Goal: Task Accomplishment & Management: Manage account settings

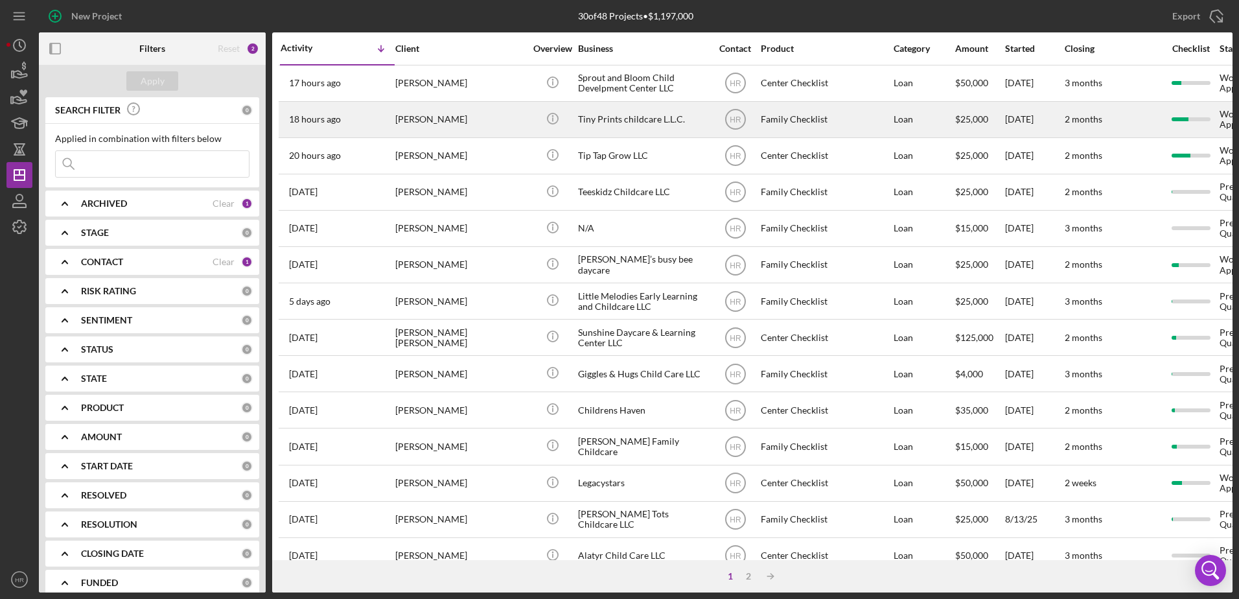
click at [445, 113] on div "[PERSON_NAME]" at bounding box center [460, 119] width 130 height 34
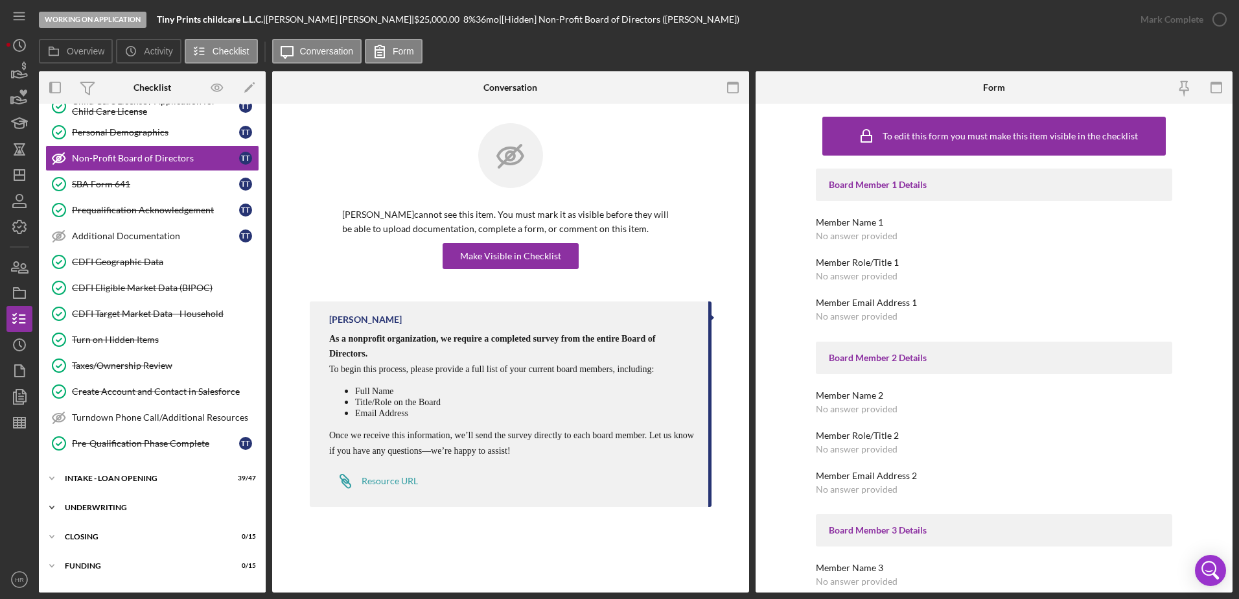
scroll to position [204, 0]
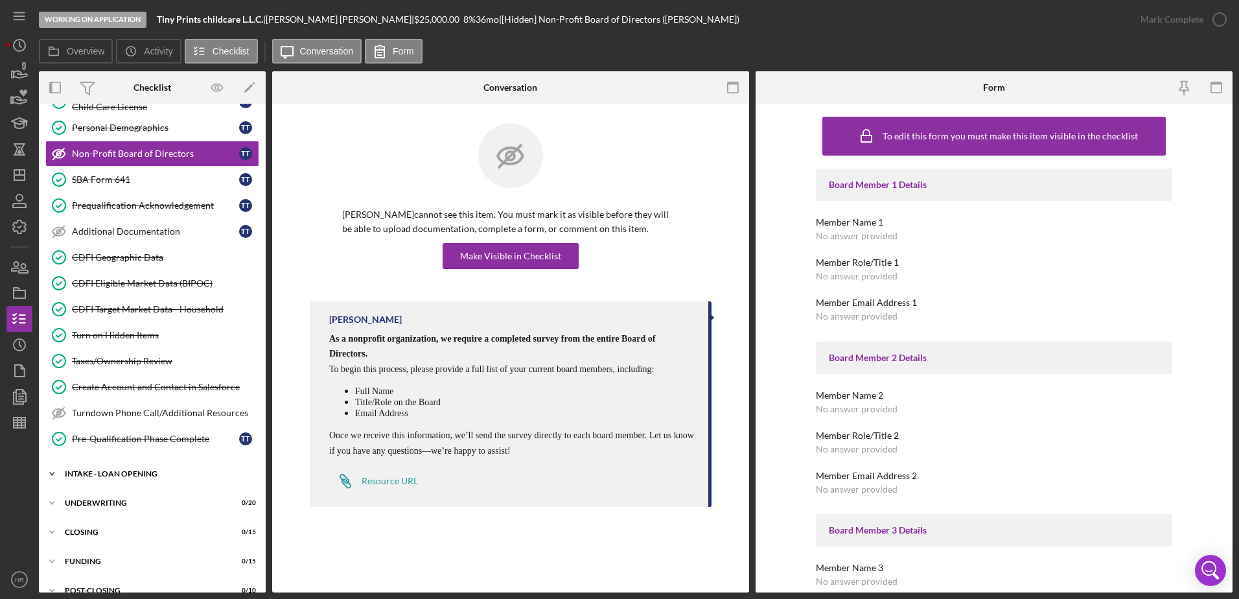
click at [124, 478] on div "Icon/Expander INTAKE - LOAN OPENING 39 / 47" at bounding box center [152, 474] width 227 height 26
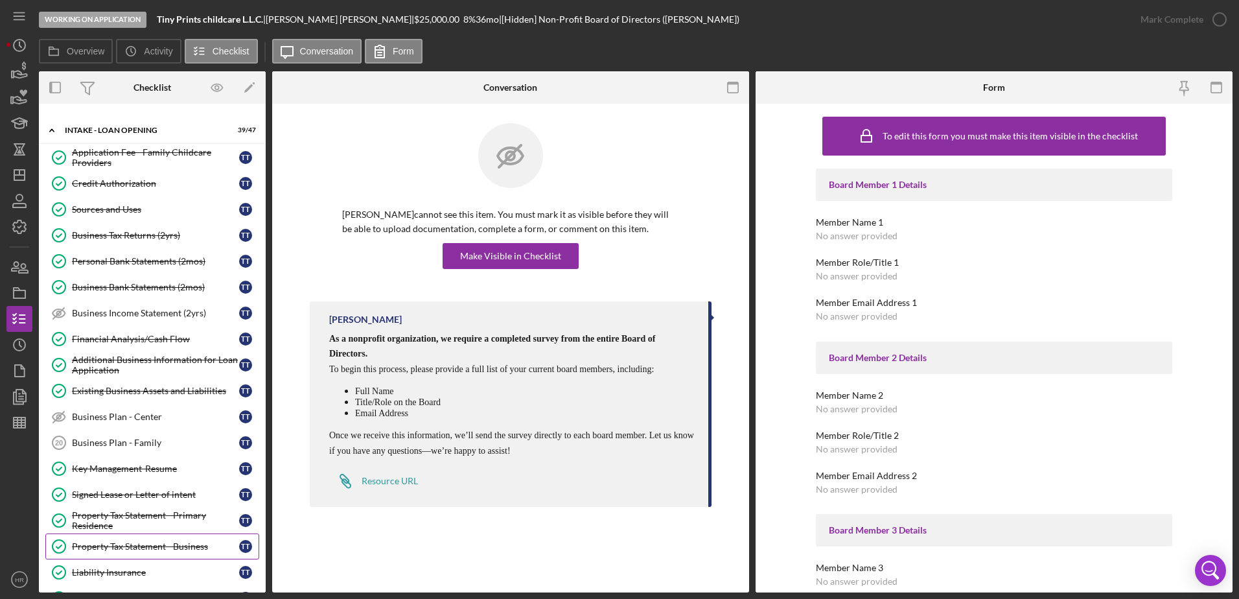
scroll to position [592, 0]
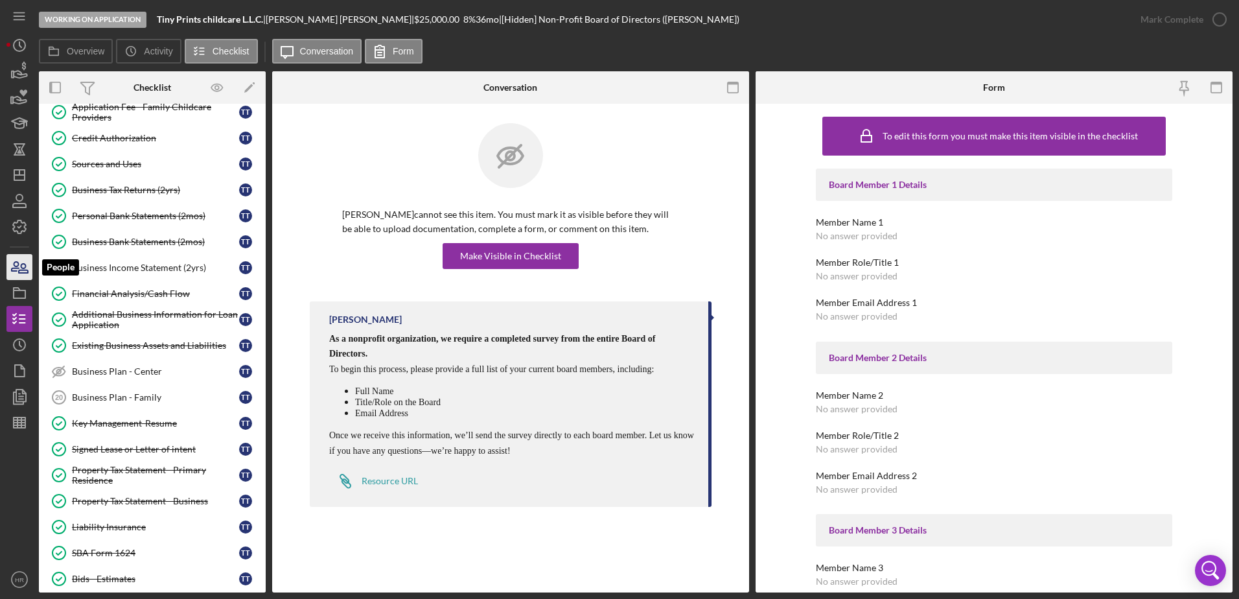
click at [10, 265] on icon "button" at bounding box center [19, 267] width 32 height 32
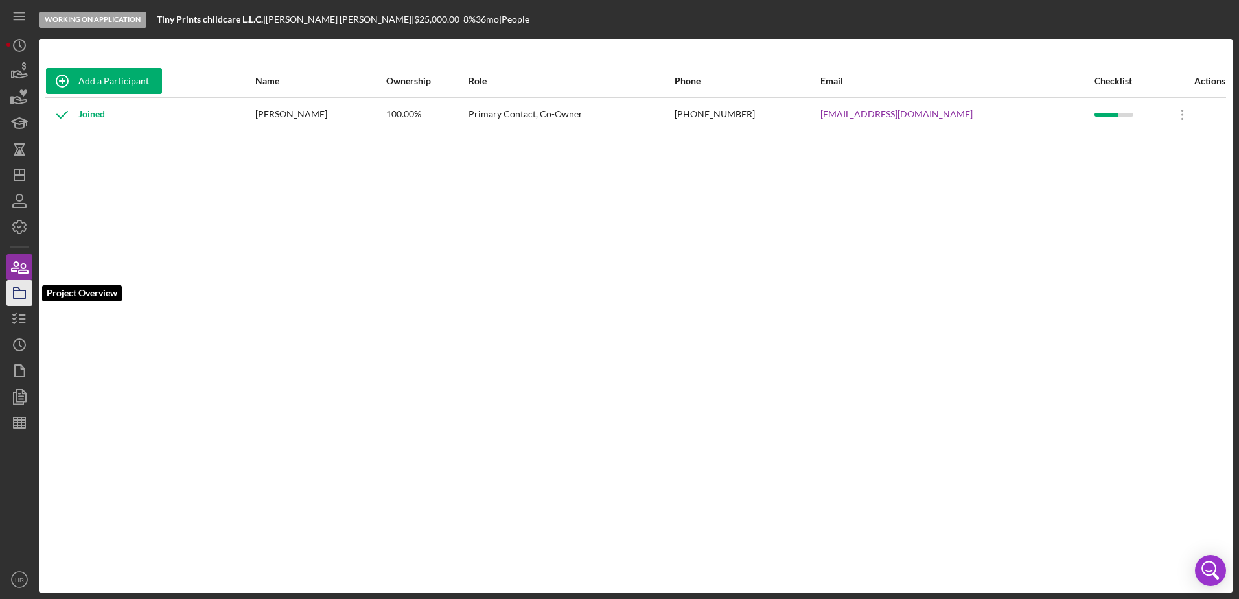
click at [19, 292] on icon "button" at bounding box center [19, 293] width 32 height 32
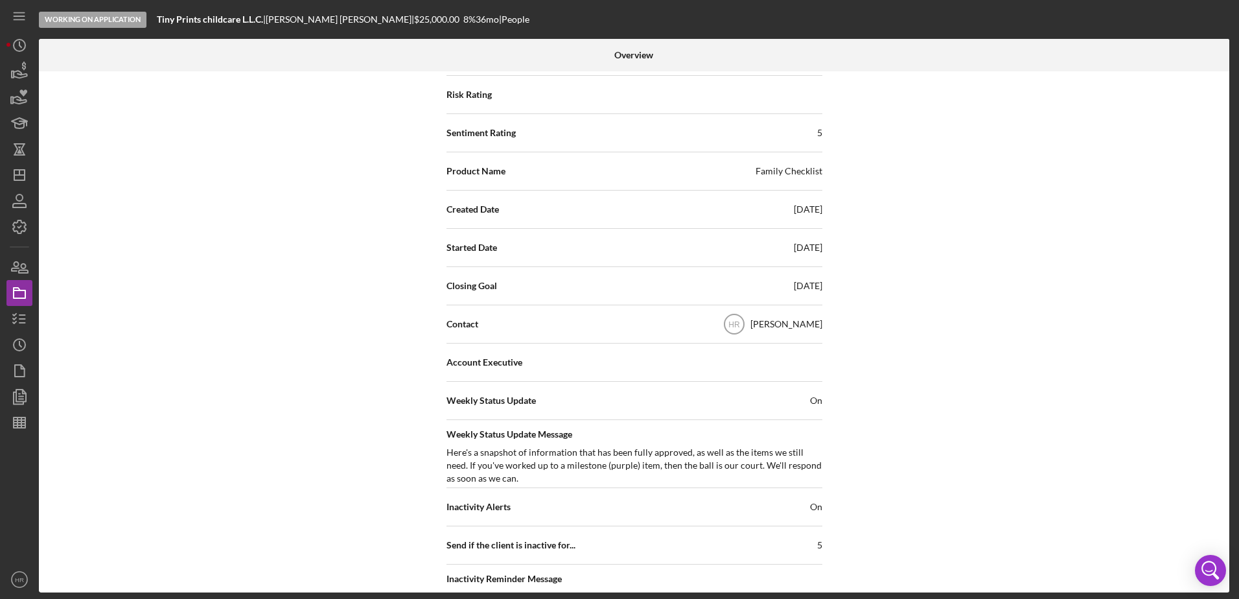
scroll to position [84, 0]
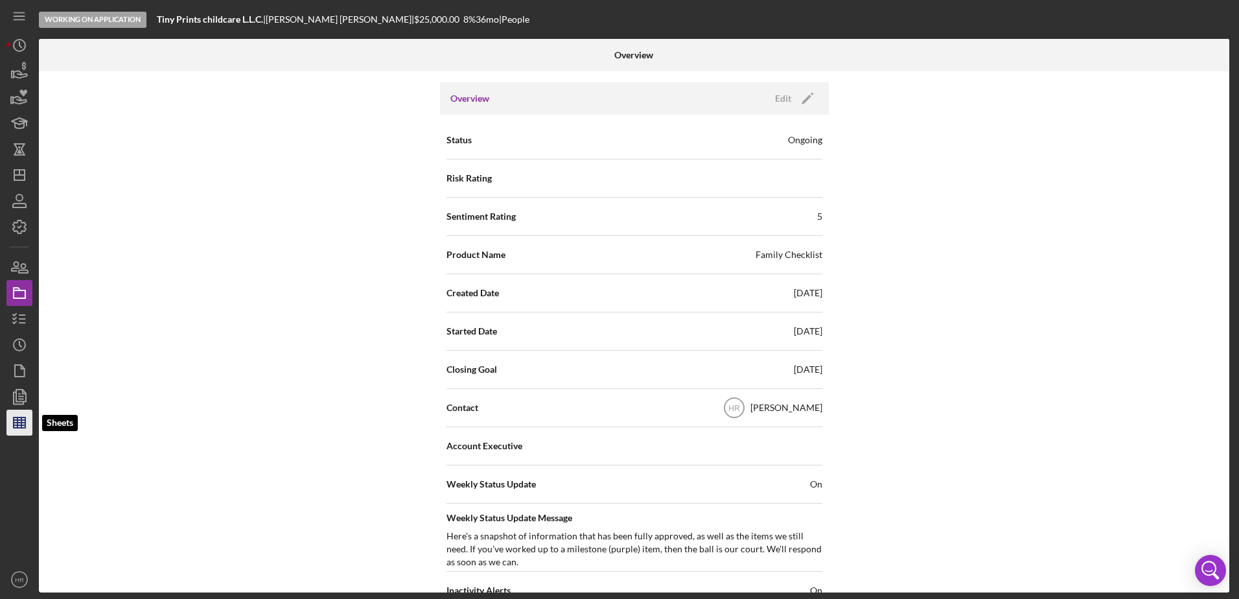
click at [21, 424] on icon "button" at bounding box center [19, 422] width 32 height 32
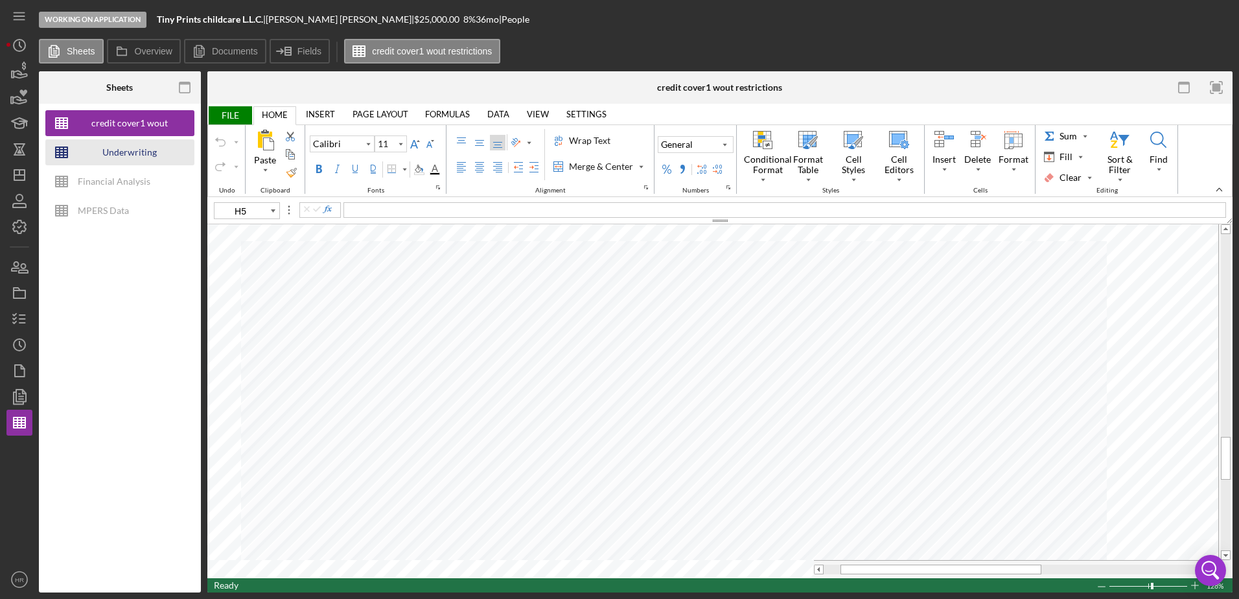
click at [119, 154] on div "Underwriting Worksheets - Template 2022" at bounding box center [130, 152] width 104 height 26
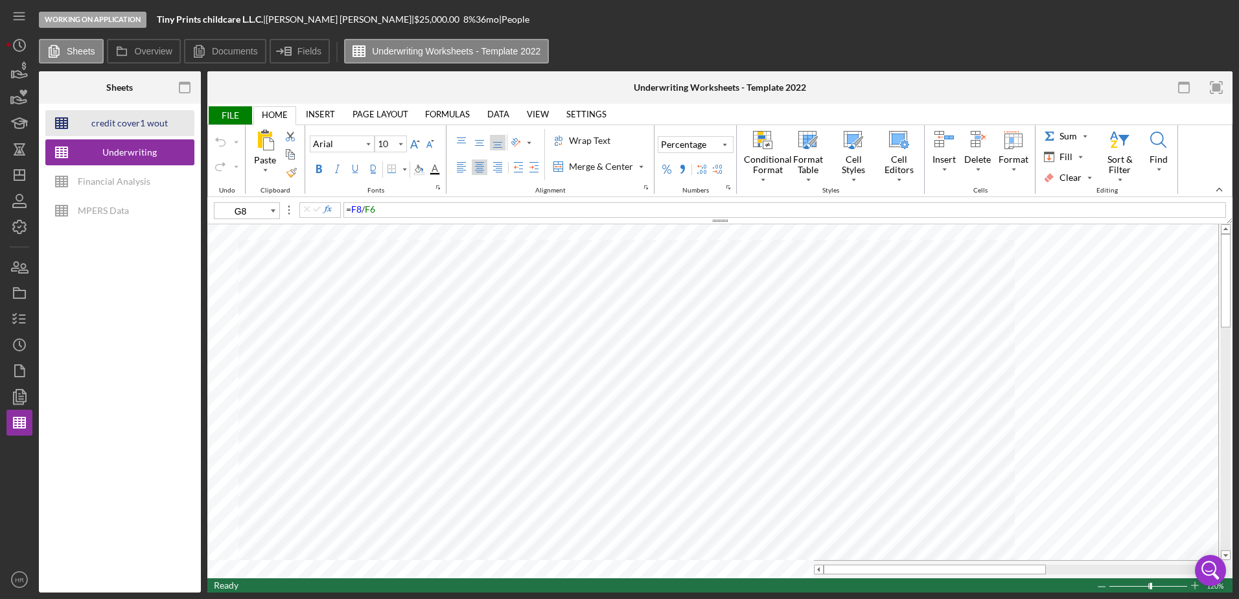
click at [123, 130] on div "credit cover1 wout restrictions" at bounding box center [130, 123] width 104 height 26
type input "11"
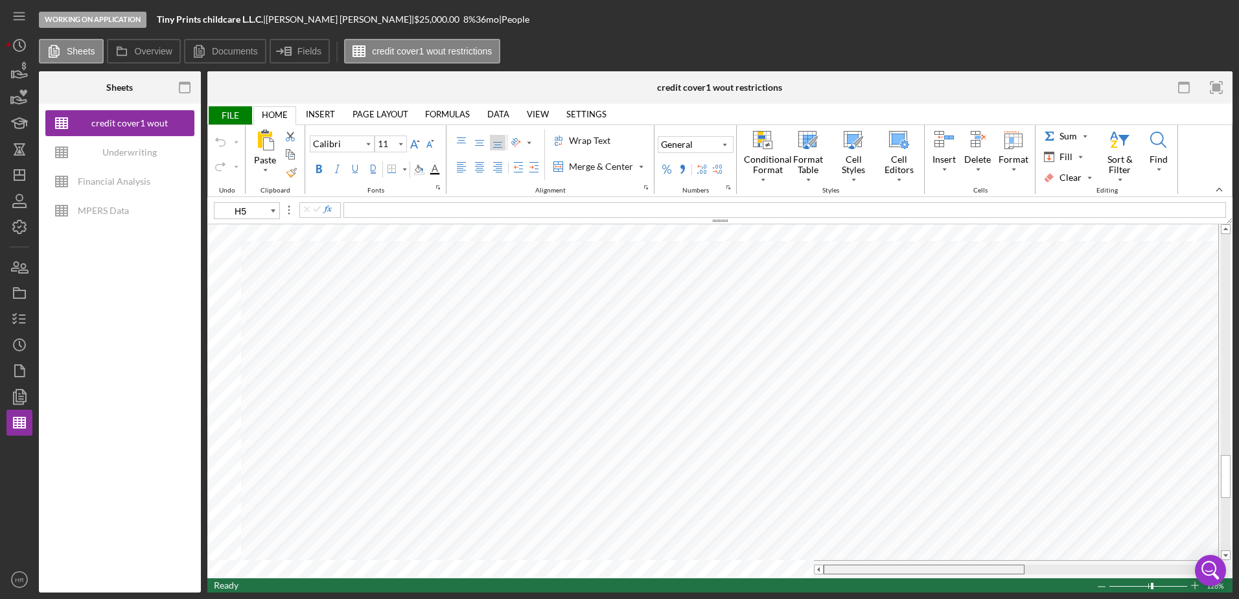
drag, startPoint x: 909, startPoint y: 569, endPoint x: 780, endPoint y: 584, distance: 129.9
click at [780, 584] on div "FILE HOME INSERT PAGE LAYOUT FORMULAS DATA VIEW SETTINGS TABLE DESIGN PICTURE F…" at bounding box center [719, 348] width 1025 height 489
drag, startPoint x: 19, startPoint y: 314, endPoint x: 29, endPoint y: 316, distance: 9.8
click at [19, 314] on icon "button" at bounding box center [19, 319] width 32 height 32
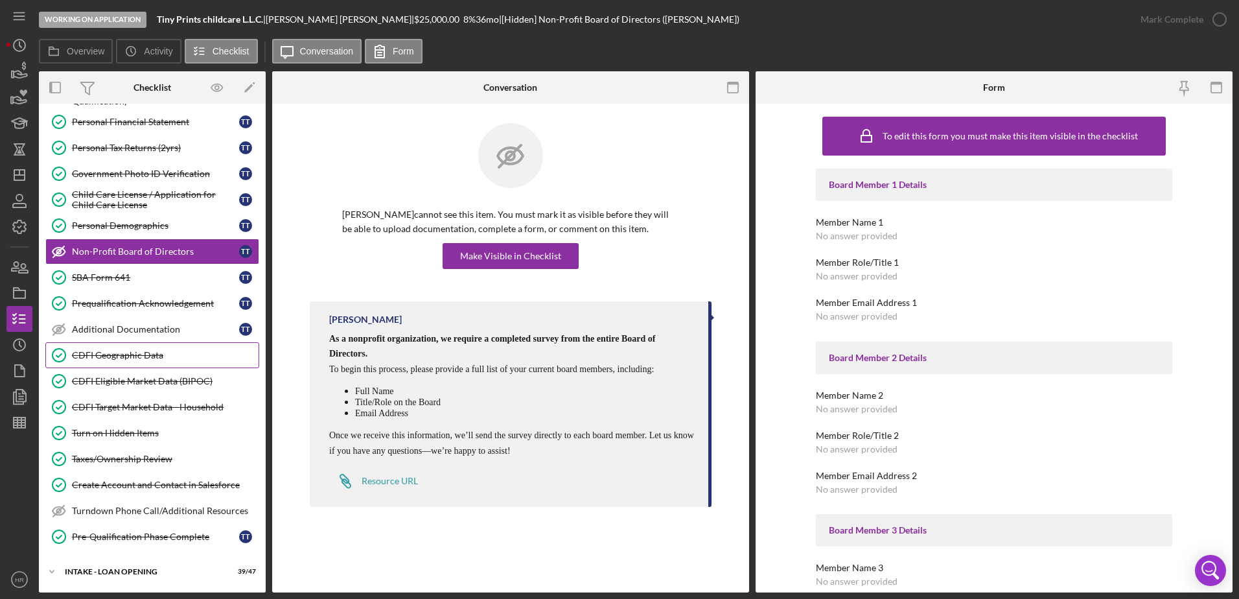
scroll to position [222, 0]
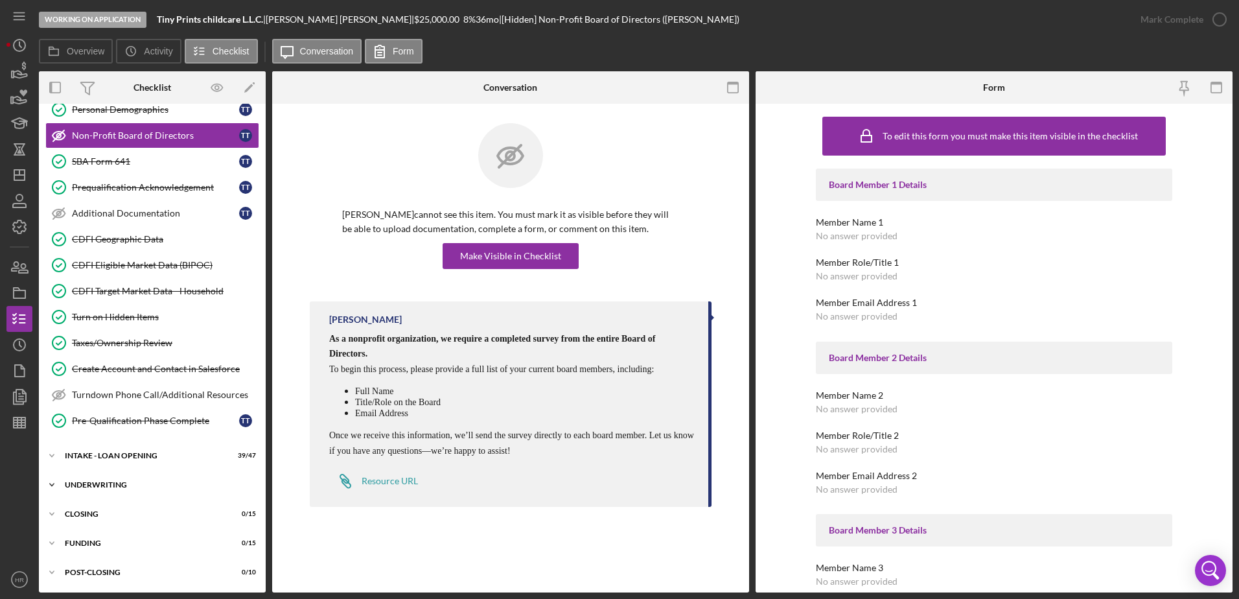
click at [101, 484] on div "UNDERWRITING" at bounding box center [157, 485] width 185 height 8
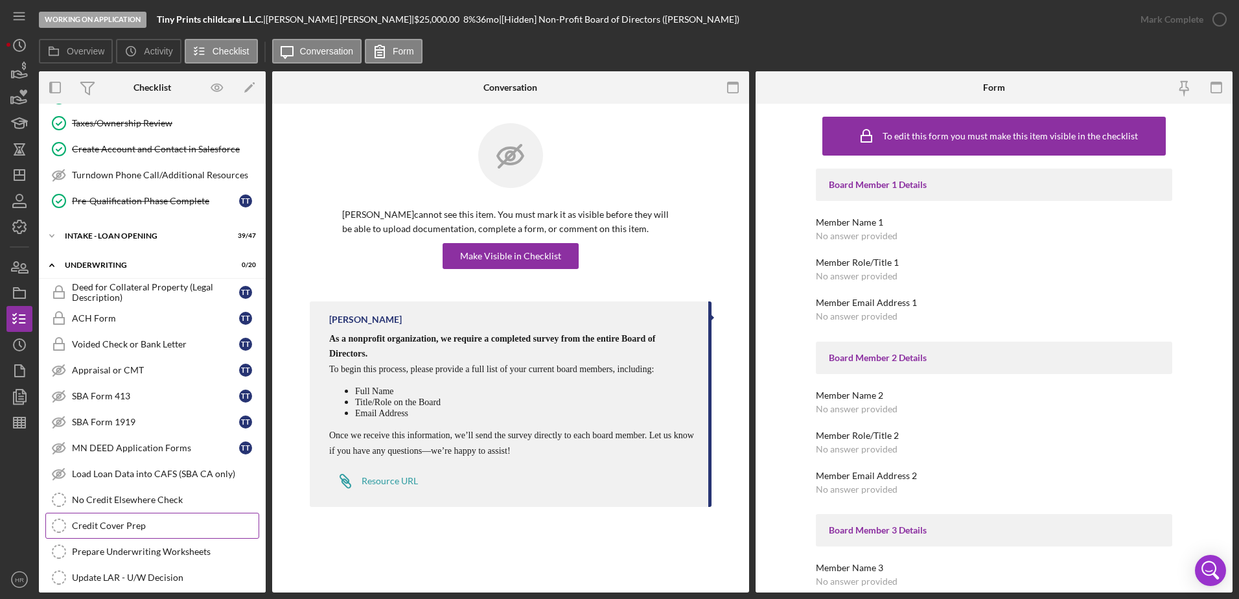
scroll to position [481, 0]
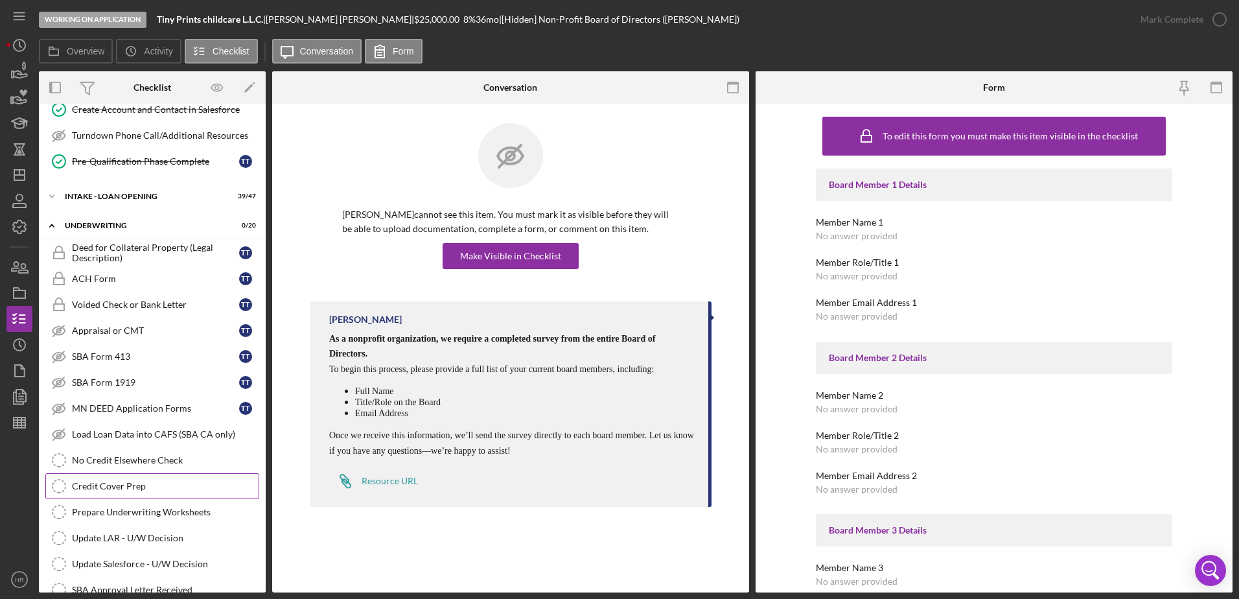
click at [121, 485] on div "Credit Cover Prep" at bounding box center [165, 486] width 187 height 10
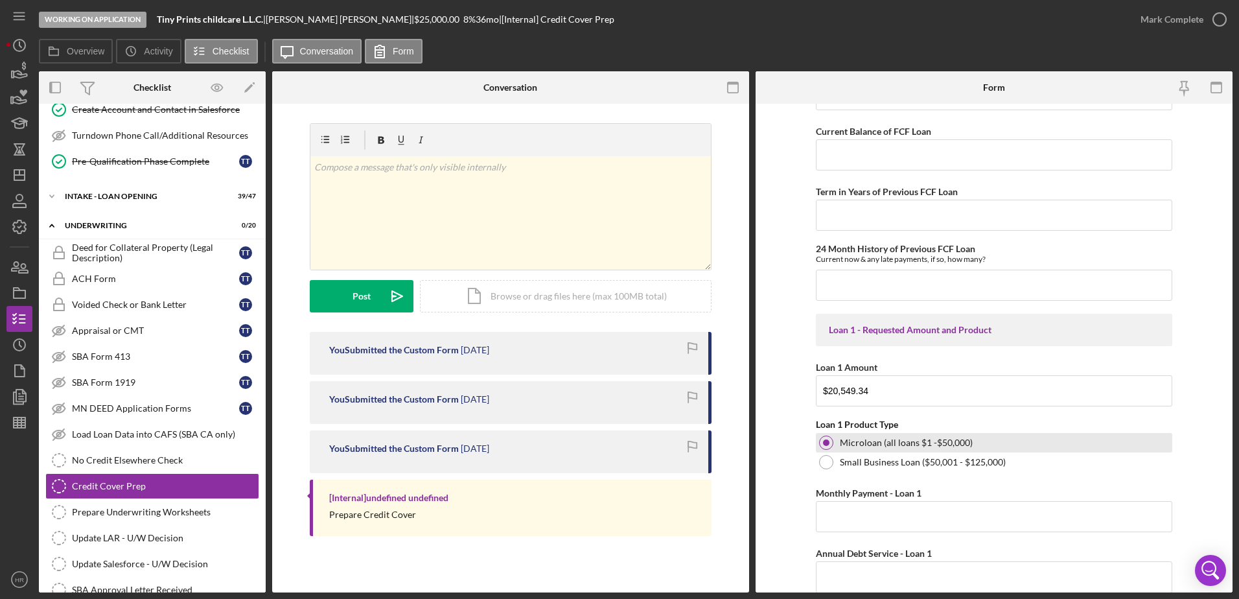
scroll to position [519, 0]
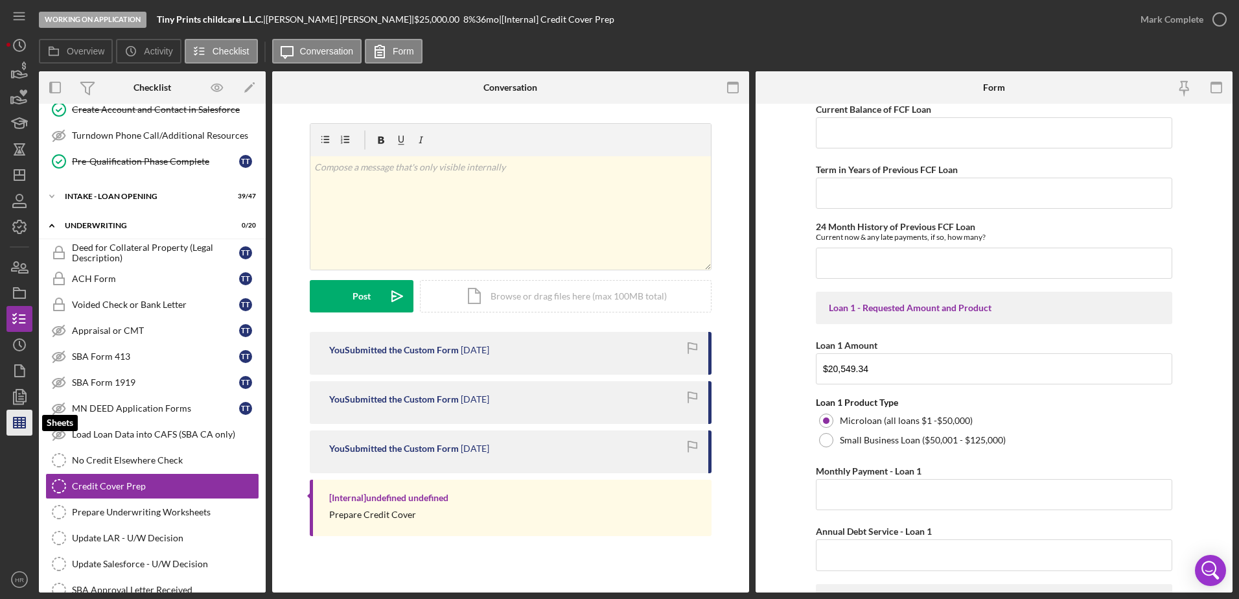
click at [25, 431] on icon "button" at bounding box center [19, 422] width 32 height 32
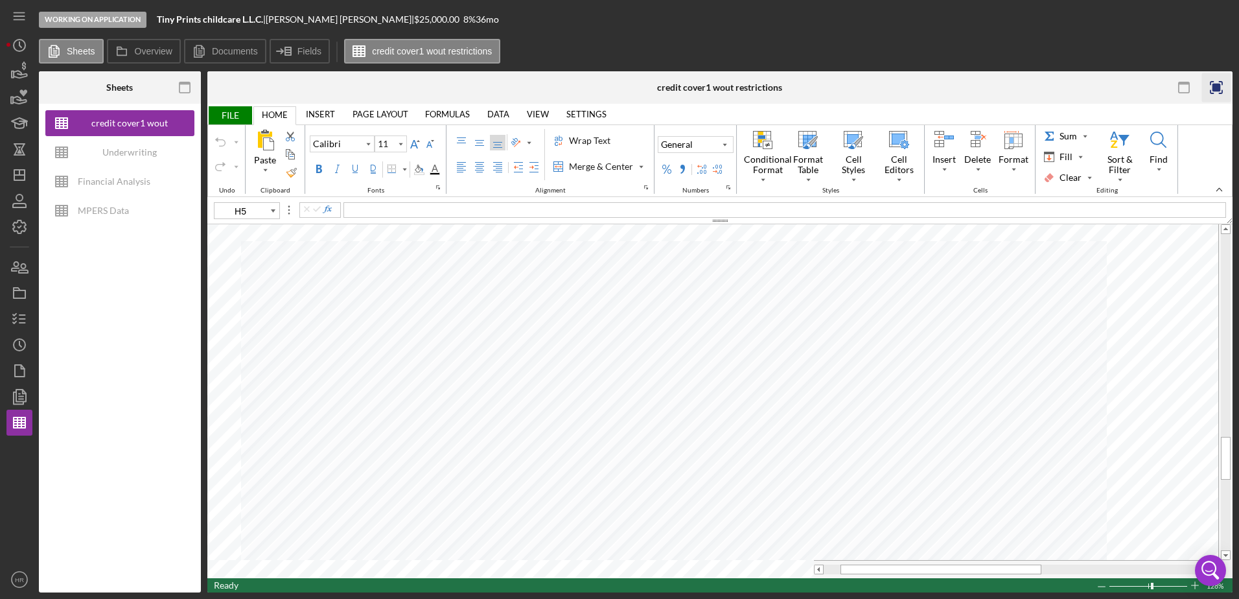
click at [1217, 87] on rect "button" at bounding box center [1217, 88] width 8 height 8
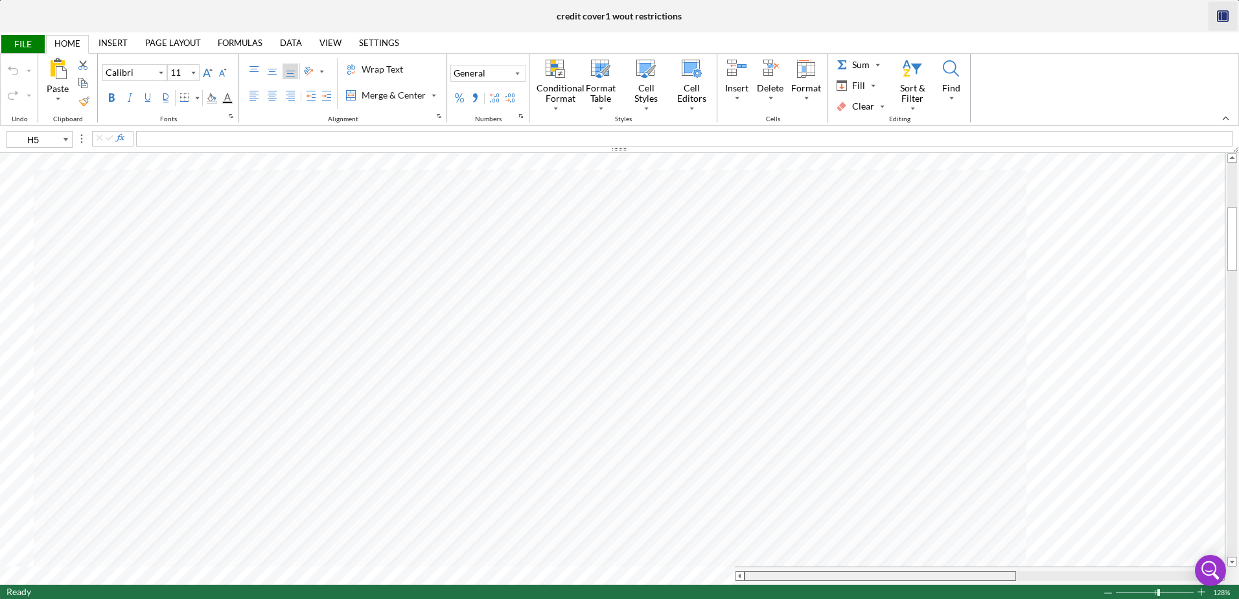
drag, startPoint x: 775, startPoint y: 574, endPoint x: 736, endPoint y: 581, distance: 39.5
click at [736, 581] on div at bounding box center [980, 576] width 490 height 18
type input "9"
type input "B21"
type input "10"
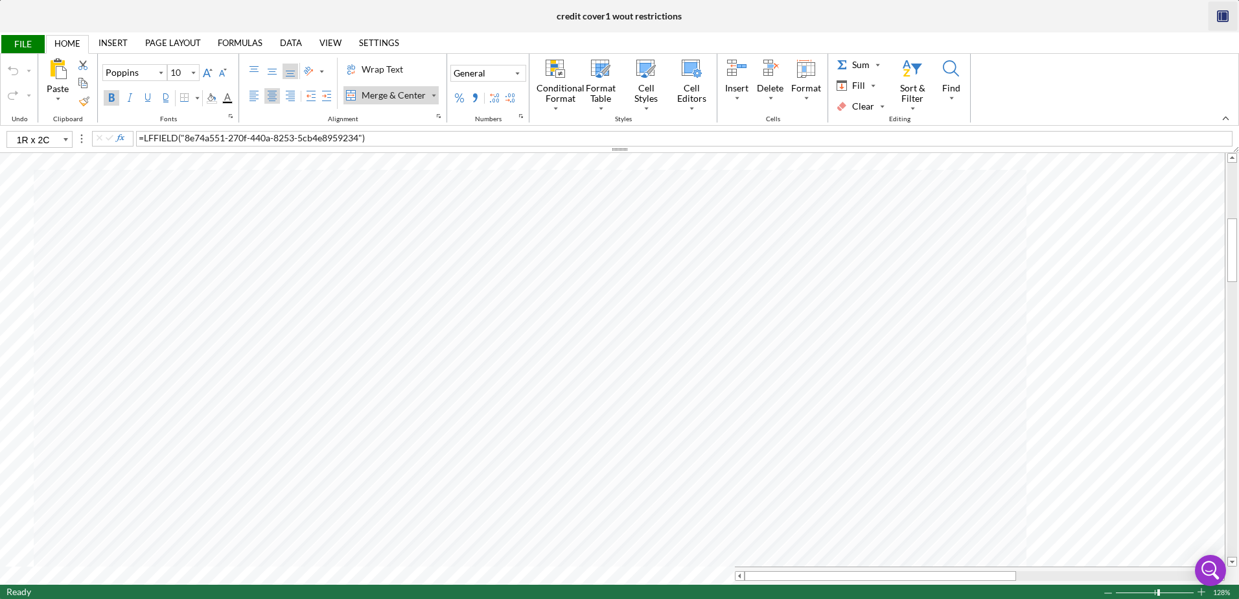
type input "C20"
type input "9"
type input "B22"
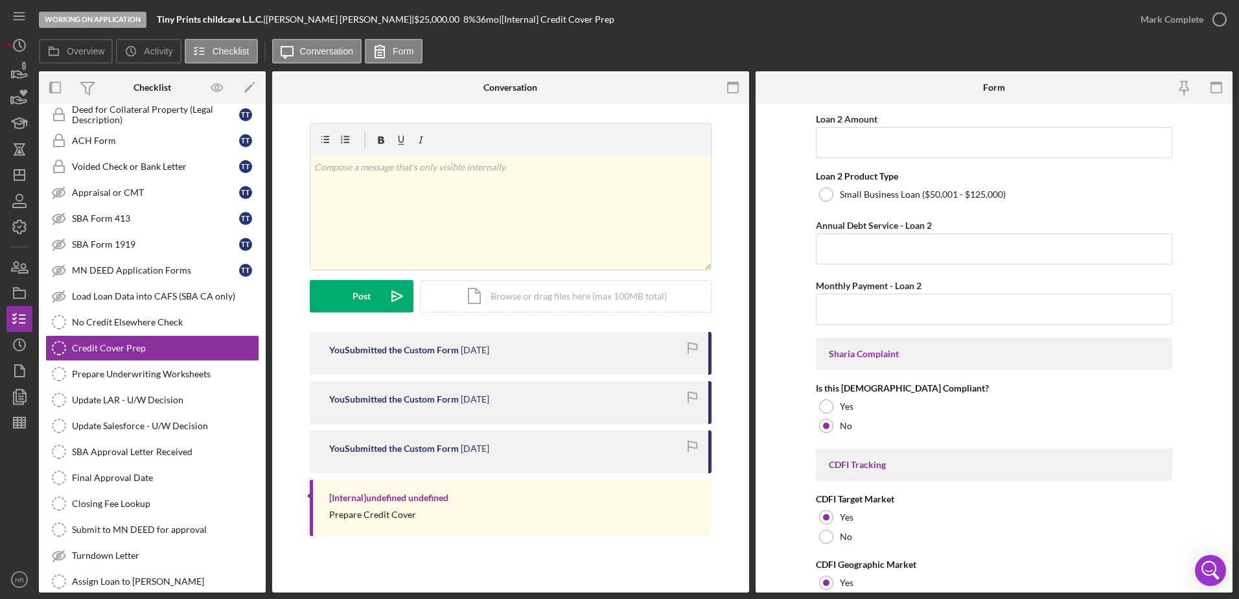
scroll to position [972, 0]
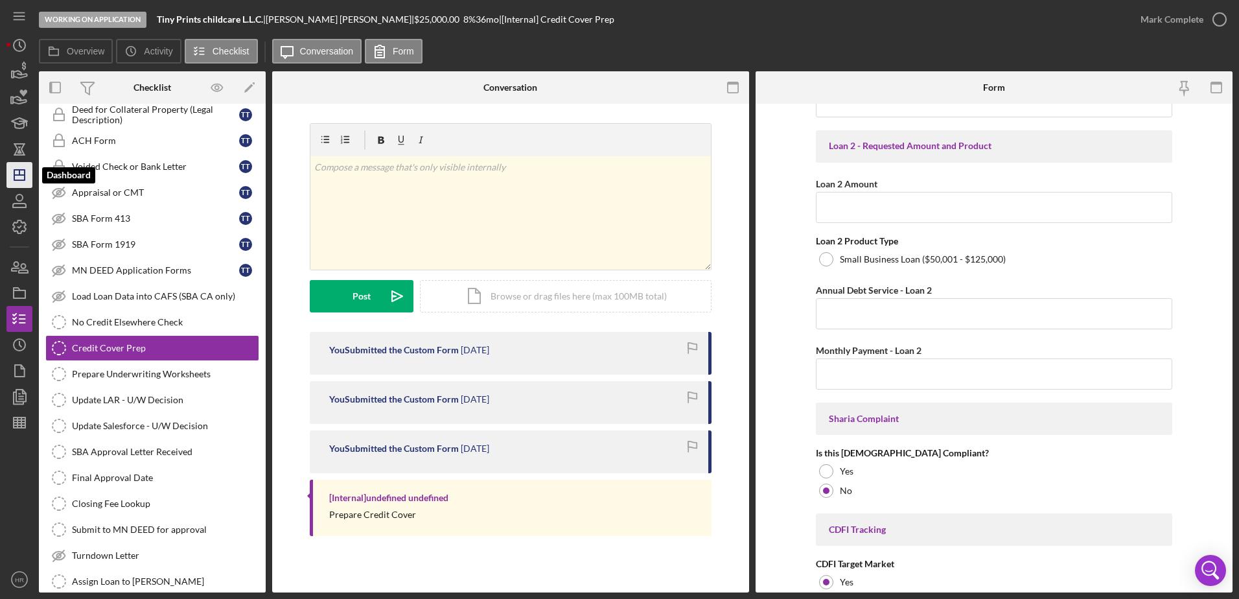
click at [20, 183] on icon "Icon/Dashboard" at bounding box center [19, 175] width 32 height 32
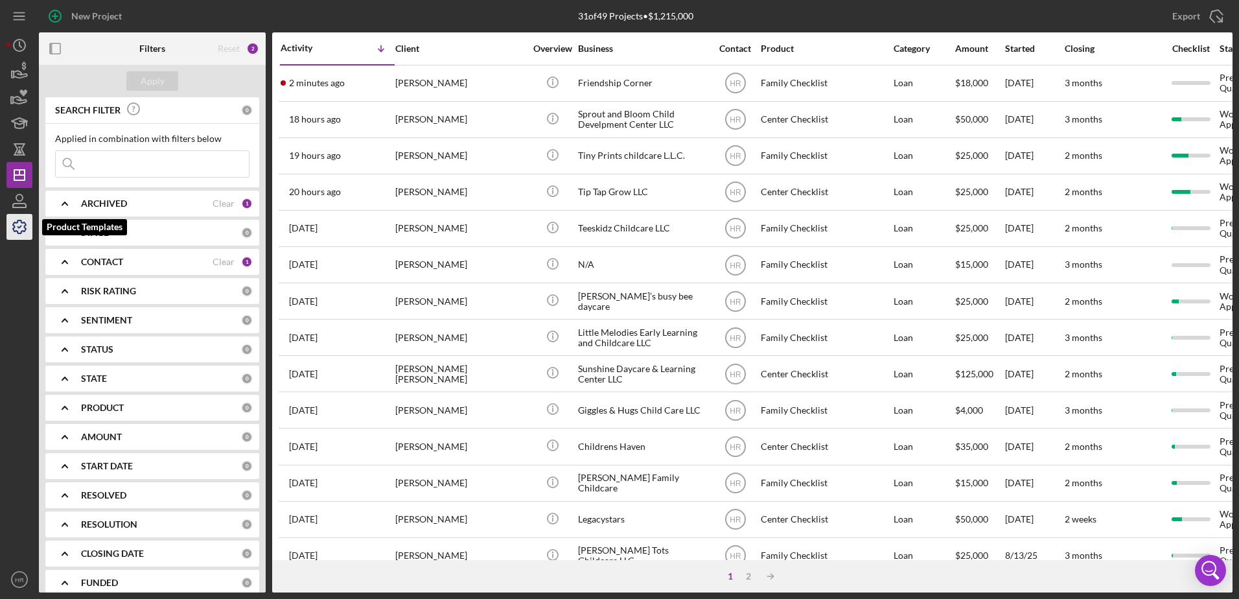
click at [26, 219] on icon "button" at bounding box center [19, 227] width 32 height 32
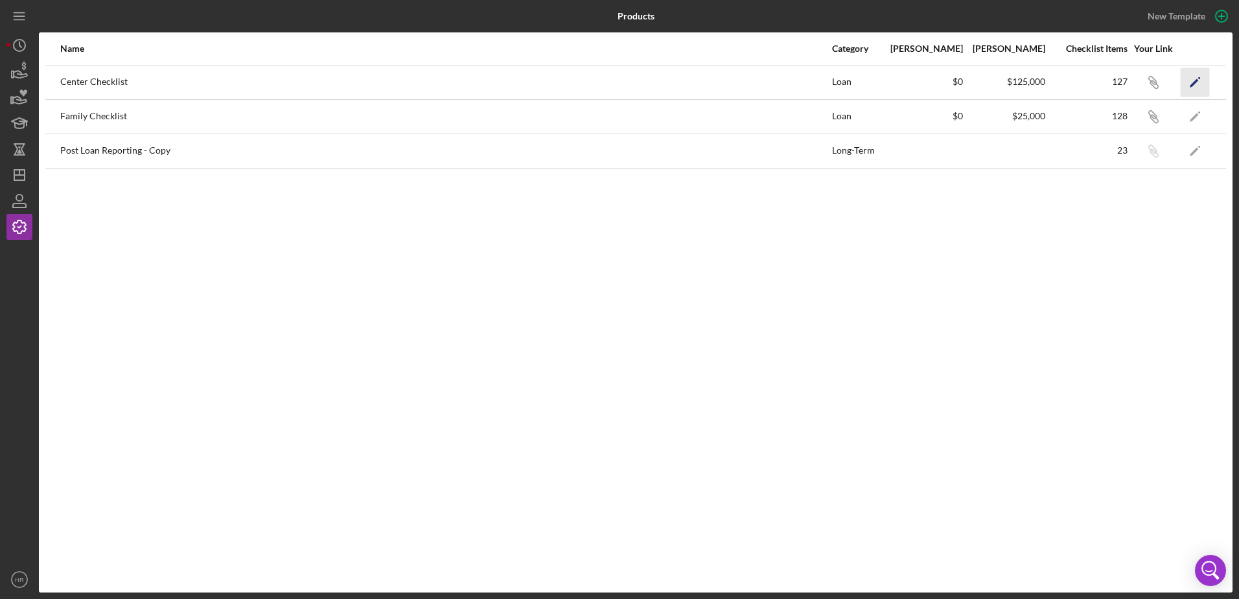
click at [1202, 79] on icon "Icon/Edit" at bounding box center [1195, 81] width 29 height 29
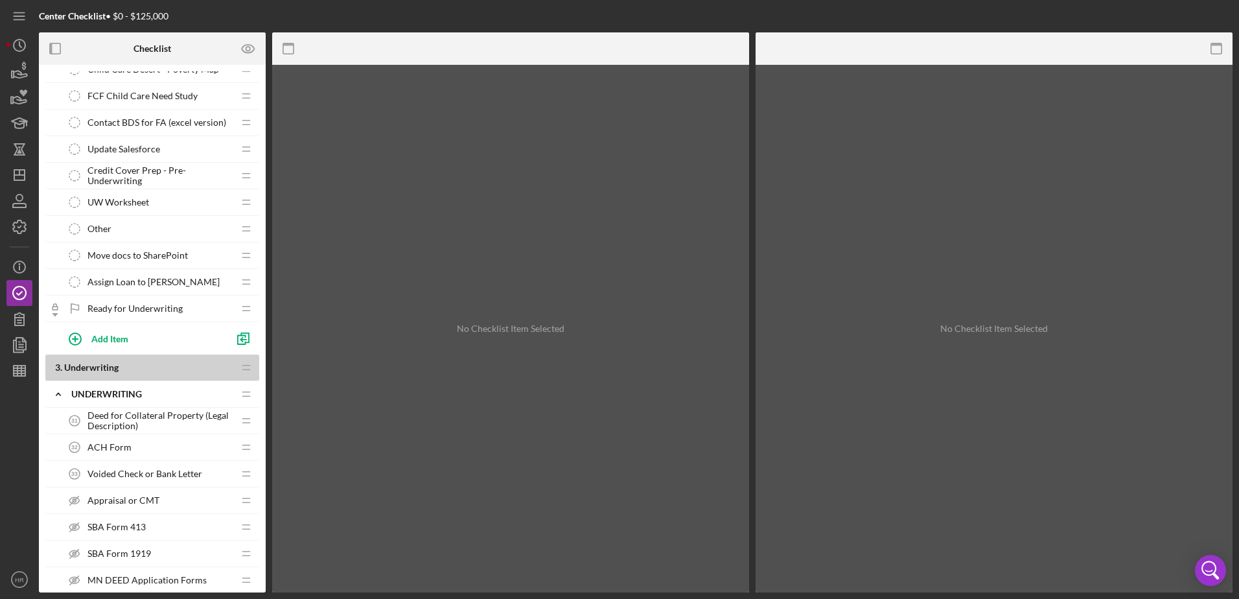
scroll to position [1815, 0]
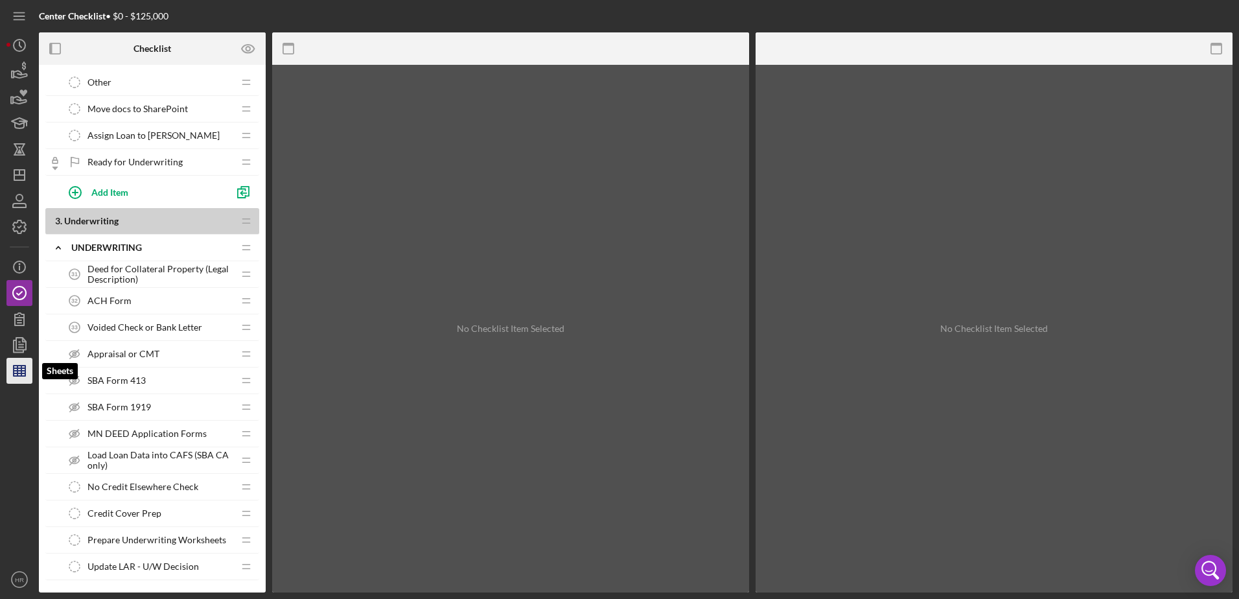
click at [23, 371] on line "button" at bounding box center [20, 371] width 12 height 0
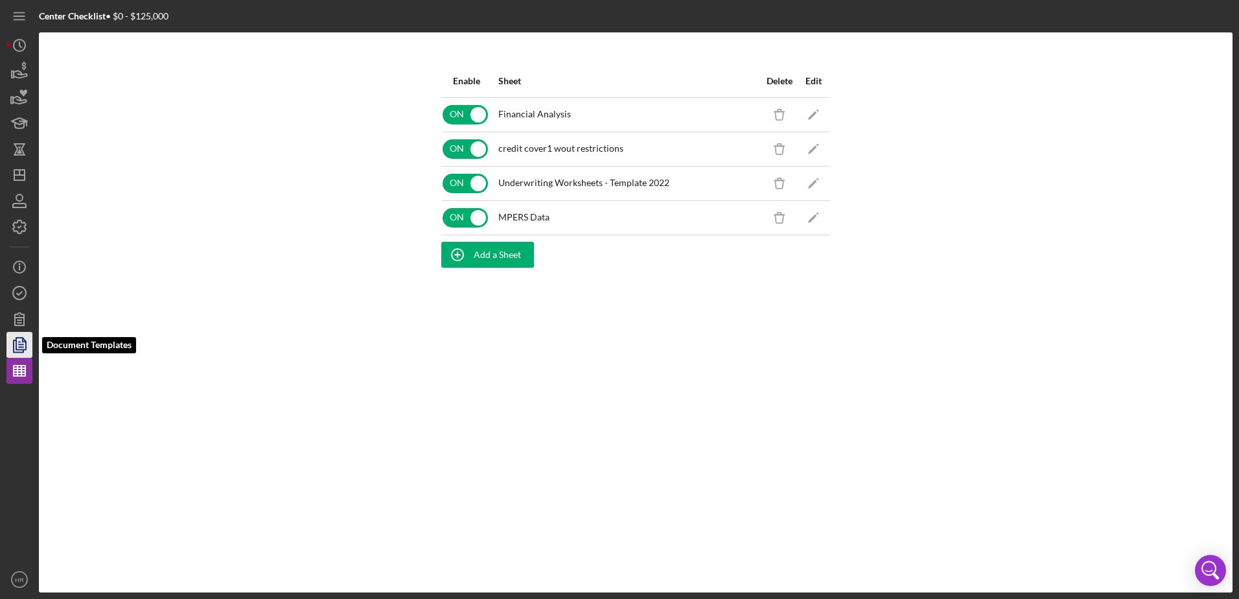
click at [17, 338] on polygon "button" at bounding box center [21, 344] width 10 height 12
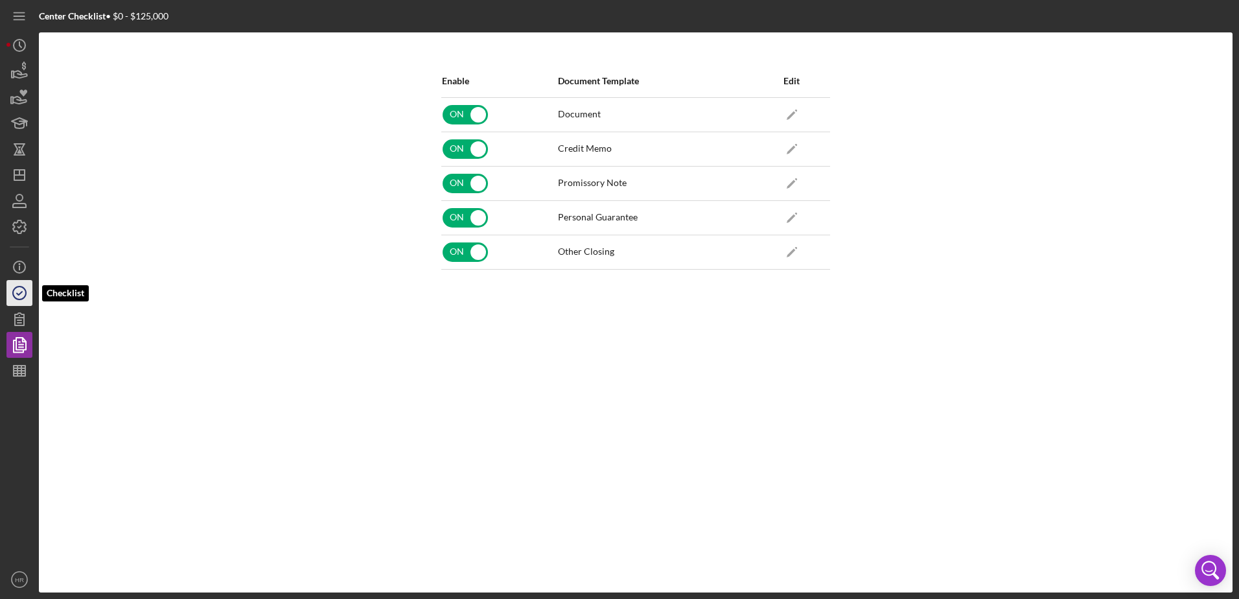
click at [25, 293] on circle "button" at bounding box center [19, 293] width 13 height 13
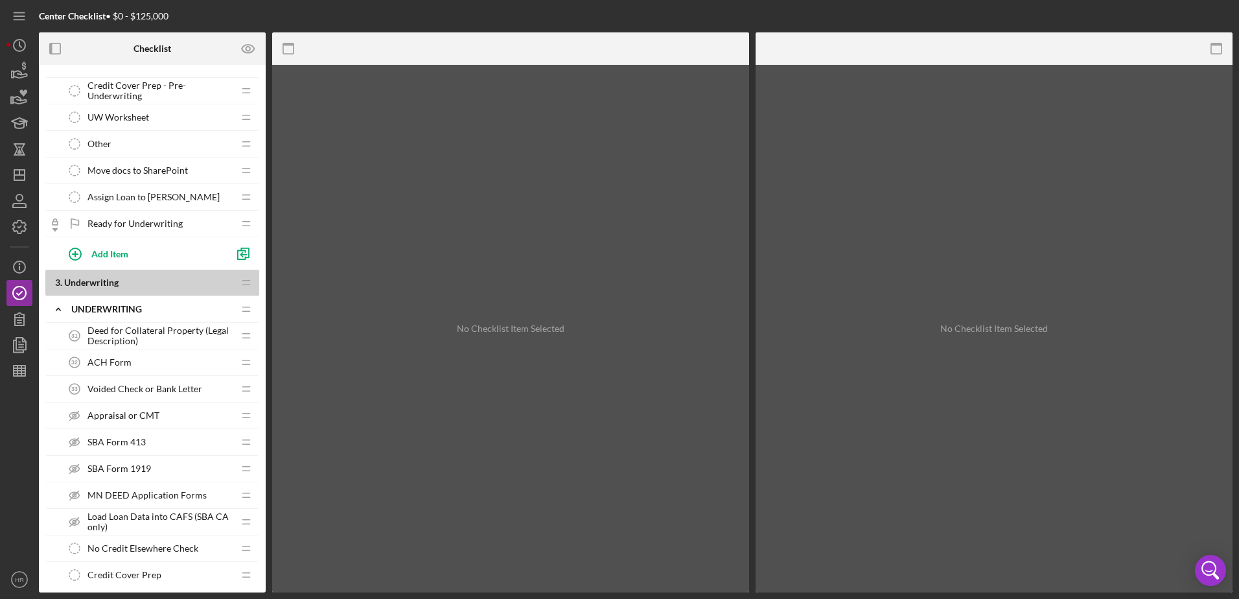
scroll to position [1880, 0]
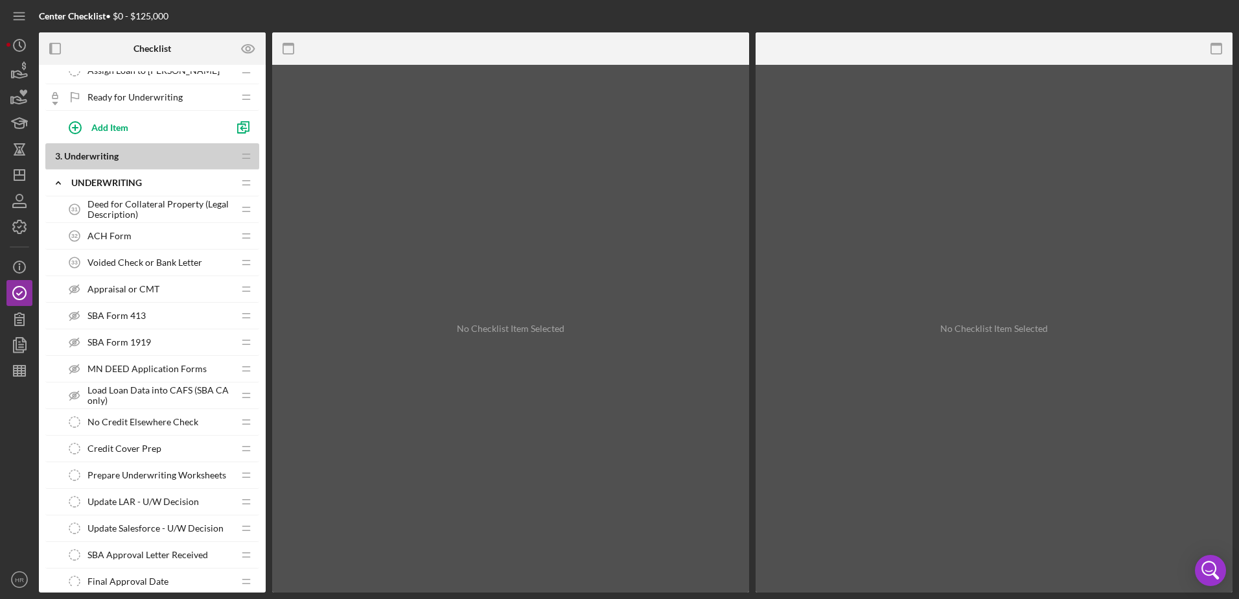
click at [139, 443] on span "Credit Cover Prep" at bounding box center [125, 448] width 74 height 10
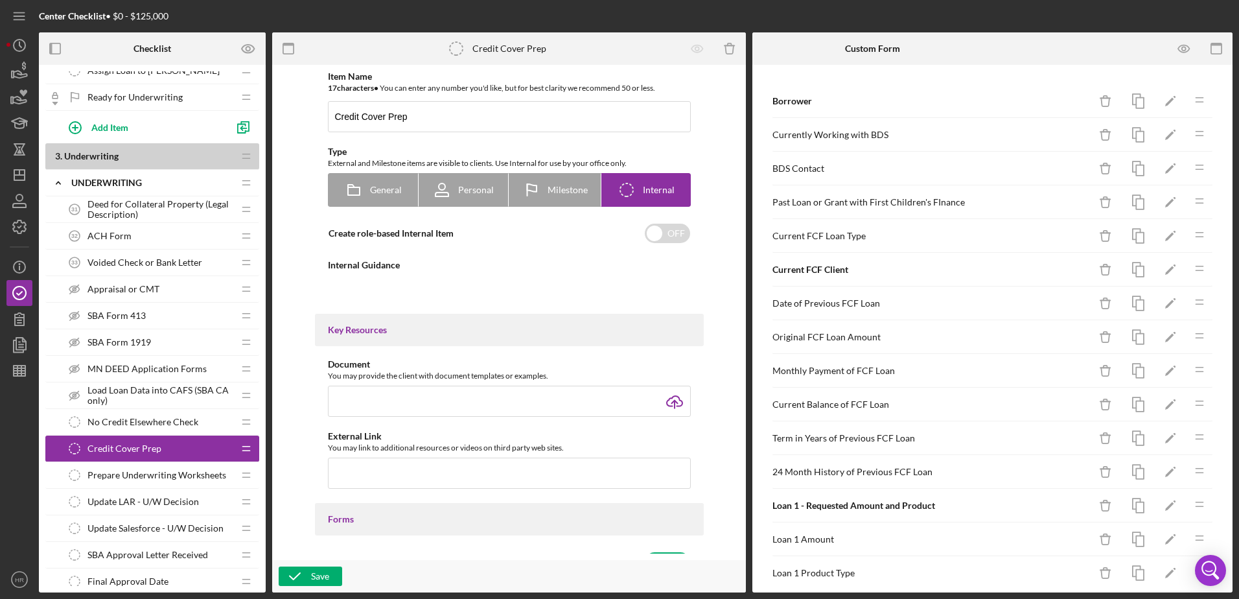
type textarea "<div>Prepare Credit Cover</div>"
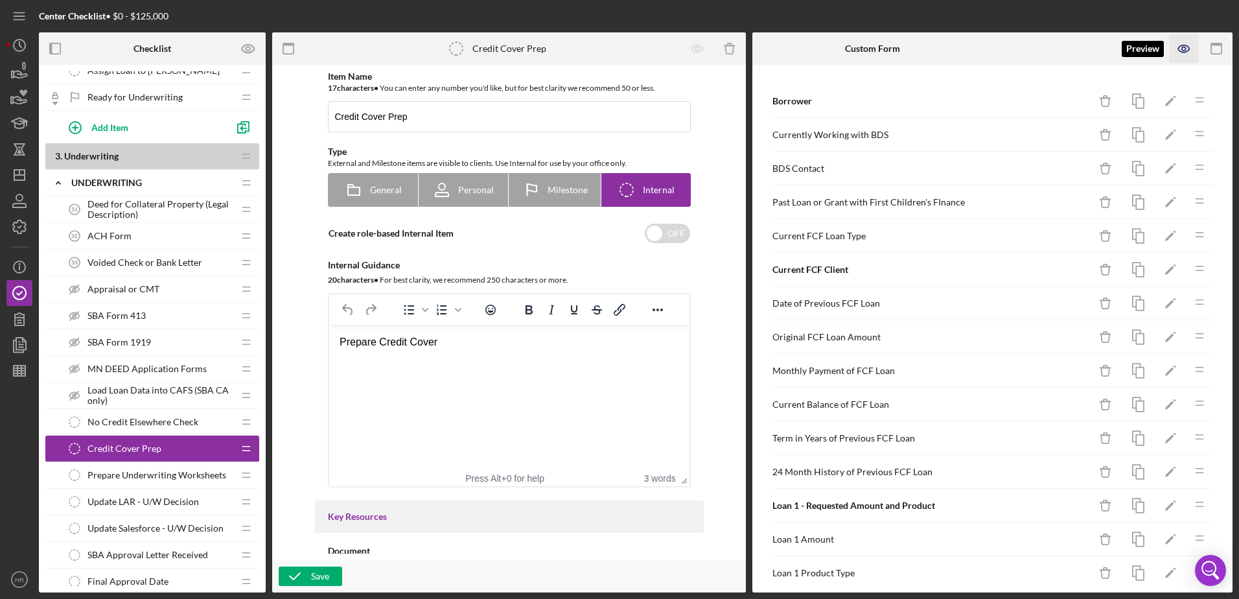
click at [1184, 49] on icon "button" at bounding box center [1184, 48] width 29 height 29
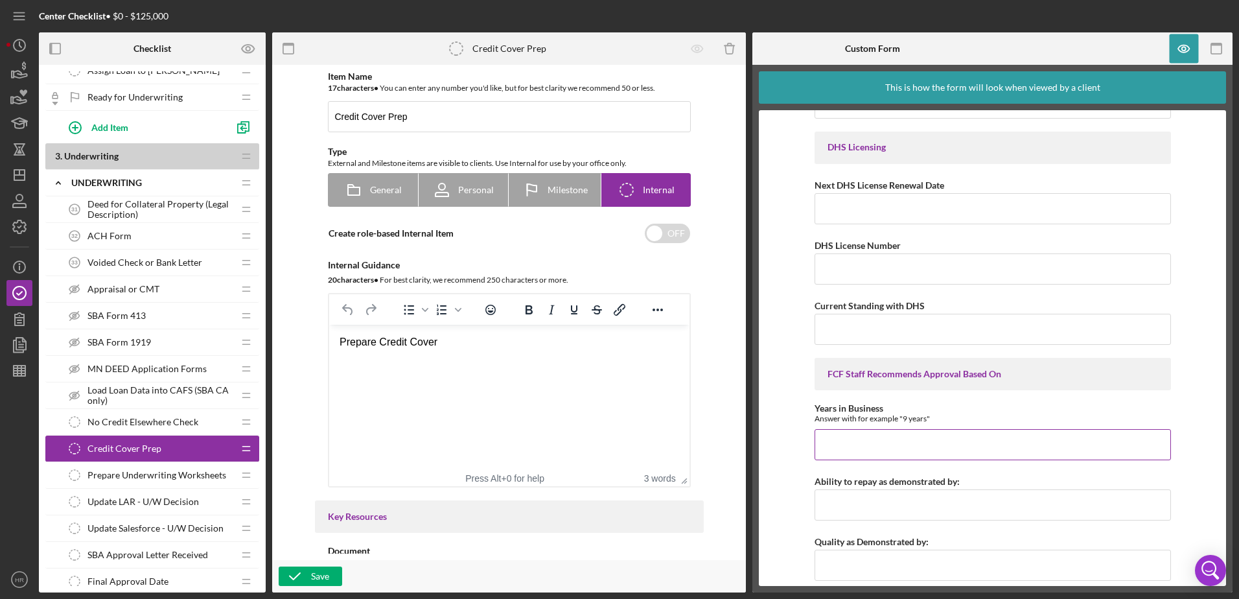
scroll to position [4862, 0]
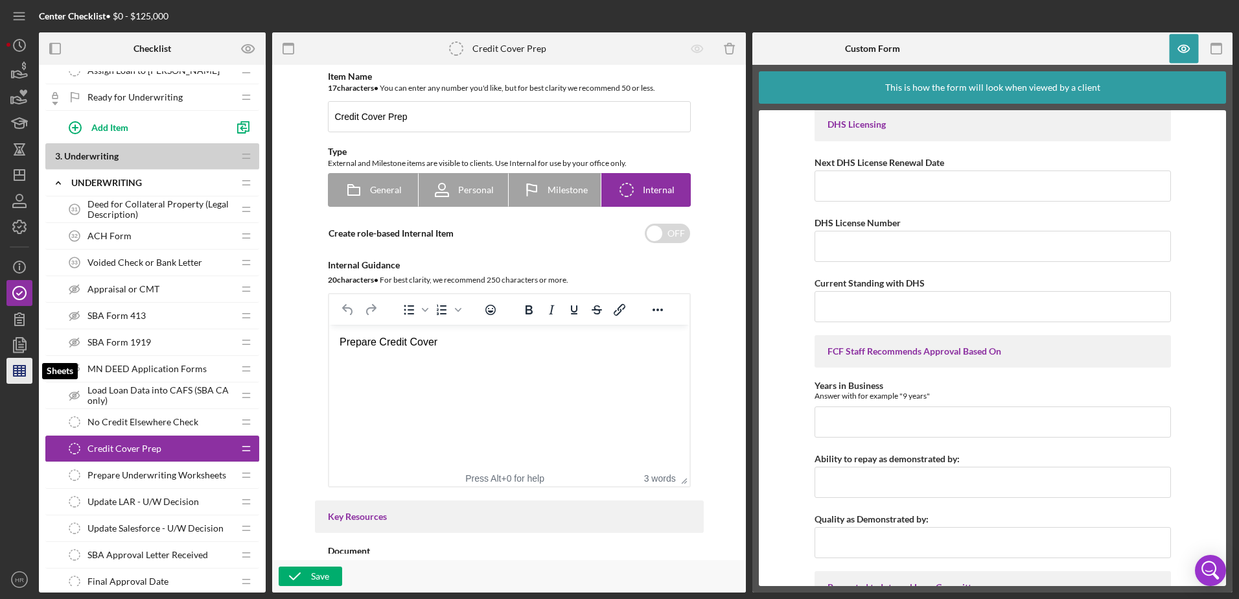
click at [25, 373] on line "button" at bounding box center [20, 373] width 12 height 0
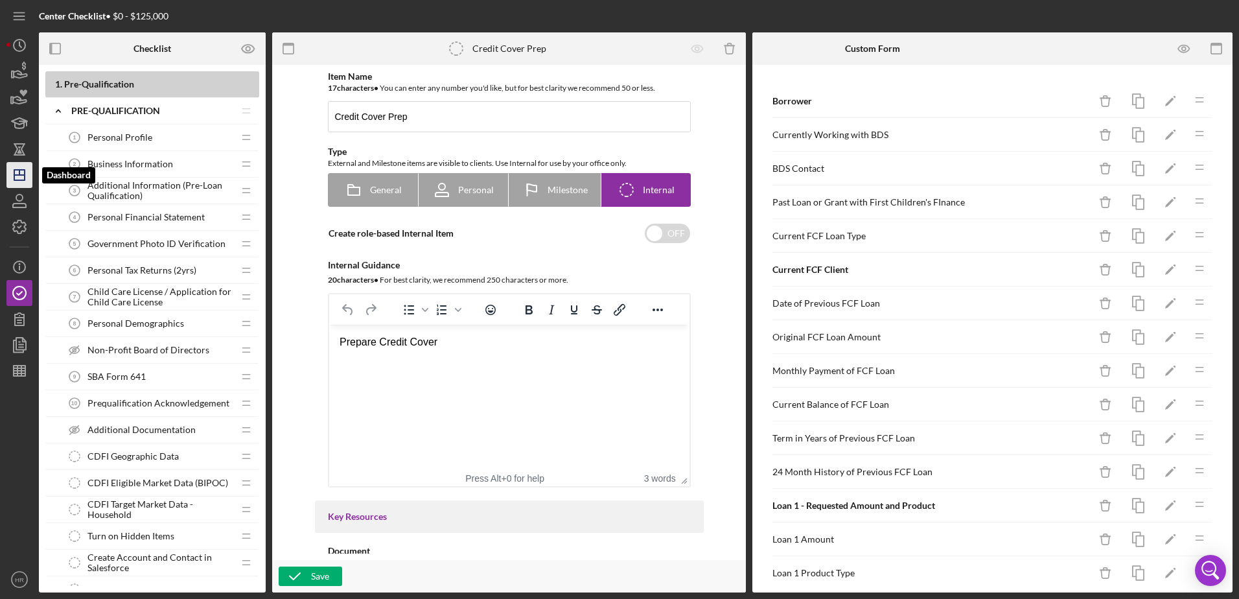
click at [14, 172] on polygon "button" at bounding box center [19, 175] width 10 height 10
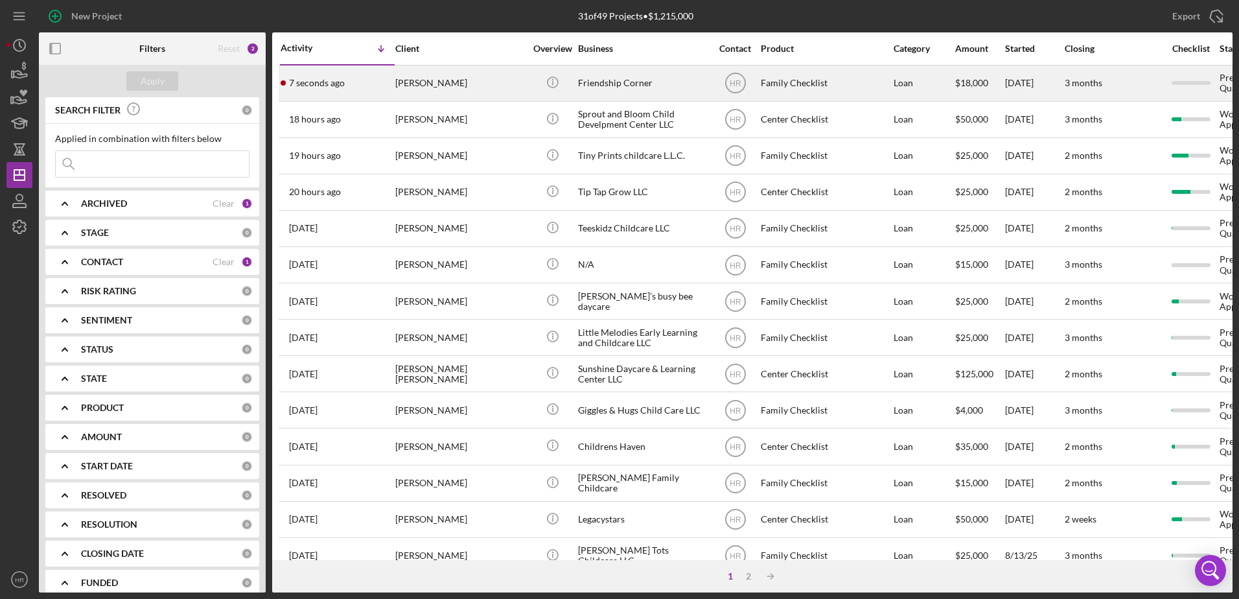
click at [597, 81] on div "Friendship Corner" at bounding box center [643, 83] width 130 height 34
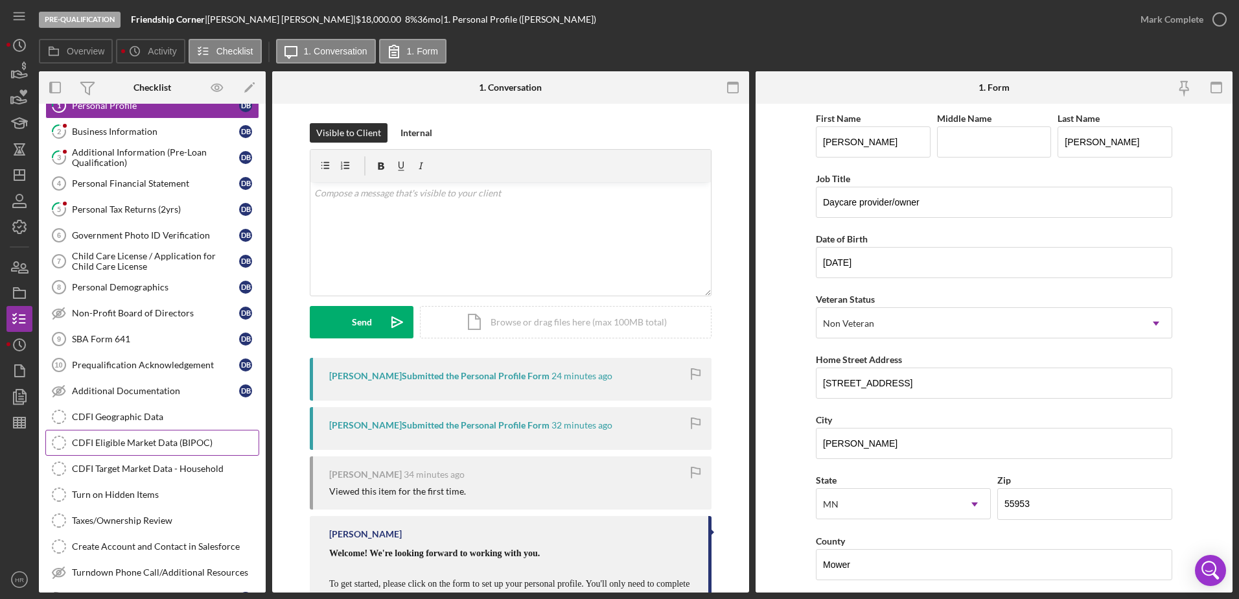
scroll to position [65, 0]
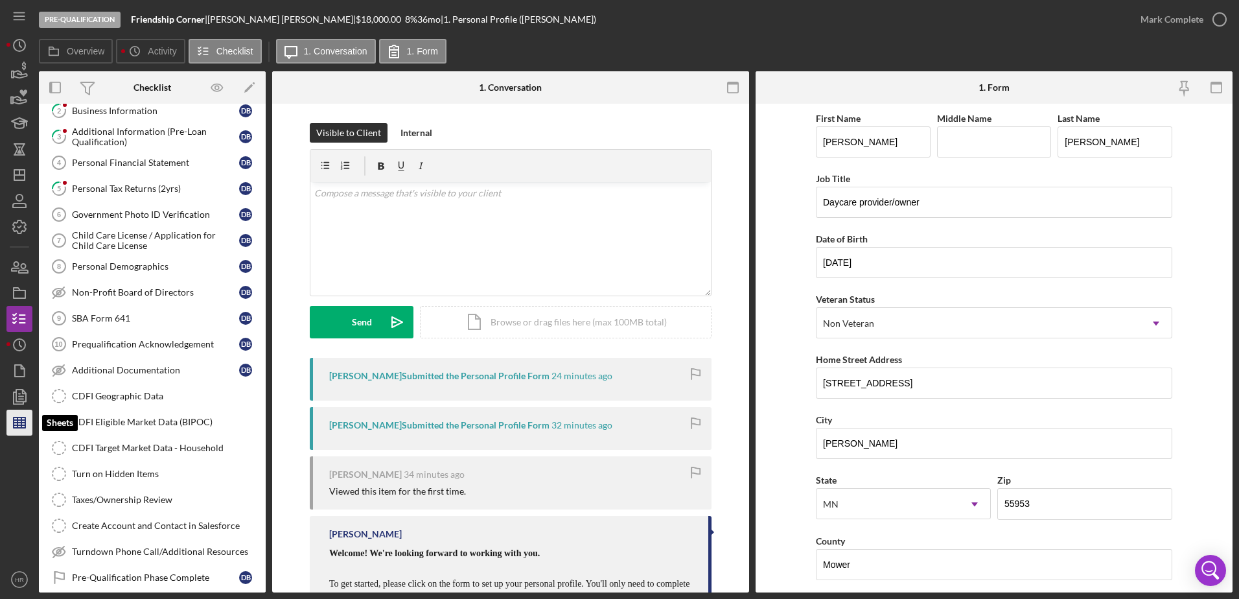
click at [23, 413] on icon "button" at bounding box center [19, 422] width 32 height 32
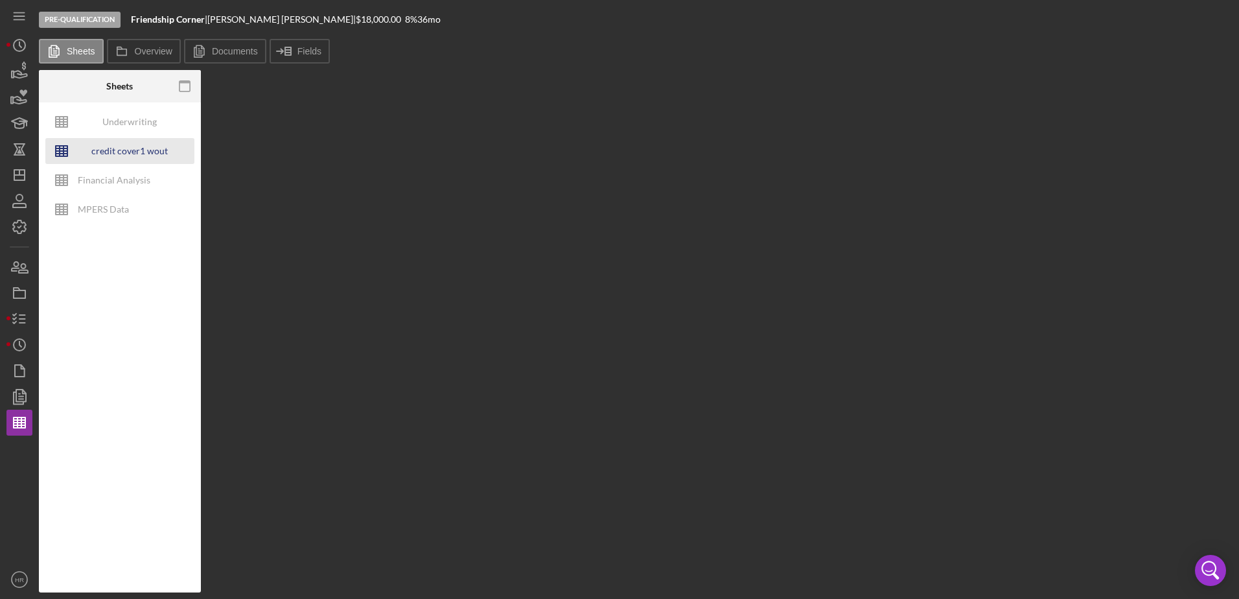
click at [113, 145] on div "credit cover1 wout restrictions" at bounding box center [130, 151] width 104 height 26
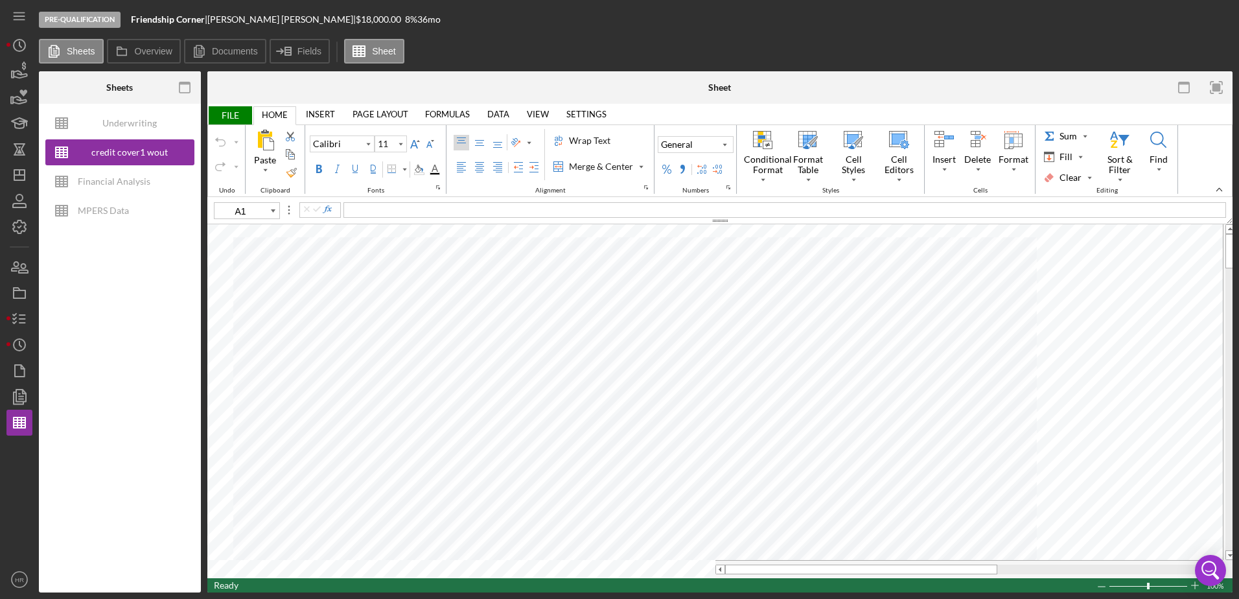
type input "10"
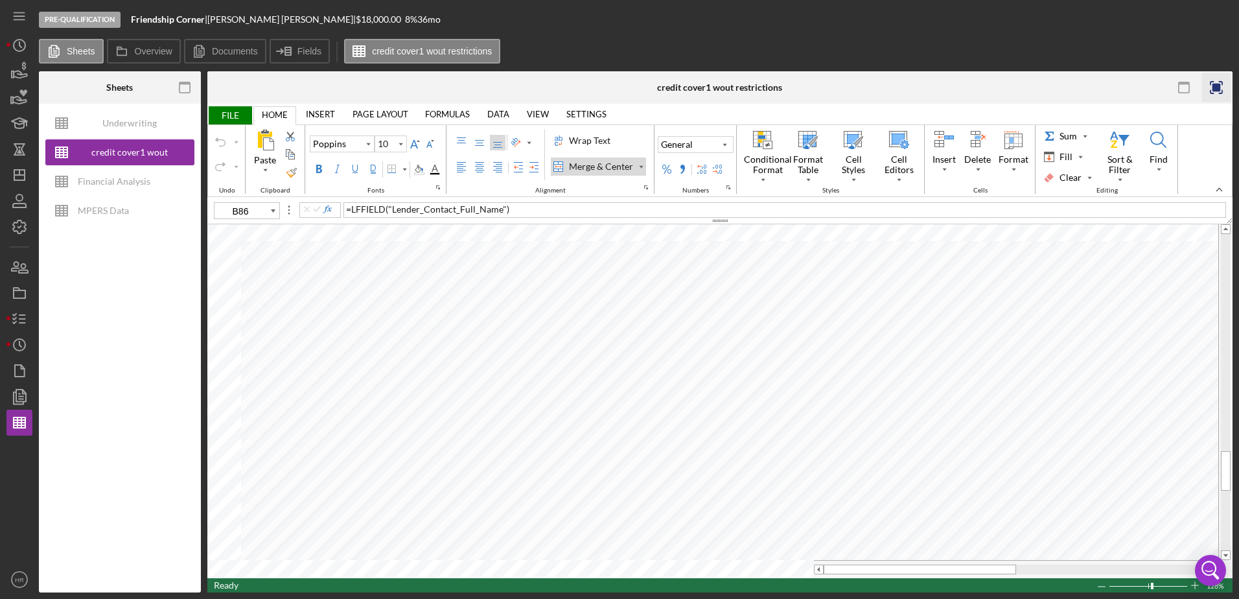
click at [1217, 91] on rect "button" at bounding box center [1217, 88] width 8 height 8
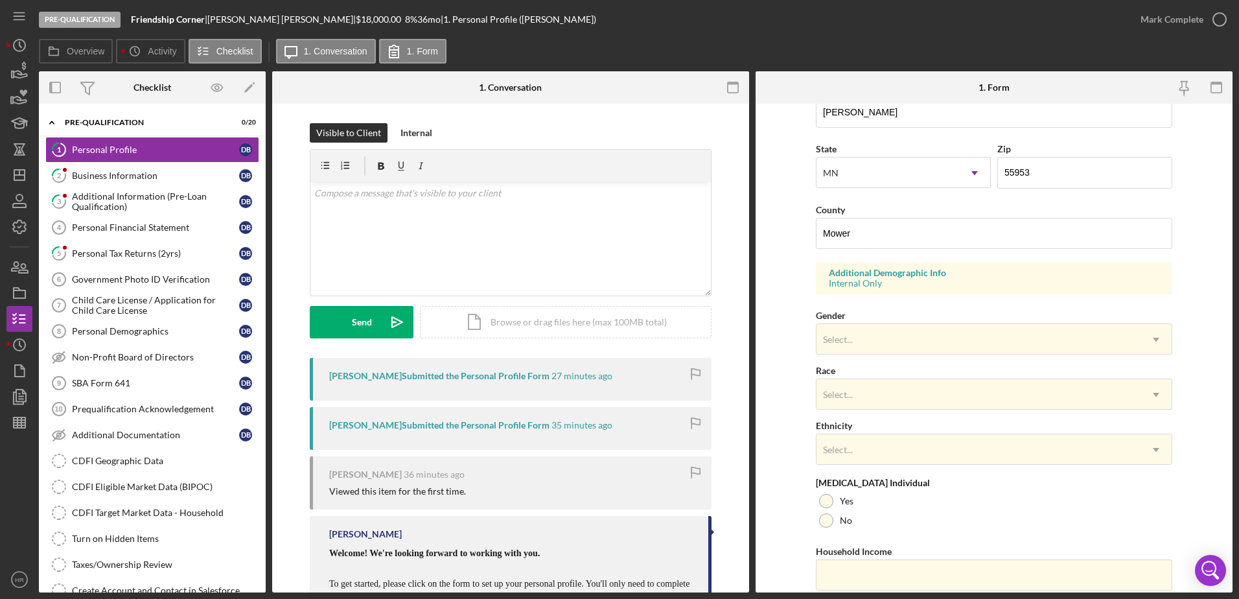
scroll to position [377, 0]
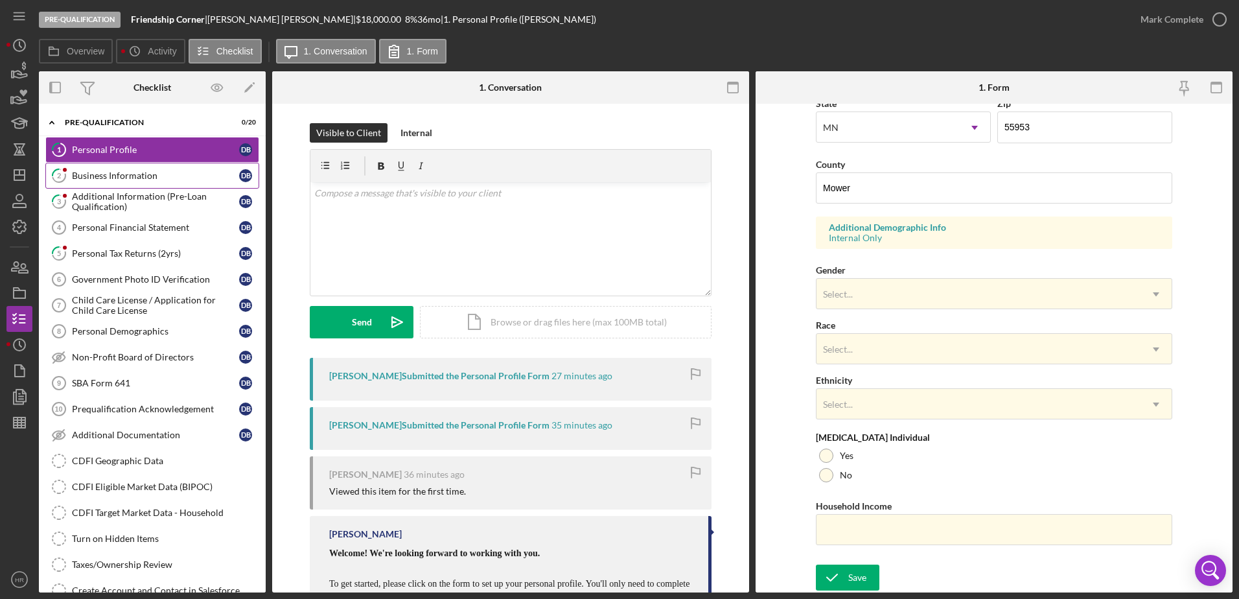
click at [108, 173] on div "Business Information" at bounding box center [155, 175] width 167 height 10
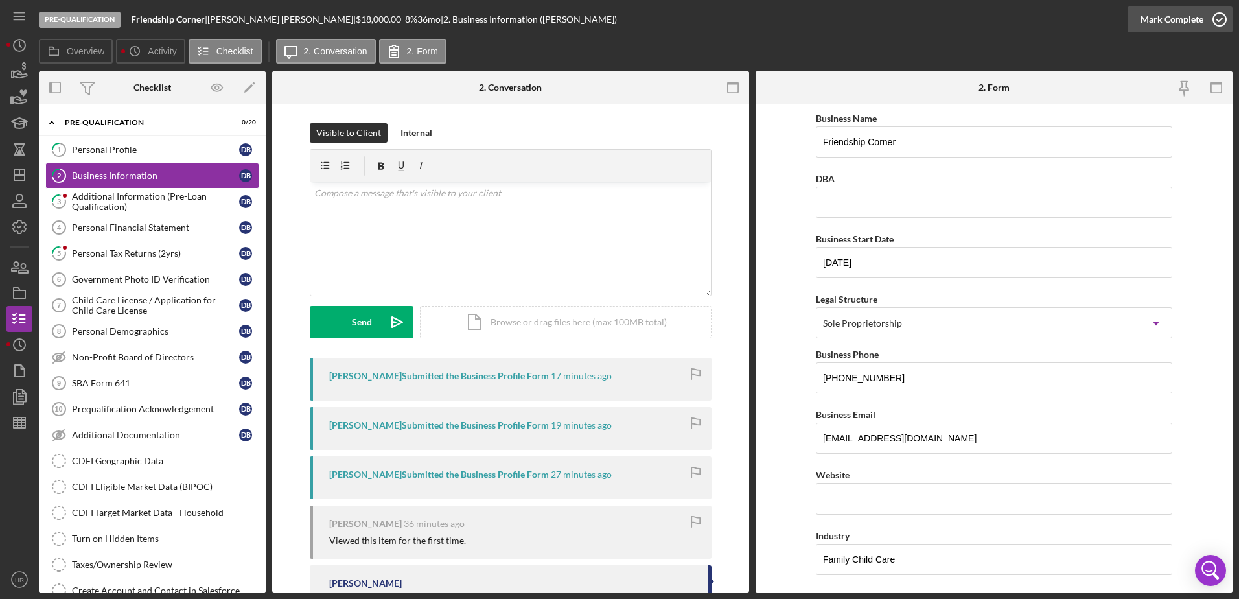
click at [1217, 14] on circle "button" at bounding box center [1219, 19] width 13 height 13
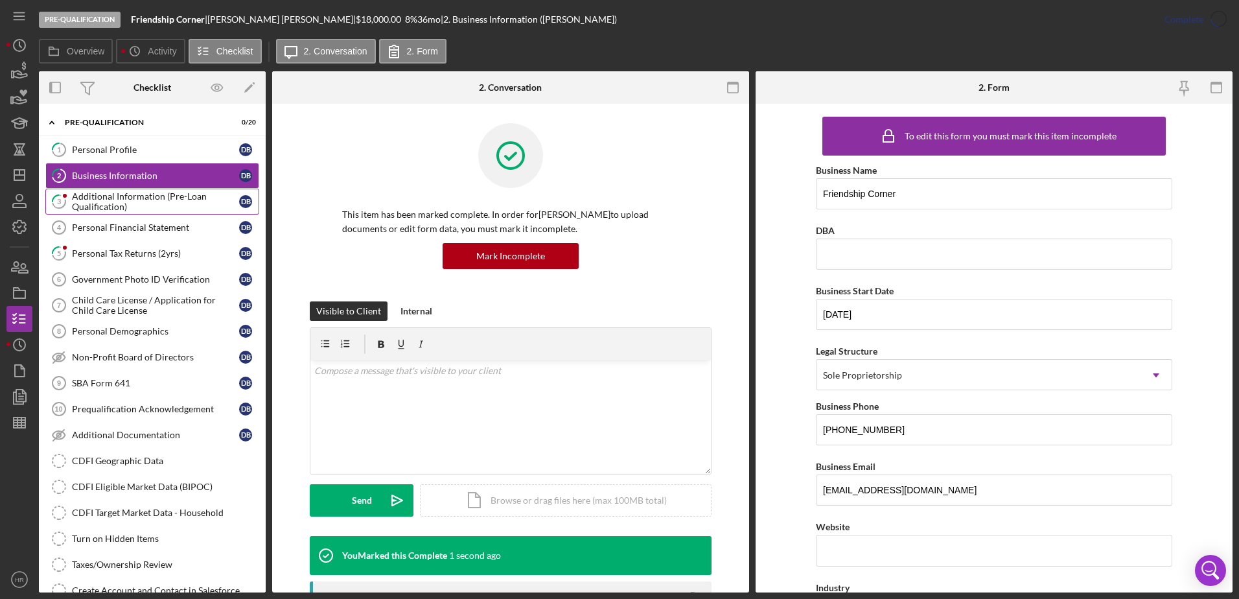
click at [124, 204] on div "Additional Information (Pre-Loan Qualification)" at bounding box center [155, 201] width 167 height 21
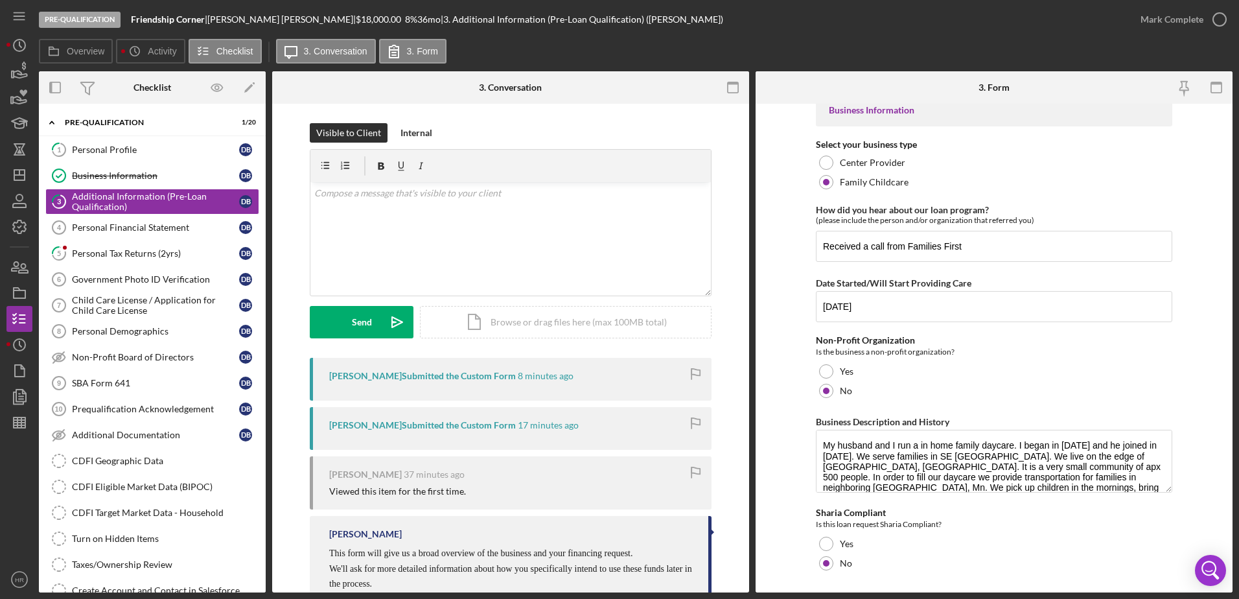
scroll to position [44, 0]
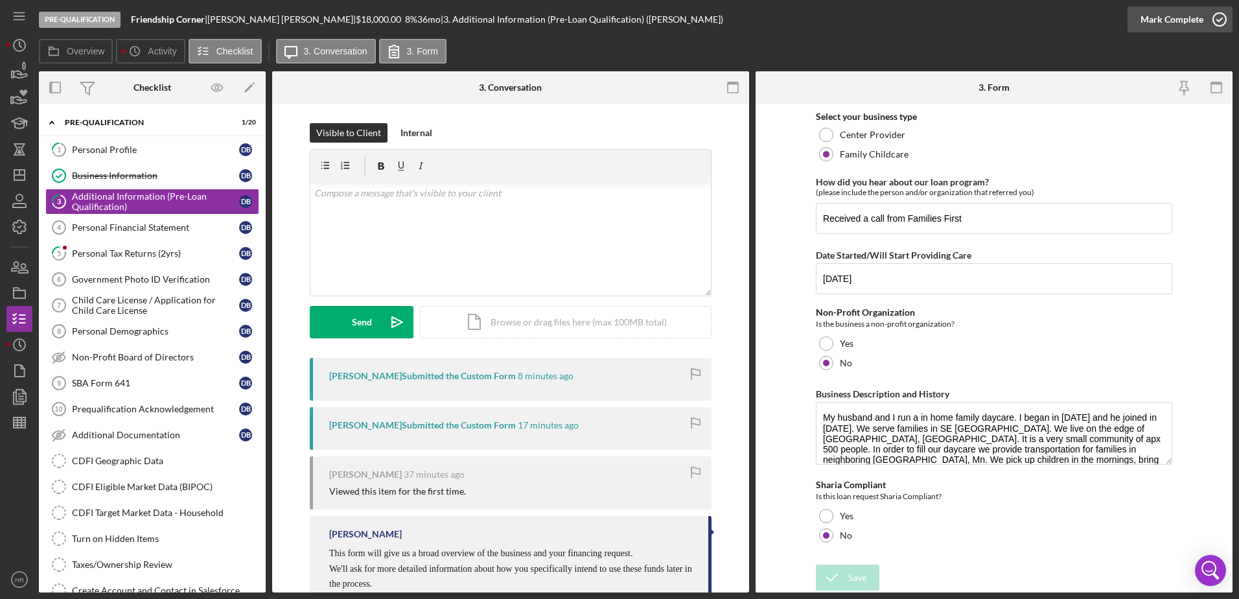
click at [1211, 15] on icon "button" at bounding box center [1220, 19] width 32 height 32
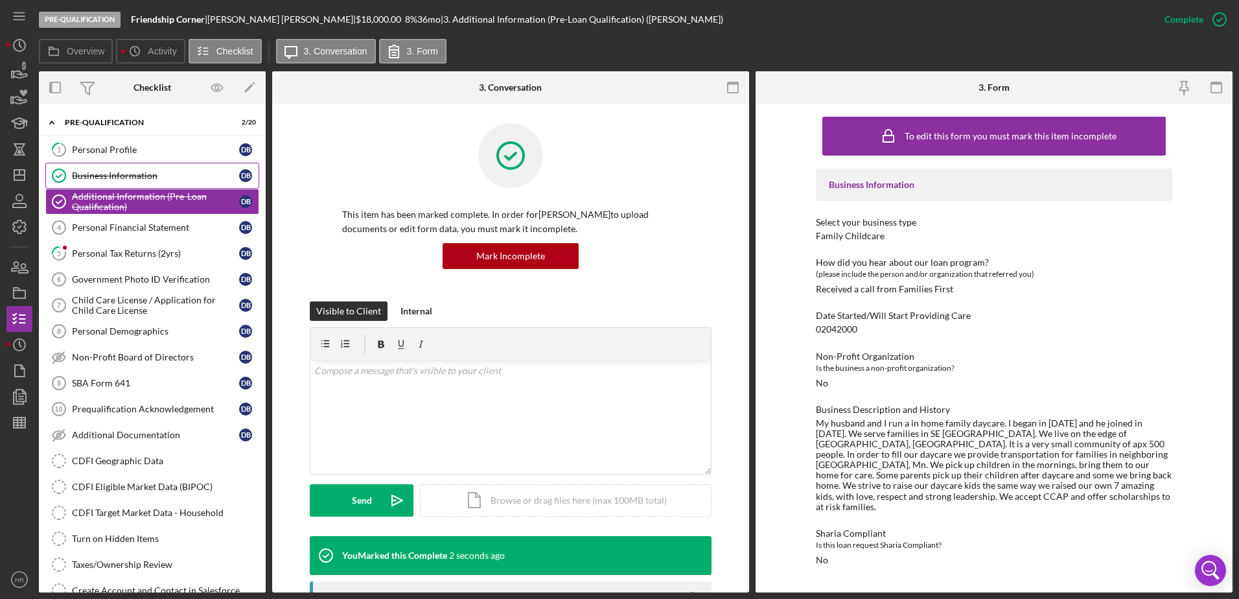
click at [132, 175] on div "Business Information" at bounding box center [155, 175] width 167 height 10
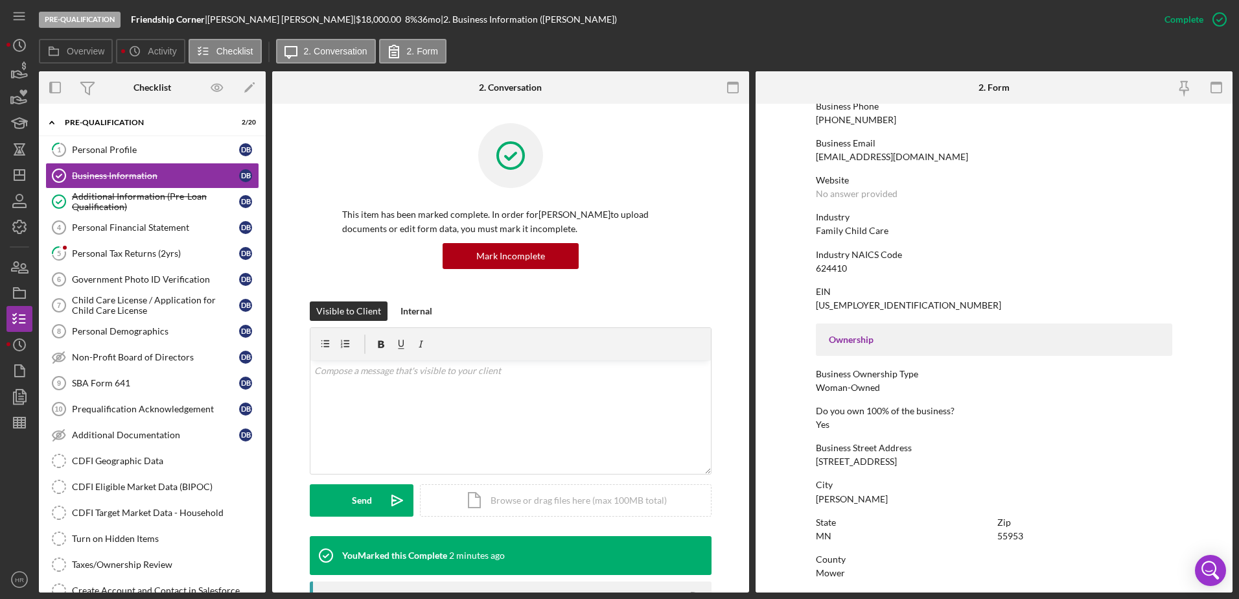
scroll to position [324, 0]
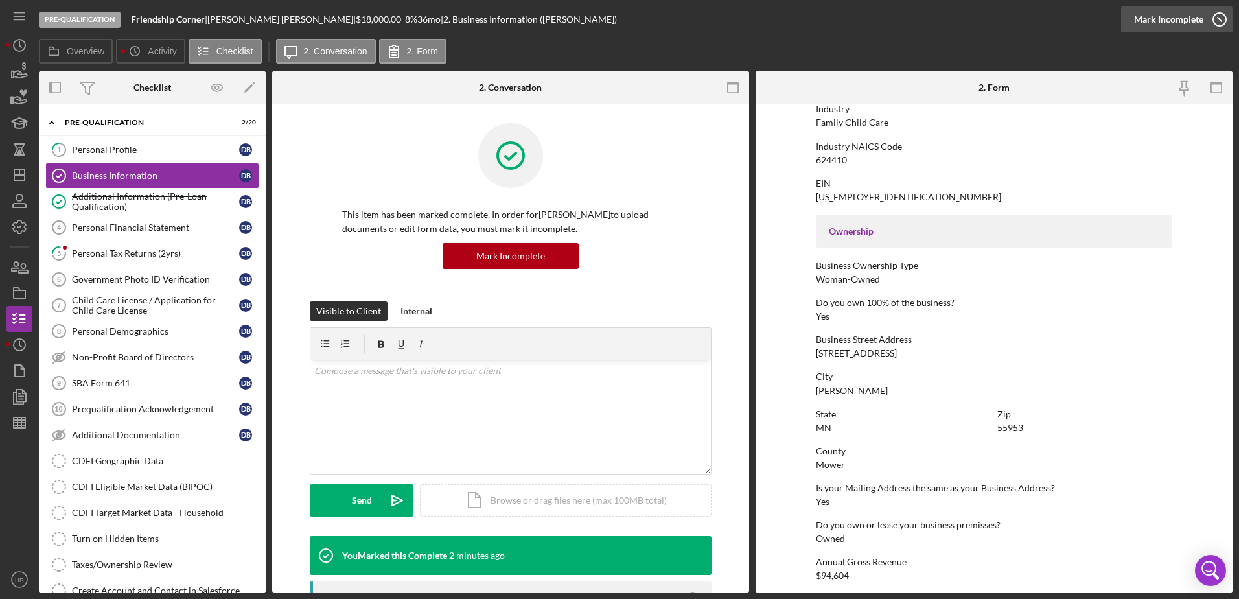
click at [1220, 19] on icon "button" at bounding box center [1220, 19] width 32 height 32
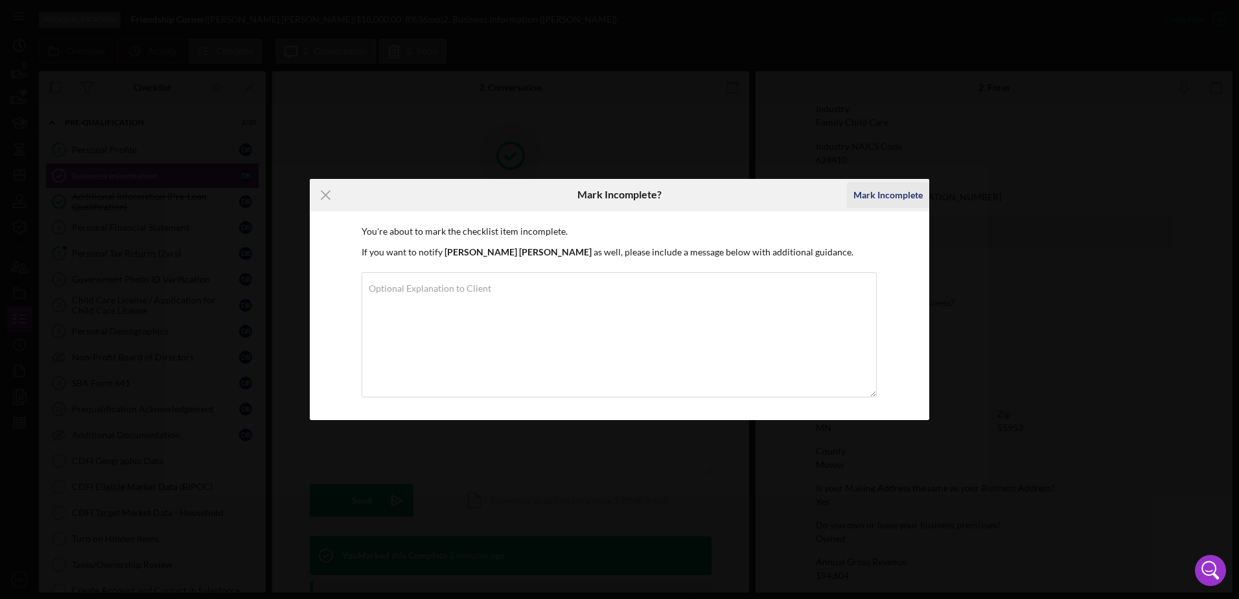
click at [903, 198] on div "Mark Incomplete" at bounding box center [888, 195] width 69 height 26
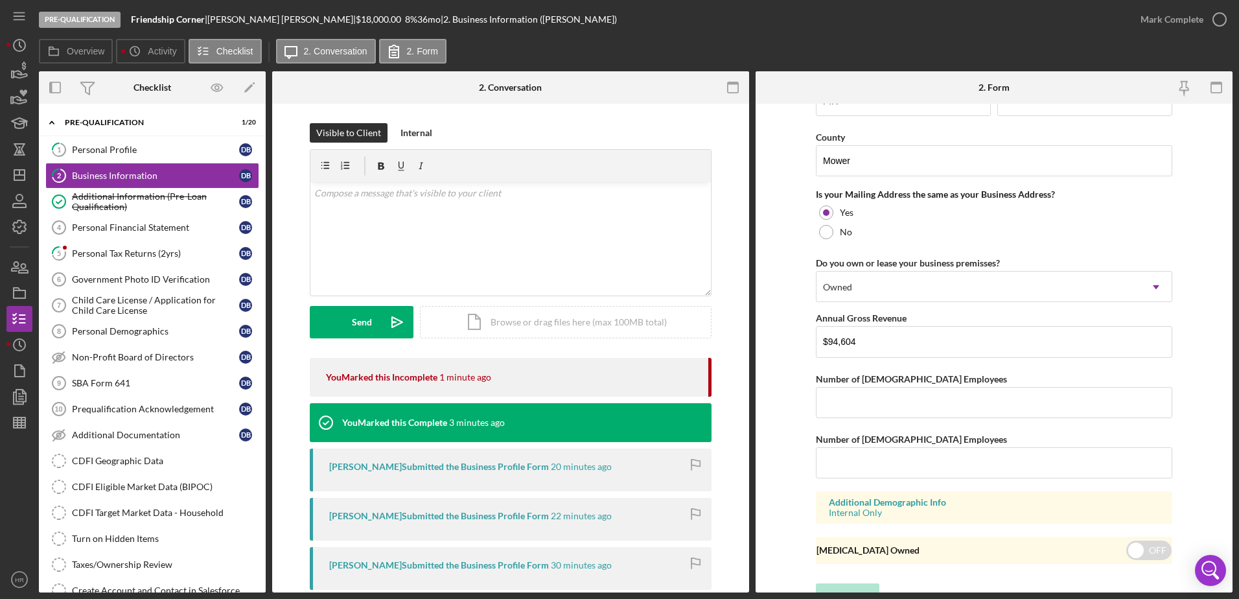
scroll to position [950, 0]
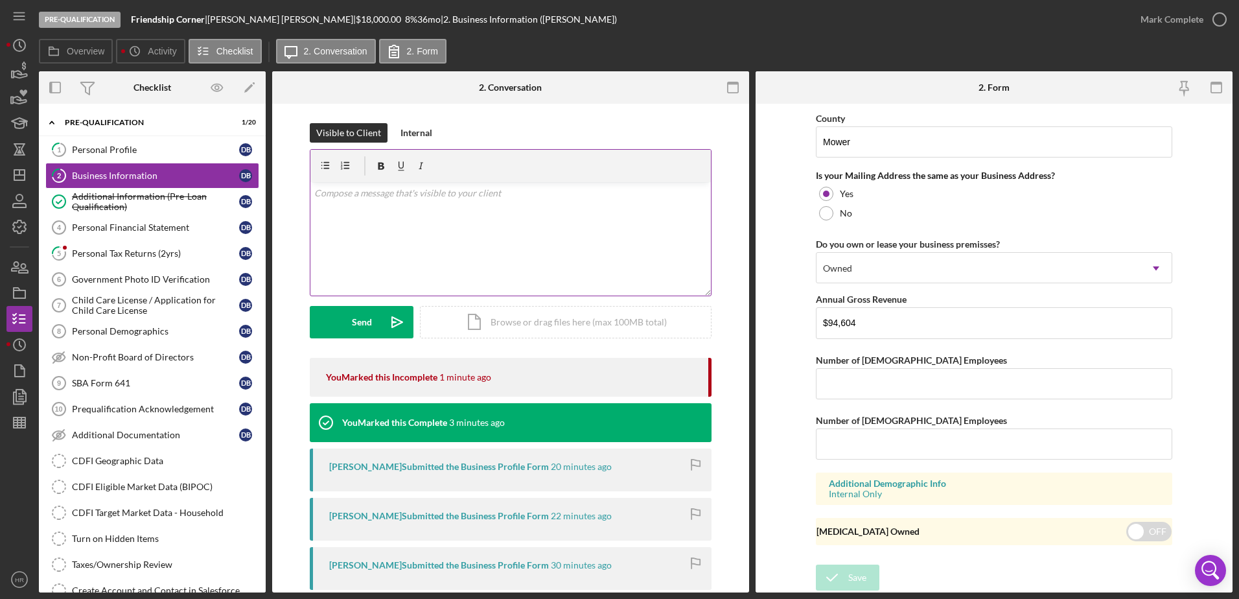
click at [426, 217] on div "v Color teal Color pink Remove color Add row above Add row below Add column bef…" at bounding box center [511, 238] width 401 height 113
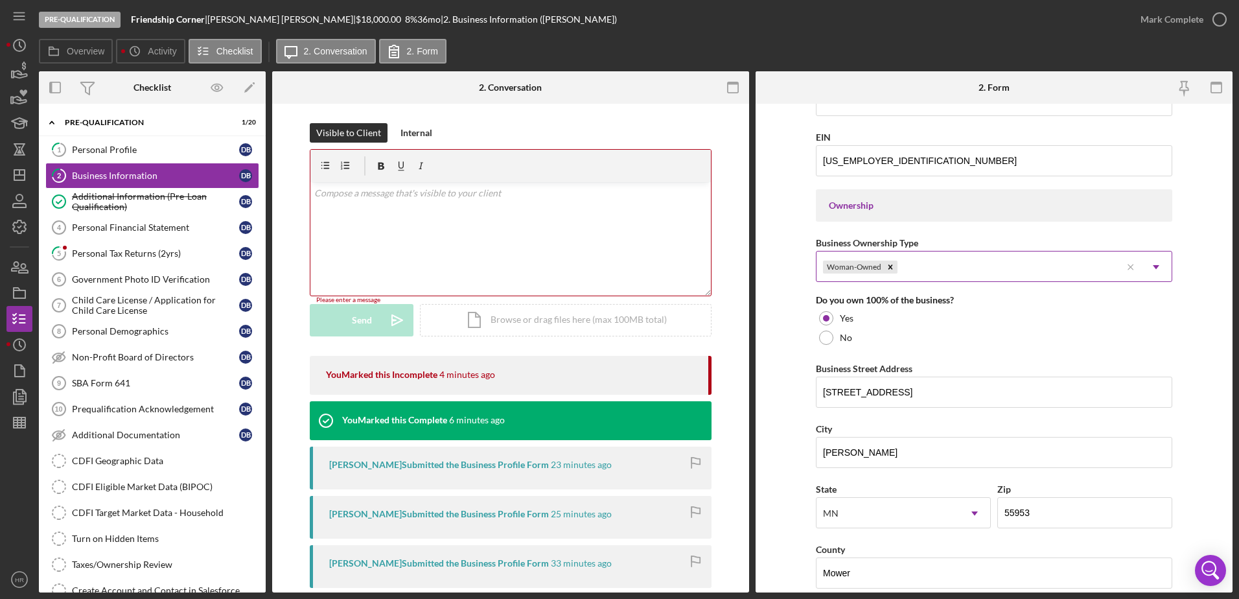
scroll to position [497, 0]
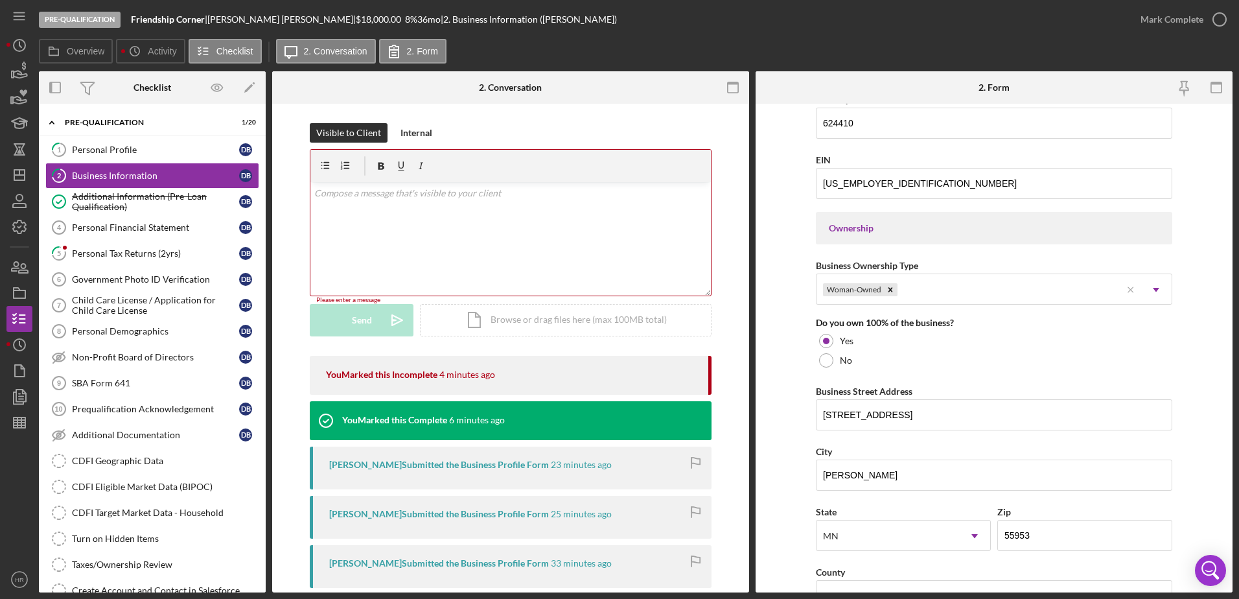
click at [537, 192] on p at bounding box center [510, 193] width 393 height 14
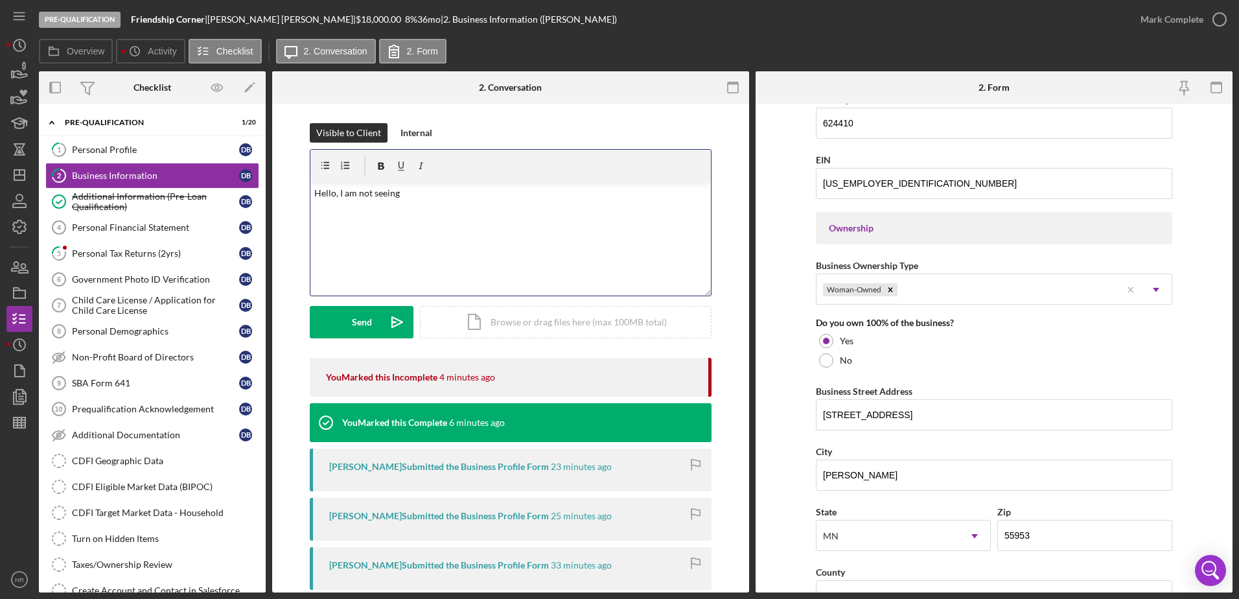
click at [450, 191] on p "Hello, I am not seeing" at bounding box center [510, 193] width 393 height 14
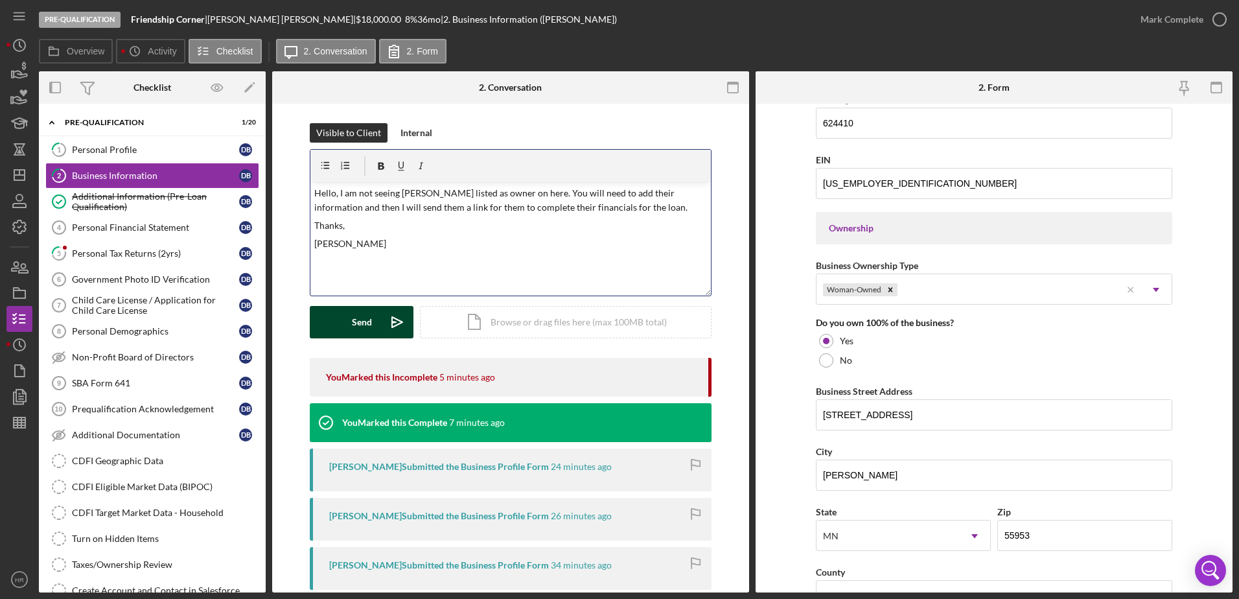
click at [354, 310] on div "Send" at bounding box center [362, 322] width 20 height 32
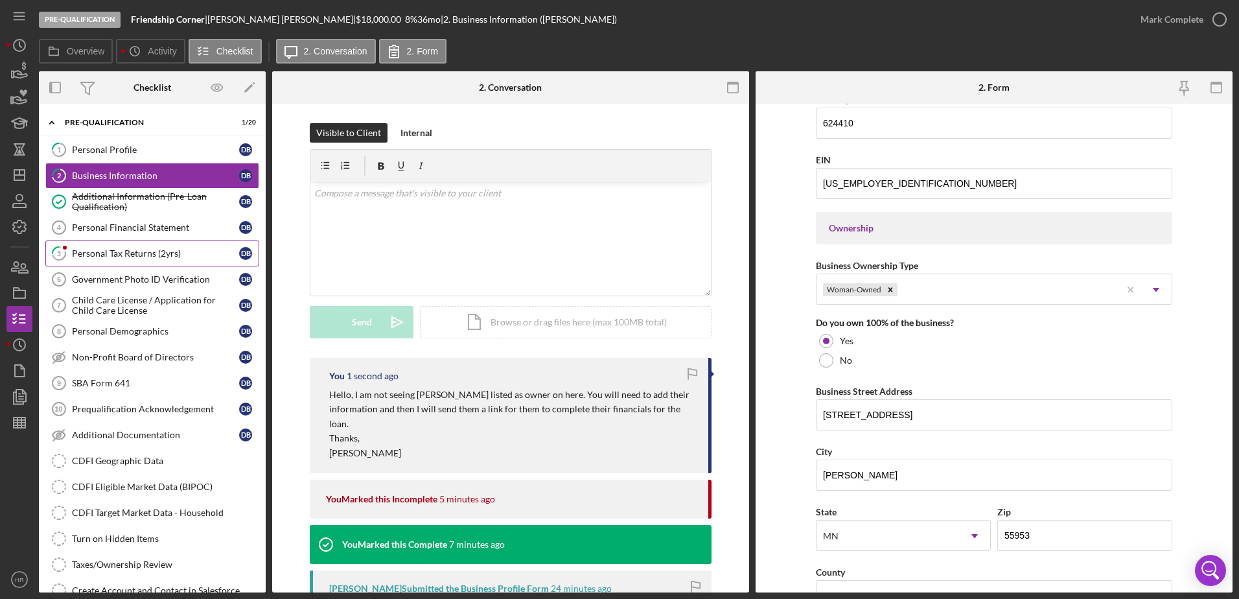
click at [119, 249] on div "Personal Tax Returns (2yrs)" at bounding box center [155, 253] width 167 height 10
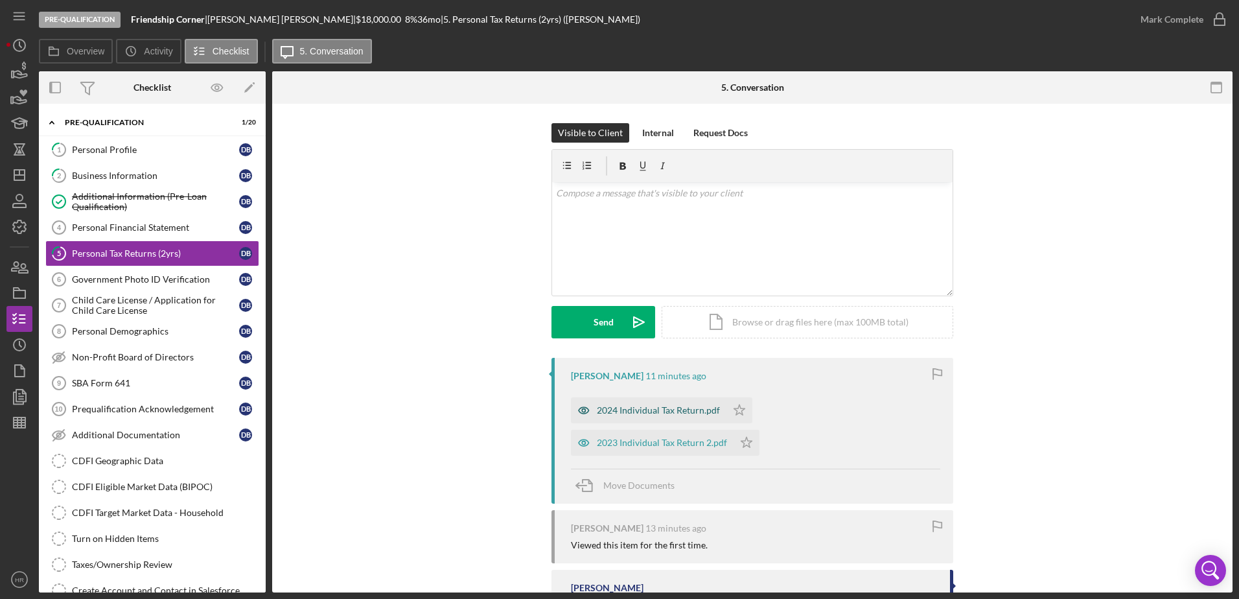
click at [644, 412] on div "2024 Individual Tax Return.pdf" at bounding box center [658, 410] width 123 height 10
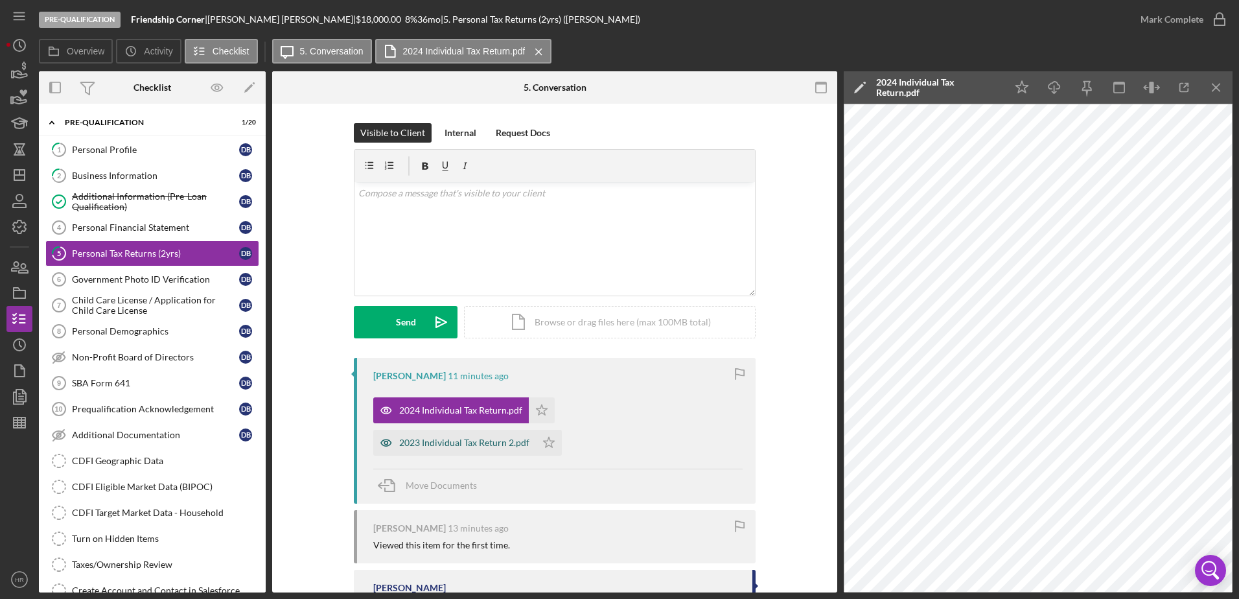
click at [430, 439] on div "2023 Individual Tax Return 2.pdf" at bounding box center [464, 443] width 130 height 10
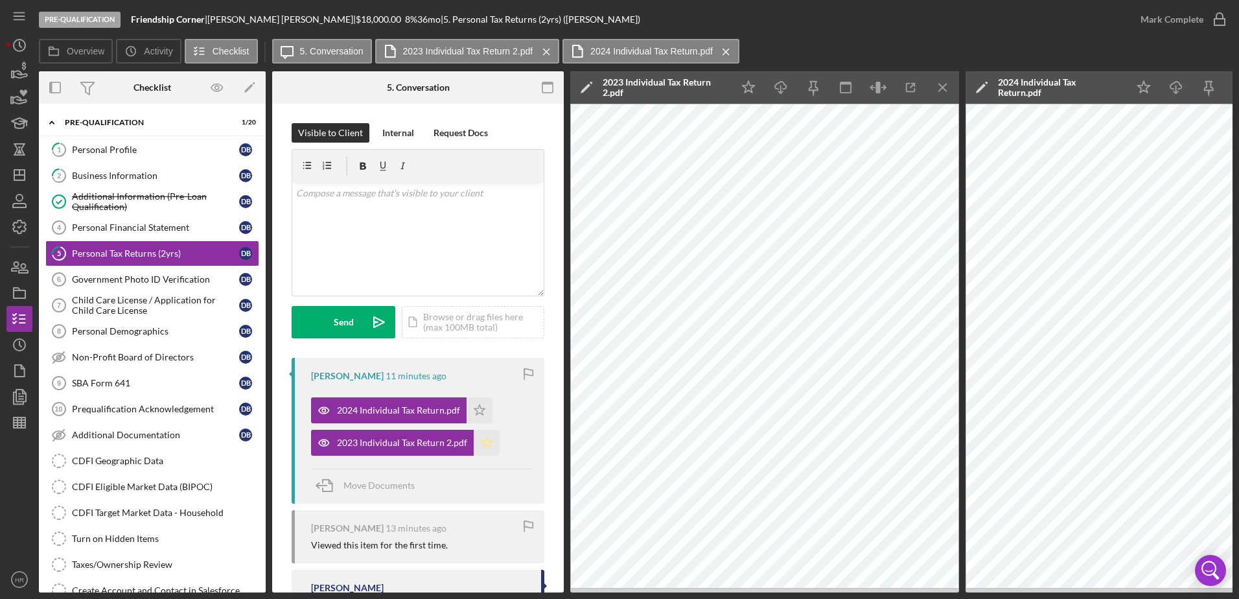
drag, startPoint x: 475, startPoint y: 406, endPoint x: 486, endPoint y: 434, distance: 29.7
click at [475, 407] on icon "Icon/Star" at bounding box center [480, 410] width 26 height 26
click at [487, 437] on icon "Icon/Star" at bounding box center [487, 443] width 26 height 26
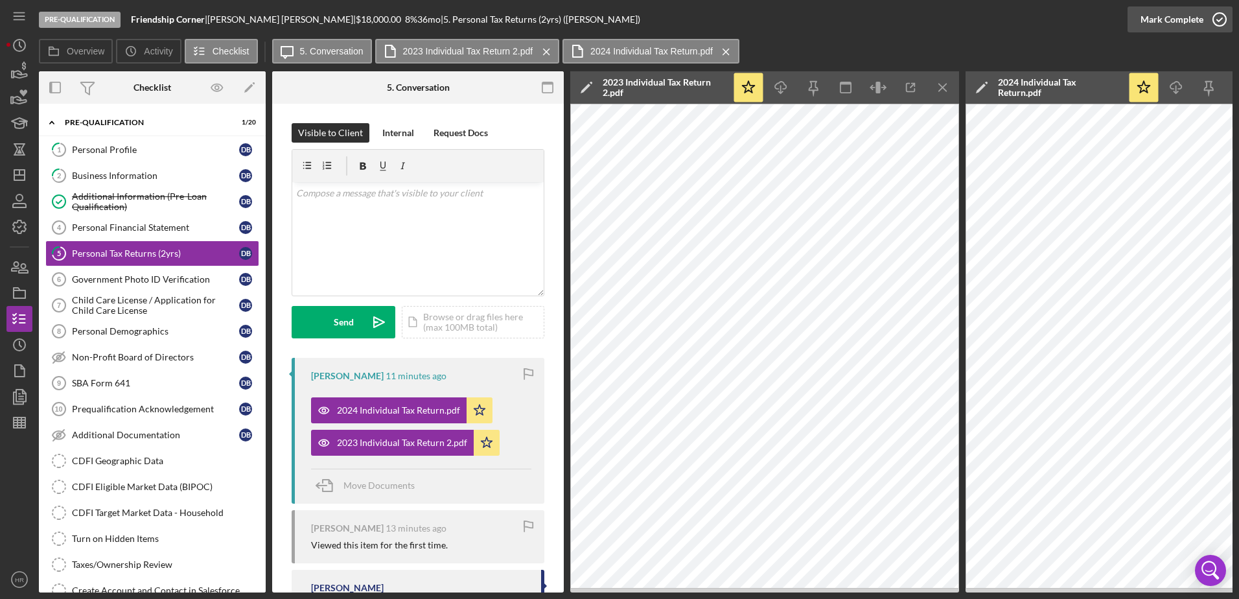
click at [1219, 20] on icon "button" at bounding box center [1220, 19] width 32 height 32
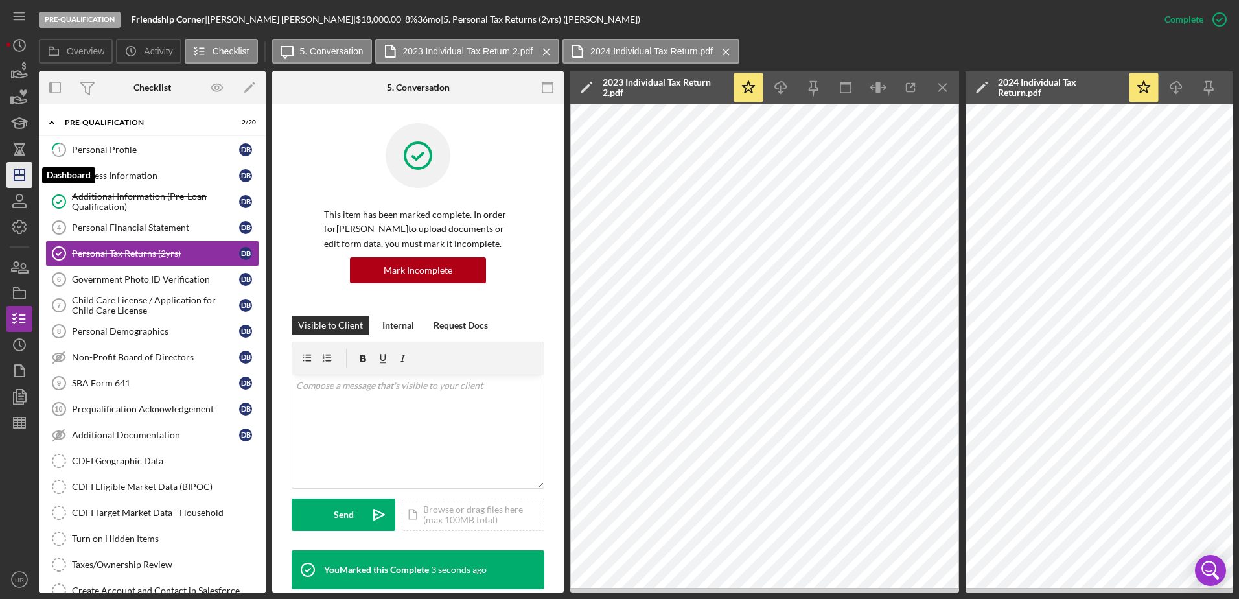
click at [19, 175] on line "button" at bounding box center [19, 172] width 0 height 5
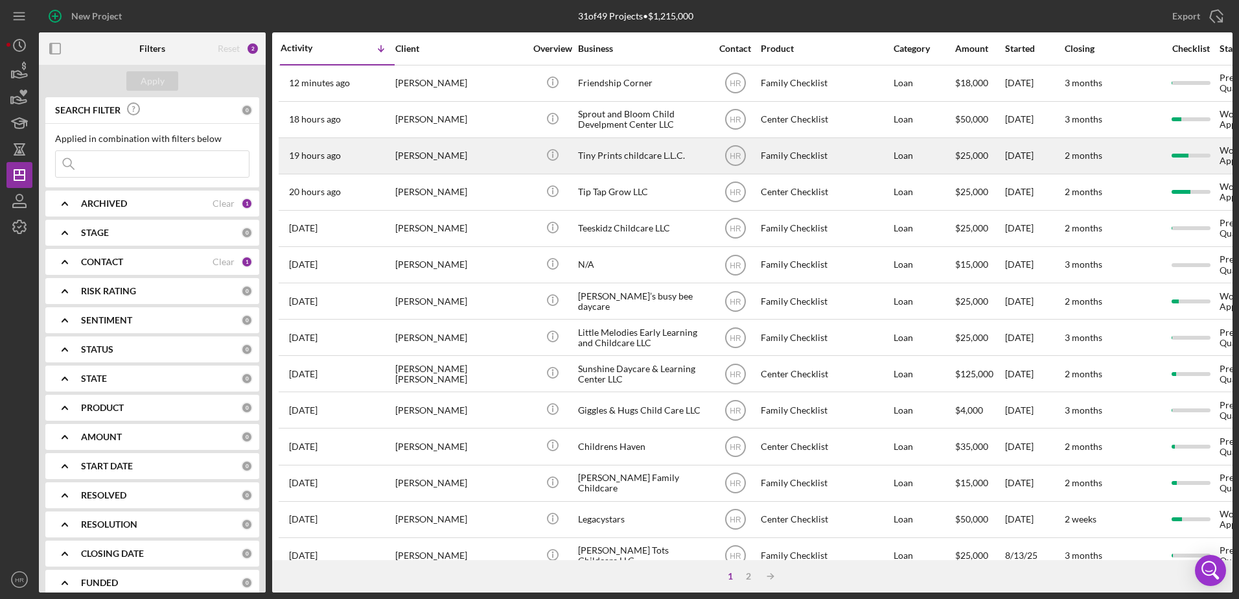
click at [668, 143] on div "Tiny Prints childcare L.L.C." at bounding box center [643, 156] width 130 height 34
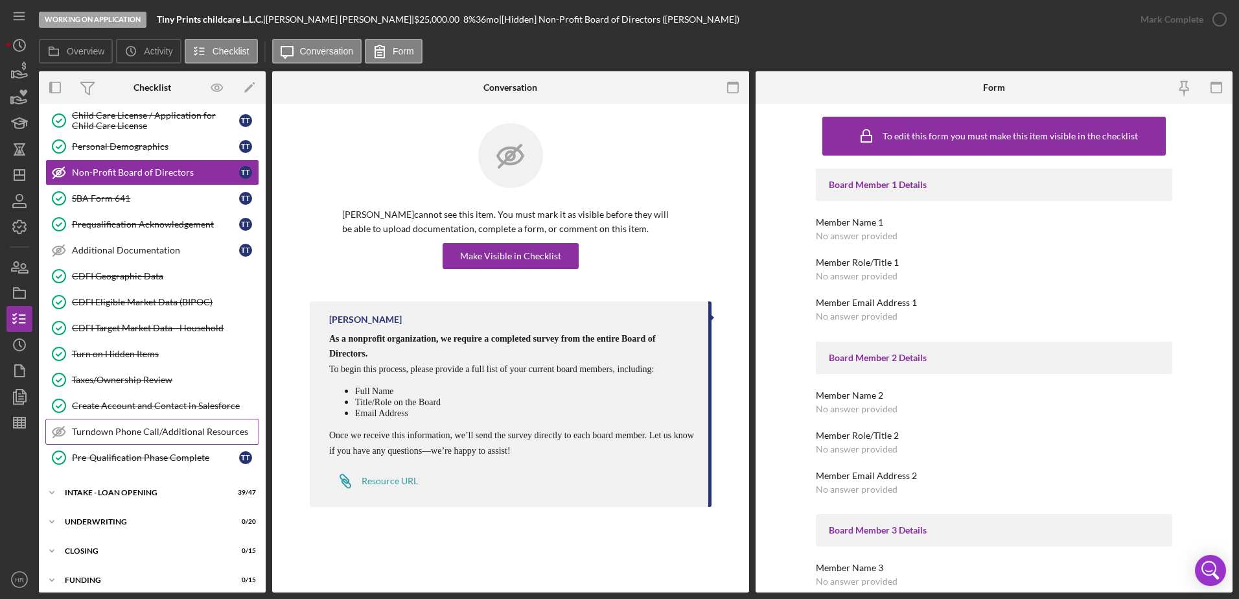
scroll to position [204, 0]
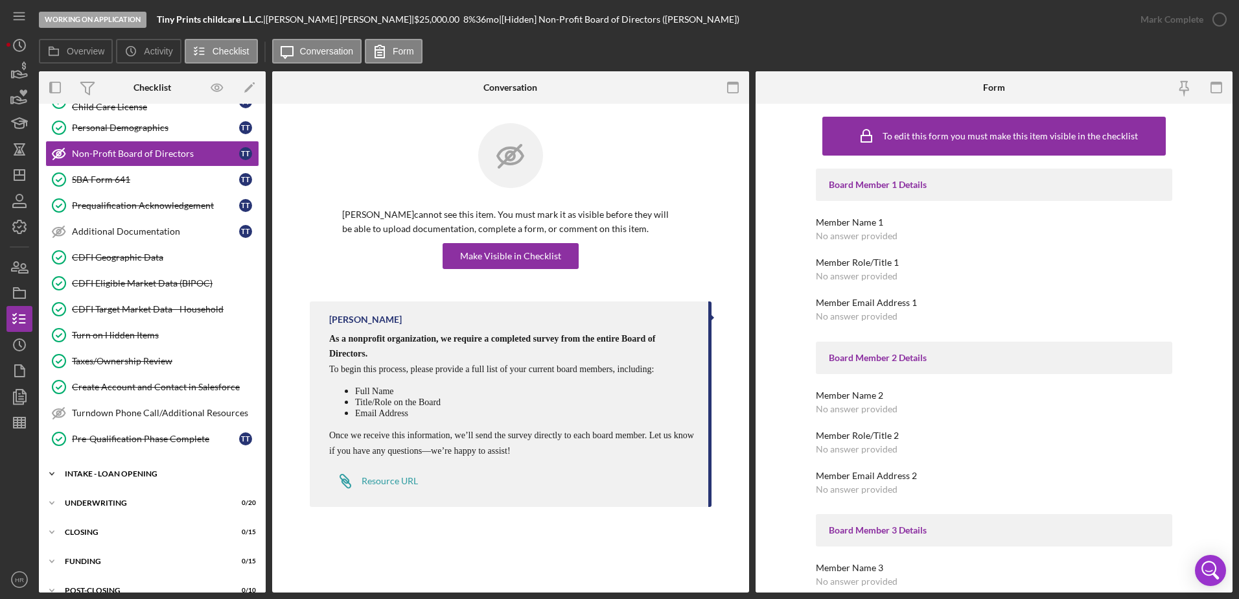
click at [145, 467] on div "Icon/Expander INTAKE - LOAN OPENING 39 / 47" at bounding box center [152, 474] width 227 height 26
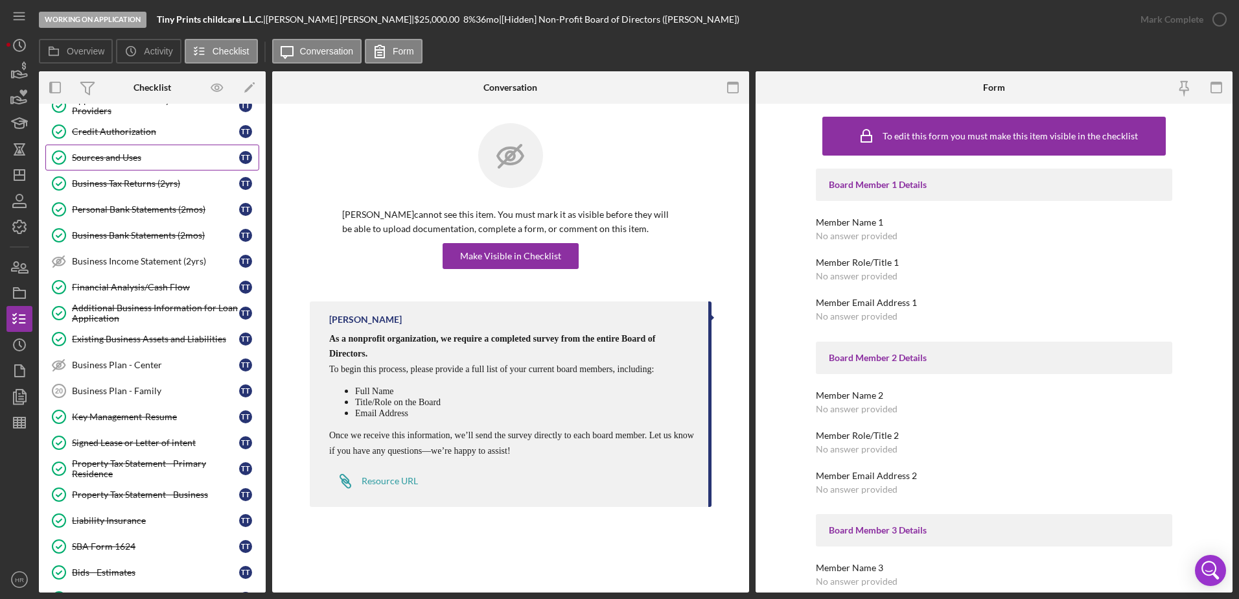
scroll to position [528, 0]
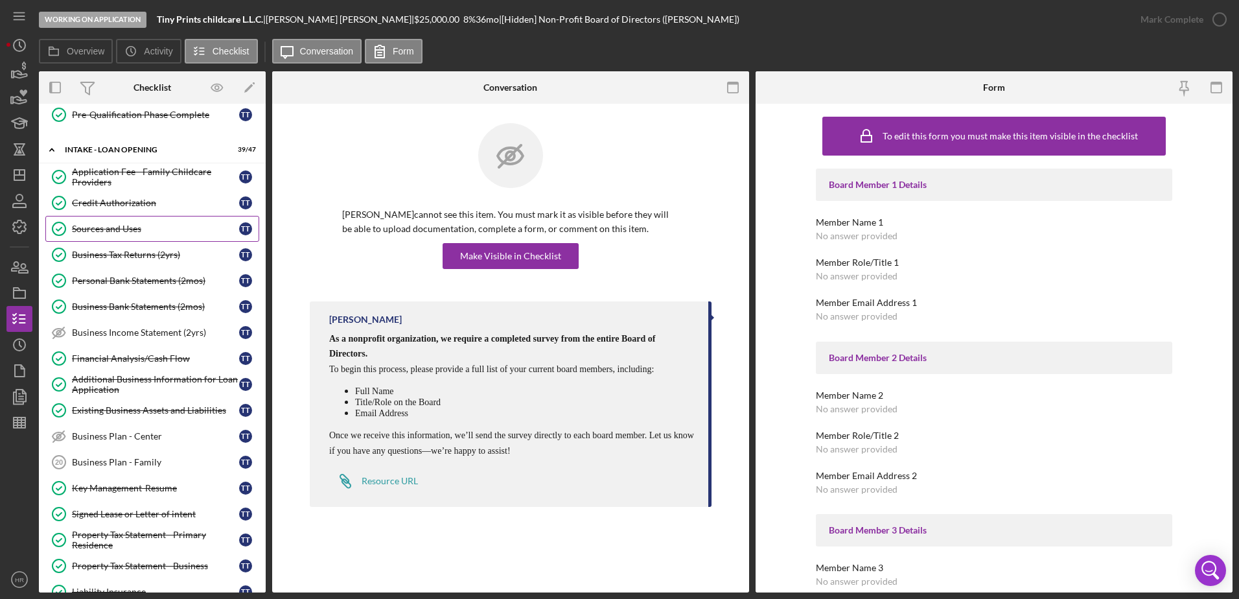
click at [115, 227] on div "Sources and Uses" at bounding box center [155, 229] width 167 height 10
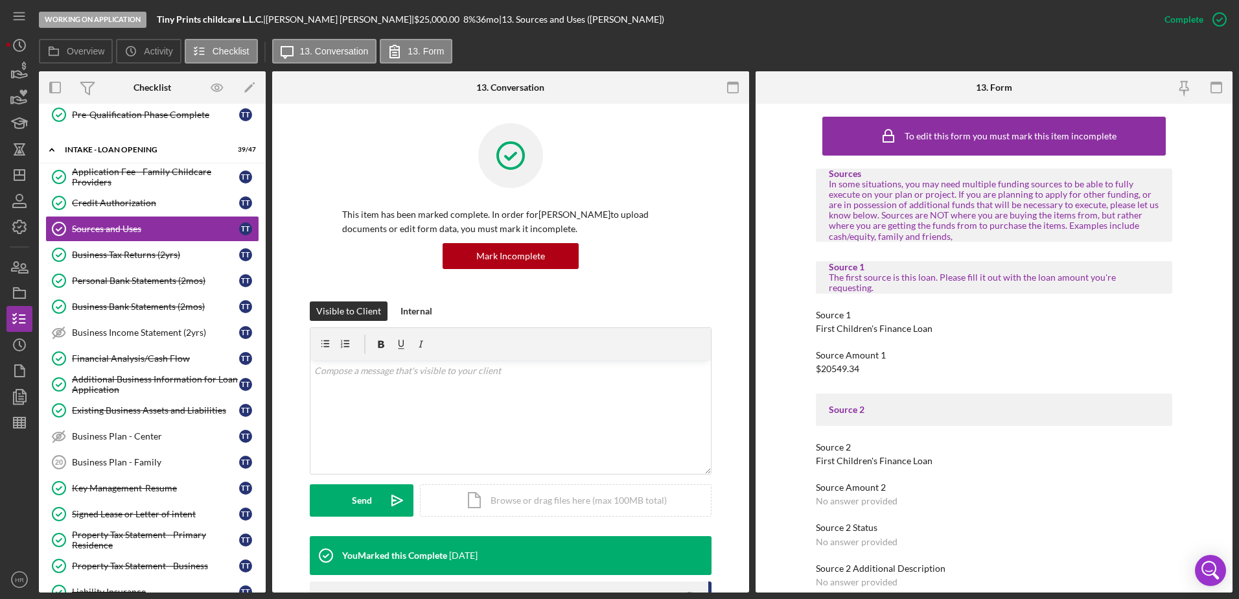
scroll to position [528, 0]
click at [25, 179] on polygon "button" at bounding box center [19, 175] width 10 height 10
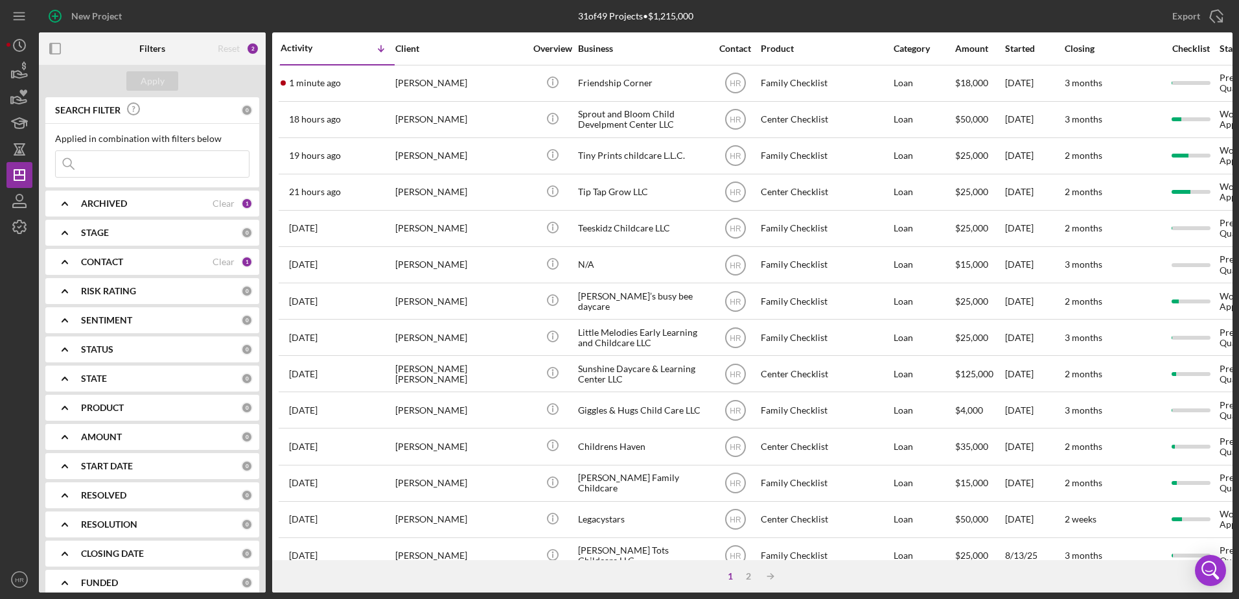
click at [100, 264] on b "CONTACT" at bounding box center [102, 262] width 42 height 10
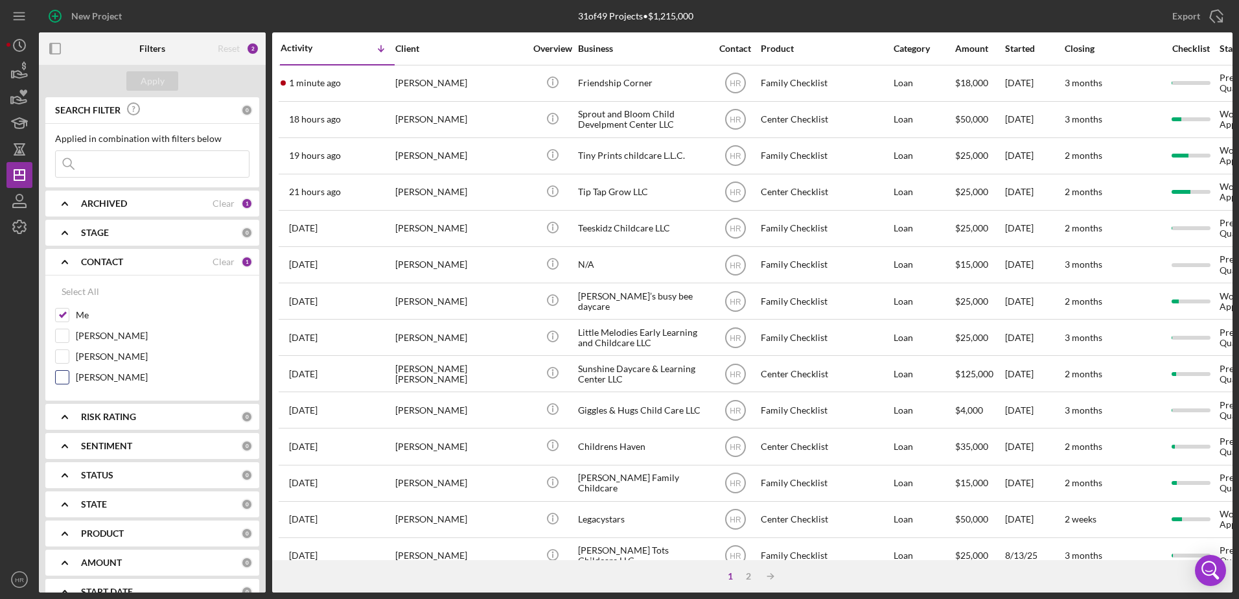
click at [95, 371] on label "[PERSON_NAME]" at bounding box center [163, 377] width 174 height 13
click at [69, 371] on input "[PERSON_NAME]" at bounding box center [62, 377] width 13 height 13
checkbox input "true"
click at [75, 317] on div "Me" at bounding box center [152, 318] width 194 height 21
click at [63, 310] on input "Me" at bounding box center [62, 315] width 13 height 13
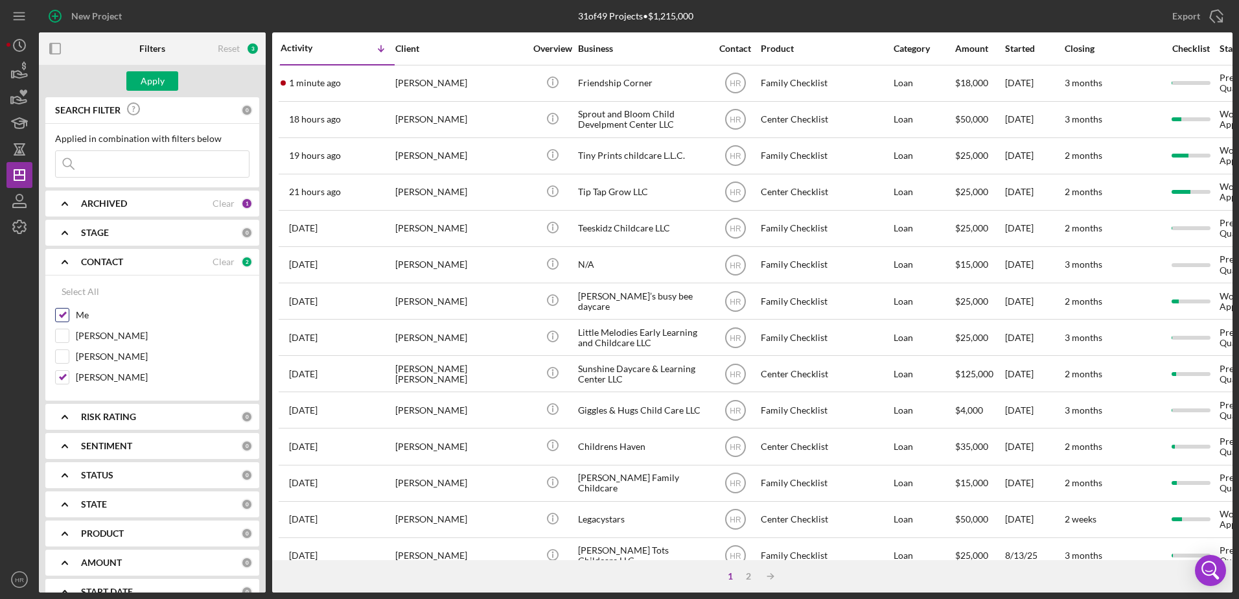
checkbox input "false"
click at [145, 78] on div "Apply" at bounding box center [153, 80] width 24 height 19
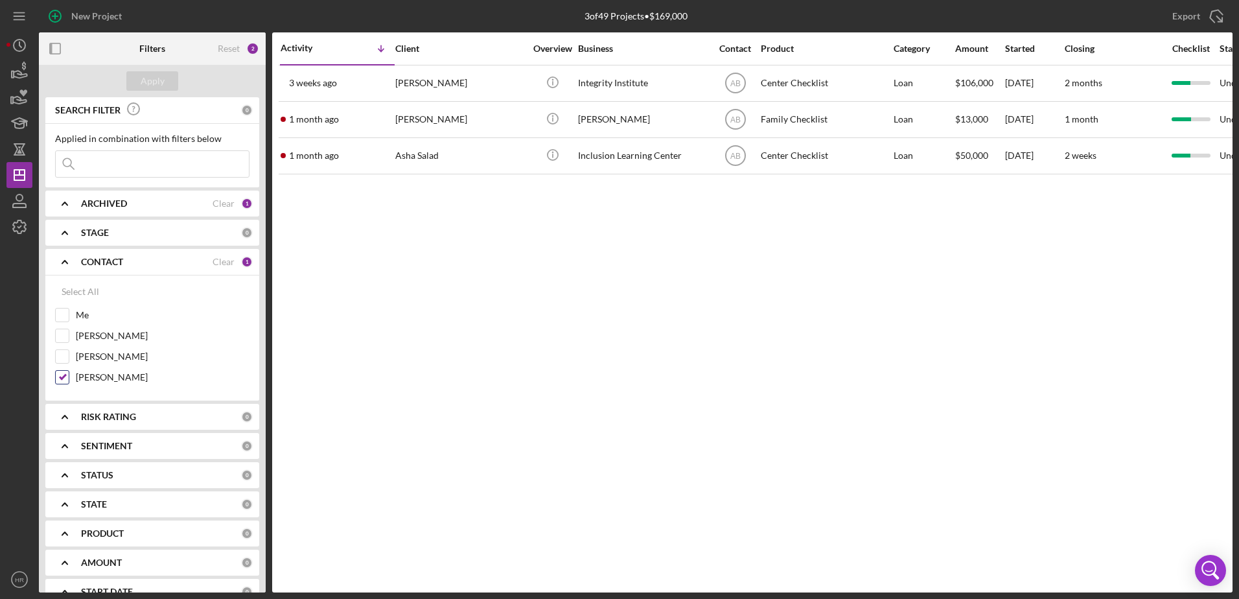
click at [65, 374] on input "[PERSON_NAME]" at bounding box center [62, 377] width 13 height 13
checkbox input "false"
click at [63, 316] on input "Me" at bounding box center [62, 315] width 13 height 13
checkbox input "true"
click at [143, 76] on div "Apply" at bounding box center [153, 80] width 24 height 19
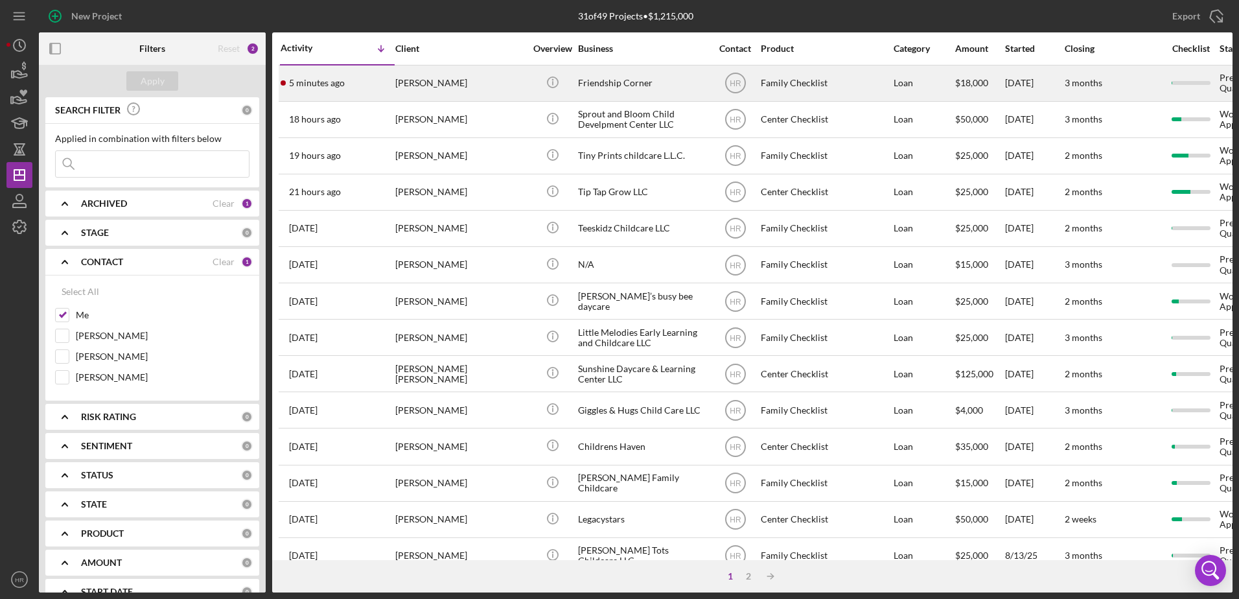
click at [645, 75] on div "Friendship Corner" at bounding box center [643, 83] width 130 height 34
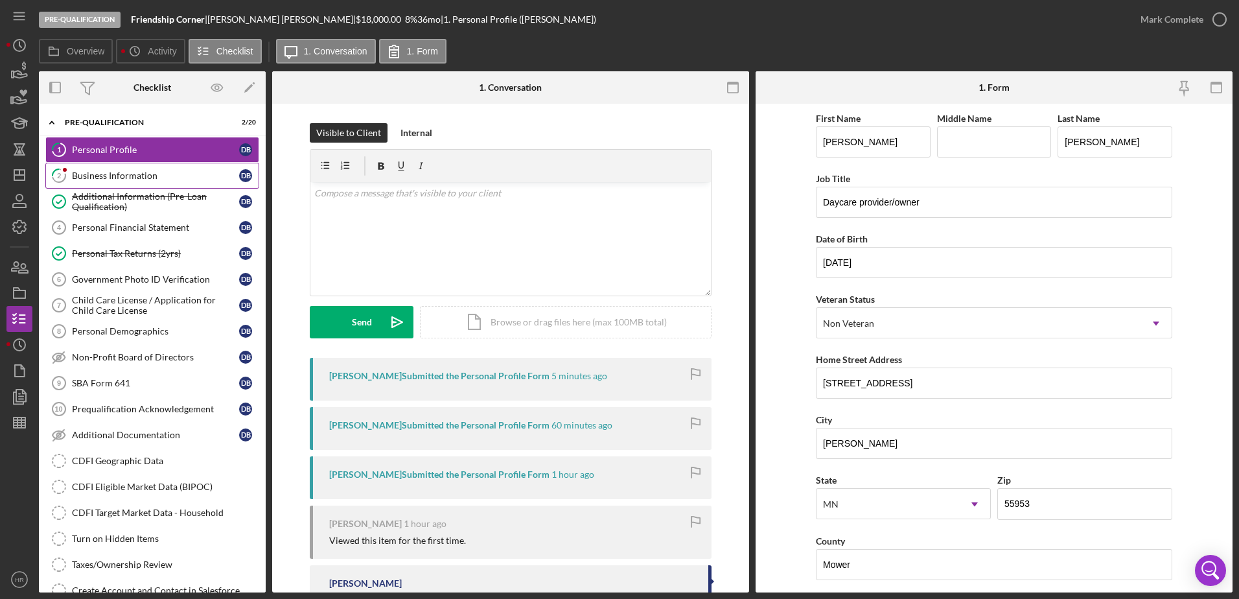
click at [117, 174] on div "Business Information" at bounding box center [155, 175] width 167 height 10
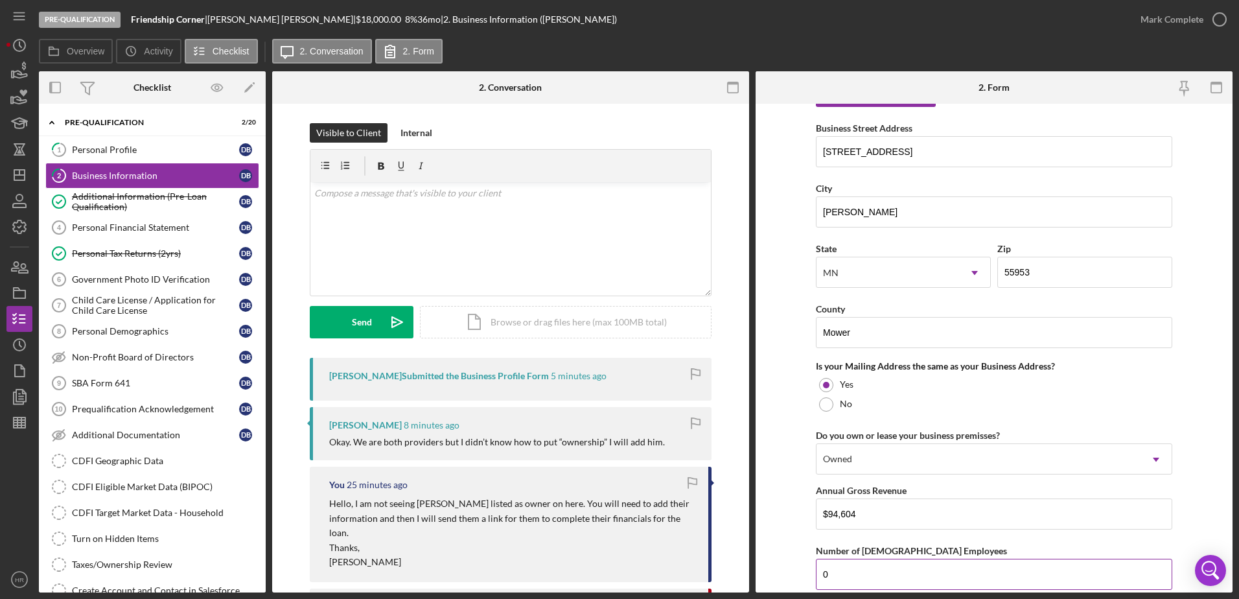
scroll to position [713, 0]
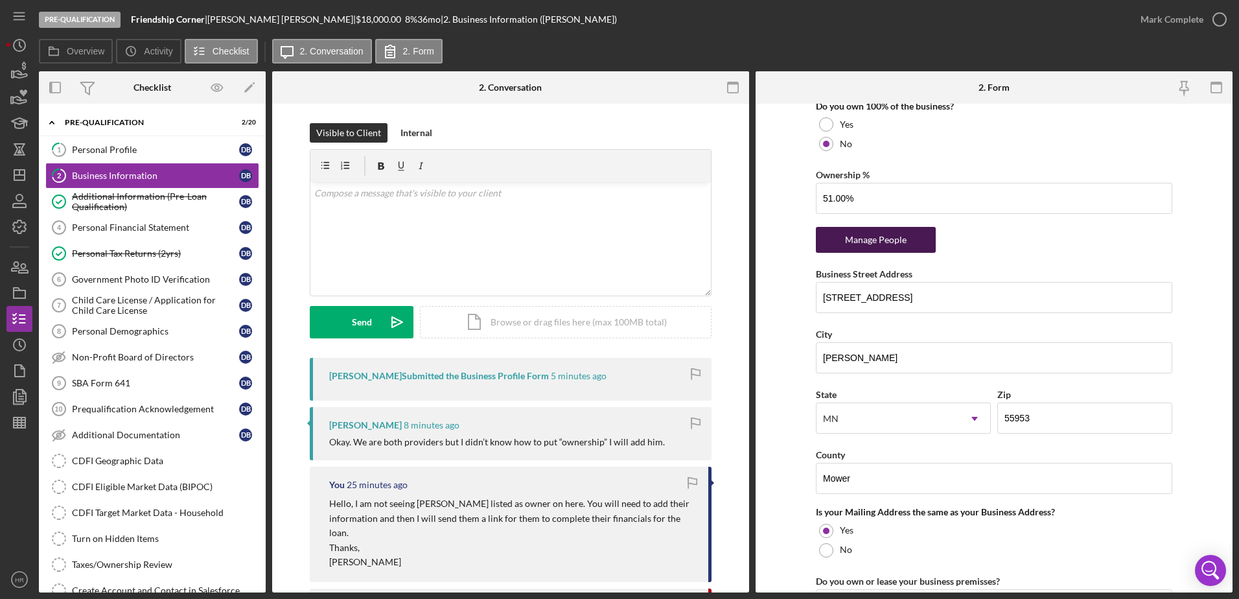
click at [860, 235] on div "Manage People" at bounding box center [876, 240] width 107 height 26
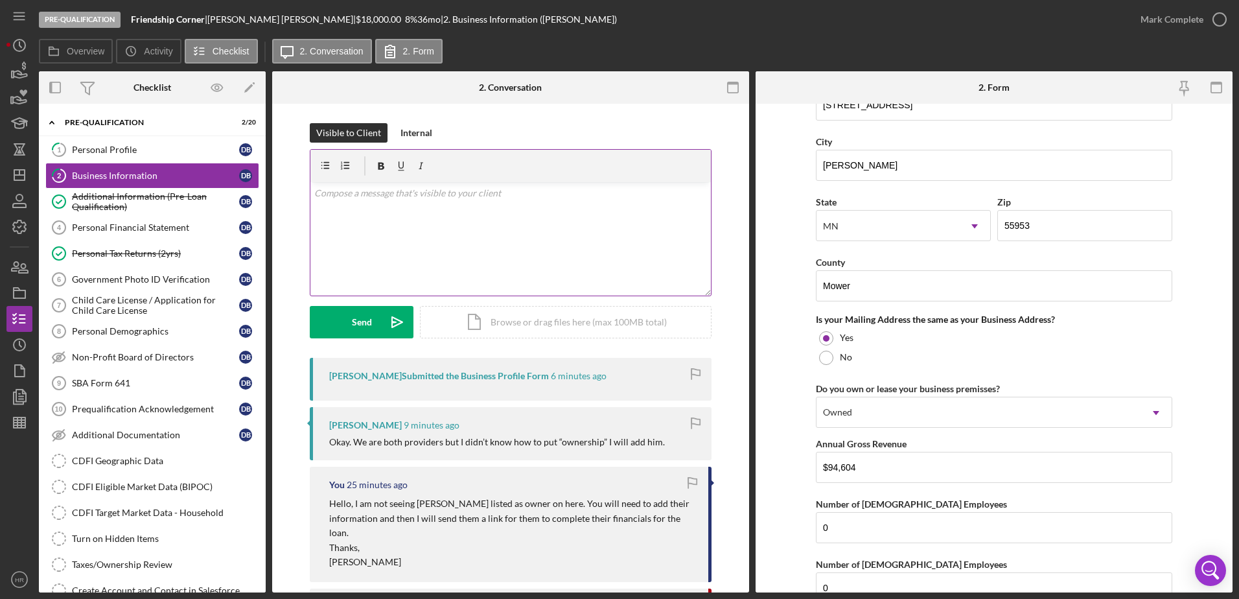
scroll to position [843, 0]
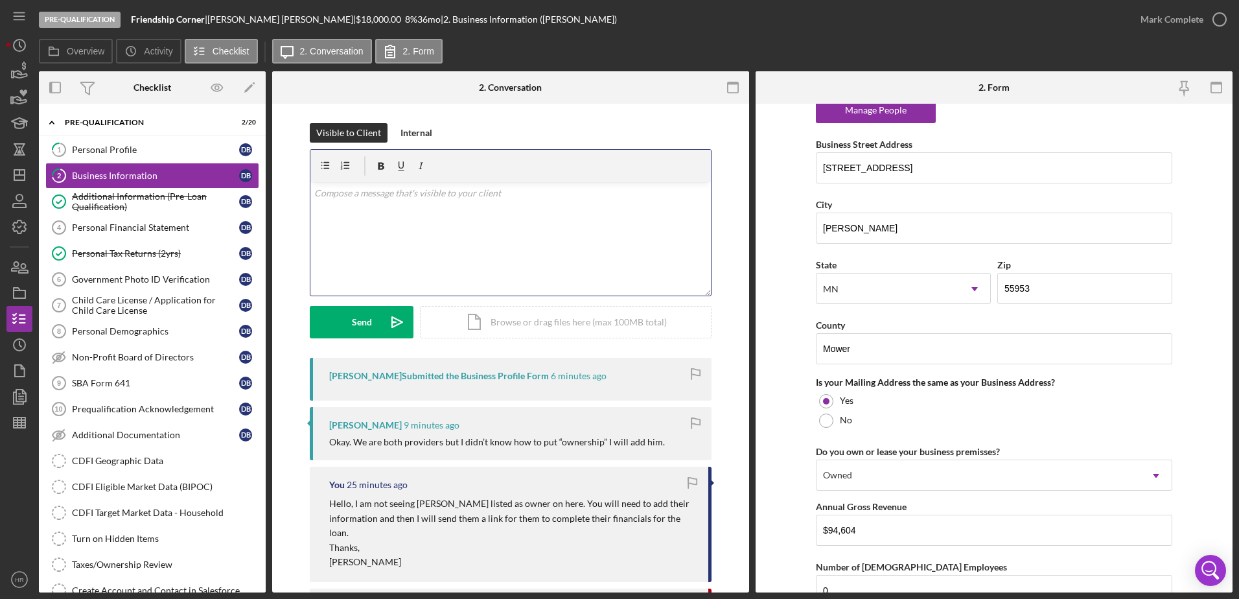
click at [553, 246] on div "v Color teal Color pink Remove color Add row above Add row below Add column bef…" at bounding box center [511, 238] width 401 height 113
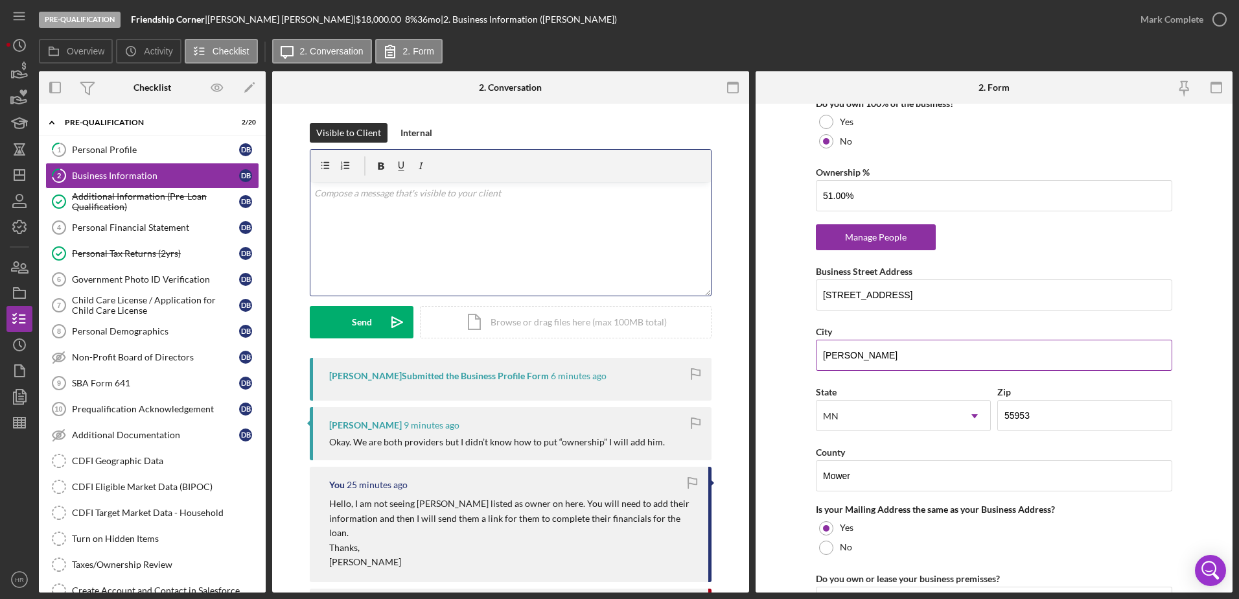
scroll to position [713, 0]
click at [591, 198] on p at bounding box center [510, 193] width 393 height 14
click at [534, 216] on div "v Color teal Color pink Remove color Add row above Add row below Add column bef…" at bounding box center [511, 238] width 401 height 113
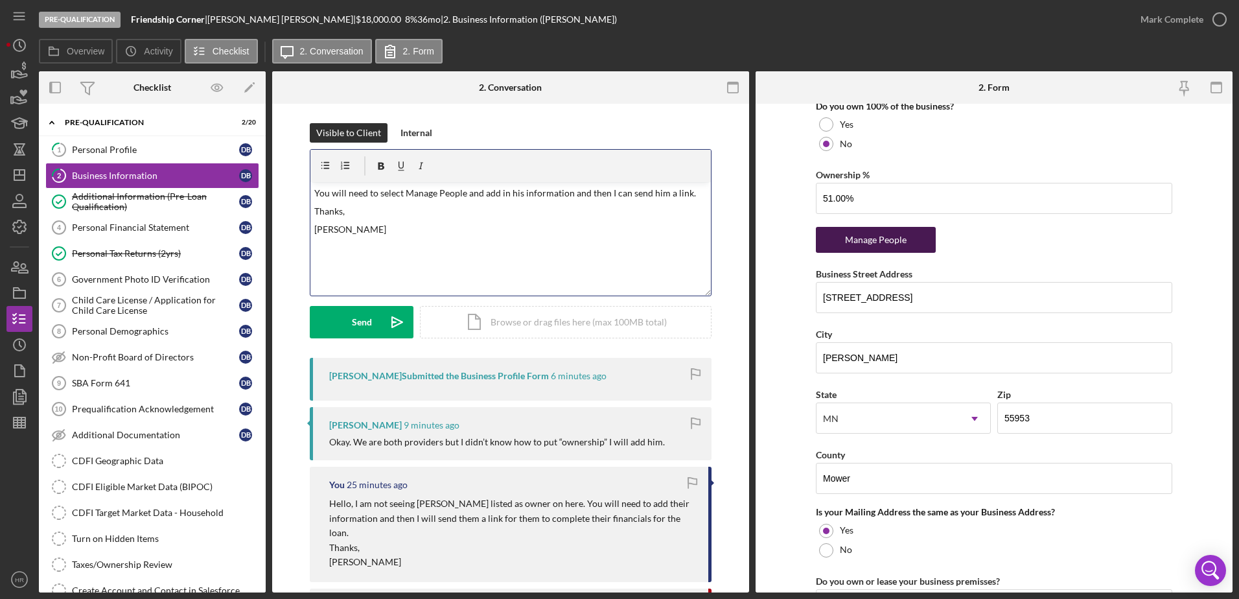
click at [891, 233] on div "Manage People" at bounding box center [876, 240] width 107 height 26
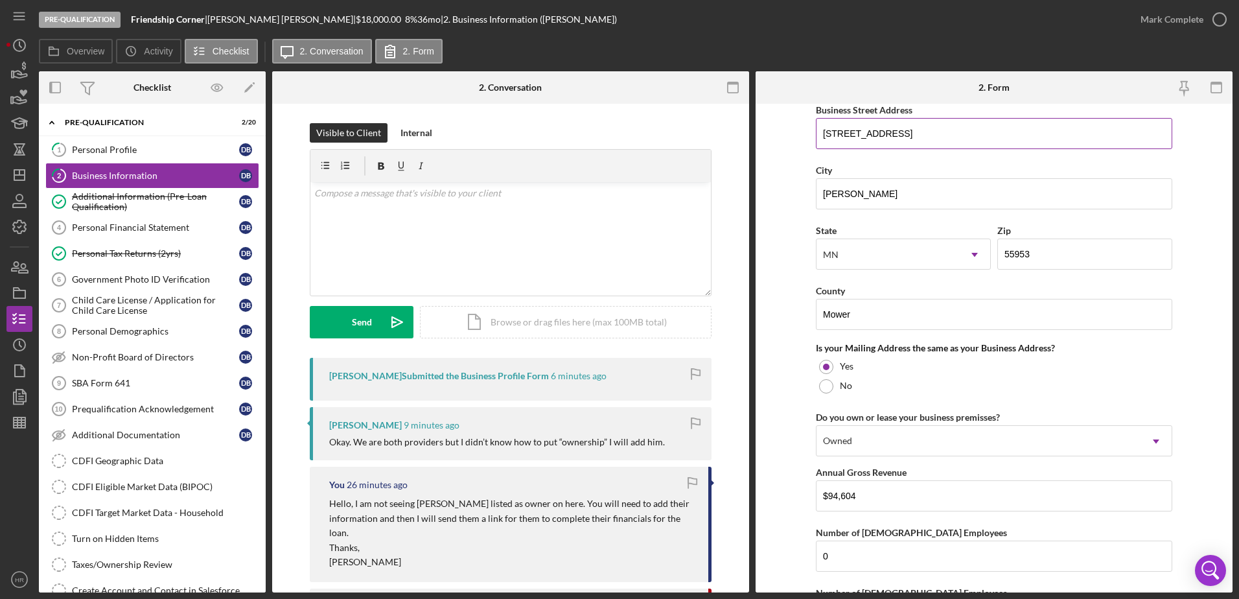
scroll to position [713, 0]
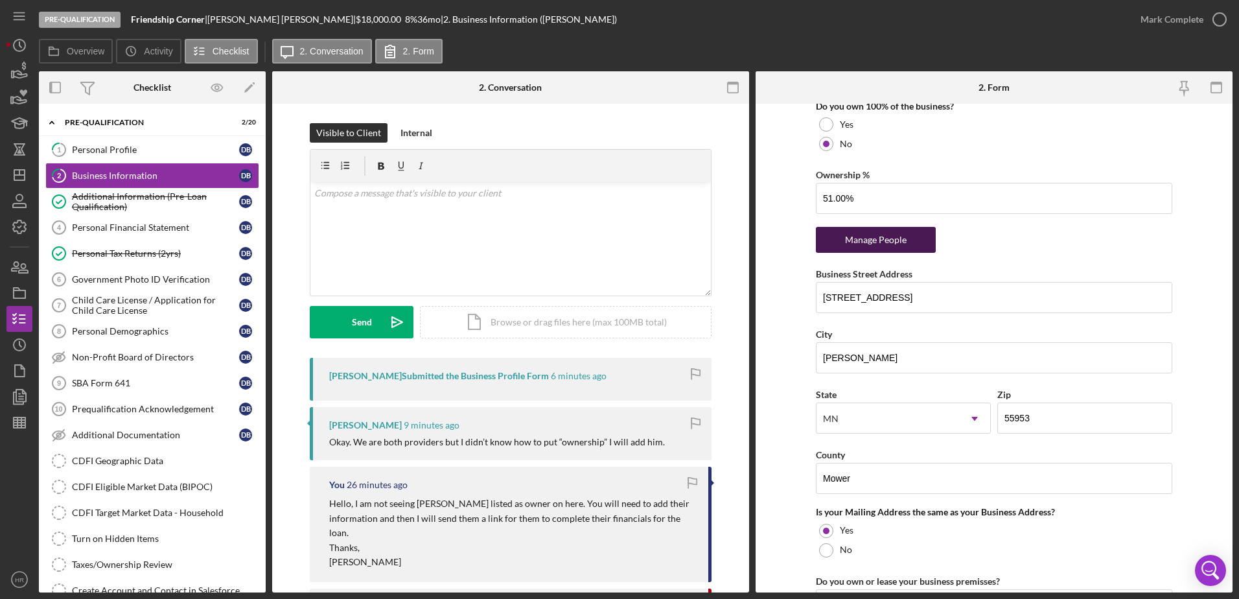
click at [902, 243] on div "Manage People" at bounding box center [876, 240] width 107 height 26
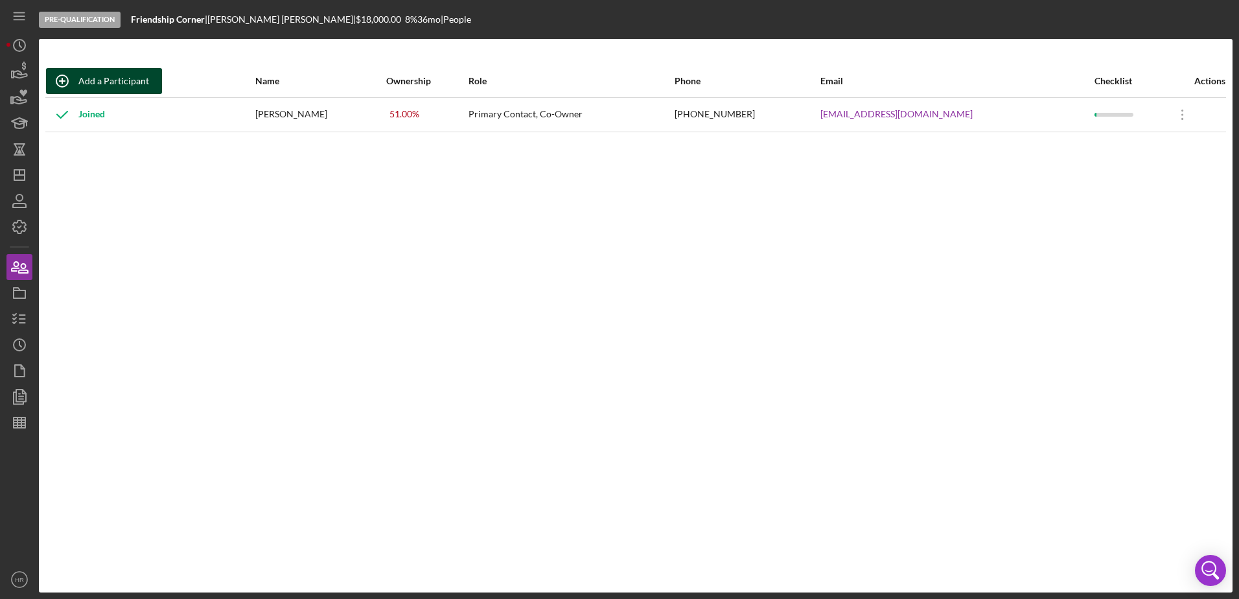
click at [94, 82] on div "Add a Participant" at bounding box center [113, 81] width 71 height 26
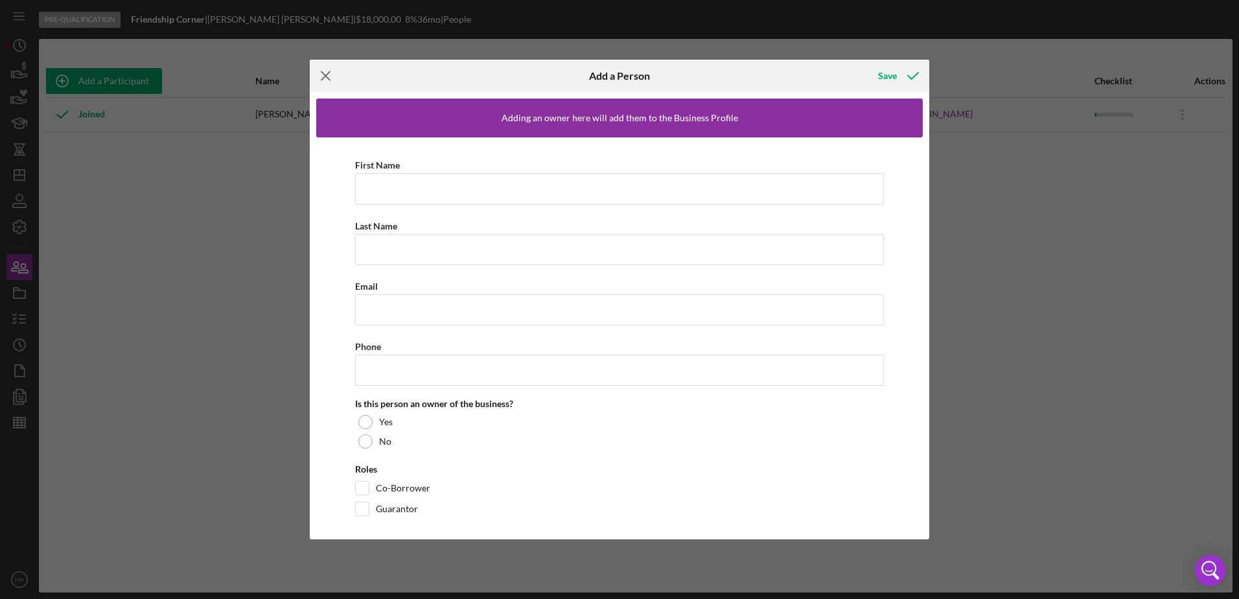
click at [325, 75] on line at bounding box center [326, 76] width 8 height 8
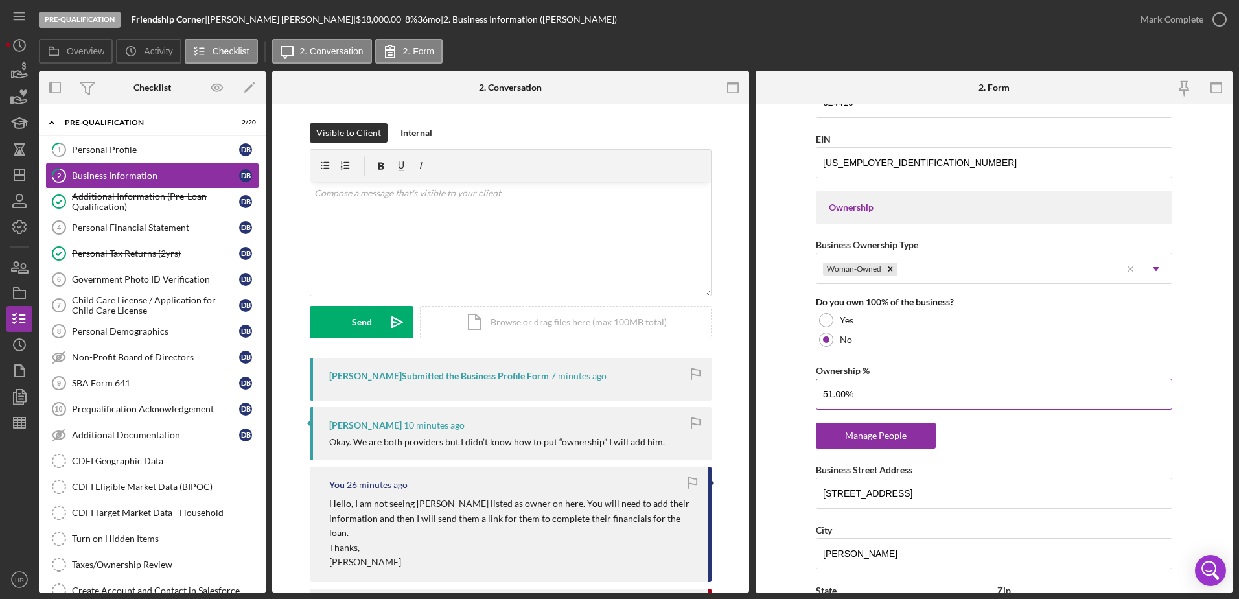
scroll to position [519, 0]
click at [873, 404] on input "51.00%" at bounding box center [994, 392] width 357 height 31
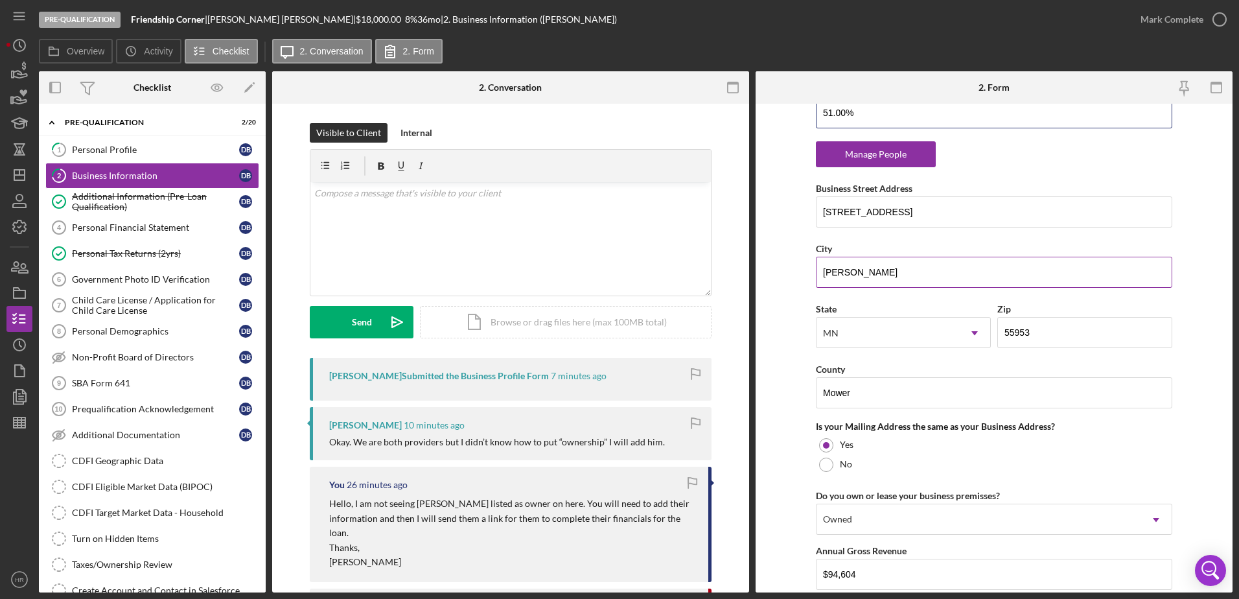
scroll to position [725, 0]
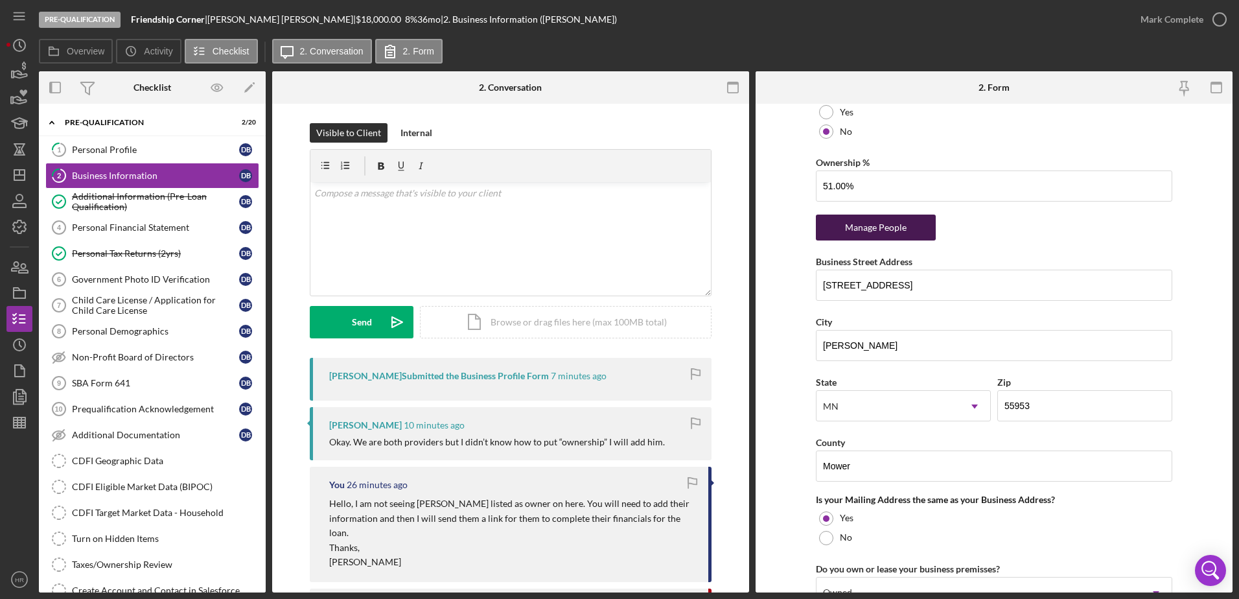
click at [874, 232] on div "Manage People" at bounding box center [876, 228] width 107 height 26
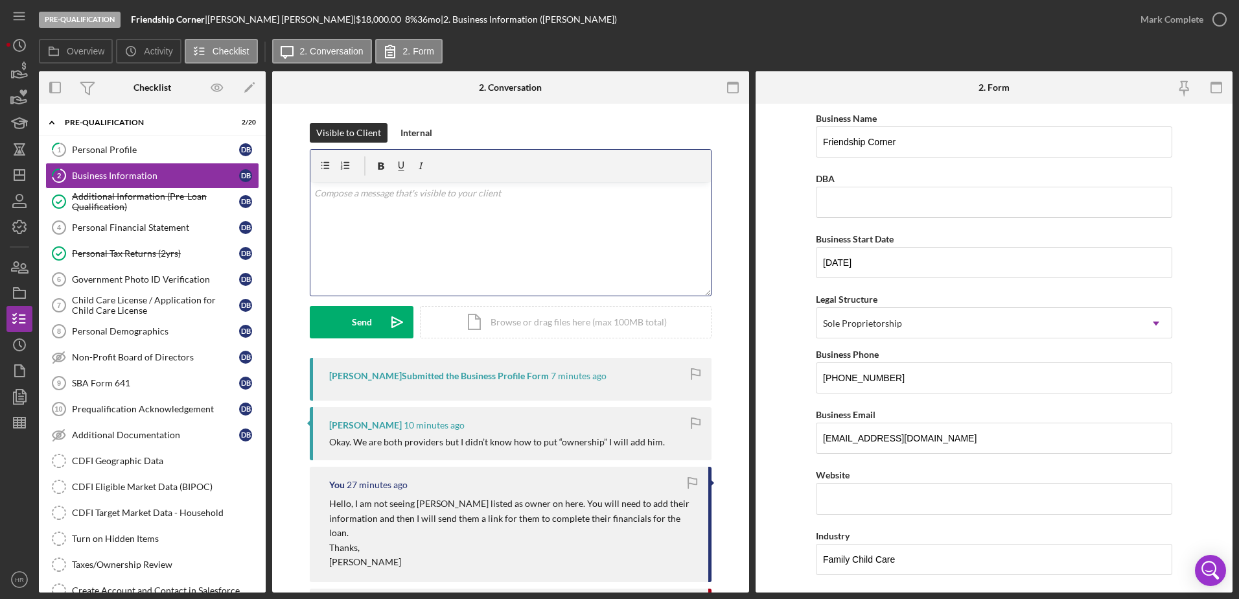
click at [408, 215] on div "v Color teal Color pink Remove color Add row above Add row below Add column bef…" at bounding box center [511, 238] width 401 height 113
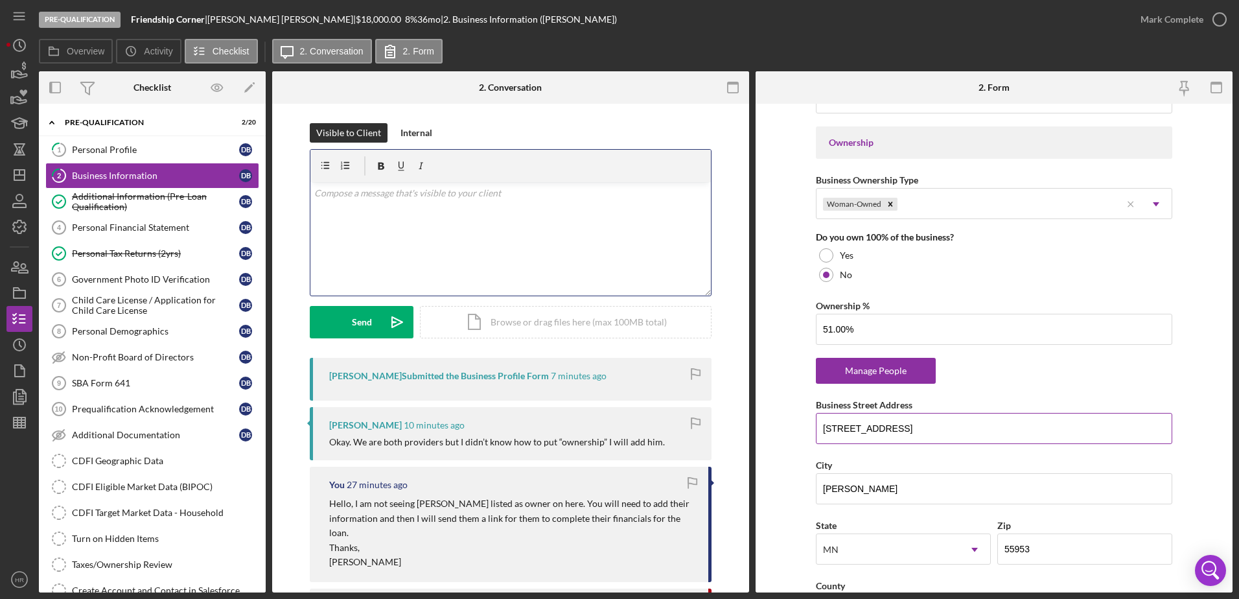
scroll to position [583, 0]
click at [535, 204] on div "v Color teal Color pink Remove color Add row above Add row below Add column bef…" at bounding box center [511, 238] width 401 height 113
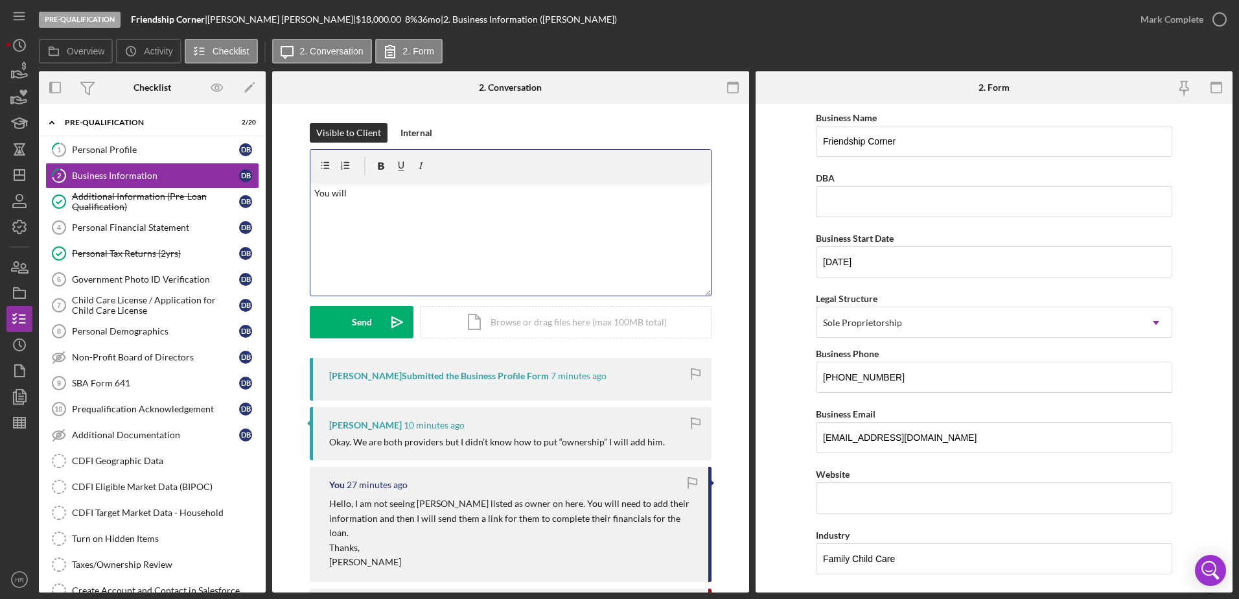
scroll to position [0, 0]
click at [567, 205] on div "v Color teal Color pink Remove color Add row above Add row below Add column bef…" at bounding box center [511, 238] width 401 height 113
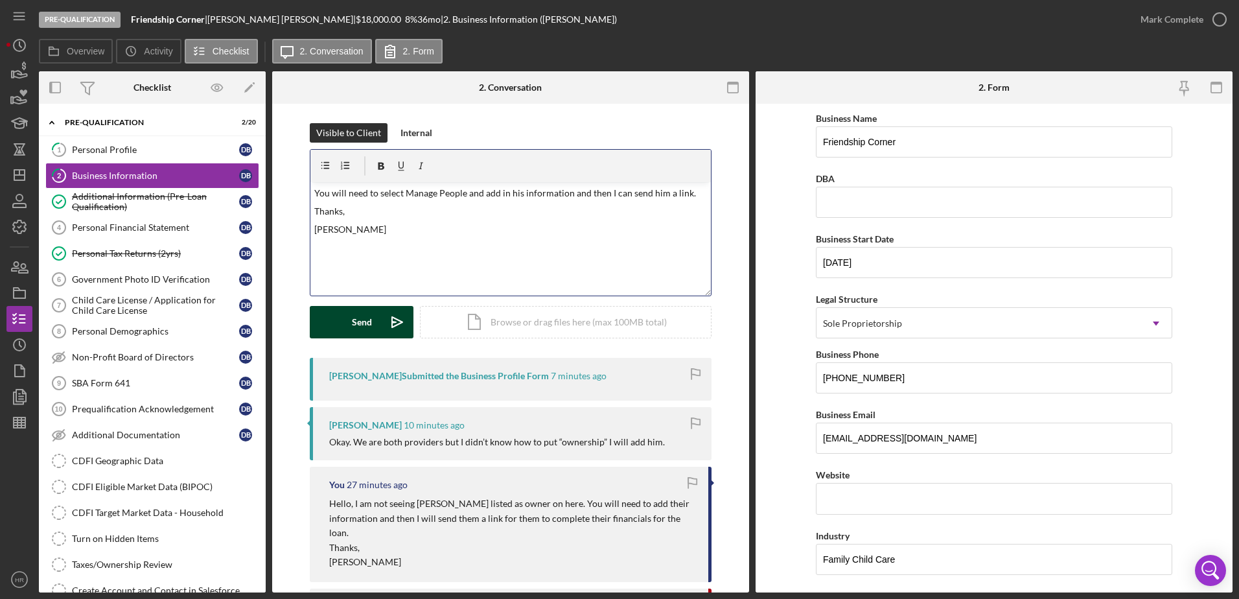
click at [364, 311] on div "Send" at bounding box center [362, 322] width 20 height 32
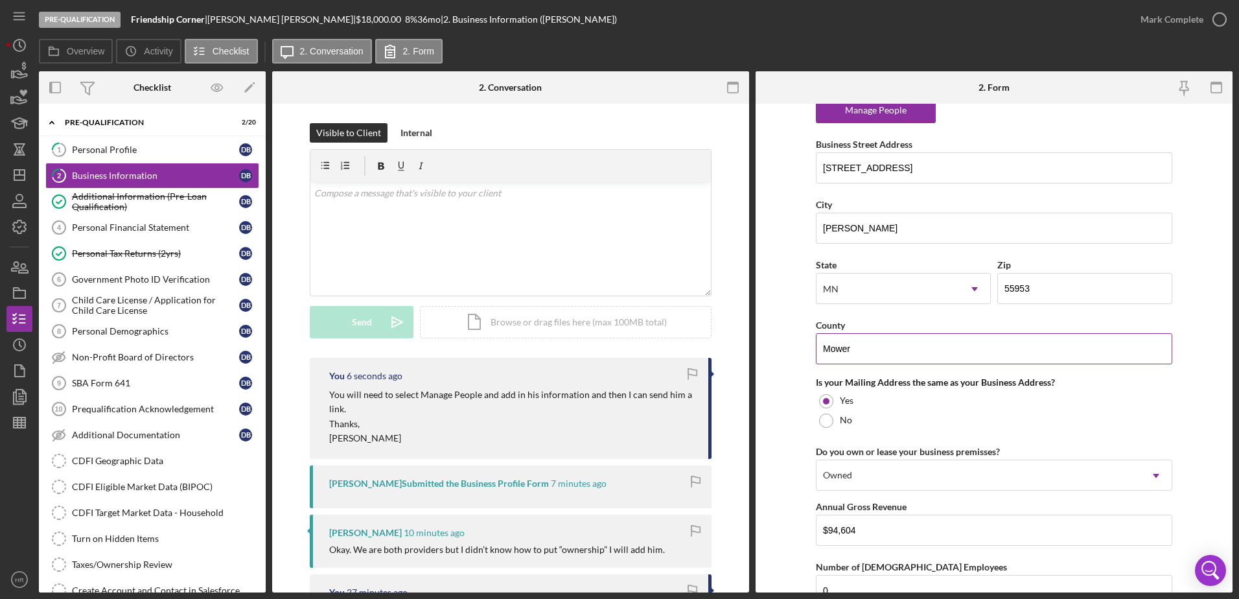
scroll to position [648, 0]
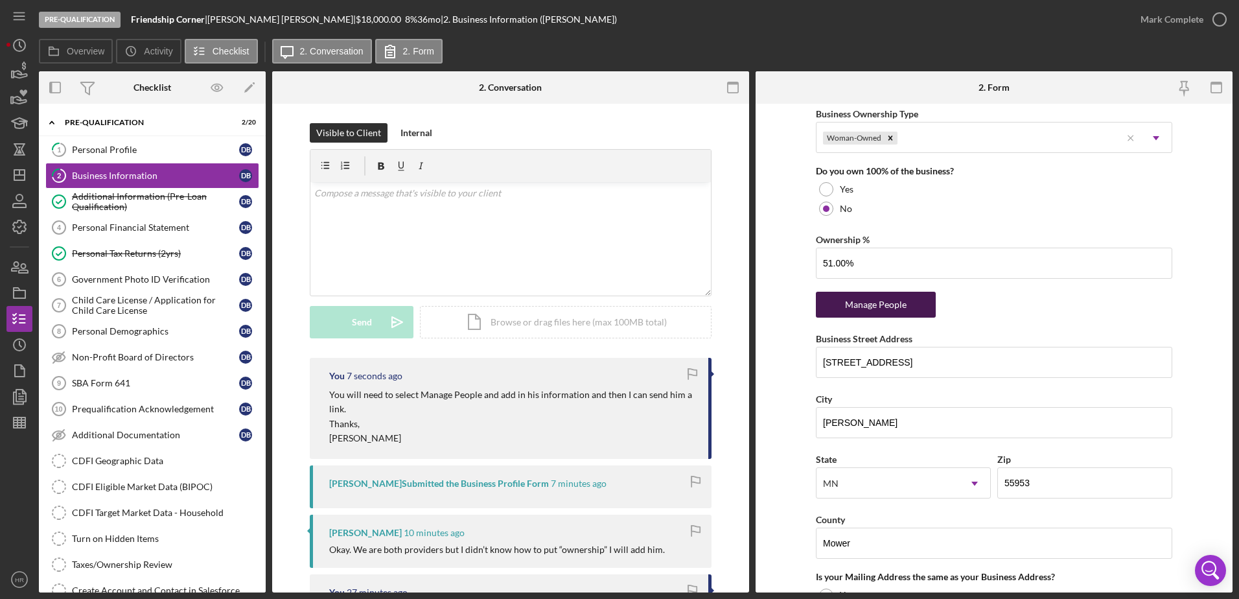
click at [856, 306] on div "Manage People" at bounding box center [876, 305] width 107 height 26
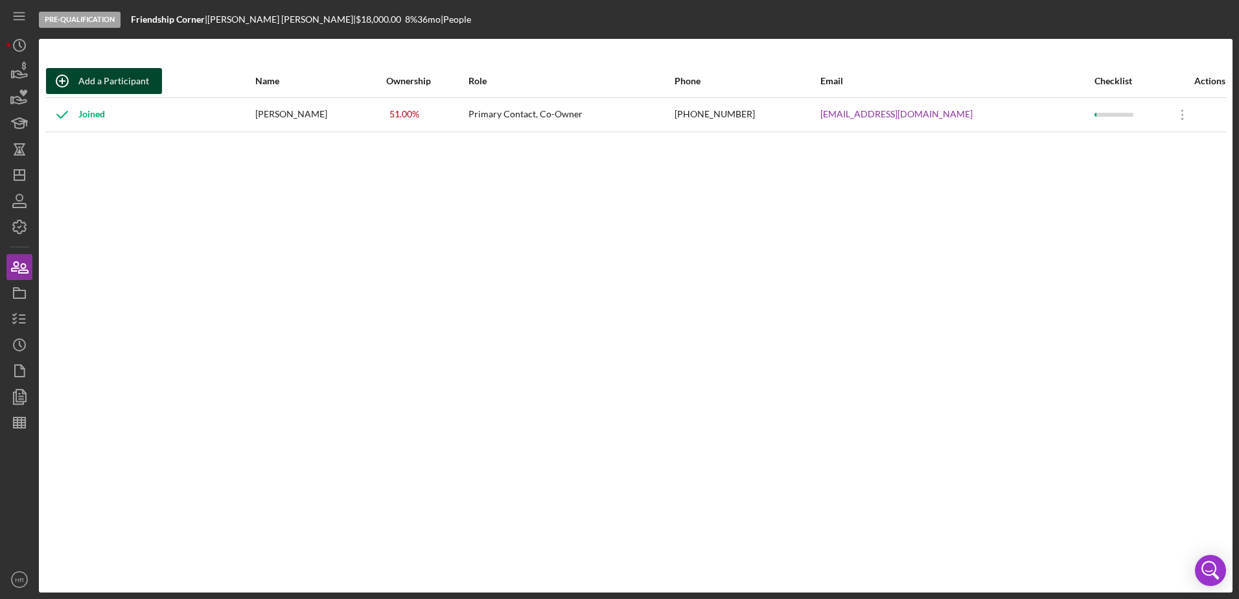
click at [125, 87] on div "Add a Participant" at bounding box center [113, 81] width 71 height 26
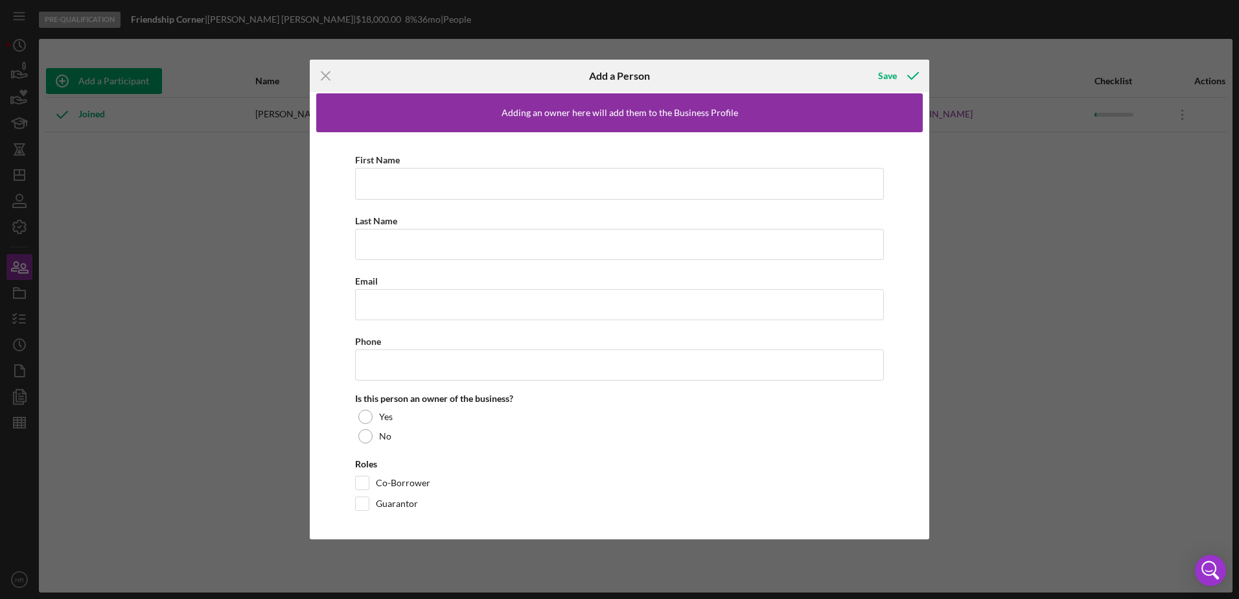
scroll to position [9, 0]
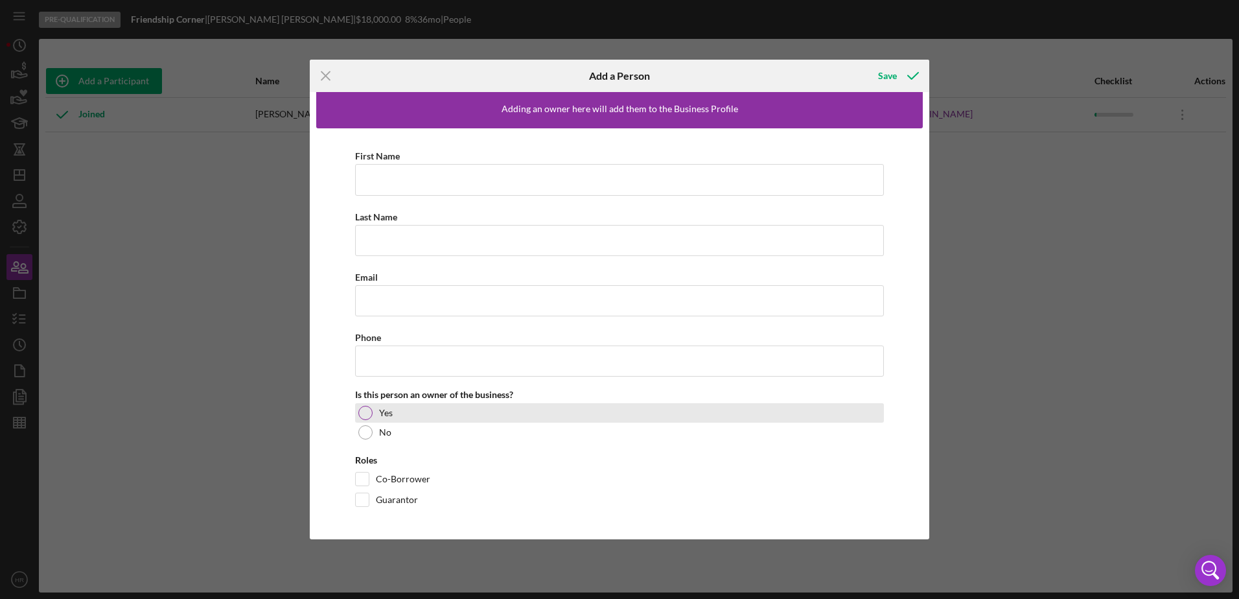
click at [360, 417] on div at bounding box center [365, 413] width 14 height 14
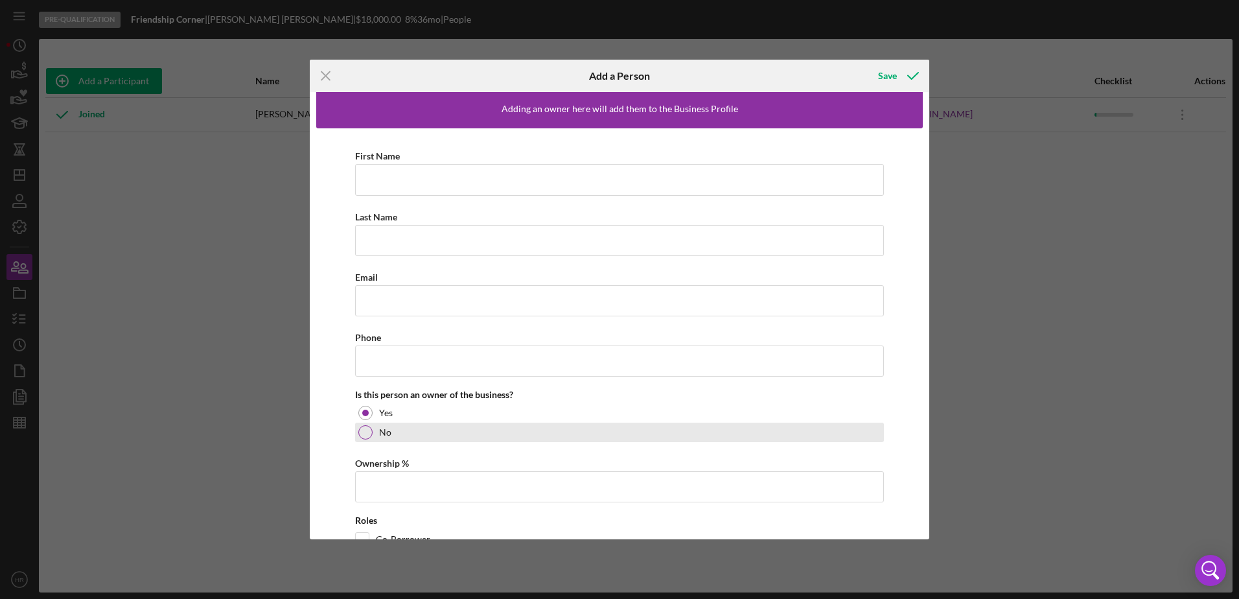
click at [362, 430] on div at bounding box center [365, 432] width 14 height 14
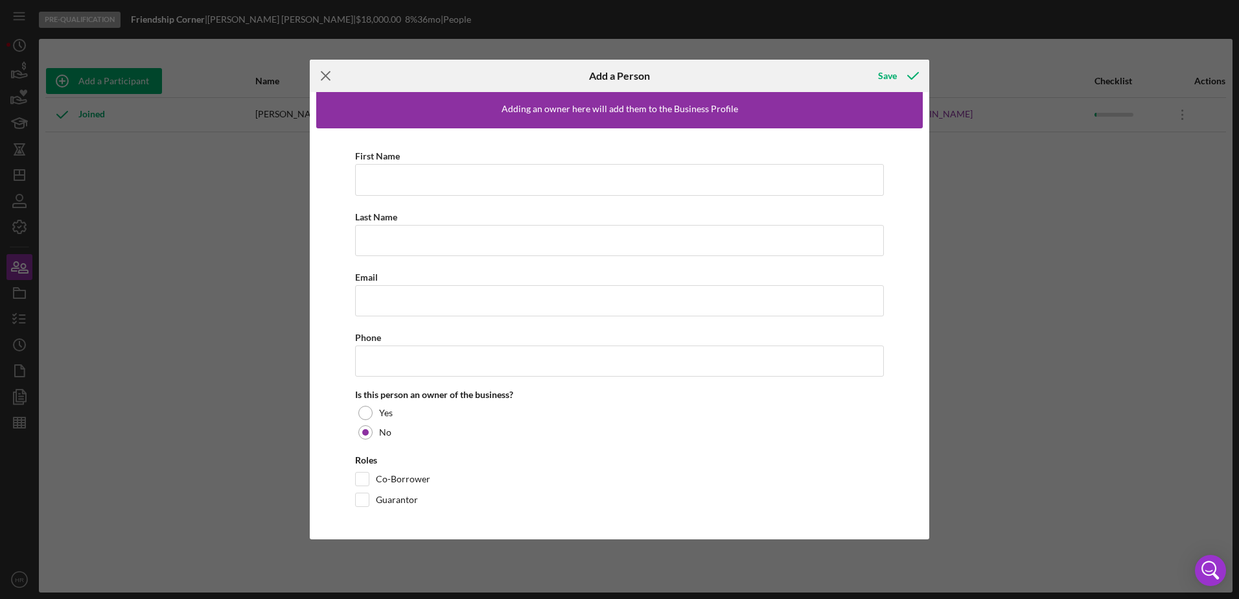
click at [328, 78] on line at bounding box center [326, 76] width 8 height 8
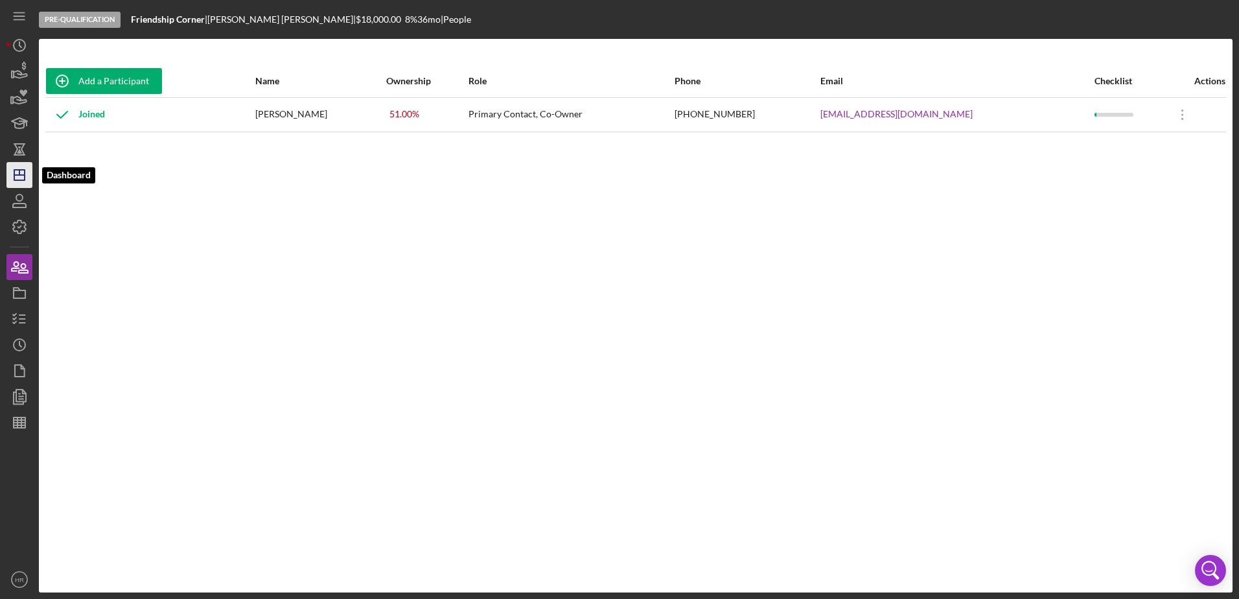
click at [21, 173] on icon "Icon/Dashboard" at bounding box center [19, 175] width 32 height 32
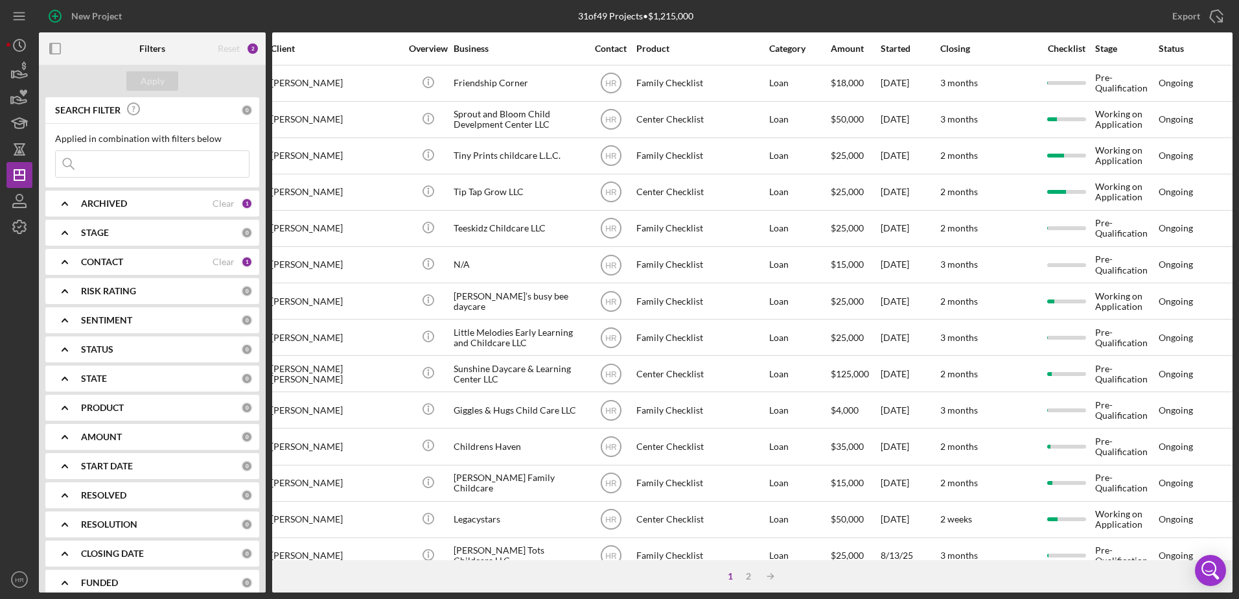
scroll to position [0, 131]
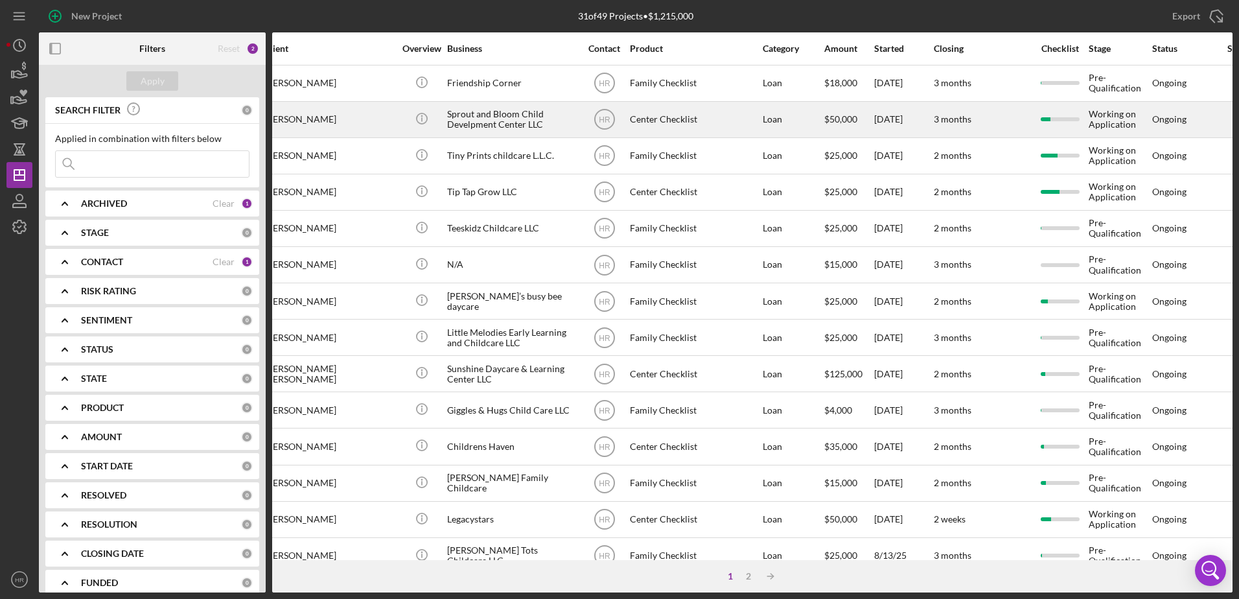
click at [506, 109] on div "Sprout and Bloom Child Develpment Center LLC" at bounding box center [512, 119] width 130 height 34
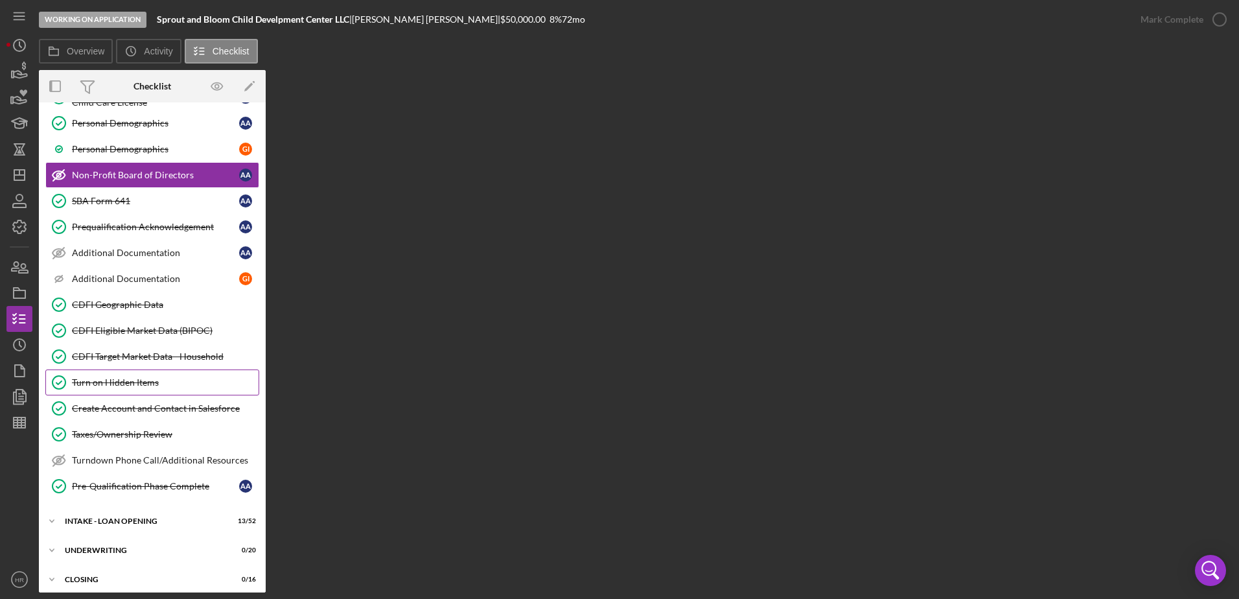
scroll to position [404, 0]
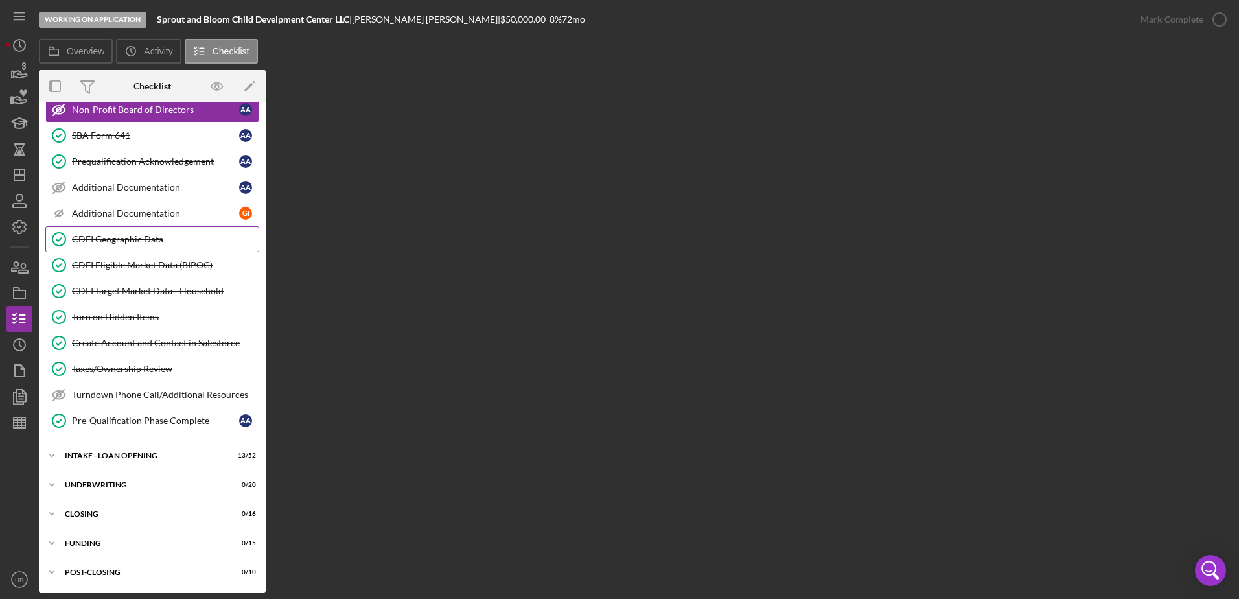
click at [117, 237] on div "CDFI Geographic Data" at bounding box center [165, 239] width 187 height 10
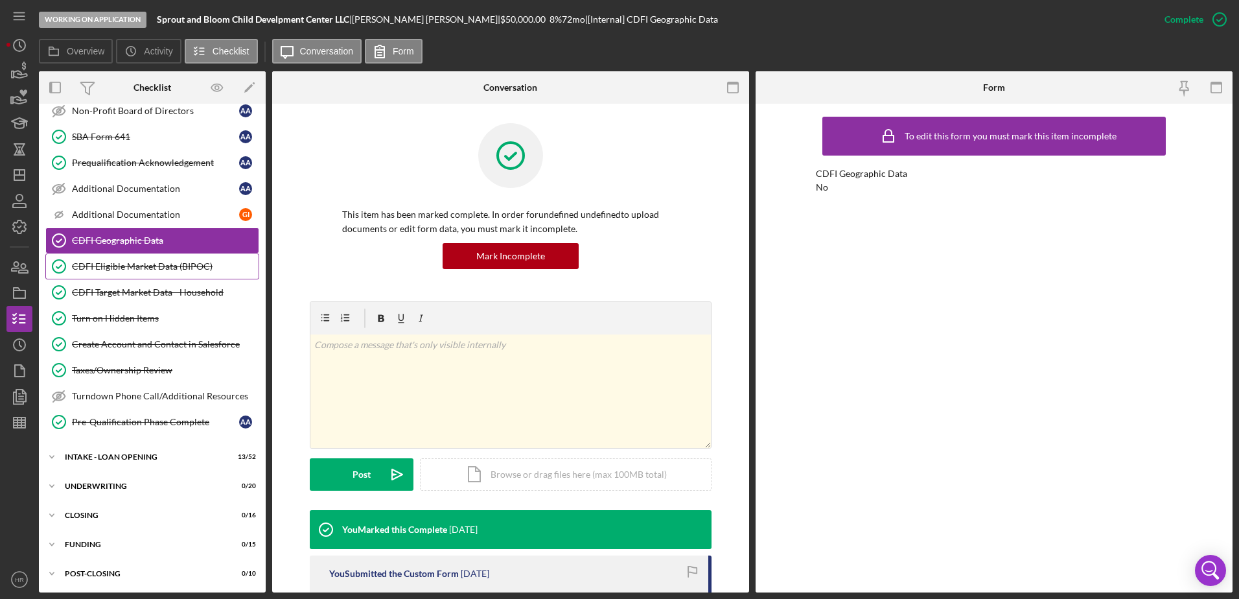
click at [114, 261] on div "CDFI Eligible Market Data (BIPOC)" at bounding box center [165, 266] width 187 height 10
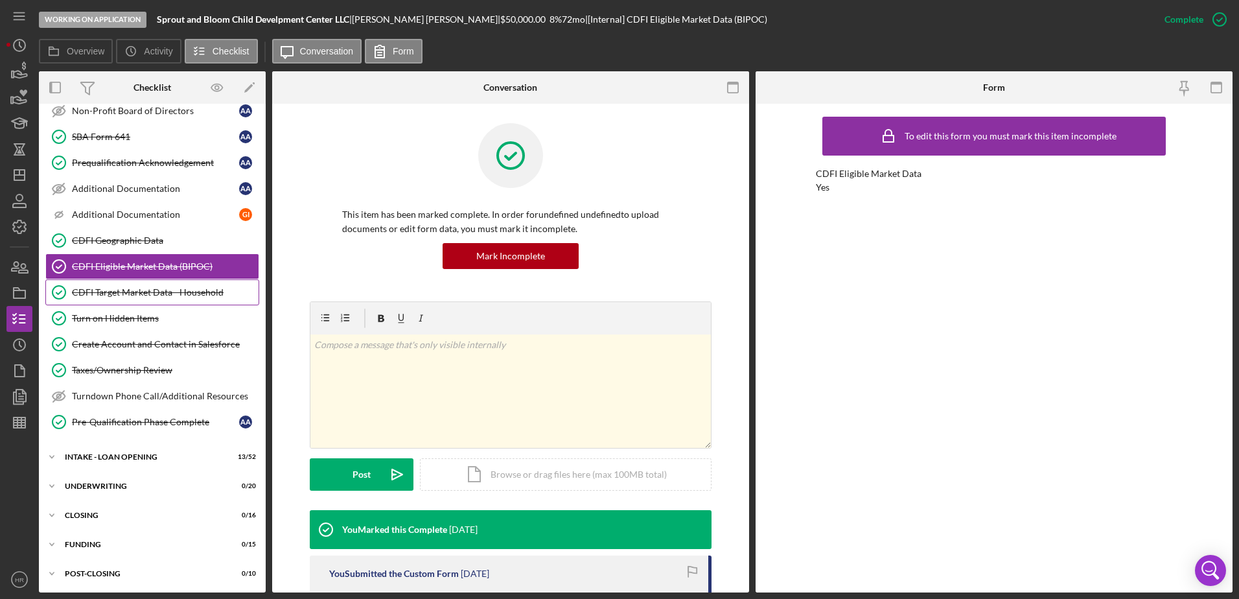
click at [114, 287] on div "CDFI Target Market Data - Household" at bounding box center [165, 292] width 187 height 10
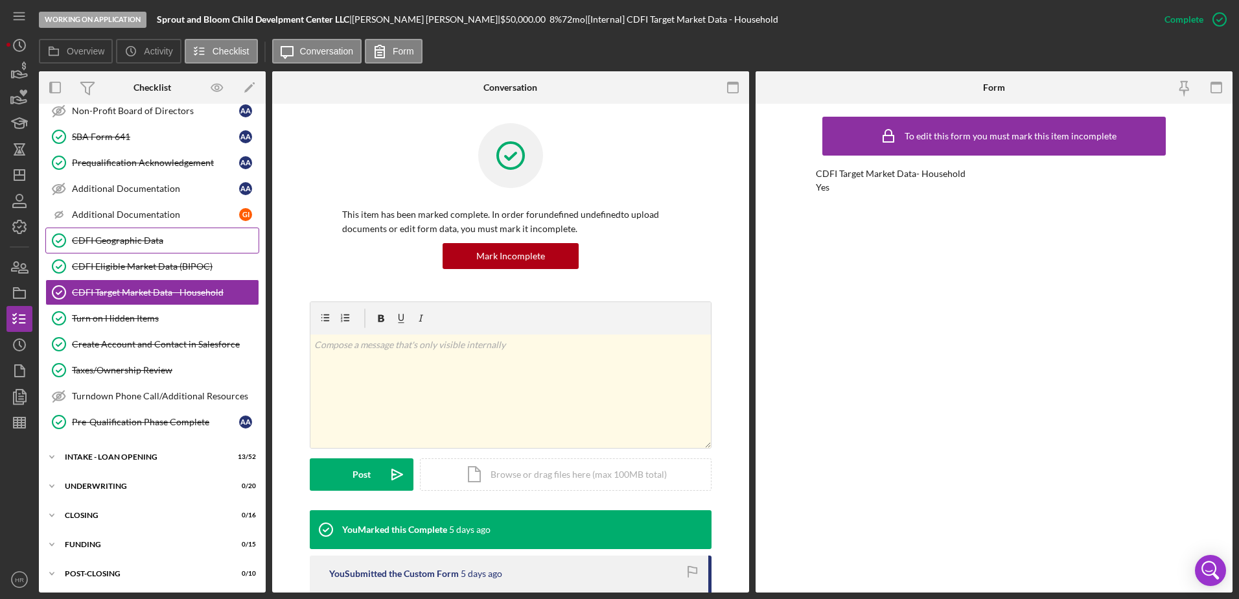
click at [100, 235] on div "CDFI Geographic Data" at bounding box center [165, 240] width 187 height 10
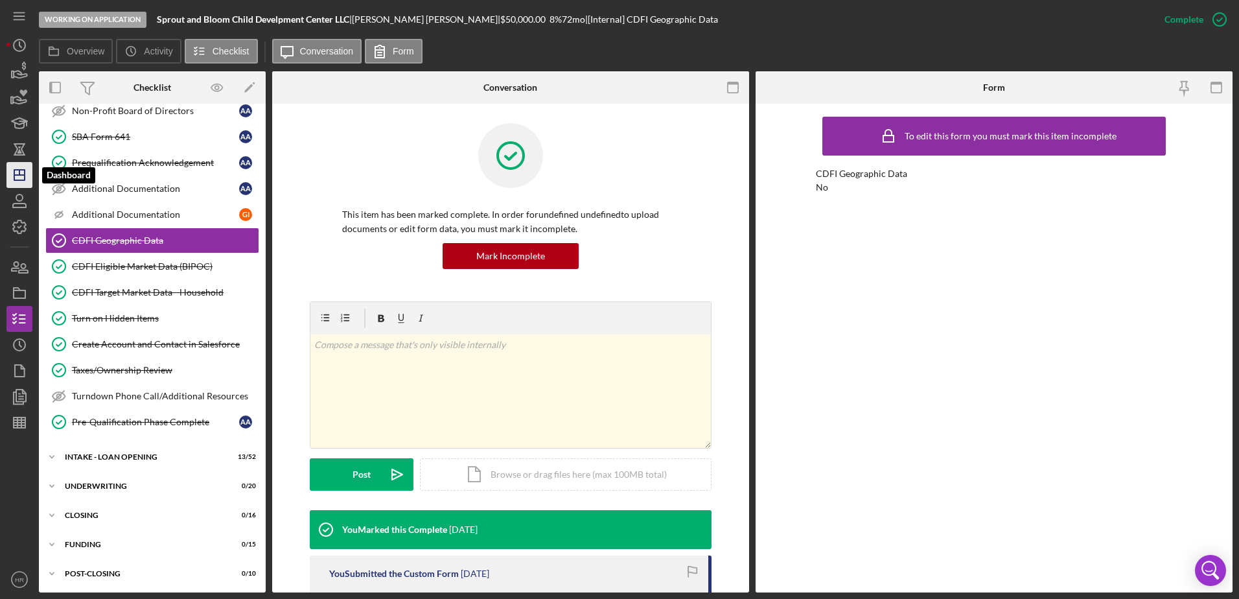
click at [19, 175] on line "button" at bounding box center [19, 172] width 0 height 5
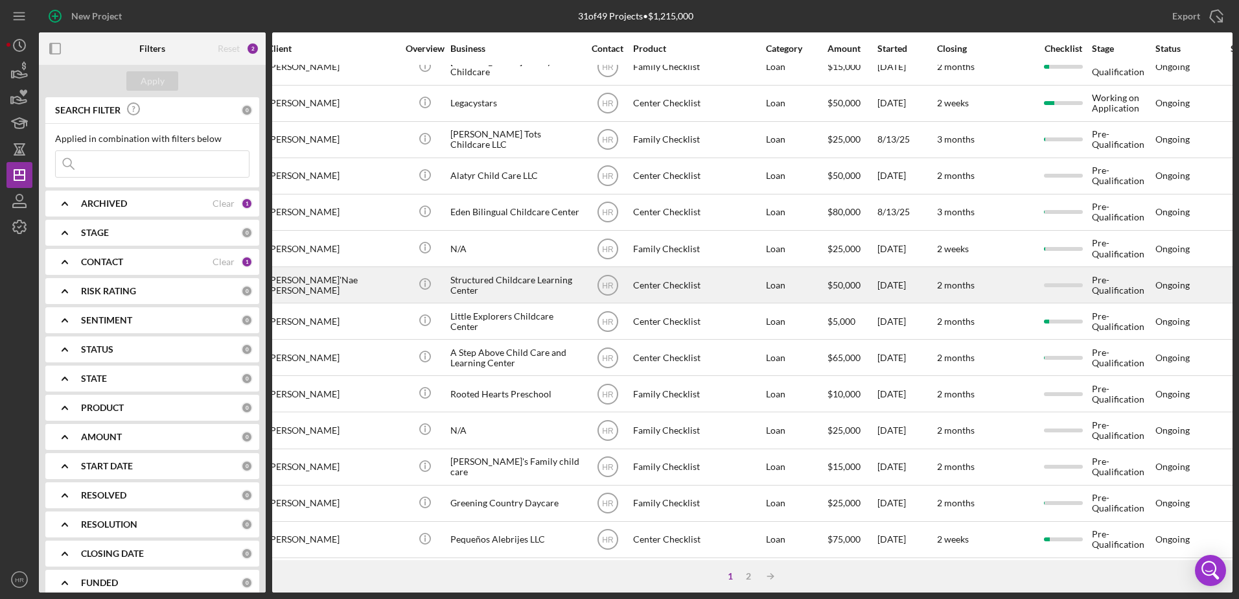
scroll to position [430, 128]
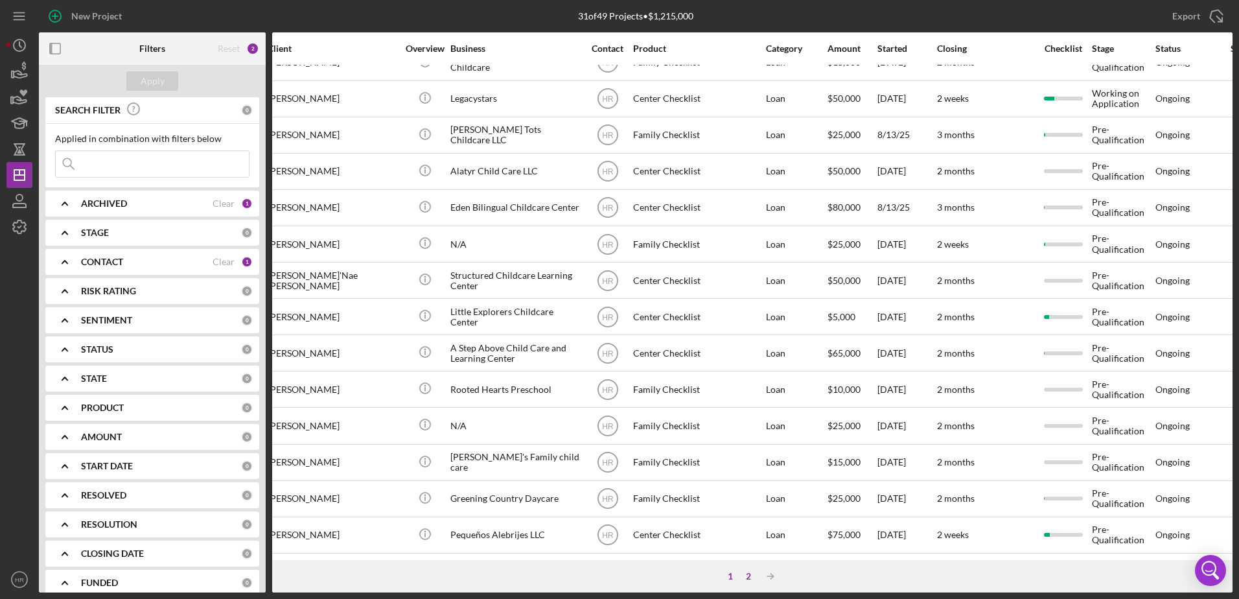
click at [745, 579] on div "2" at bounding box center [749, 576] width 18 height 10
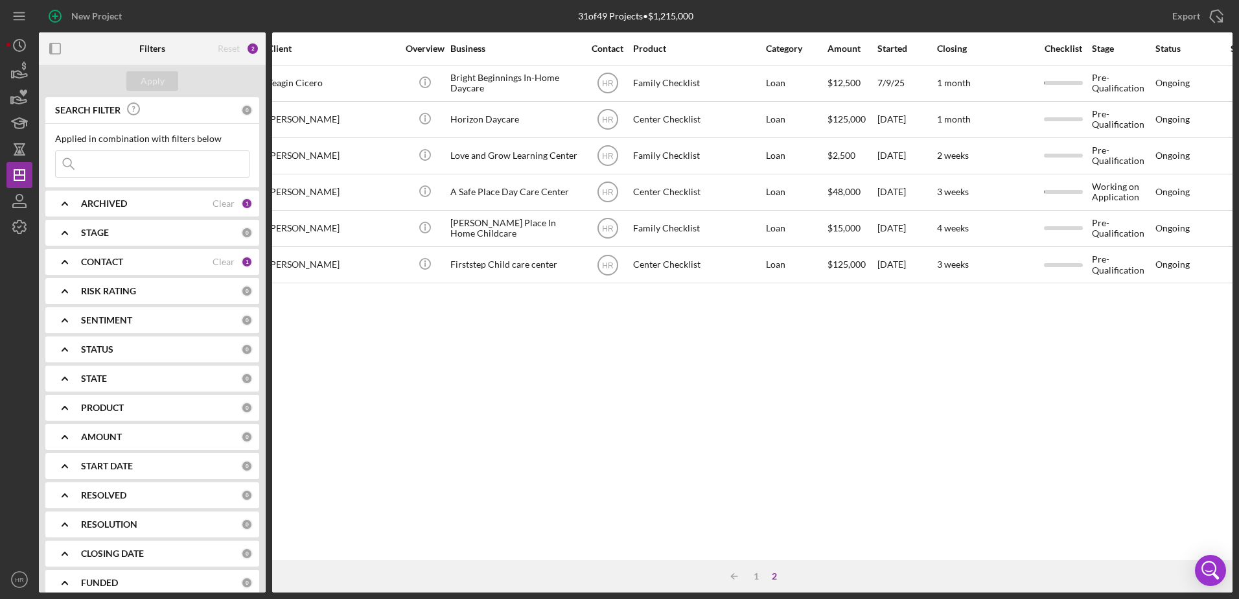
scroll to position [0, 128]
click at [757, 572] on div "1" at bounding box center [756, 576] width 18 height 10
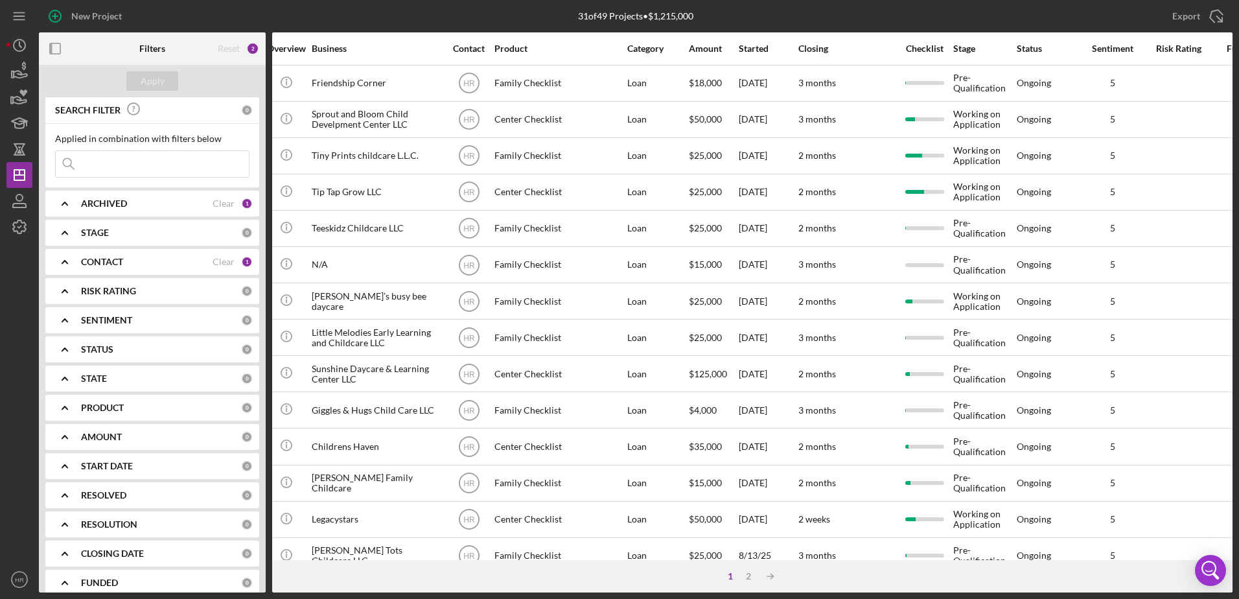
scroll to position [0, 0]
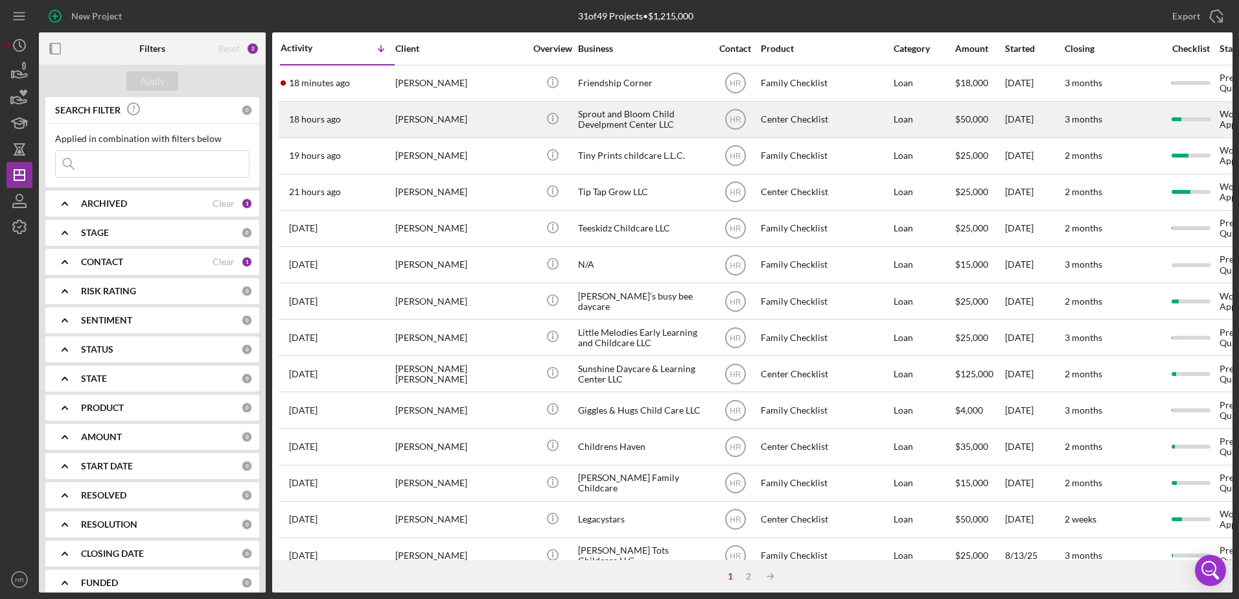
click at [634, 119] on div "Sprout and Bloom Child Develpment Center LLC" at bounding box center [643, 119] width 130 height 34
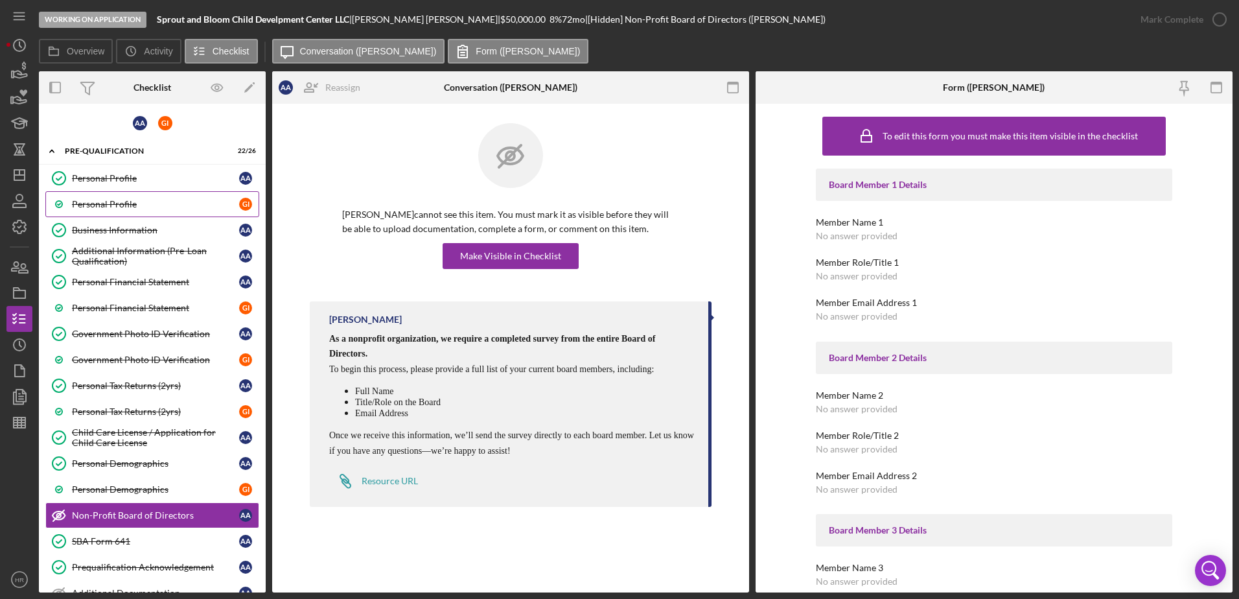
click at [180, 204] on div "Personal Profile" at bounding box center [155, 204] width 167 height 10
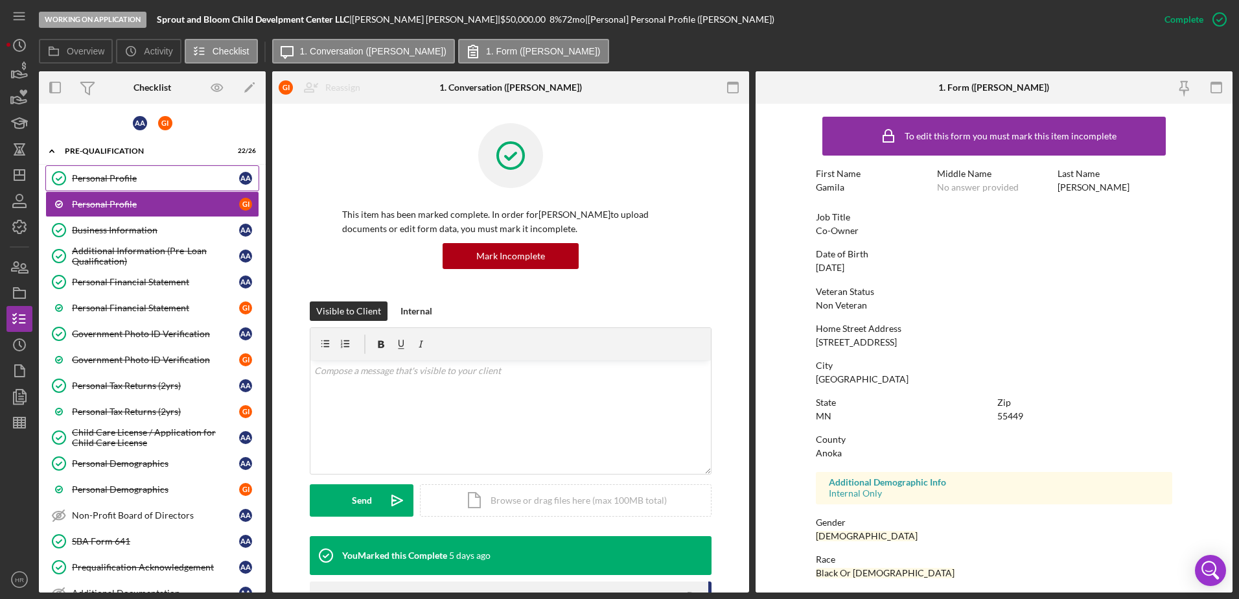
click at [200, 172] on link "Personal Profile Personal Profile A A" at bounding box center [152, 178] width 214 height 26
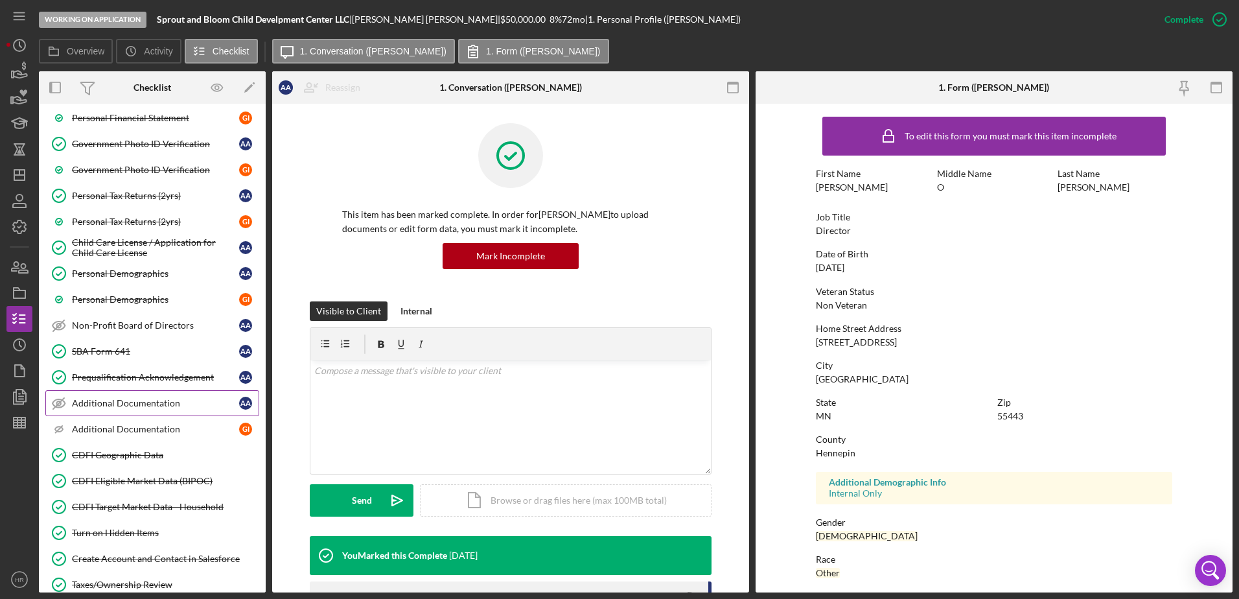
scroll to position [194, 0]
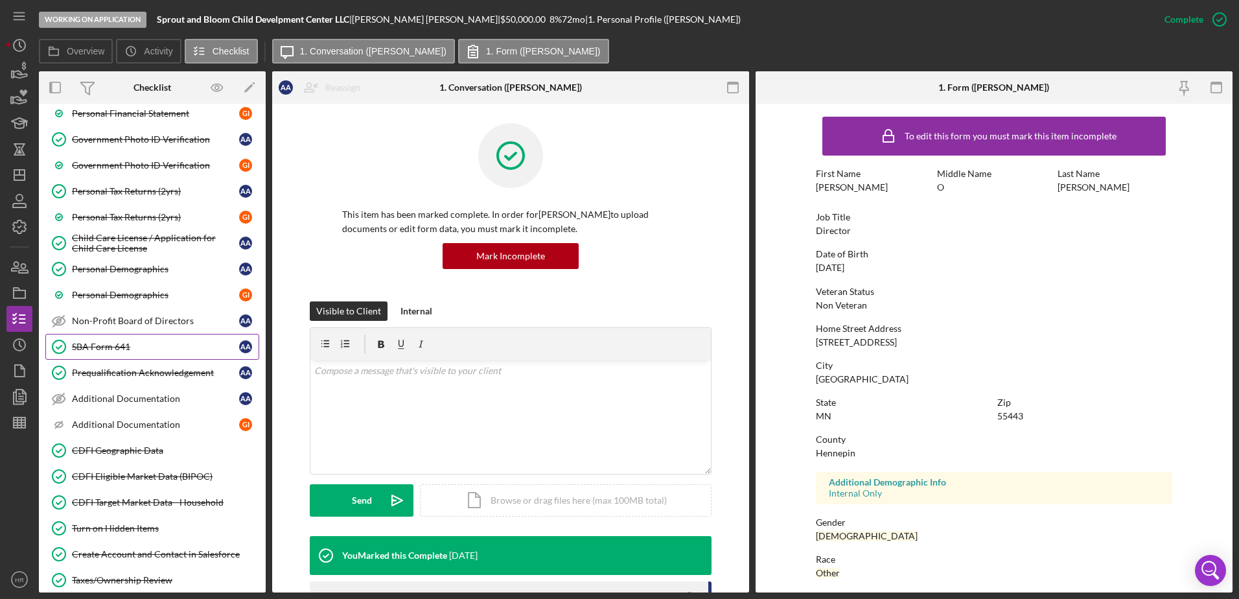
click at [100, 338] on link "SBA Form 641 SBA Form 641 A A" at bounding box center [152, 347] width 214 height 26
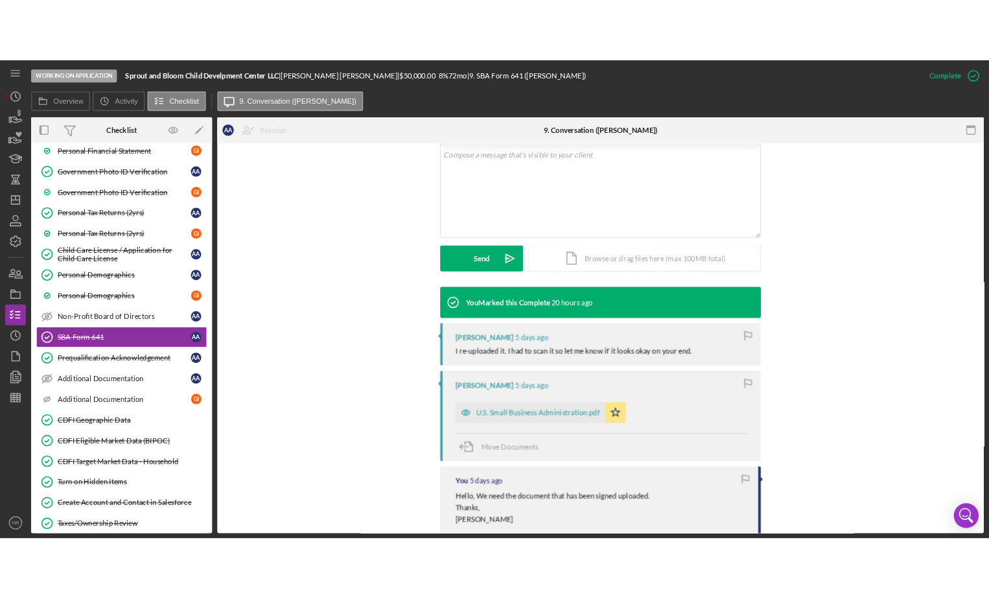
scroll to position [259, 0]
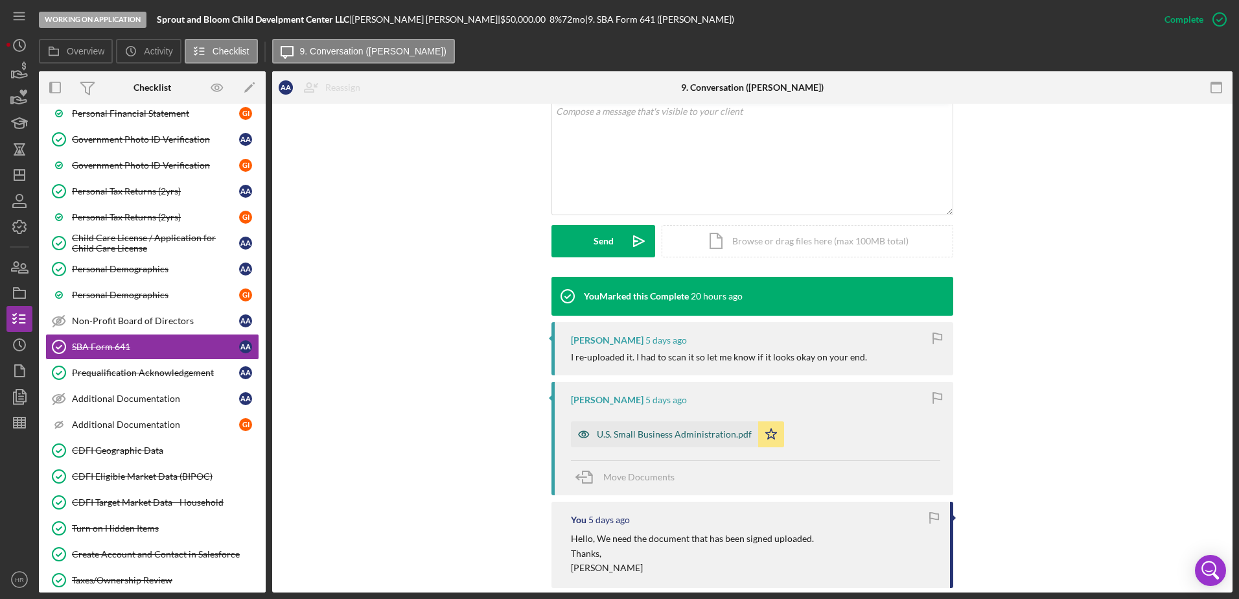
click at [657, 433] on div "U.S. Small Business Administration.pdf" at bounding box center [674, 434] width 155 height 10
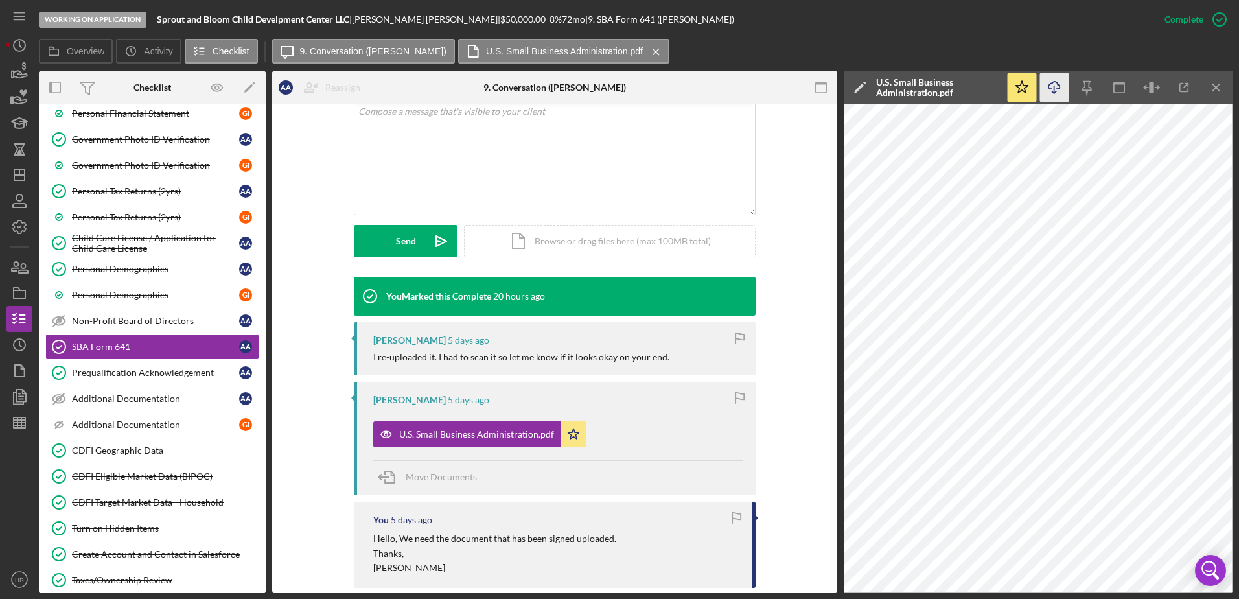
click at [1056, 89] on icon "Icon/Download" at bounding box center [1054, 87] width 29 height 29
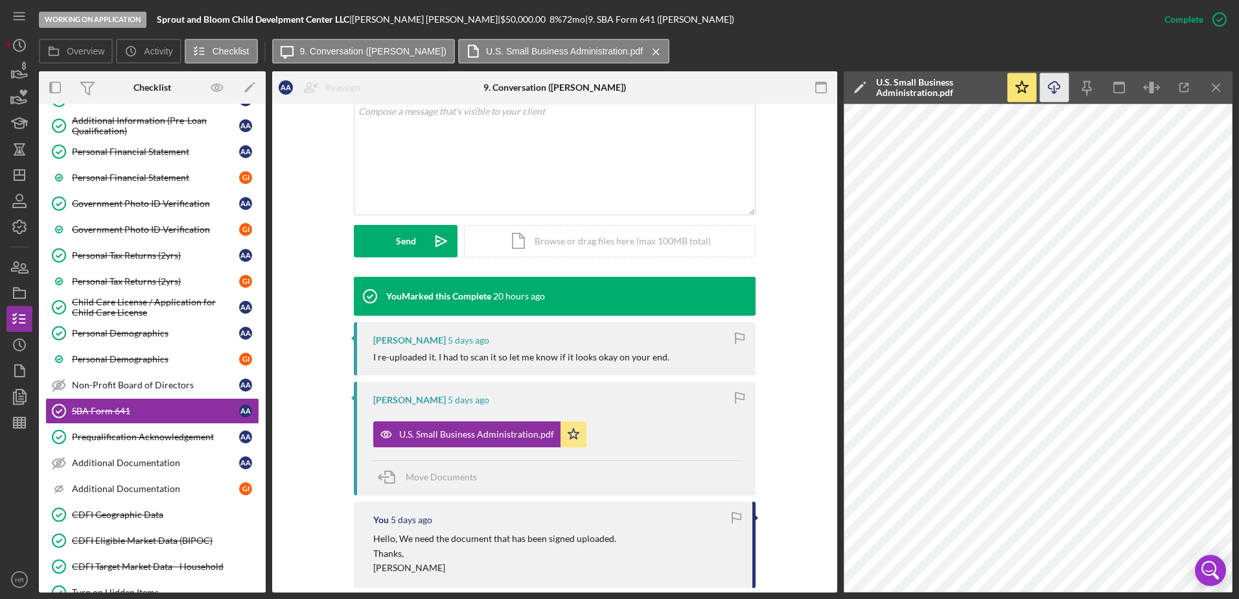
scroll to position [0, 0]
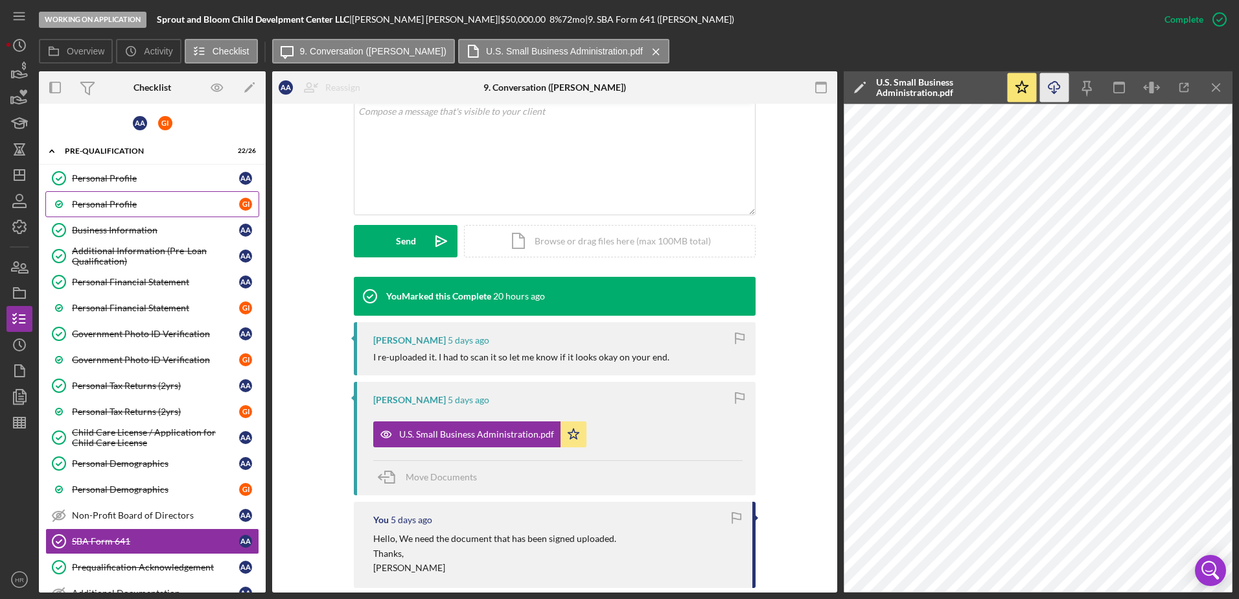
click at [142, 211] on link "Personal Profile G I" at bounding box center [152, 204] width 214 height 26
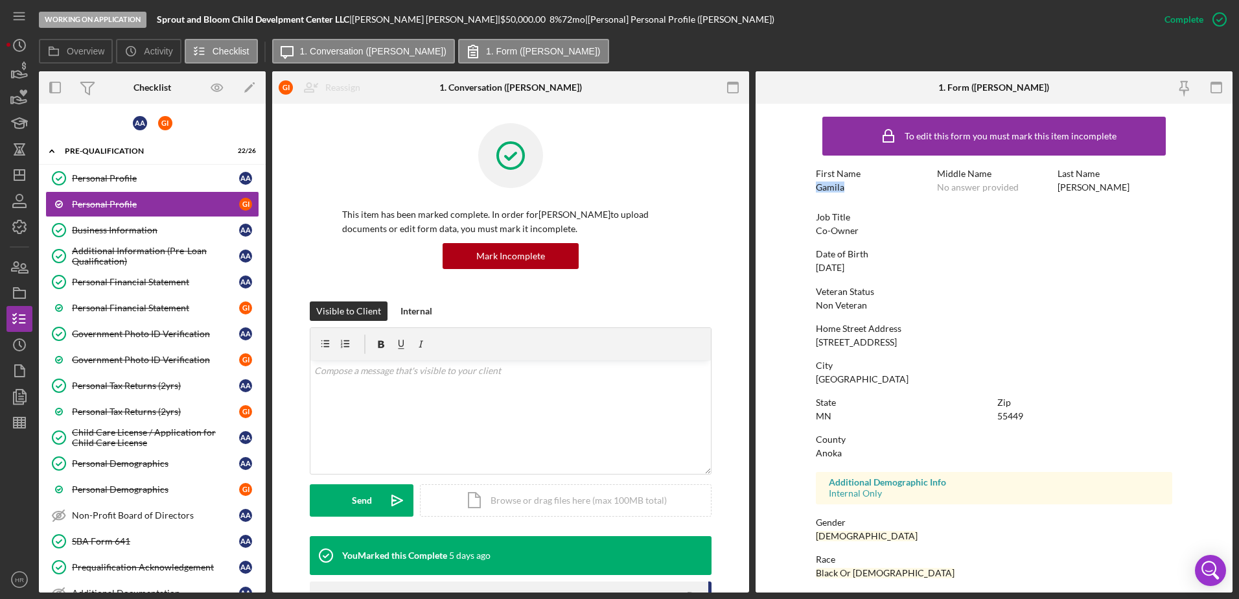
drag, startPoint x: 815, startPoint y: 189, endPoint x: 844, endPoint y: 191, distance: 29.3
click at [844, 191] on div "First Name [PERSON_NAME]" at bounding box center [873, 181] width 115 height 24
drag, startPoint x: 844, startPoint y: 191, endPoint x: 826, endPoint y: 187, distance: 18.6
copy div "Gamila"
click at [939, 233] on div "Job Title Co-Owner" at bounding box center [994, 224] width 357 height 24
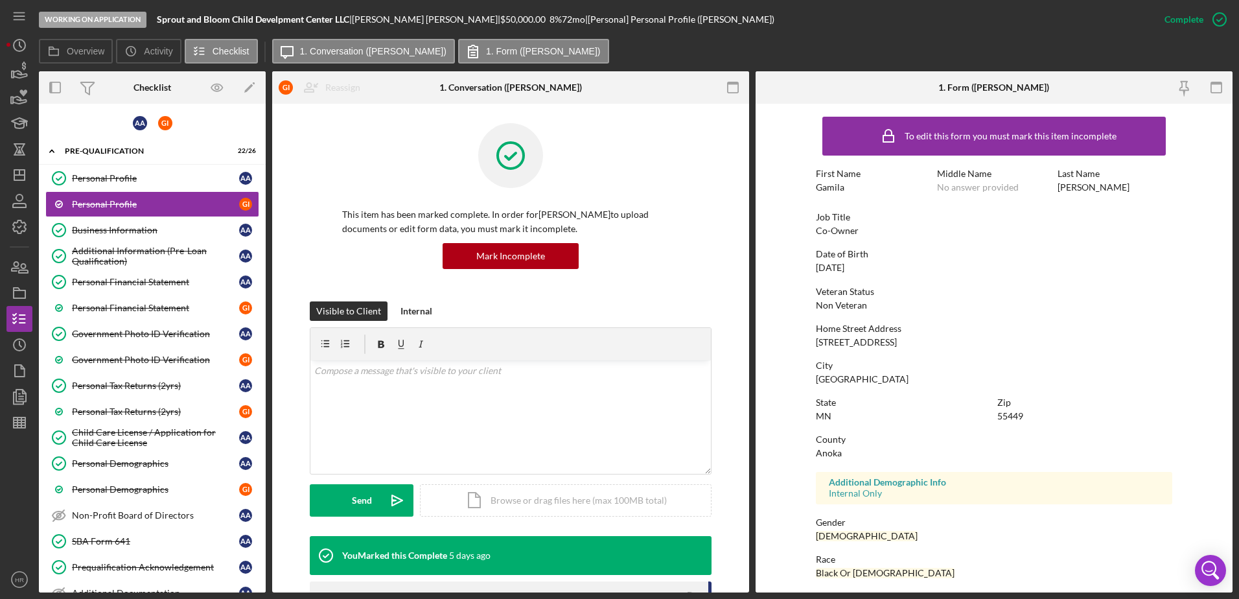
drag, startPoint x: 814, startPoint y: 341, endPoint x: 949, endPoint y: 342, distance: 134.8
click at [949, 342] on div "Home Street Address [STREET_ADDRESS]" at bounding box center [994, 335] width 357 height 24
drag, startPoint x: 949, startPoint y: 342, endPoint x: 915, endPoint y: 339, distance: 33.8
copy div "[STREET_ADDRESS]"
click at [954, 305] on div "Veteran Status Non Veteran" at bounding box center [994, 299] width 357 height 24
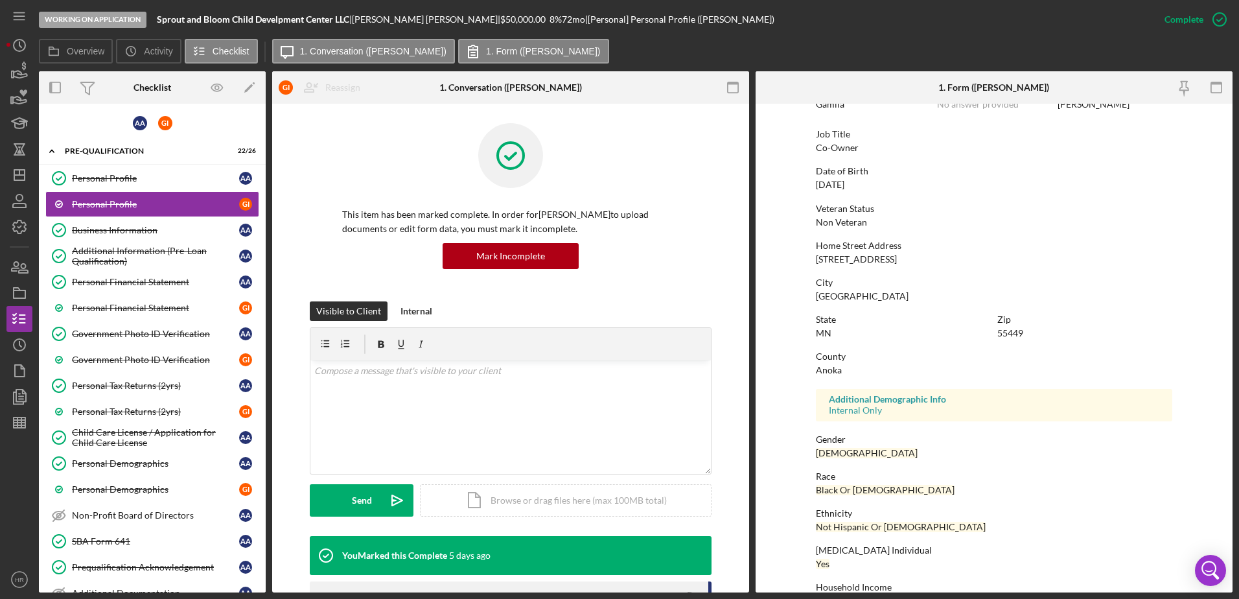
scroll to position [116, 0]
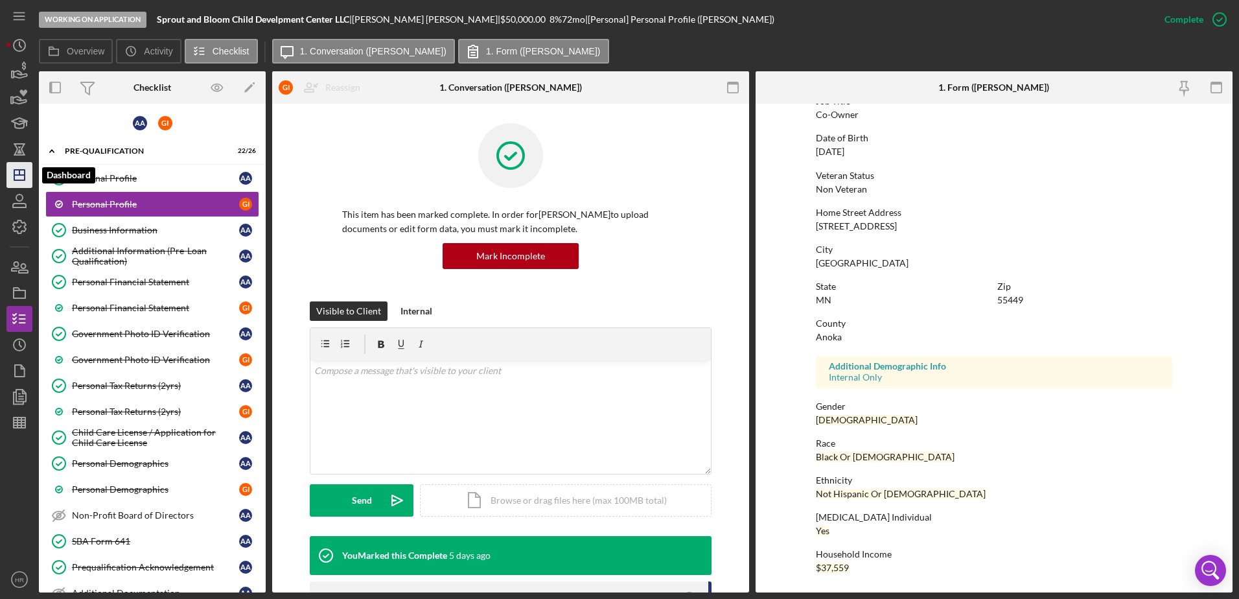
click at [10, 168] on icon "Icon/Dashboard" at bounding box center [19, 175] width 32 height 32
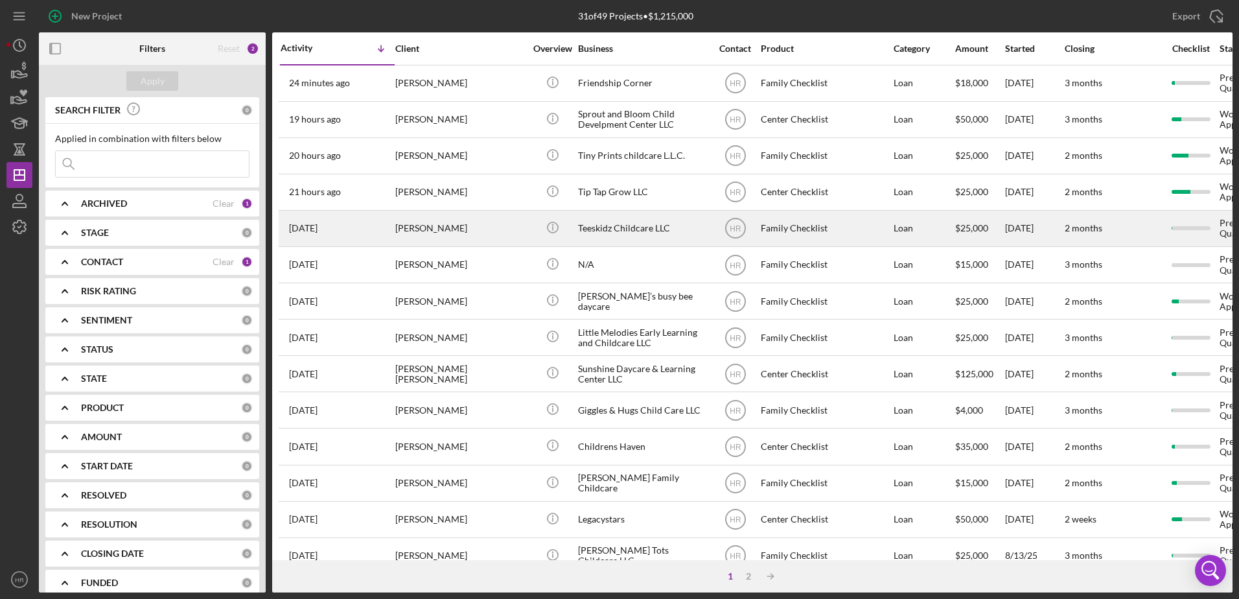
click at [622, 226] on div "Teeskidz Childcare LLC" at bounding box center [643, 228] width 130 height 34
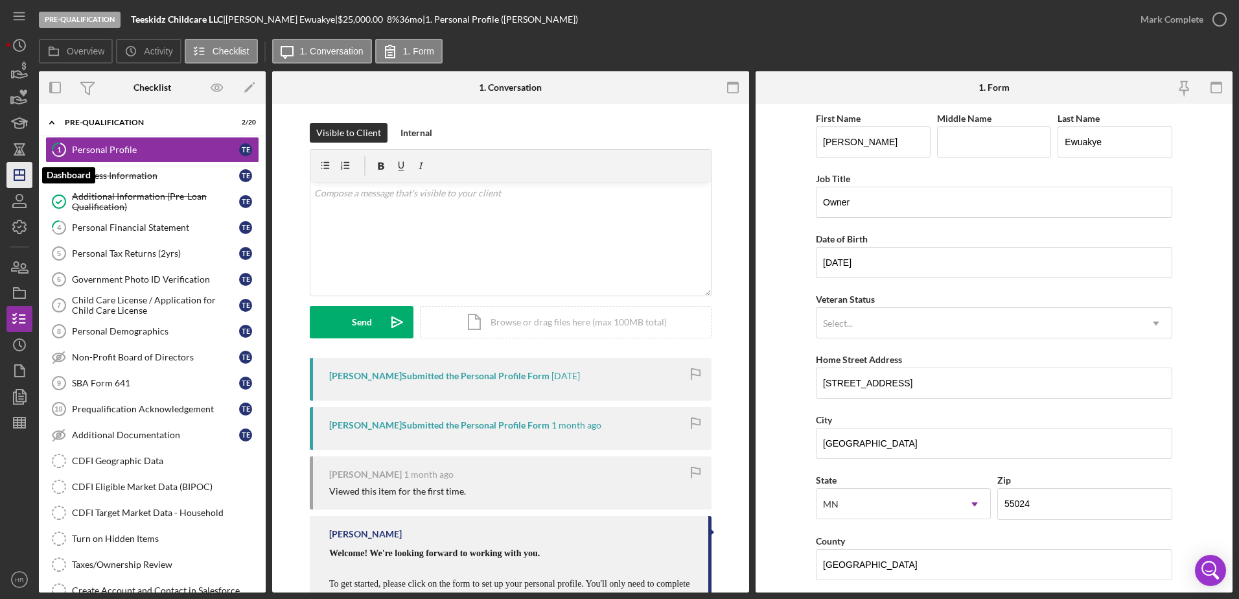
click at [17, 175] on line "button" at bounding box center [19, 175] width 10 height 0
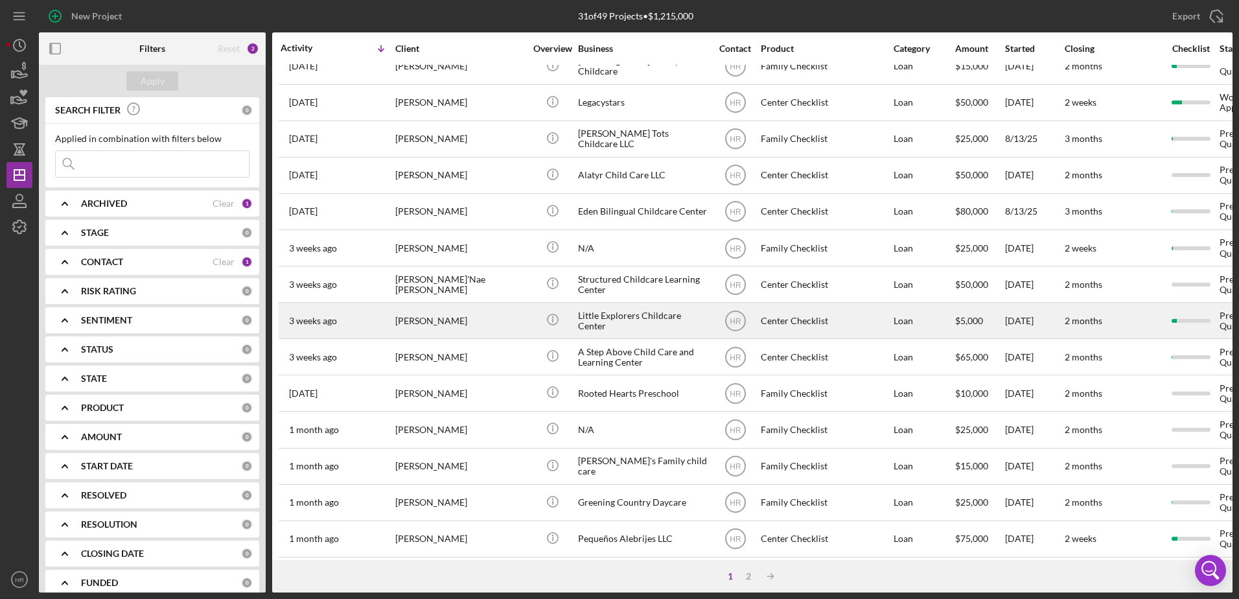
scroll to position [430, 0]
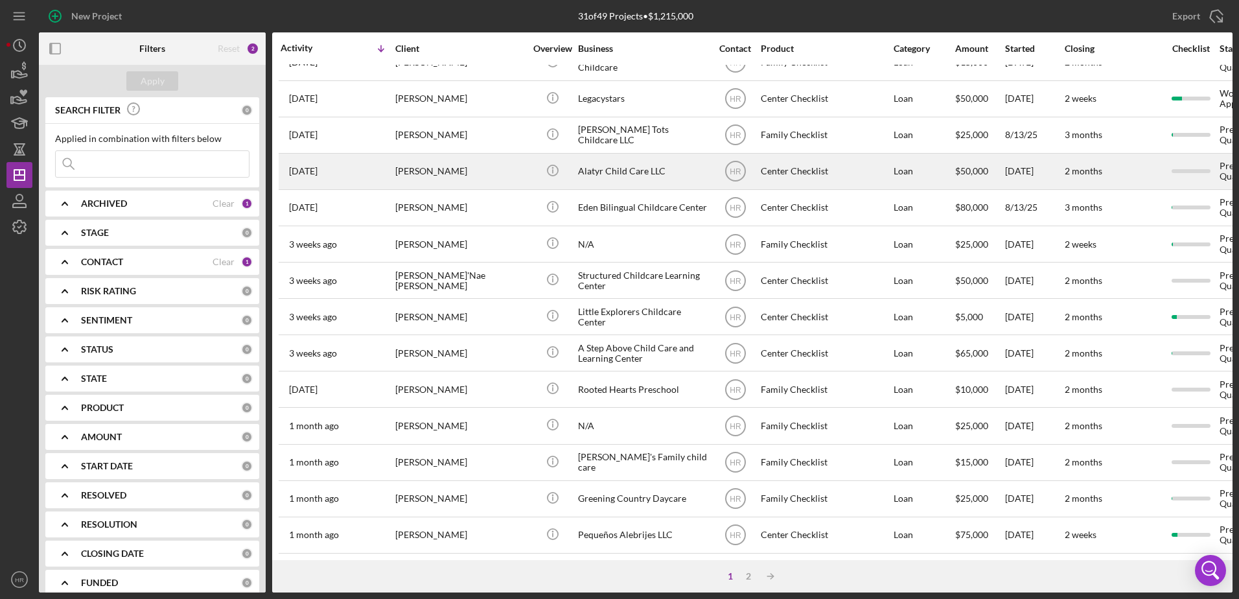
click at [610, 164] on div "Alatyr Child Care LLC" at bounding box center [643, 171] width 130 height 34
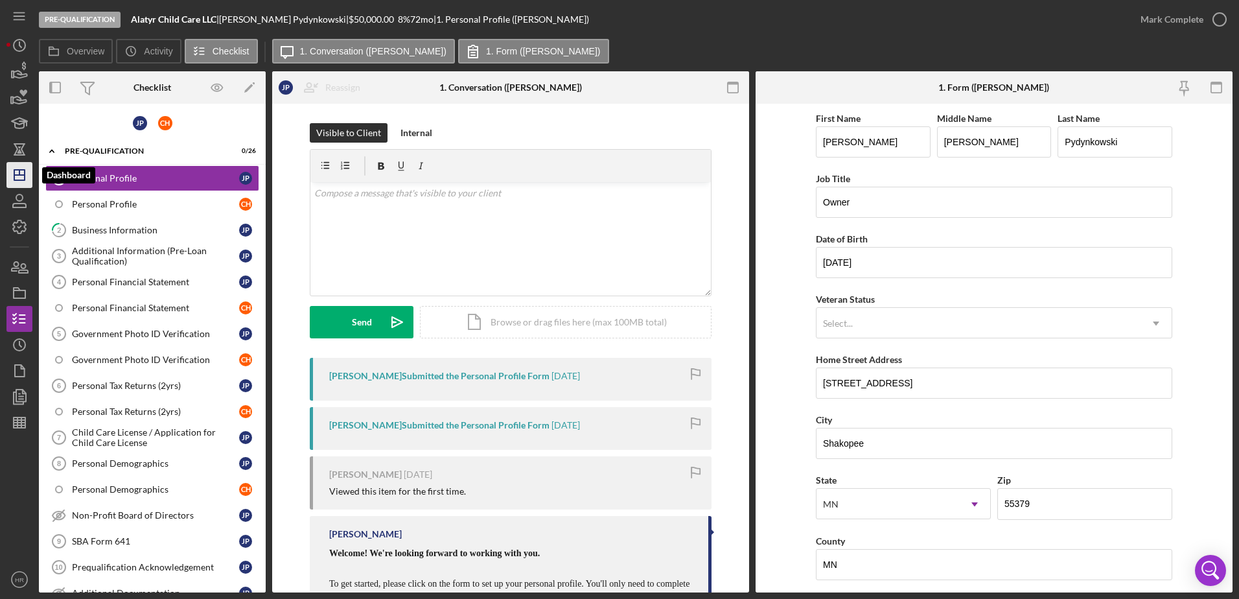
click at [19, 178] on icon "Icon/Dashboard" at bounding box center [19, 175] width 32 height 32
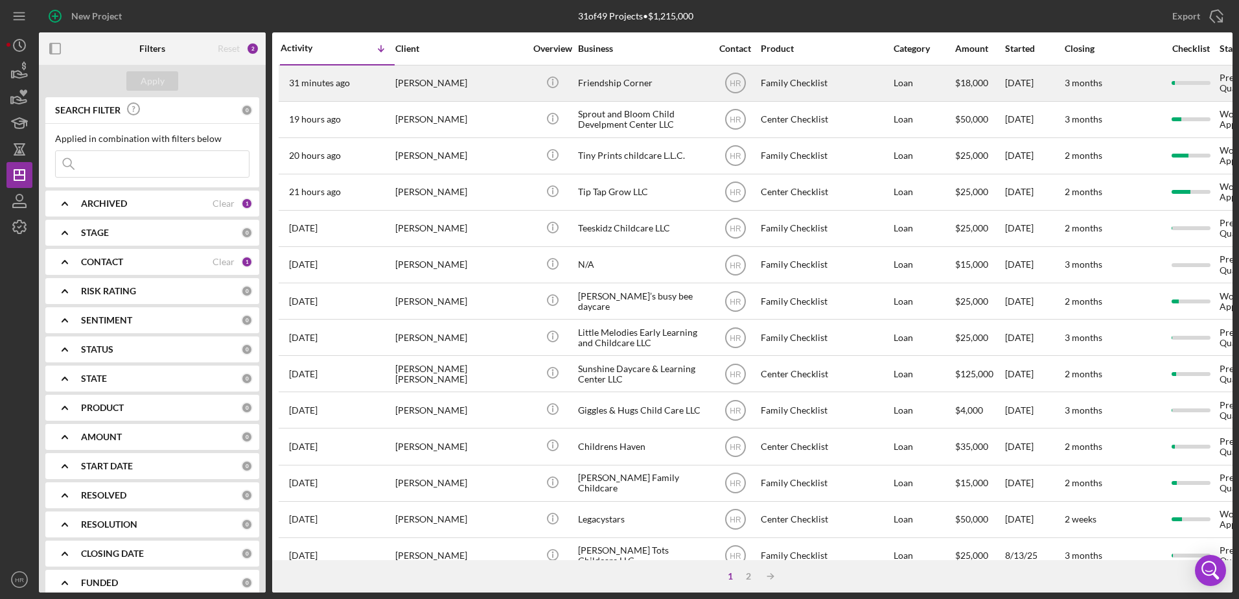
click at [425, 78] on div "[PERSON_NAME]" at bounding box center [460, 83] width 130 height 34
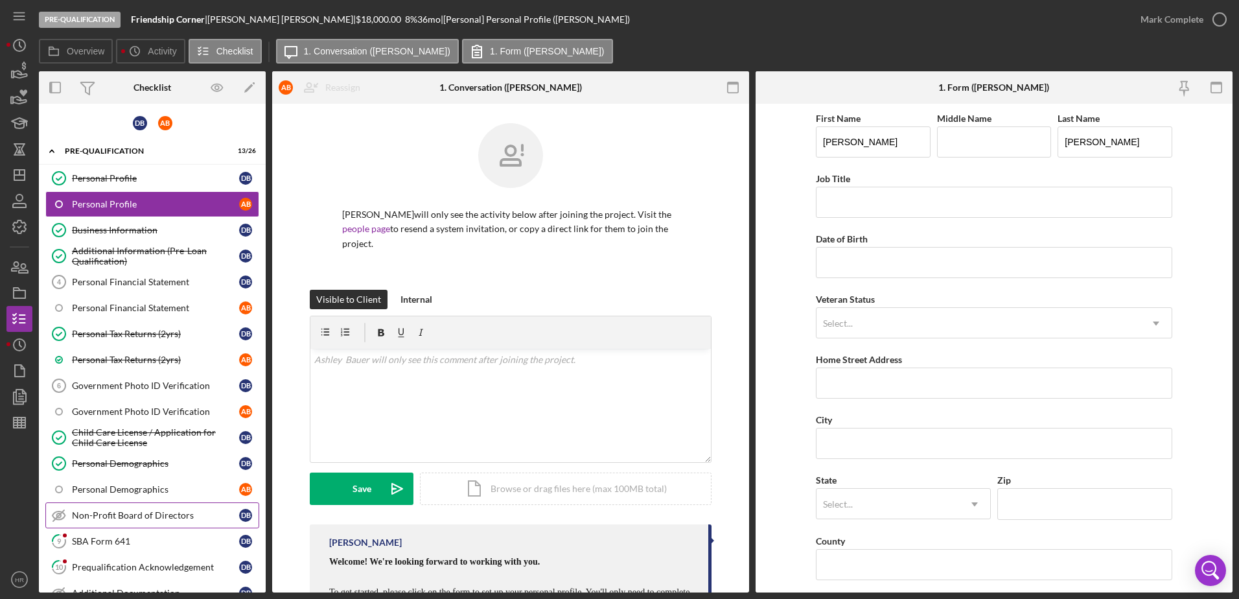
scroll to position [65, 0]
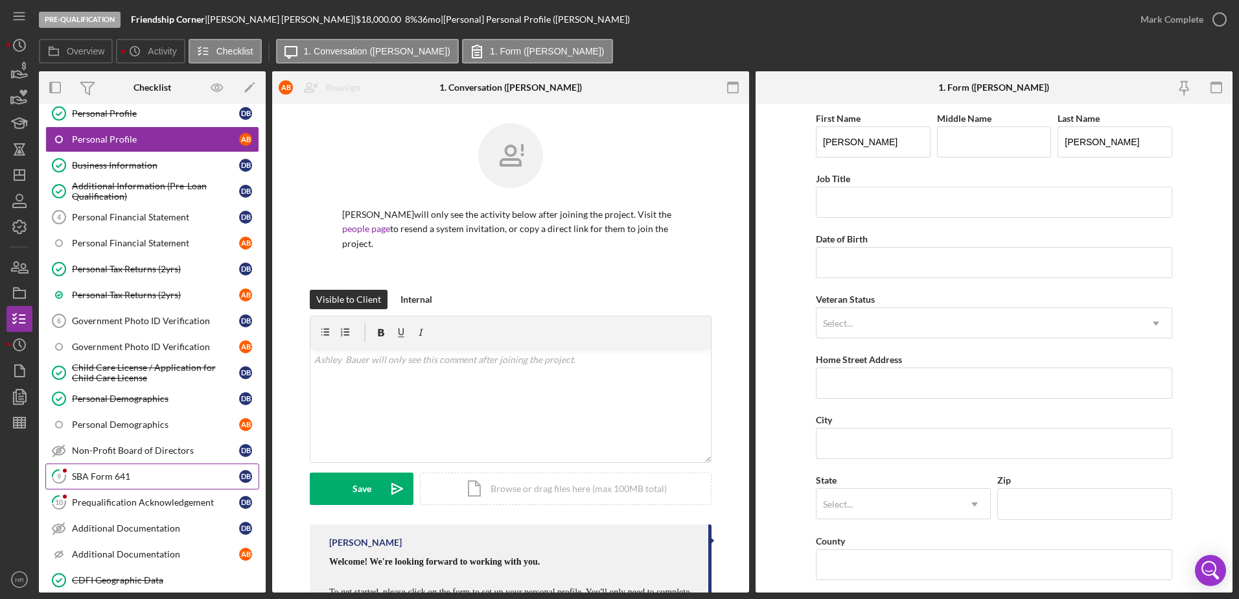
click at [102, 465] on link "9 SBA Form 641 D B" at bounding box center [152, 476] width 214 height 26
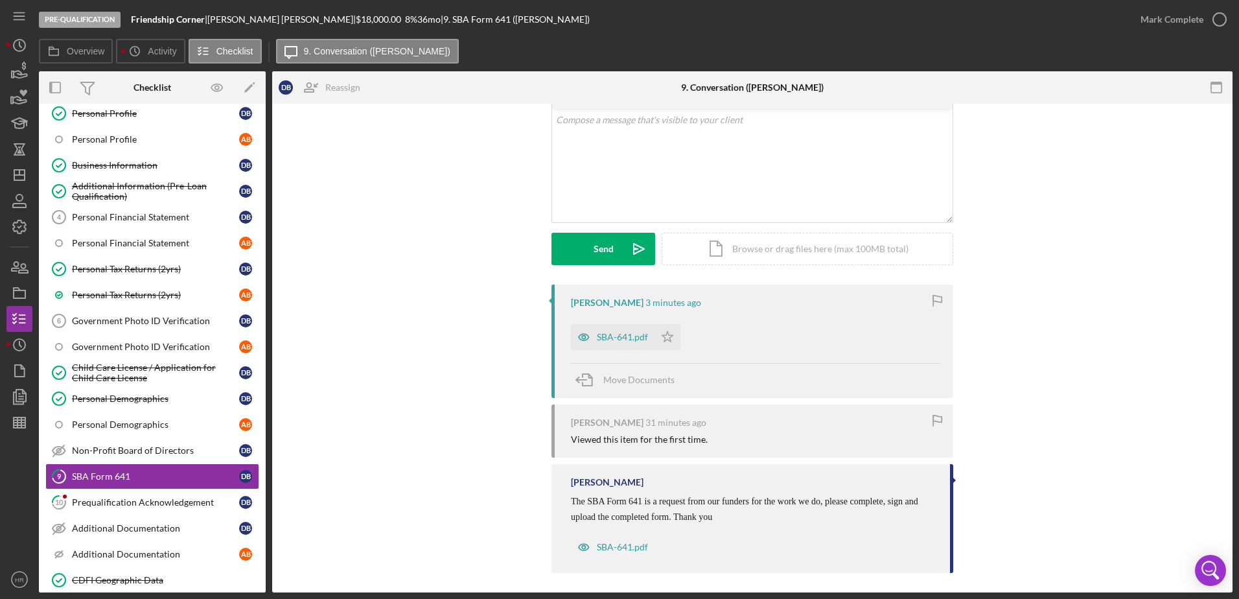
scroll to position [78, 0]
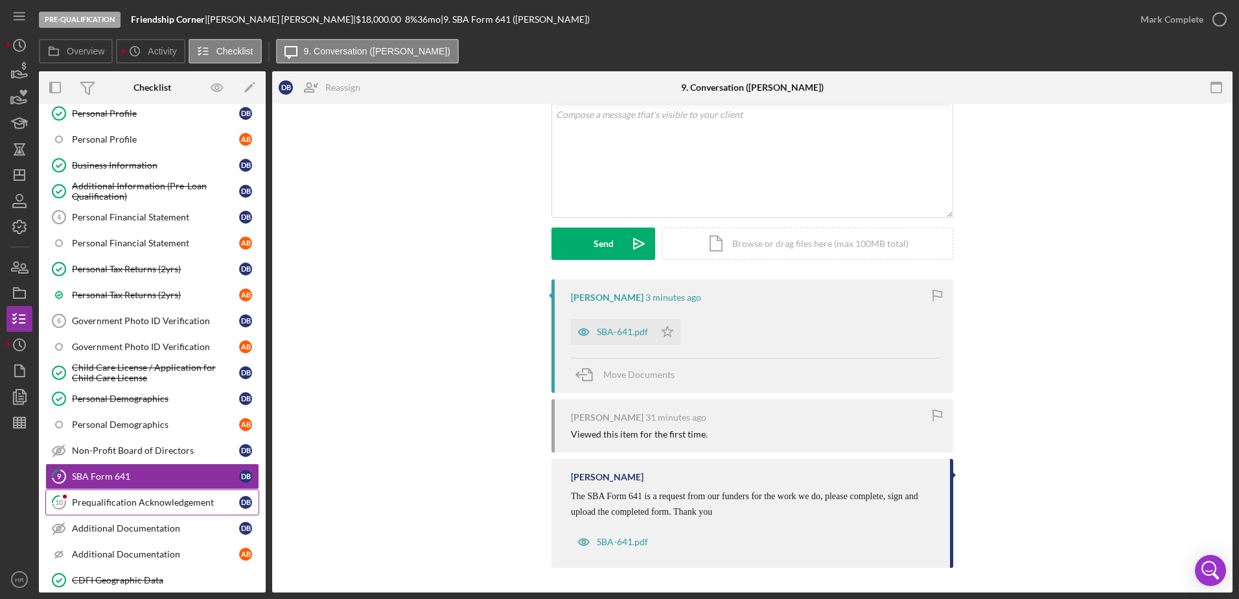
click at [147, 501] on div "Prequalification Acknowledgement" at bounding box center [155, 502] width 167 height 10
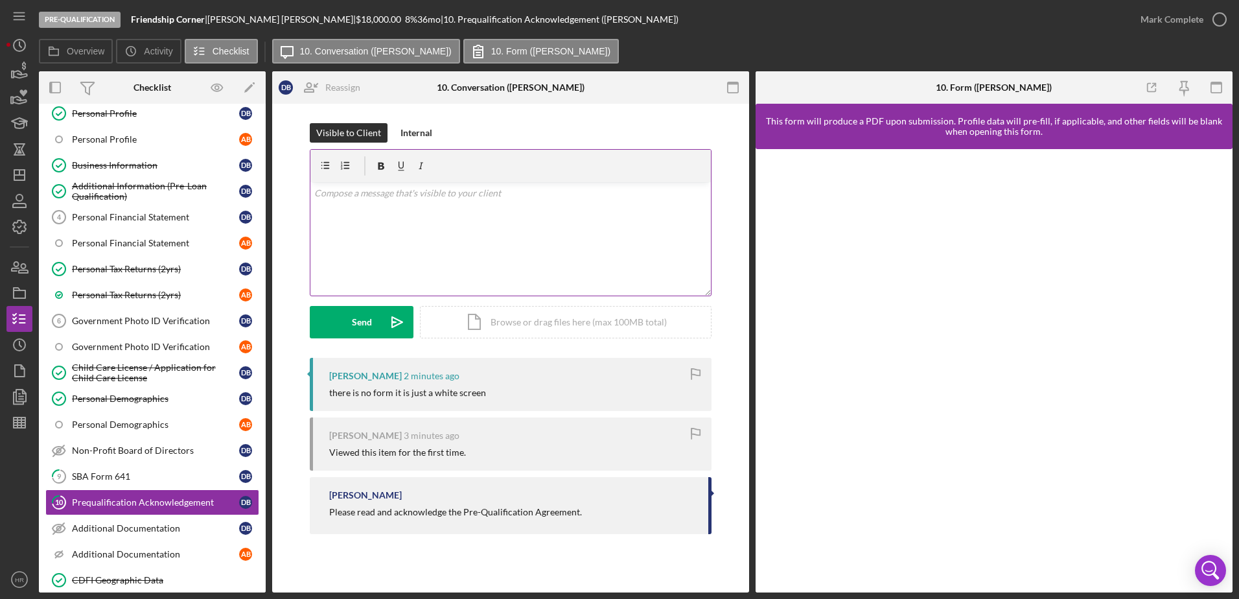
click at [354, 221] on div "v Color teal Color pink Remove color Add row above Add row below Add column bef…" at bounding box center [511, 238] width 401 height 113
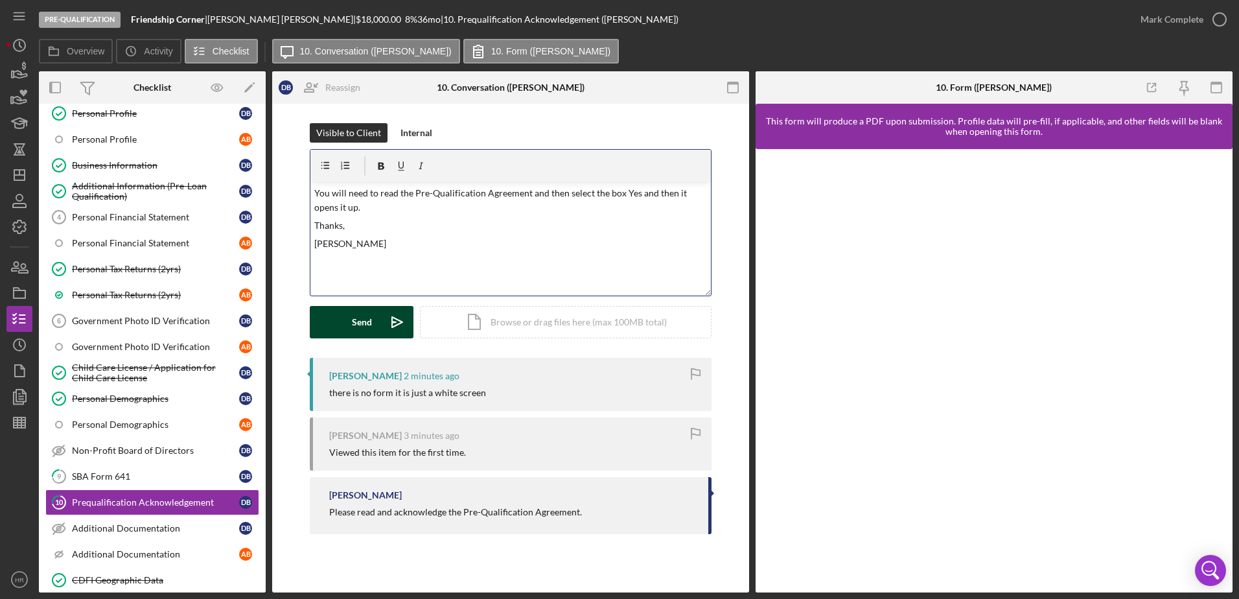
click at [349, 308] on button "Send Icon/icon-invite-send" at bounding box center [362, 322] width 104 height 32
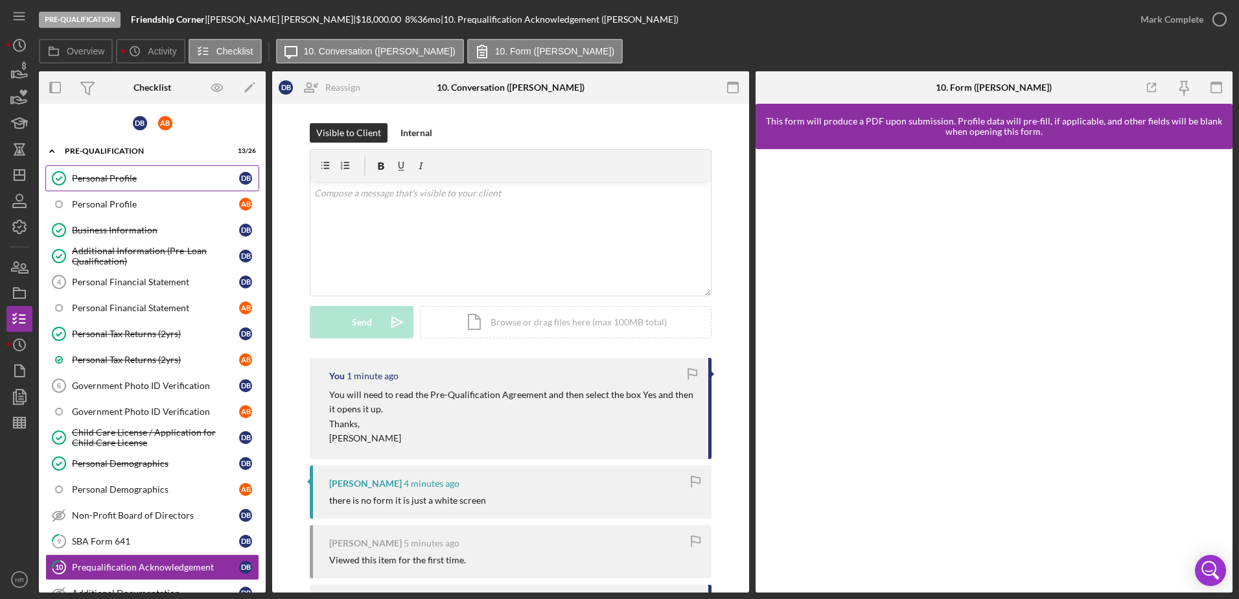
click at [111, 178] on div "Personal Profile" at bounding box center [155, 178] width 167 height 10
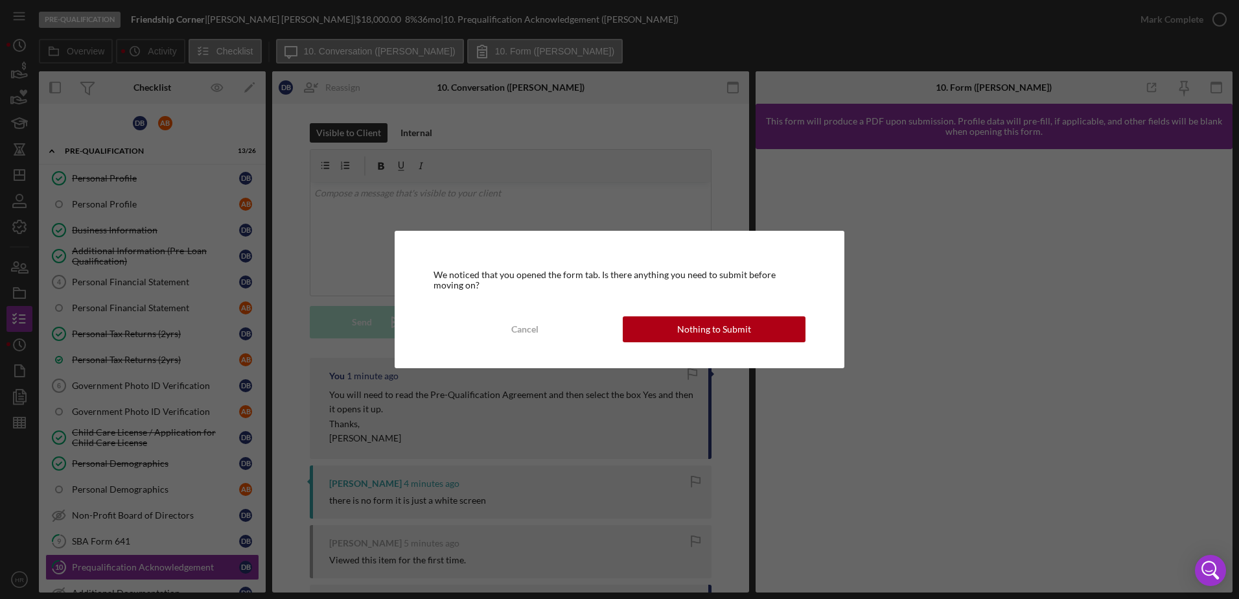
click at [728, 316] on div "We noticed that you opened the form tab. Is there anything you need to submit b…" at bounding box center [620, 299] width 450 height 137
click at [726, 324] on div "Nothing to Submit" at bounding box center [714, 329] width 74 height 26
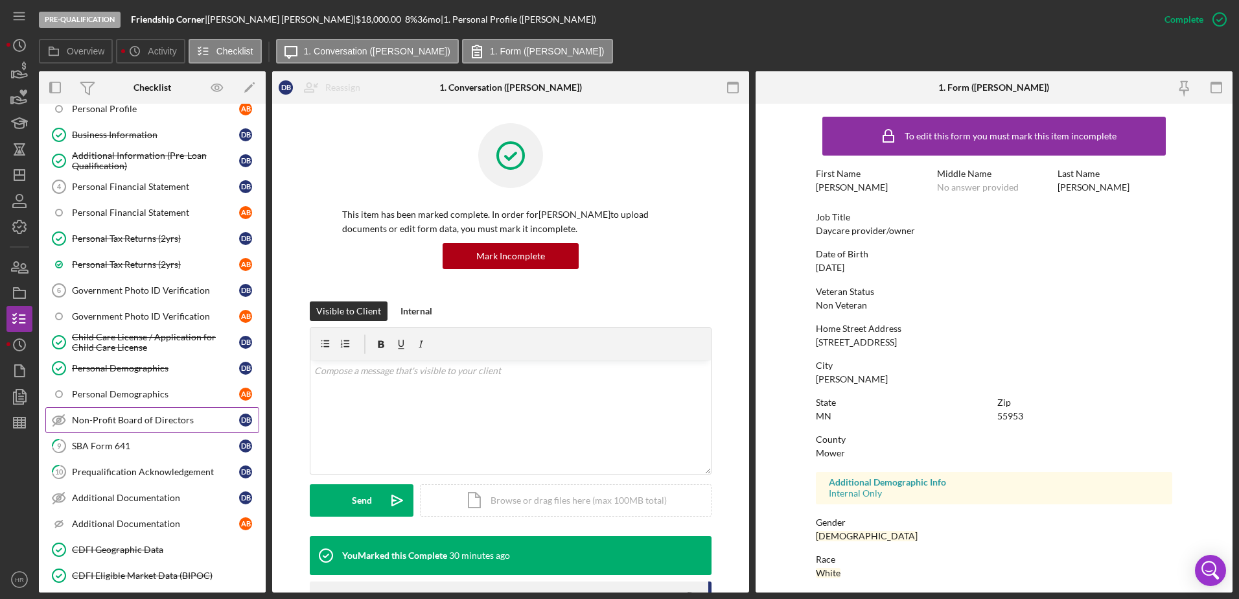
scroll to position [194, 0]
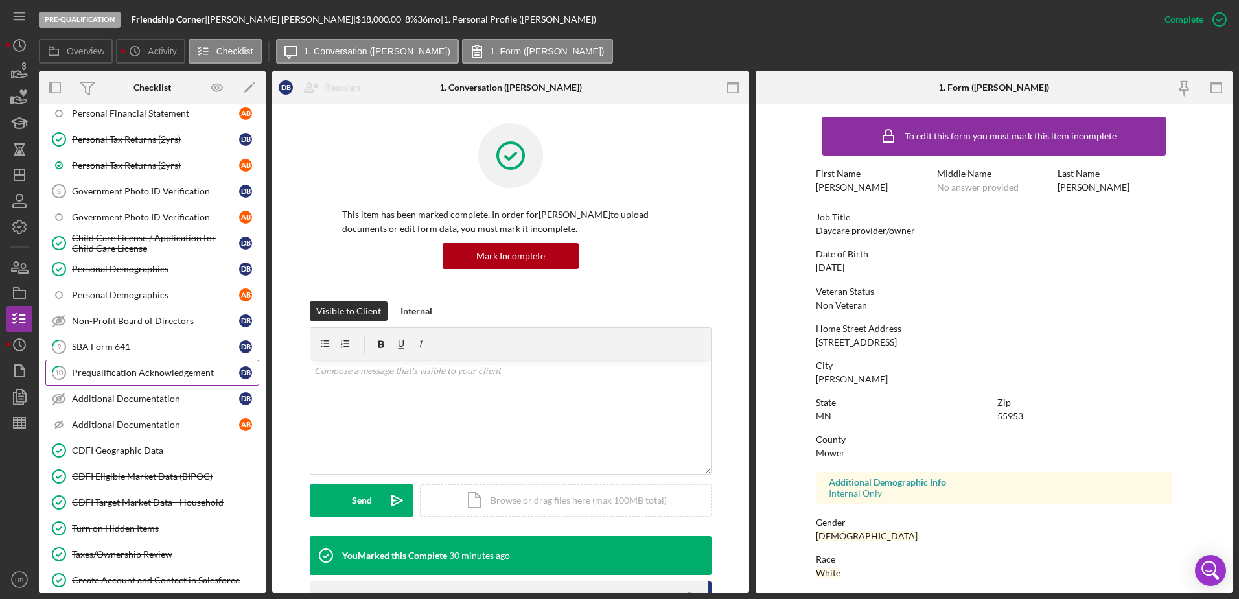
click at [104, 369] on div "Prequalification Acknowledgement" at bounding box center [155, 373] width 167 height 10
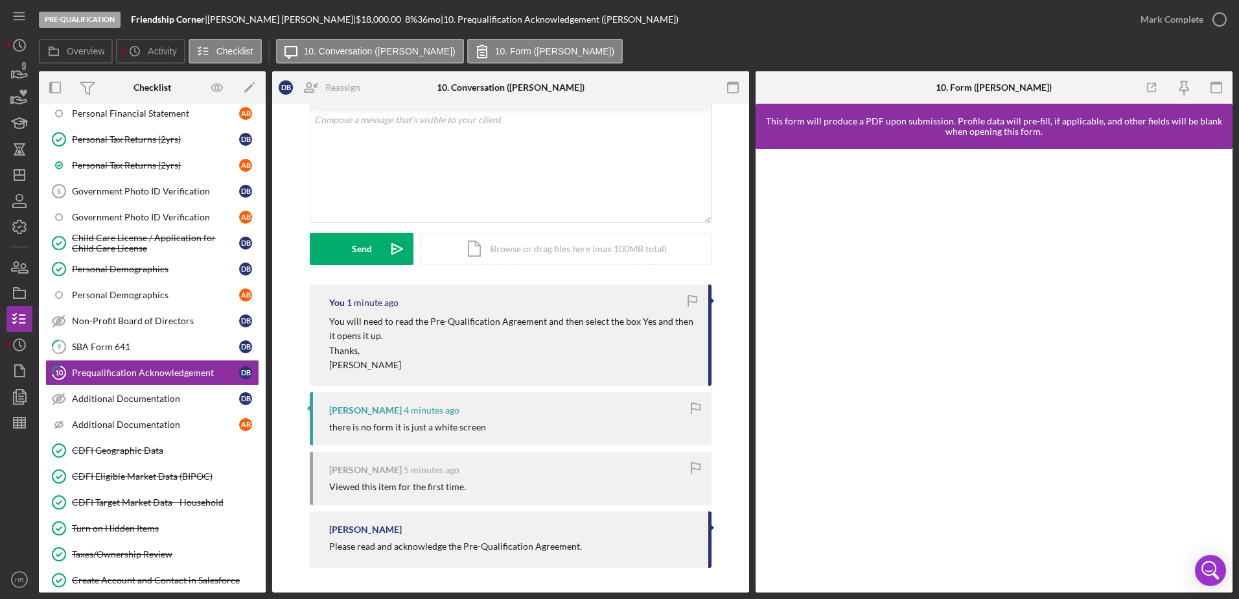
scroll to position [75, 0]
click at [145, 340] on link "9 SBA Form 641 D B" at bounding box center [152, 347] width 214 height 26
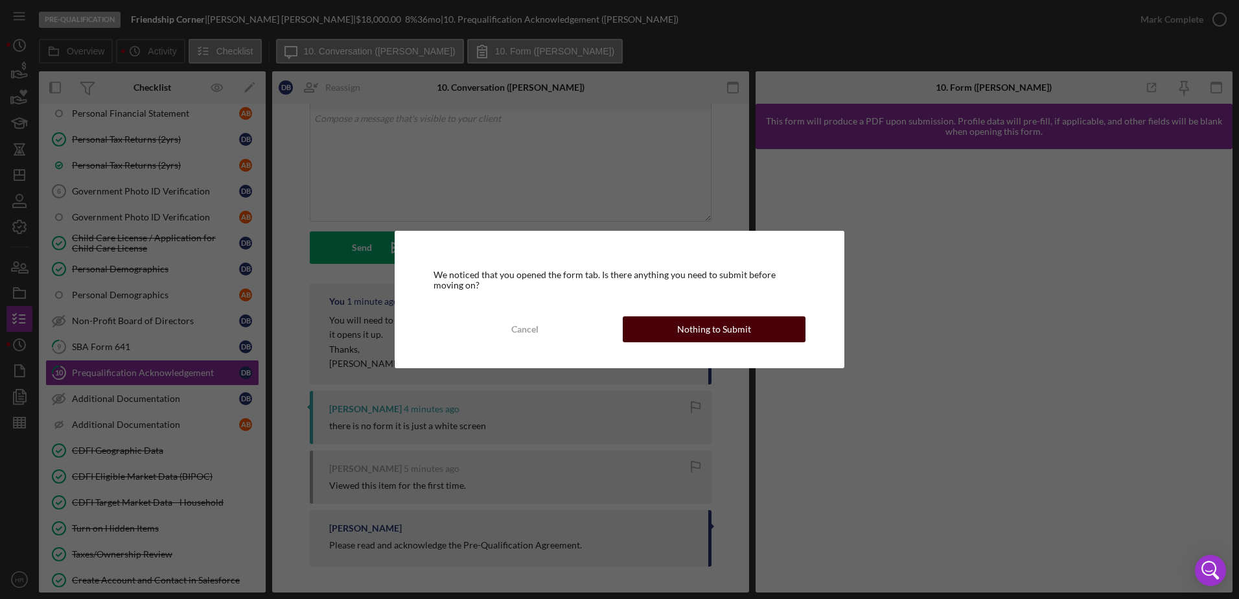
click at [739, 328] on div "Nothing to Submit" at bounding box center [714, 329] width 74 height 26
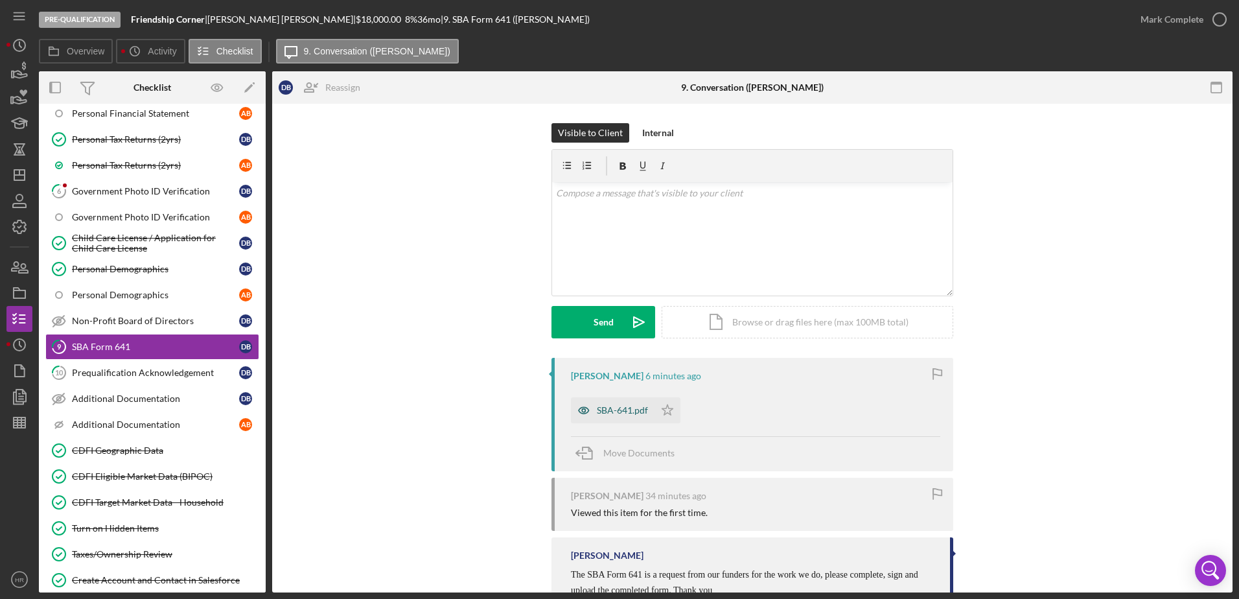
click at [626, 408] on div "SBA-641.pdf" at bounding box center [622, 410] width 51 height 10
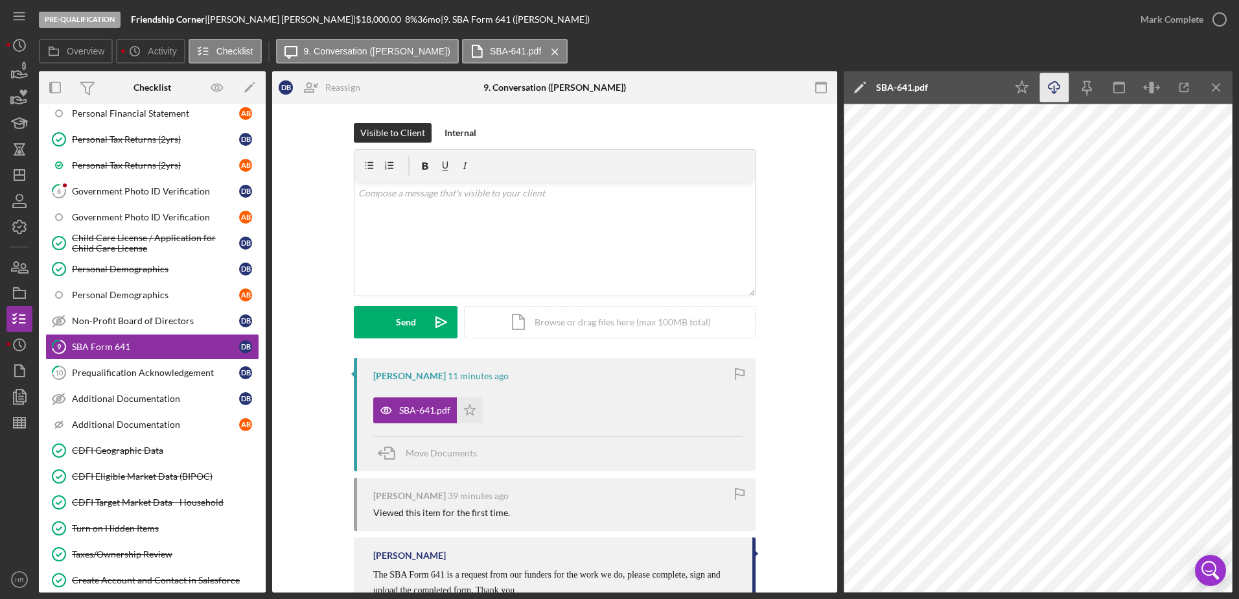
click at [1053, 91] on icon "Icon/Download" at bounding box center [1054, 87] width 29 height 29
click at [1219, 21] on icon "button" at bounding box center [1220, 19] width 32 height 32
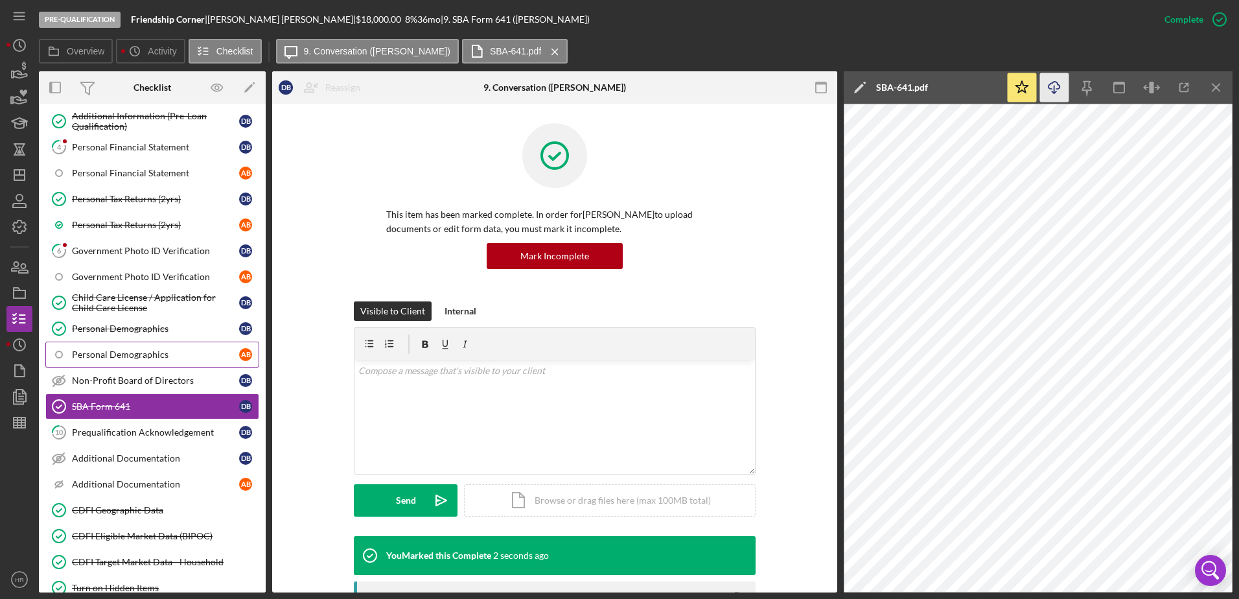
scroll to position [65, 0]
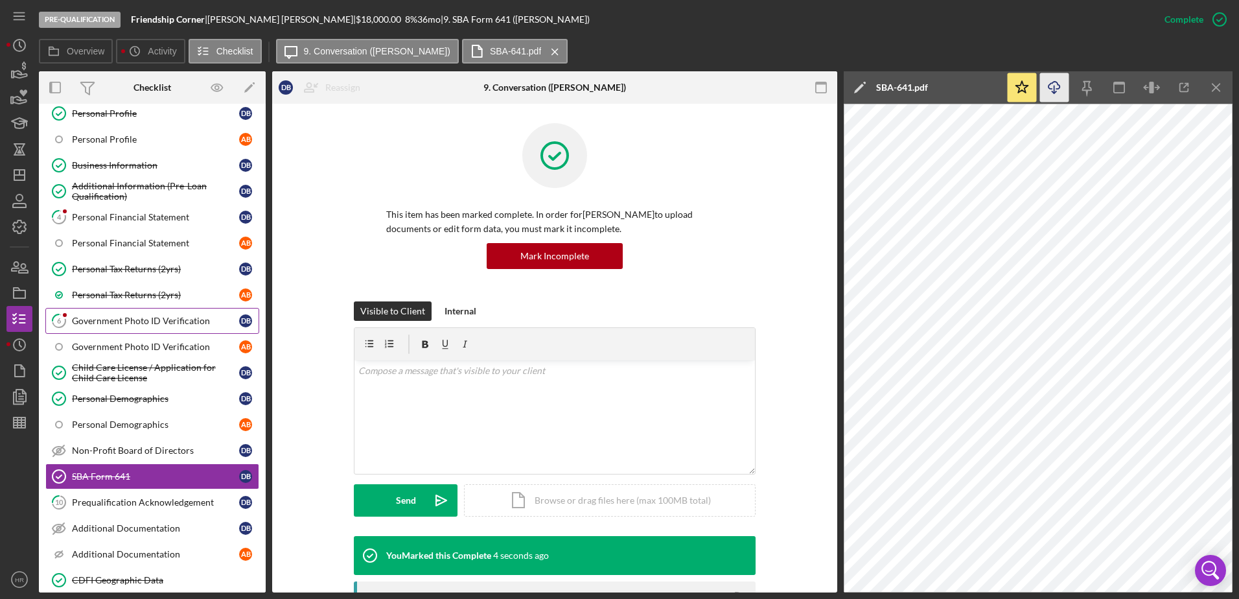
click at [114, 323] on div "Government Photo ID Verification" at bounding box center [155, 321] width 167 height 10
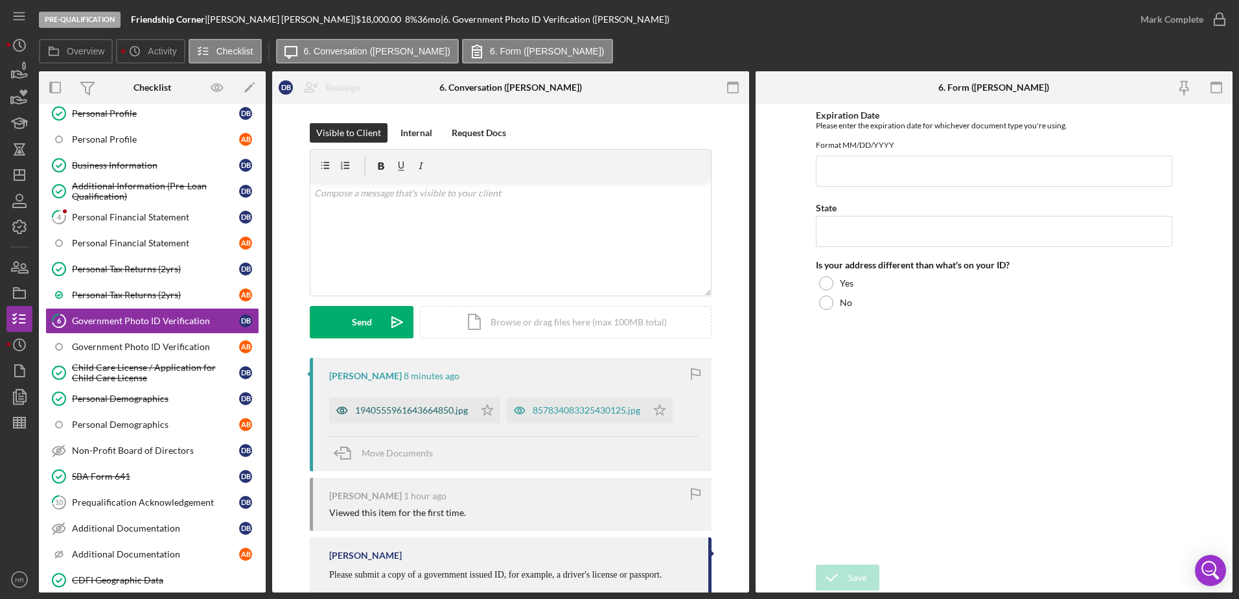
click at [420, 409] on div "1940555961643664850.jpg" at bounding box center [411, 410] width 113 height 10
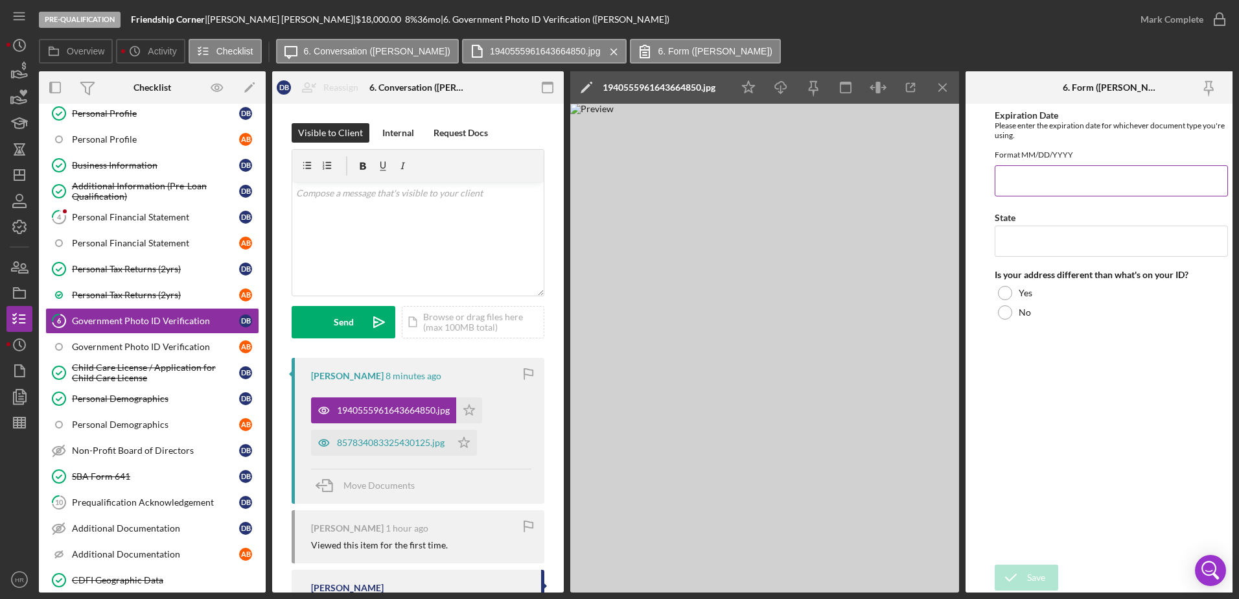
click at [1035, 188] on input "Expiration Date" at bounding box center [1111, 180] width 233 height 31
type input "[DATE]"
click at [1026, 244] on input "State" at bounding box center [1111, 241] width 233 height 31
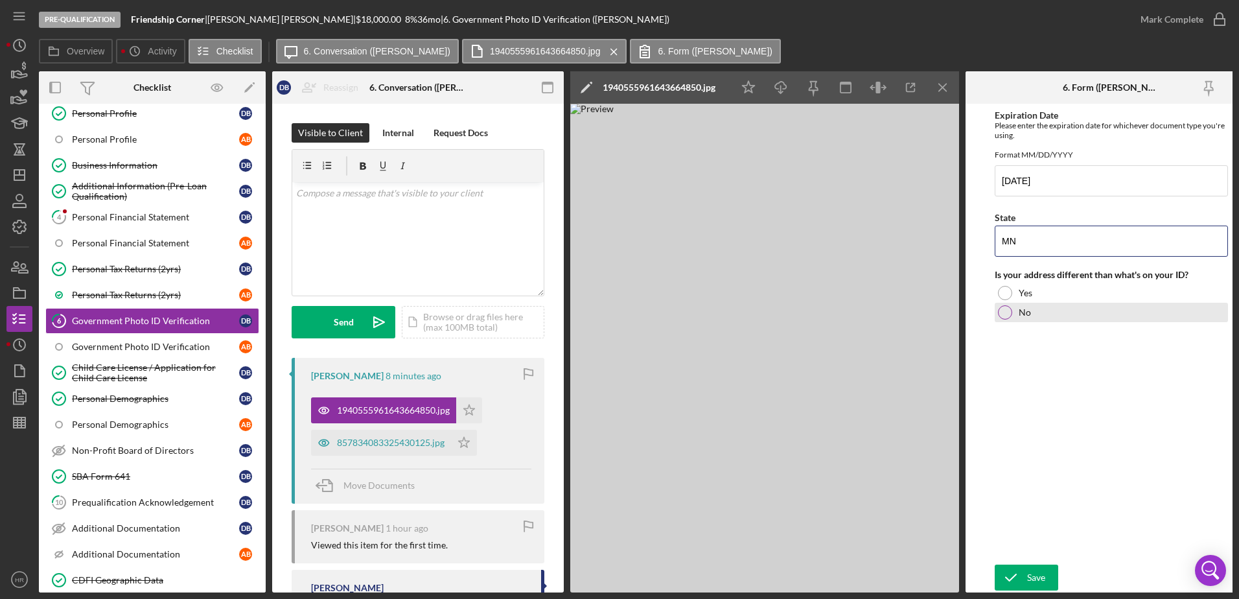
type input "MN"
click at [1013, 322] on div "No" at bounding box center [1111, 312] width 233 height 19
click at [1027, 570] on div "Save" at bounding box center [1036, 578] width 18 height 26
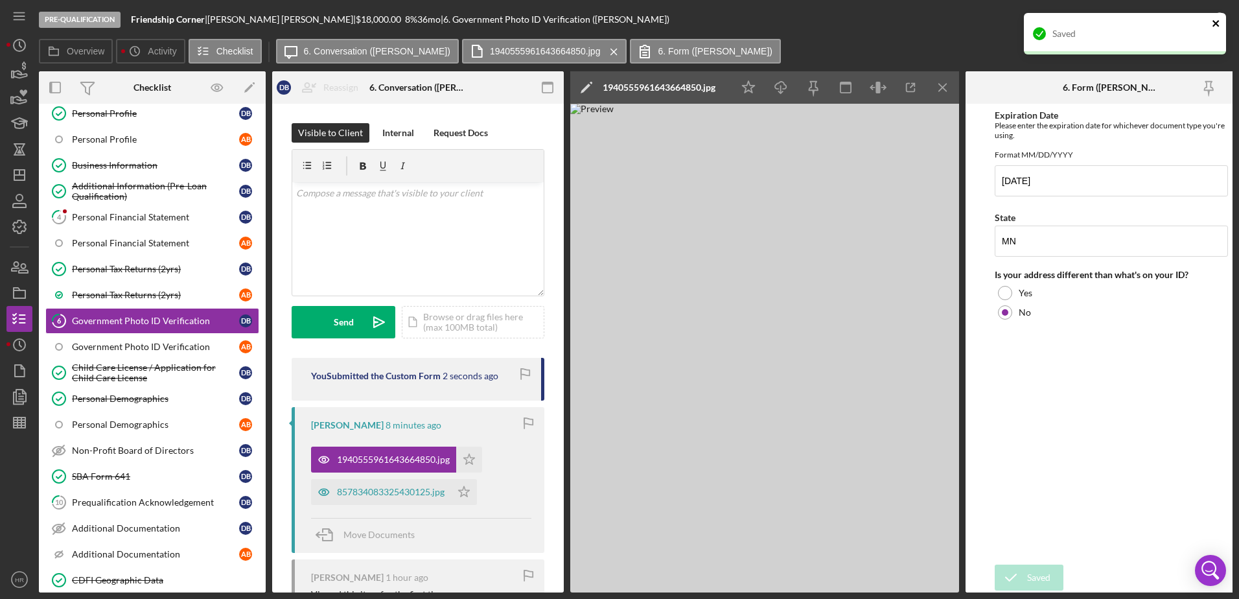
click at [1213, 21] on icon "close" at bounding box center [1216, 23] width 6 height 6
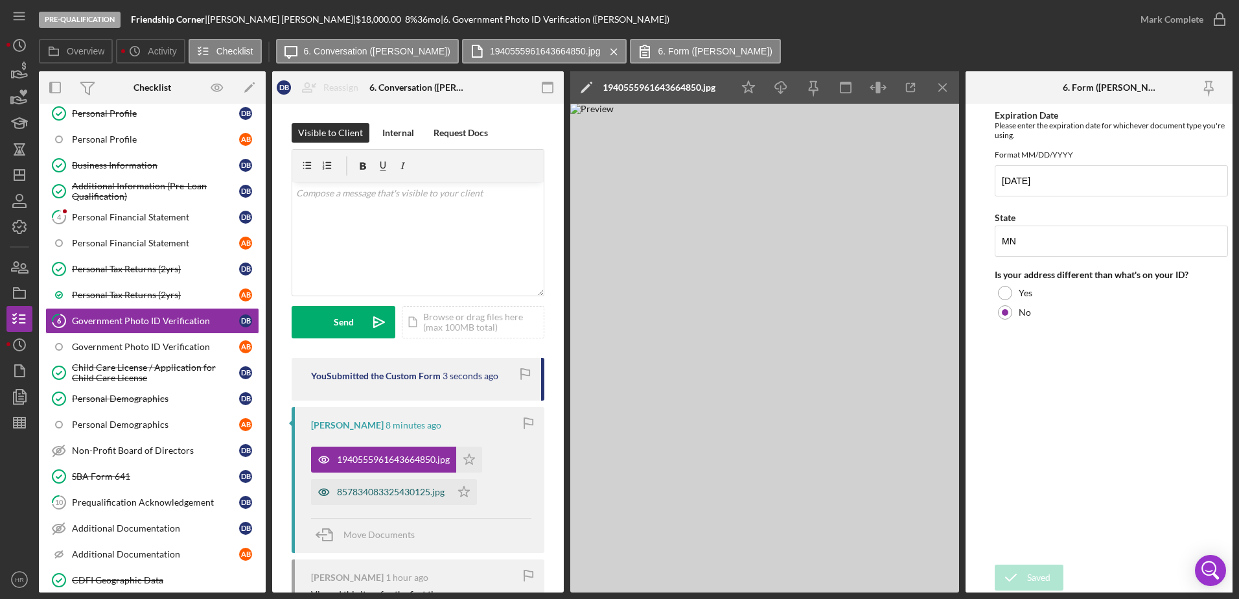
click at [405, 491] on div "857834083325430125.jpg" at bounding box center [391, 492] width 108 height 10
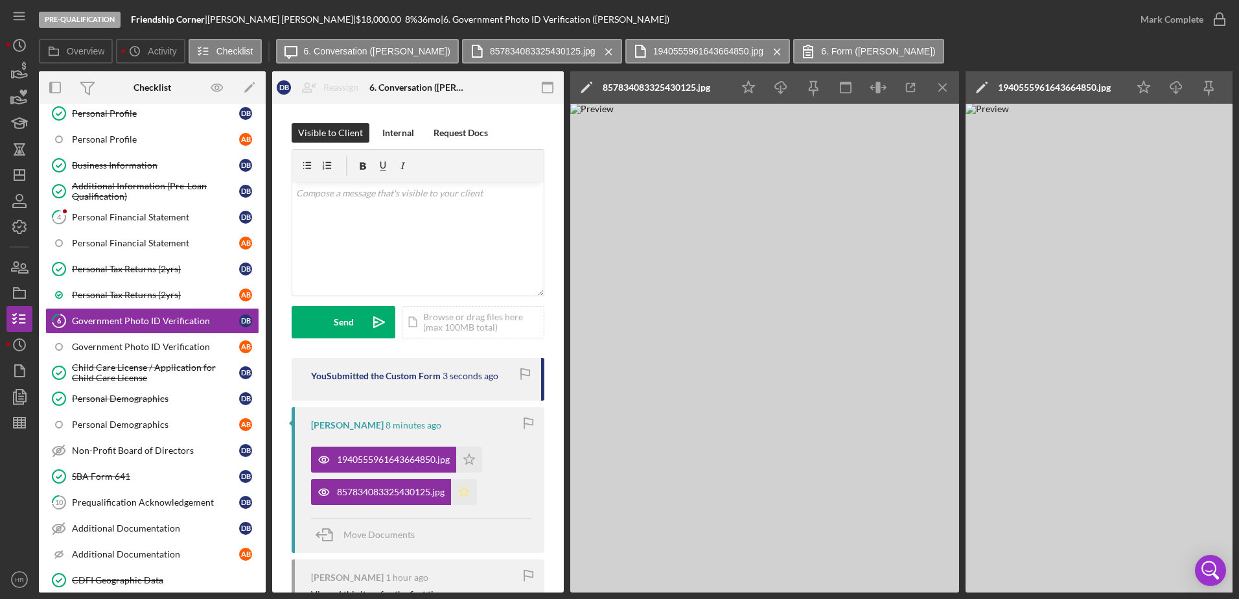
click at [463, 497] on icon "Icon/Star" at bounding box center [464, 492] width 26 height 26
click at [471, 457] on icon "Icon/Star" at bounding box center [469, 460] width 26 height 26
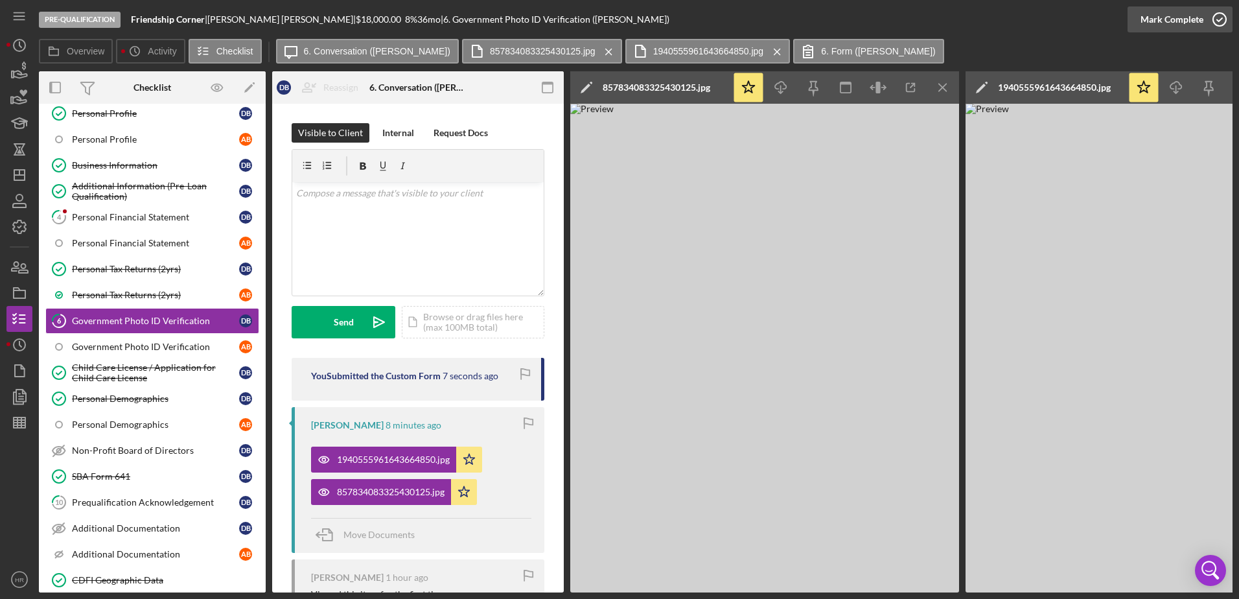
click at [1221, 18] on icon "button" at bounding box center [1220, 19] width 32 height 32
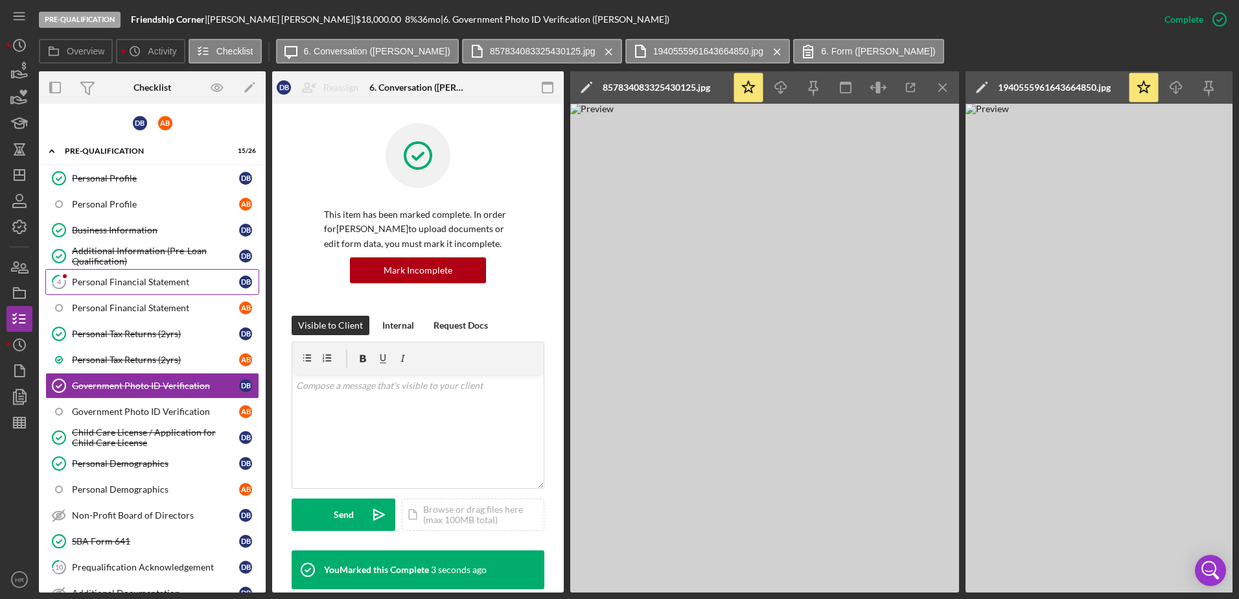
drag, startPoint x: 134, startPoint y: 277, endPoint x: 129, endPoint y: 271, distance: 7.4
click at [134, 277] on div "Personal Financial Statement" at bounding box center [155, 282] width 167 height 10
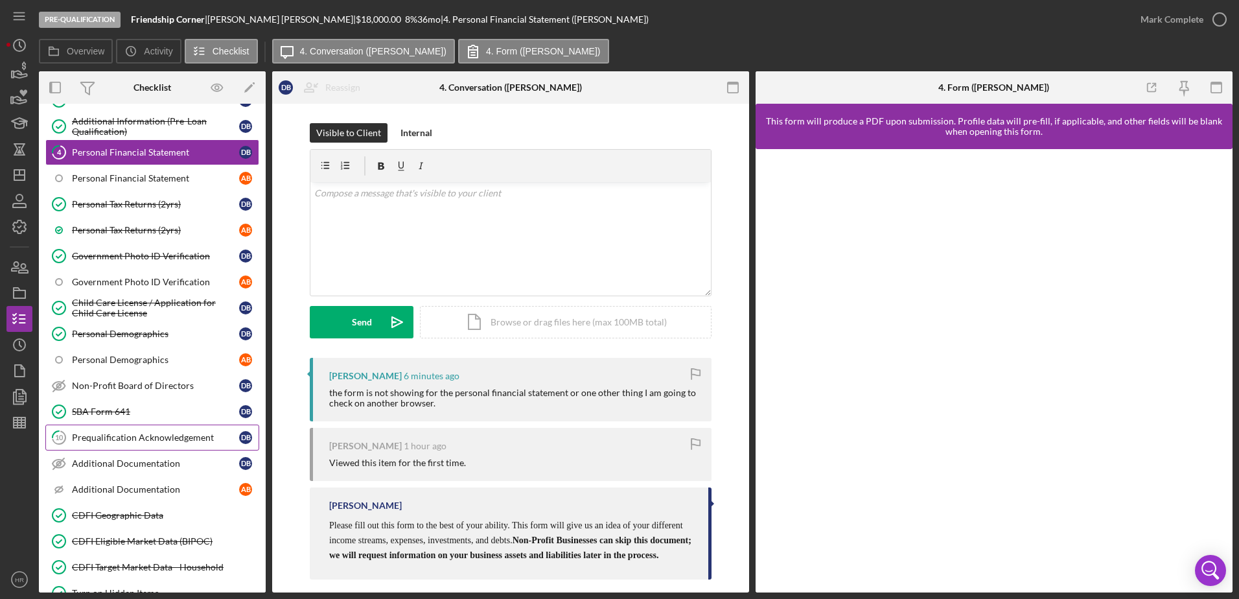
click at [110, 443] on link "10 Prequalification Acknowledgement D B" at bounding box center [152, 438] width 214 height 26
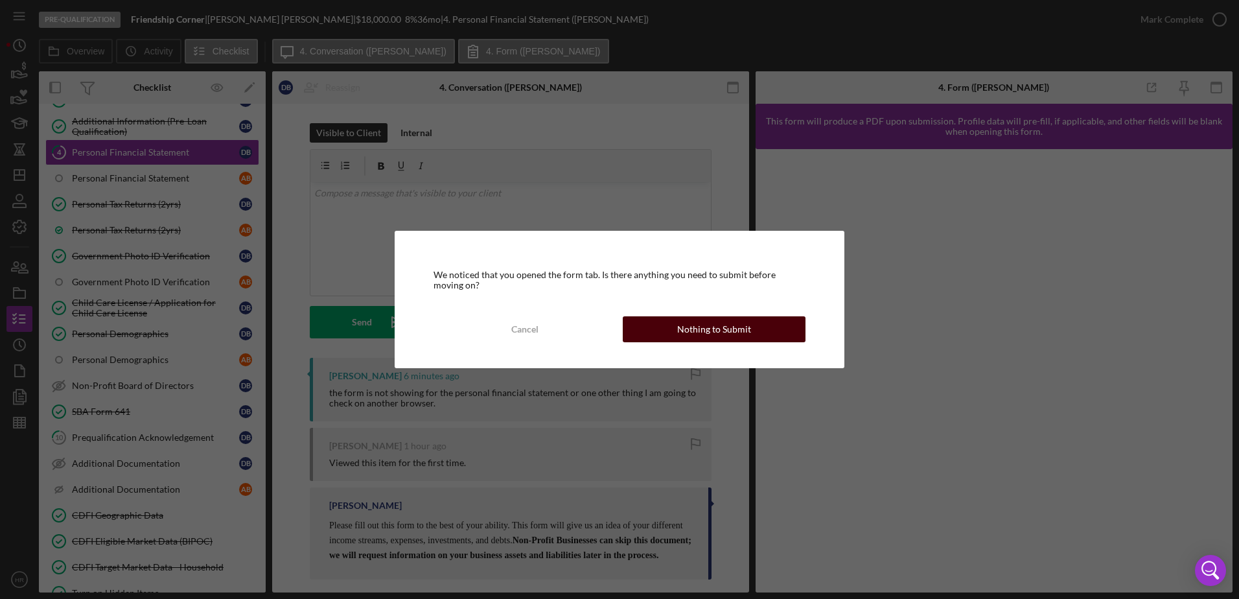
click at [721, 325] on div "Nothing to Submit" at bounding box center [714, 329] width 74 height 26
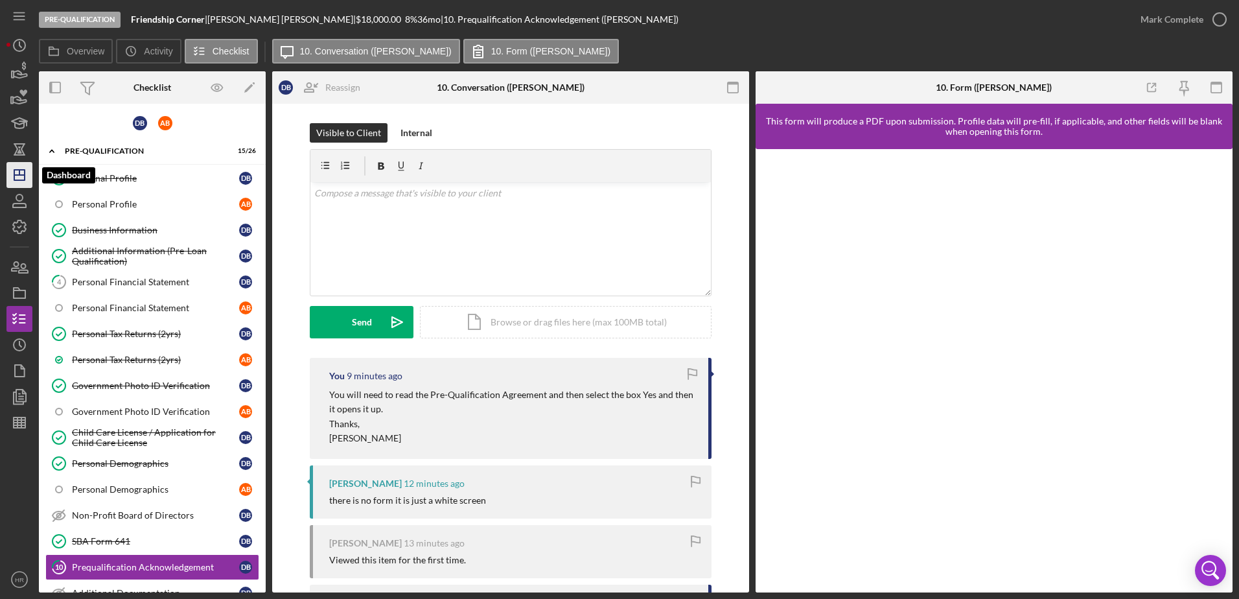
click at [25, 178] on polygon "button" at bounding box center [19, 175] width 10 height 10
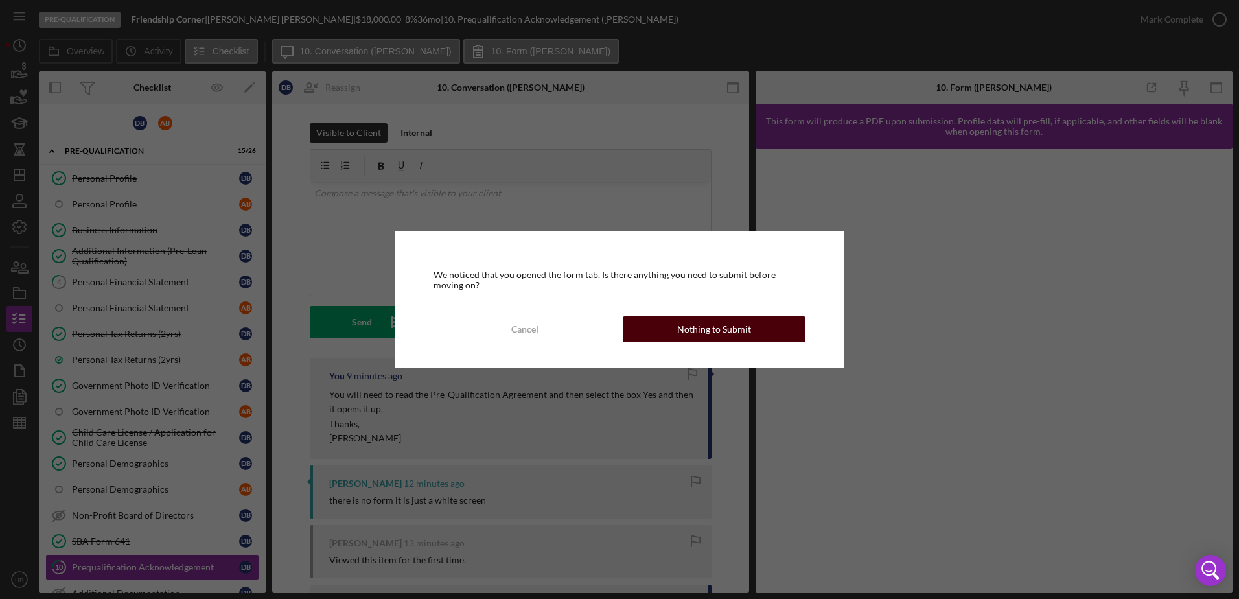
click at [657, 324] on button "Nothing to Submit" at bounding box center [714, 329] width 183 height 26
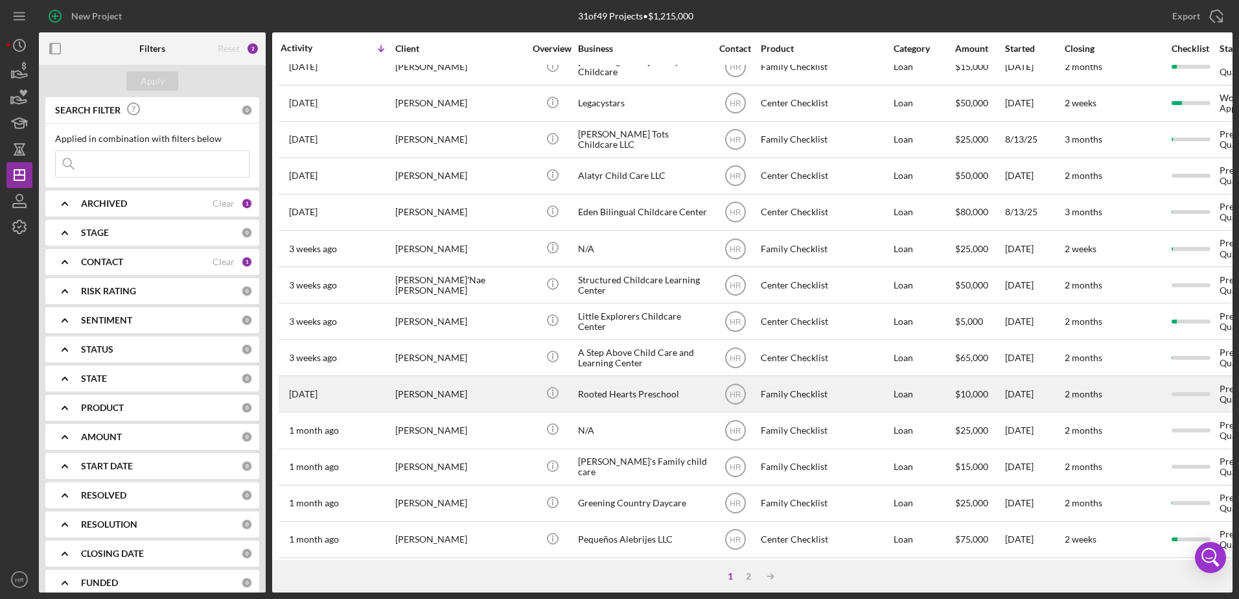
scroll to position [430, 0]
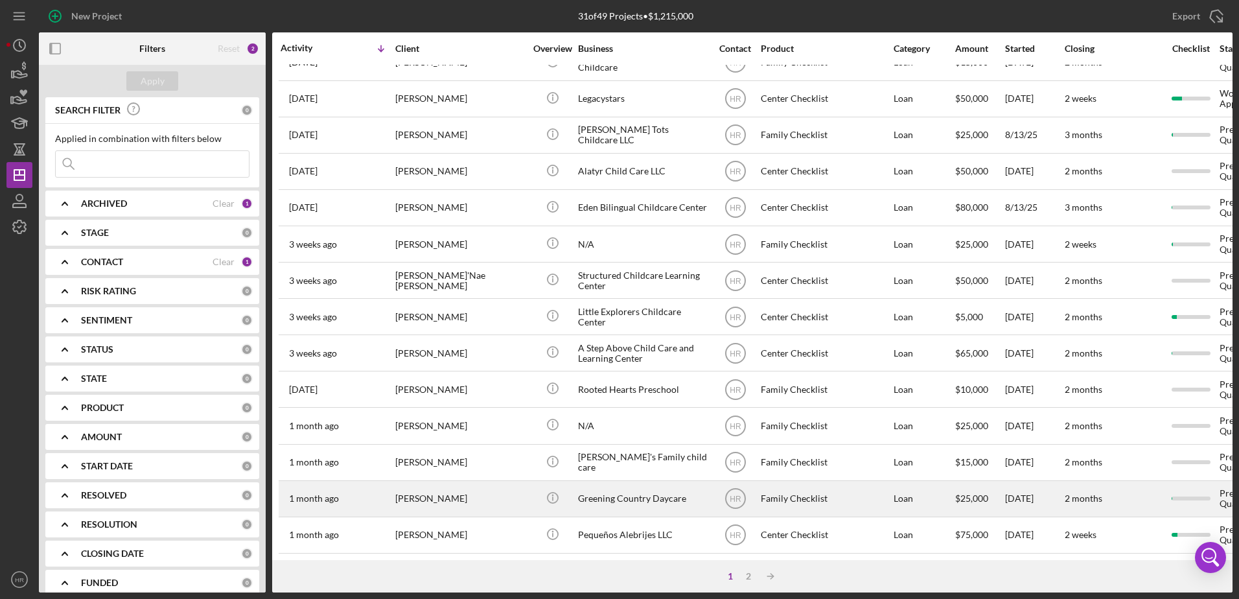
click at [607, 485] on div "Greening Country Daycare" at bounding box center [643, 499] width 130 height 34
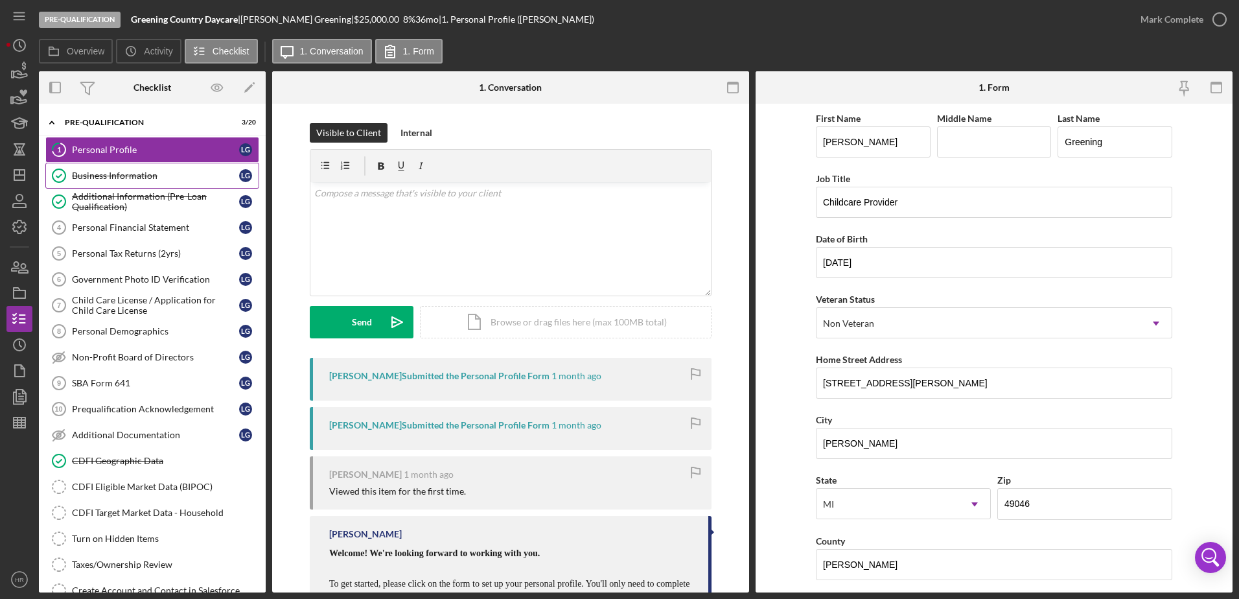
click at [136, 174] on div "Business Information" at bounding box center [155, 175] width 167 height 10
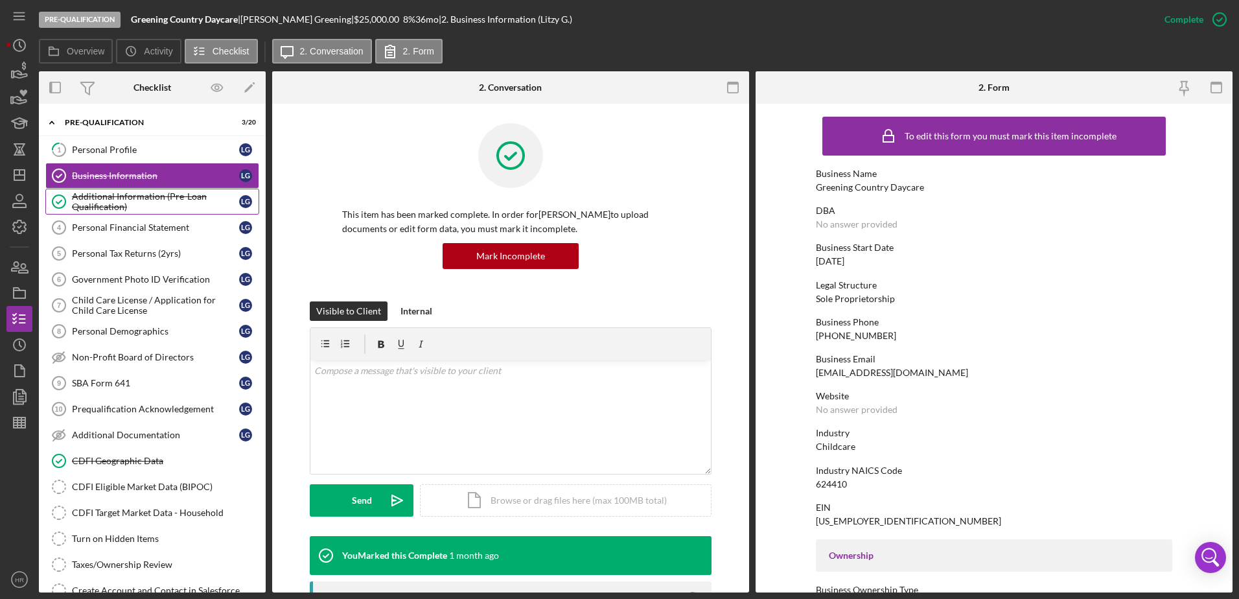
click at [122, 200] on div "Additional Information (Pre-Loan Qualification)" at bounding box center [155, 201] width 167 height 21
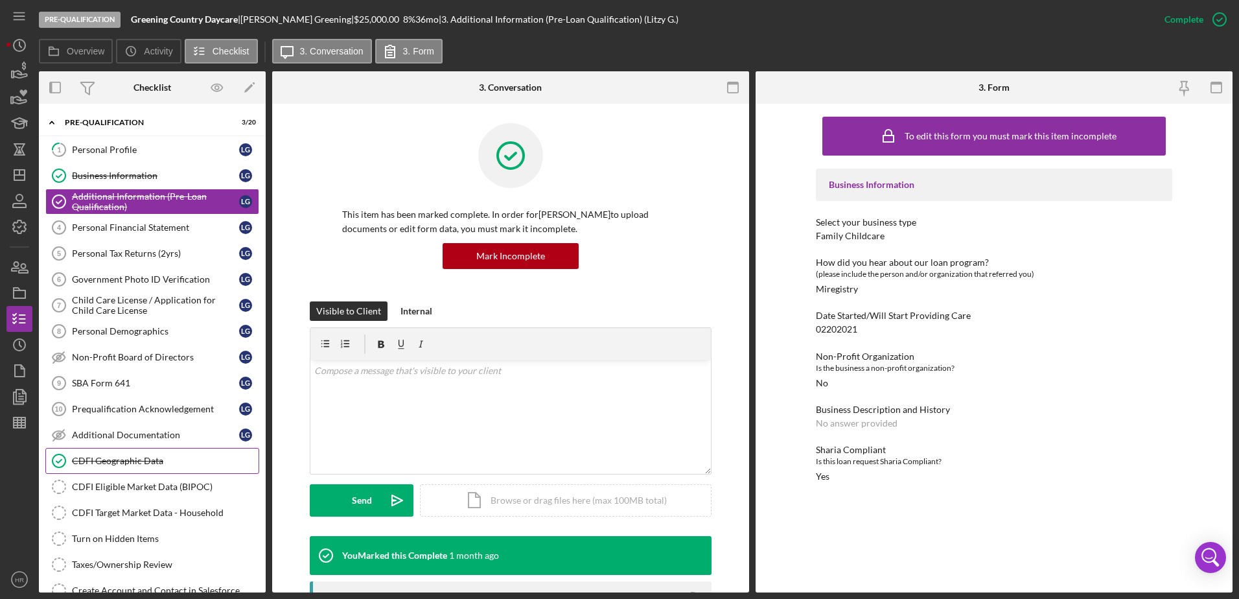
click at [111, 461] on div "CDFI Geographic Data" at bounding box center [165, 461] width 187 height 10
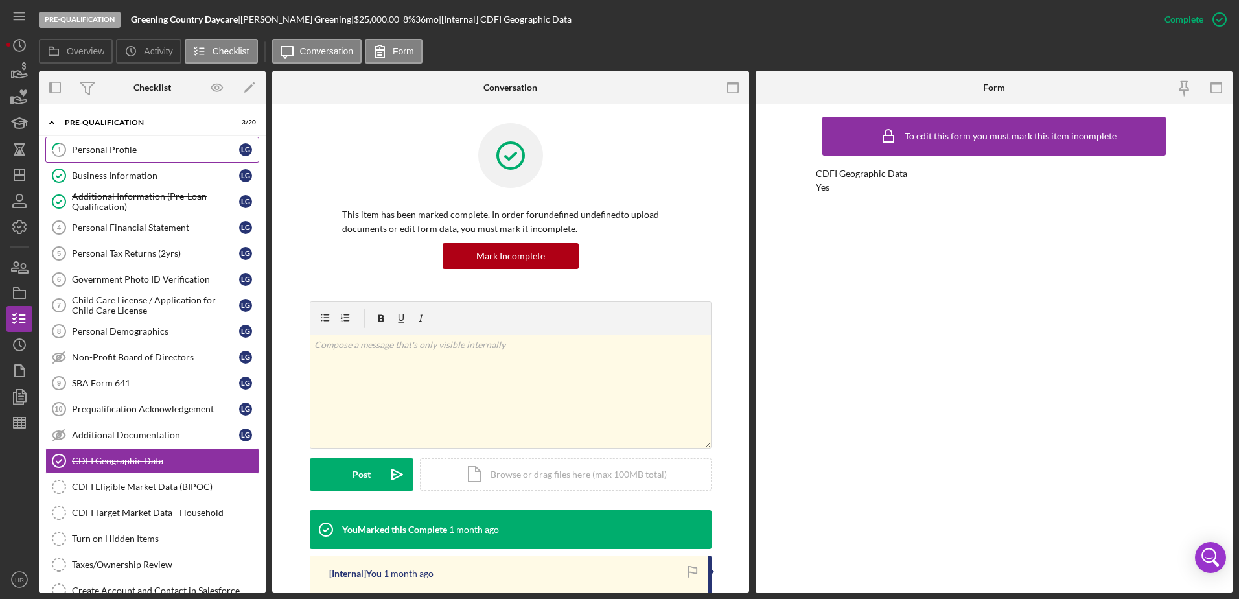
click at [89, 143] on link "1 Personal Profile L G" at bounding box center [152, 150] width 214 height 26
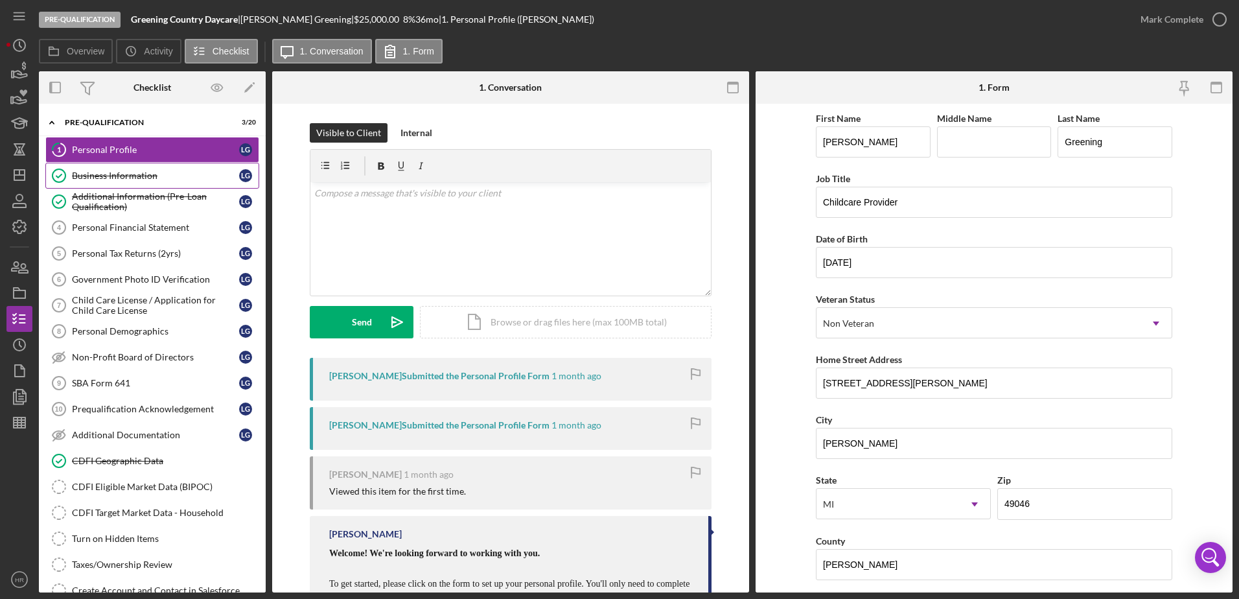
click at [104, 178] on div "Business Information" at bounding box center [155, 175] width 167 height 10
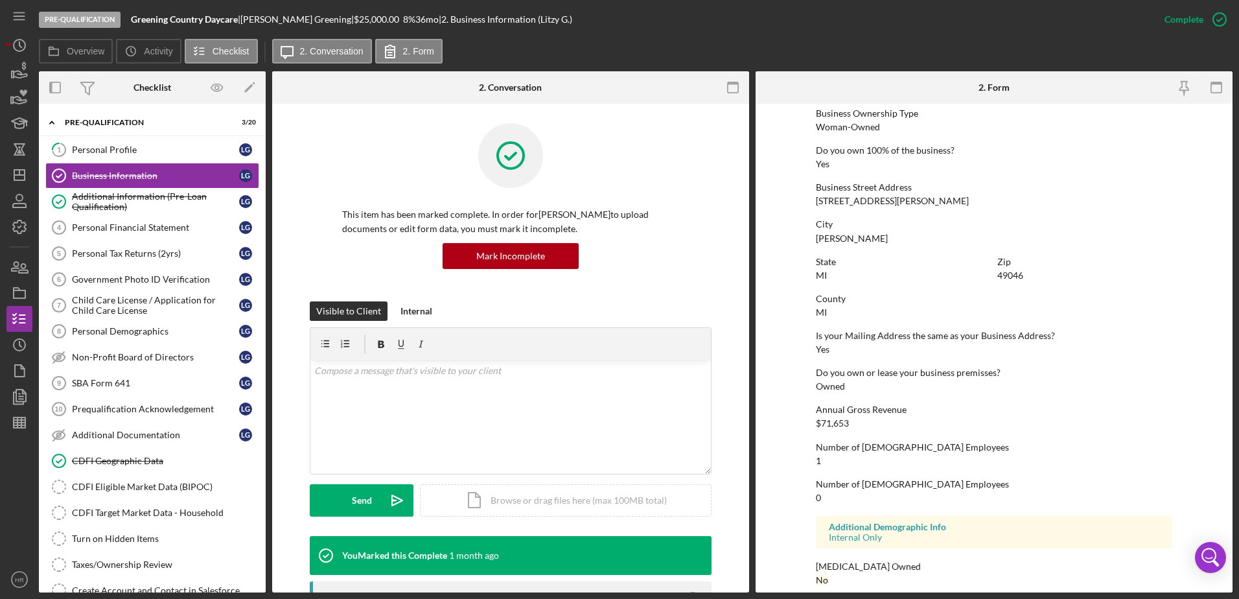
scroll to position [489, 0]
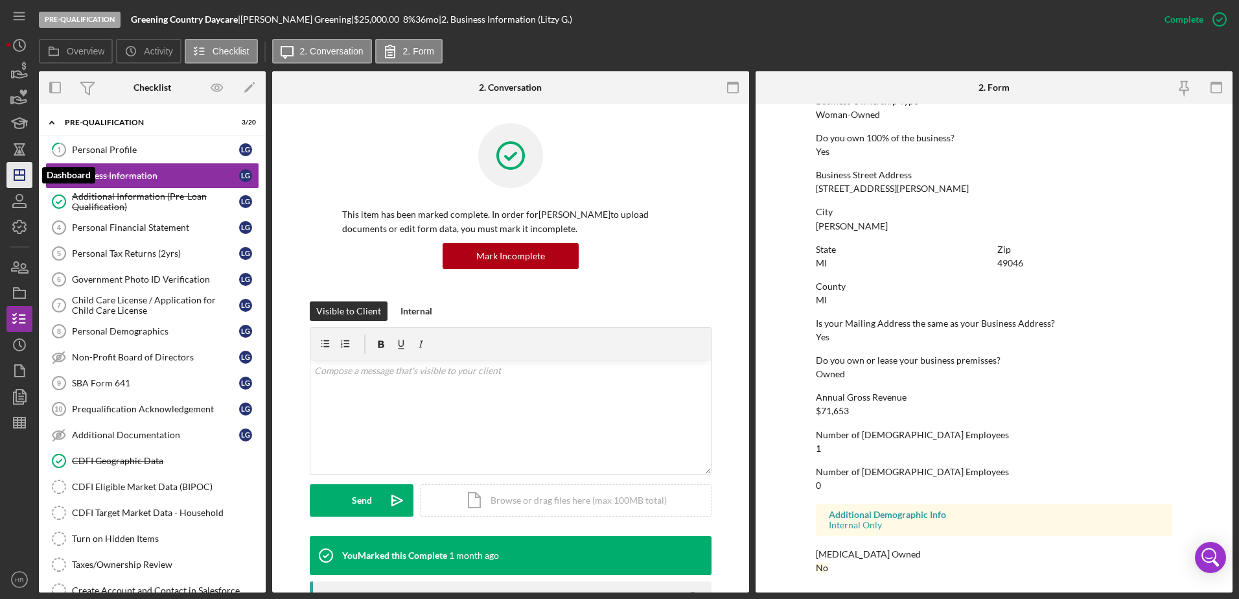
click at [16, 171] on icon "Icon/Dashboard" at bounding box center [19, 175] width 32 height 32
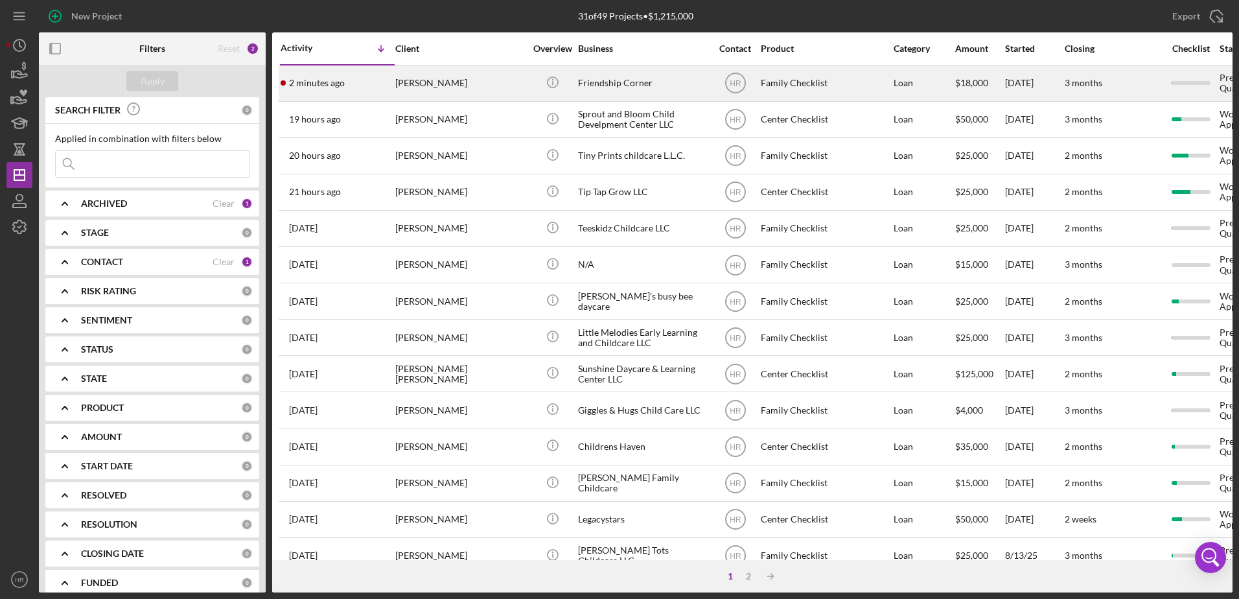
click at [471, 82] on div "[PERSON_NAME]" at bounding box center [460, 83] width 130 height 34
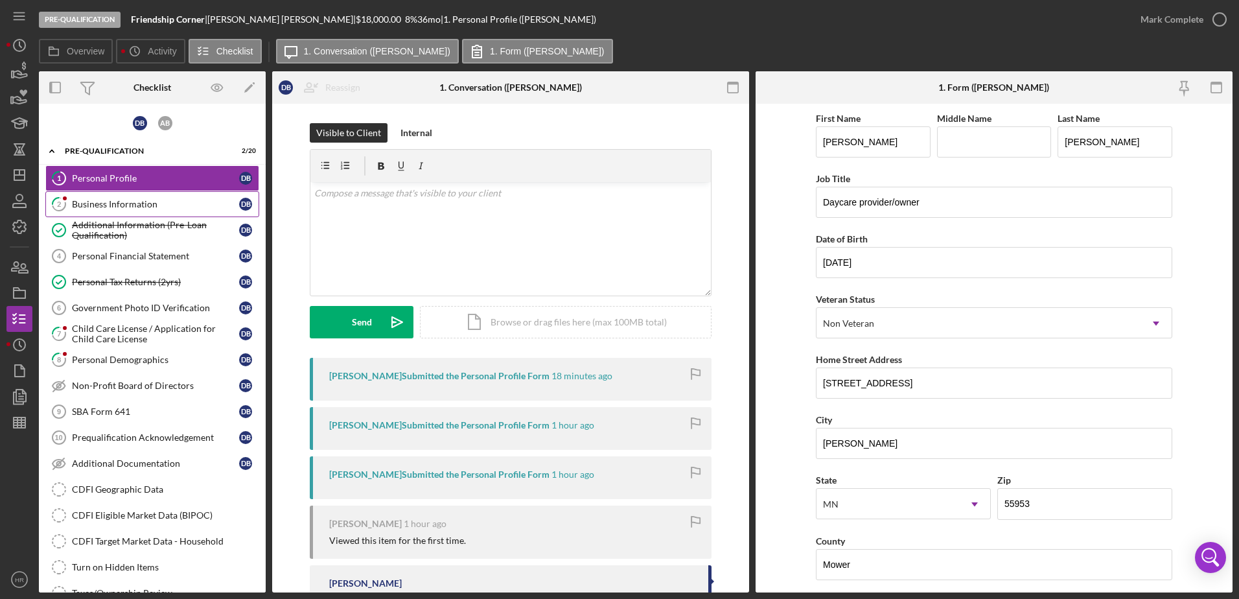
click at [115, 205] on div "Business Information" at bounding box center [155, 204] width 167 height 10
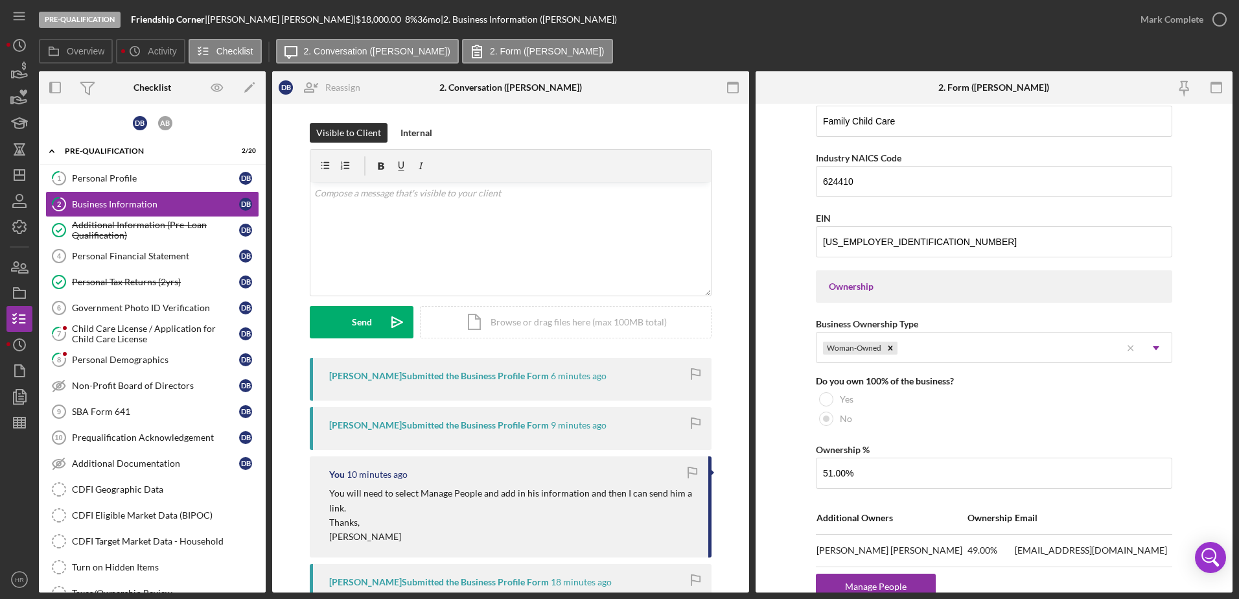
scroll to position [583, 0]
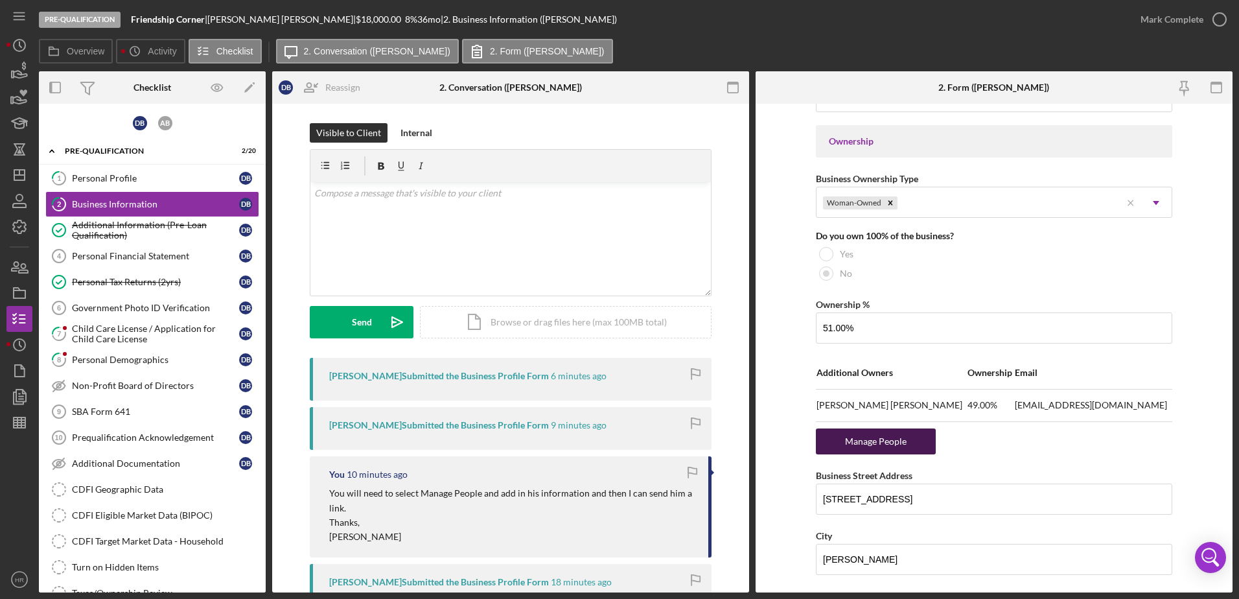
click at [863, 443] on div "Manage People" at bounding box center [876, 441] width 107 height 26
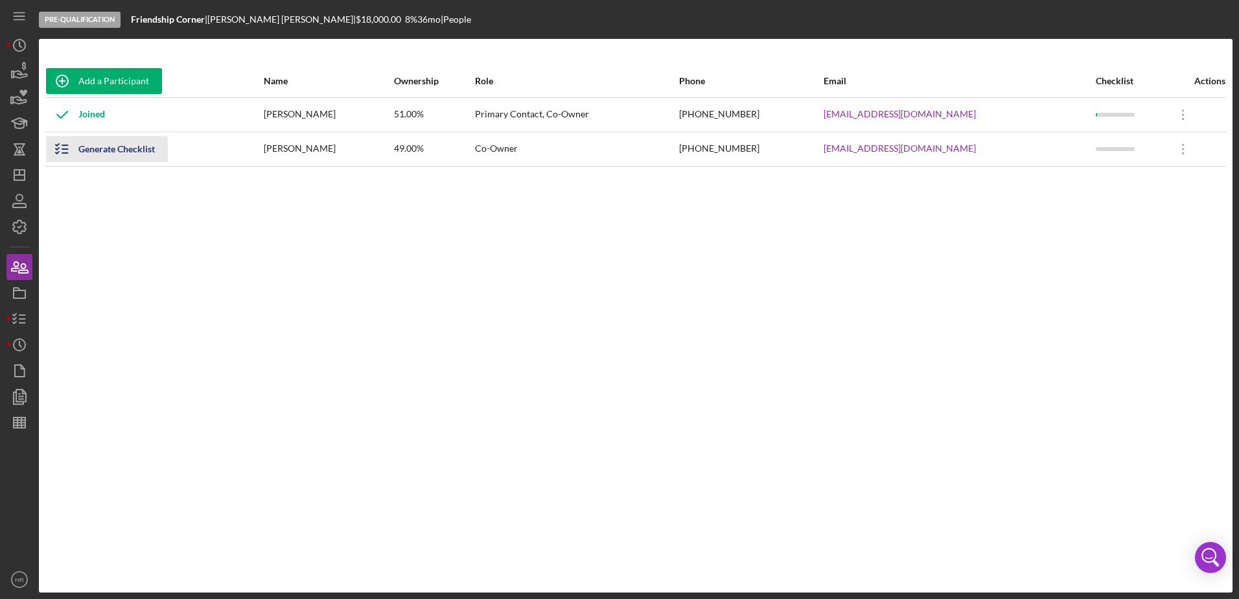
click at [96, 148] on div "Generate Checklist" at bounding box center [116, 149] width 76 height 26
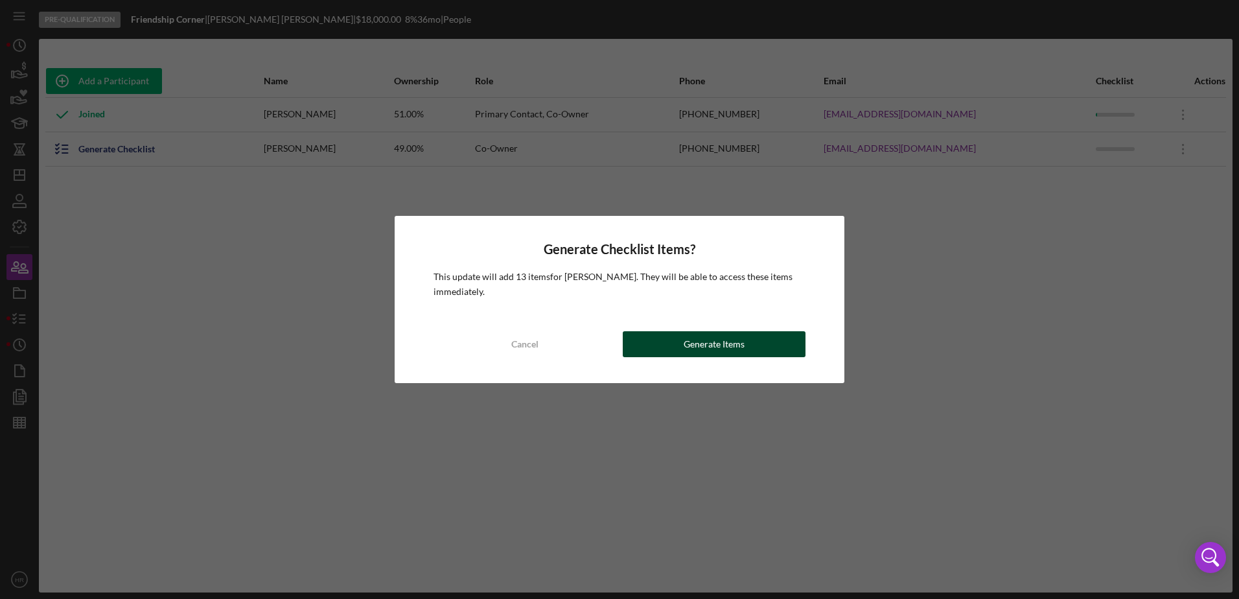
click at [740, 346] on div "Generate Items" at bounding box center [714, 344] width 61 height 26
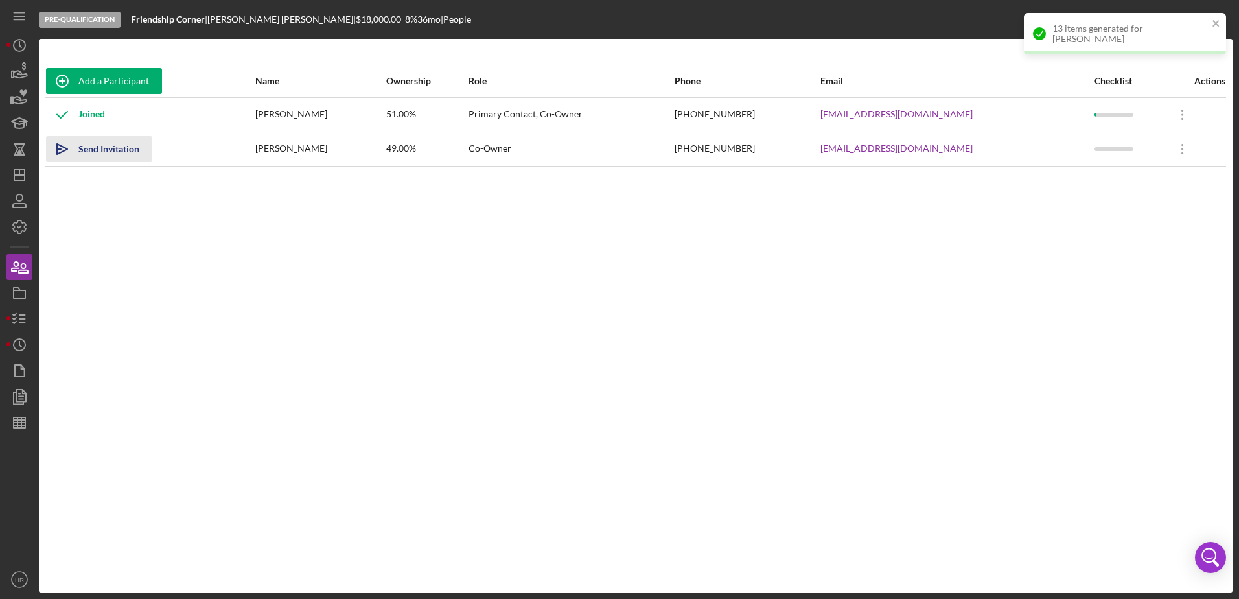
click at [113, 150] on div "Send Invitation" at bounding box center [108, 149] width 61 height 26
click at [19, 171] on icon "Icon/Dashboard" at bounding box center [19, 175] width 32 height 32
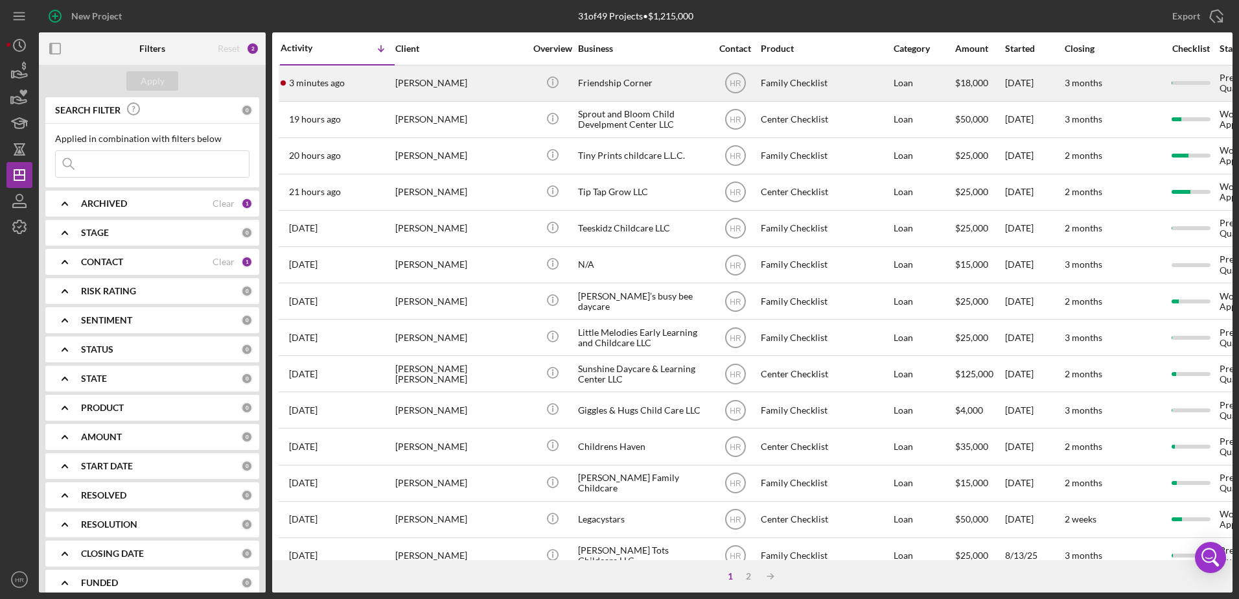
click at [423, 78] on div "[PERSON_NAME]" at bounding box center [460, 83] width 130 height 34
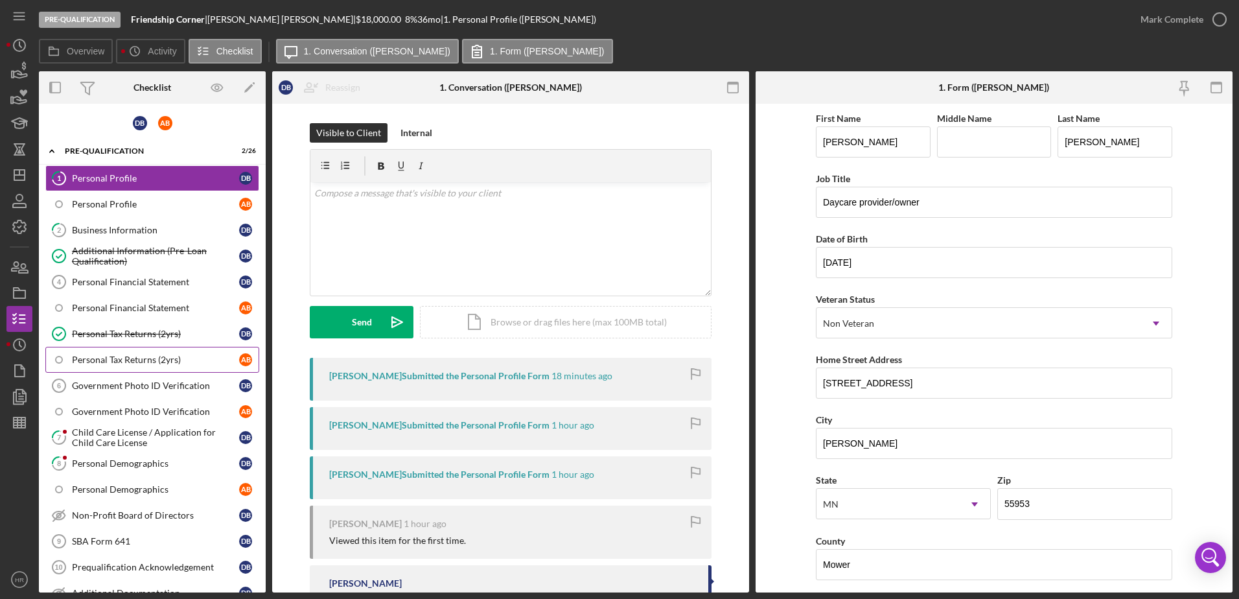
click at [118, 360] on div "Personal Tax Returns (2yrs)" at bounding box center [155, 360] width 167 height 10
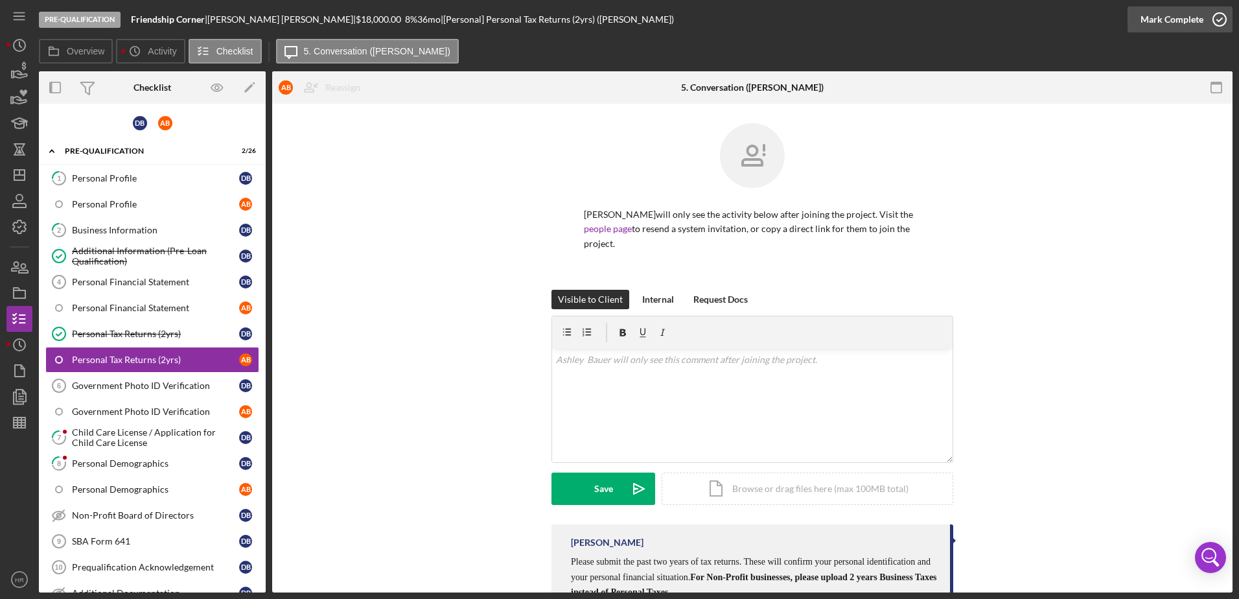
click at [1221, 21] on icon "button" at bounding box center [1220, 19] width 32 height 32
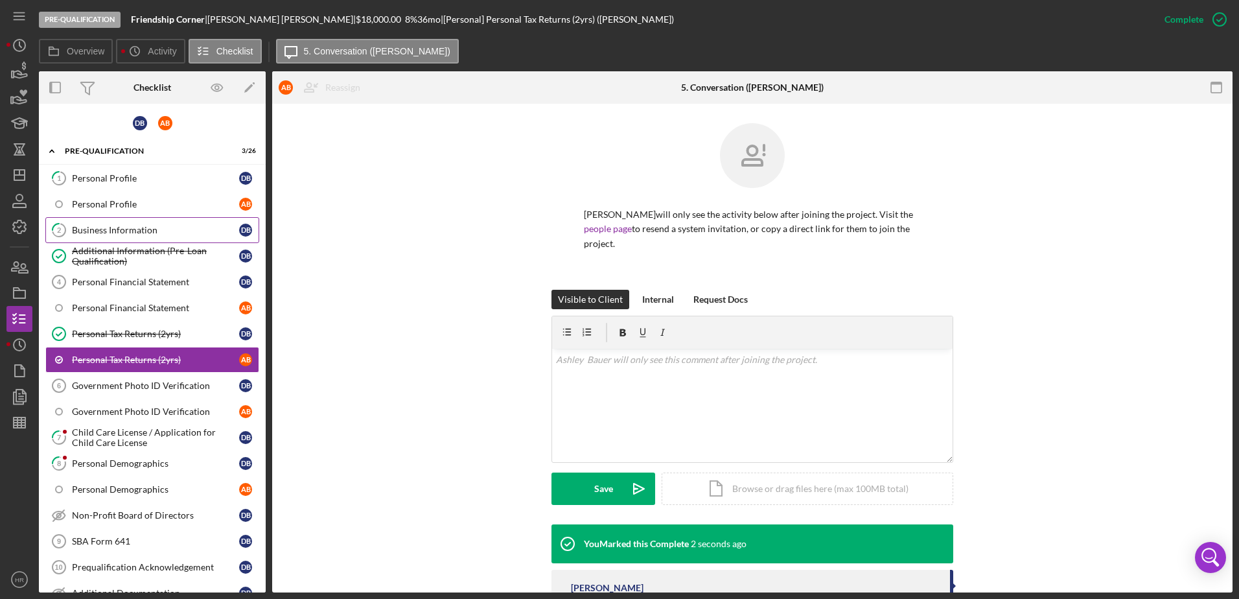
click at [96, 225] on div "Business Information" at bounding box center [155, 230] width 167 height 10
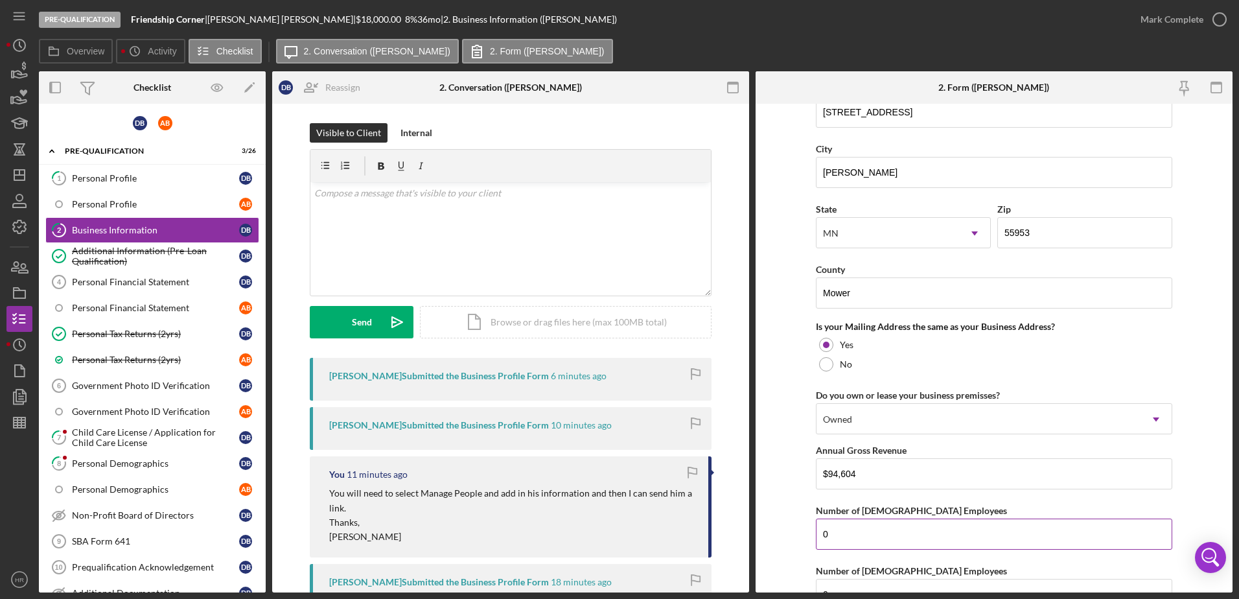
scroll to position [1121, 0]
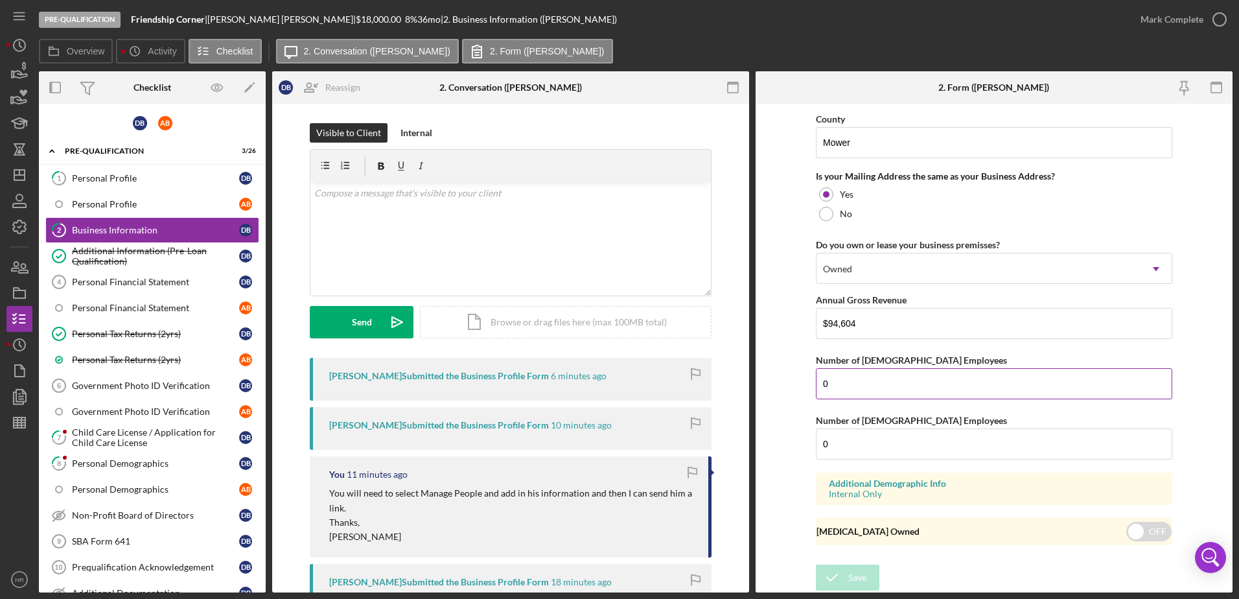
click at [856, 384] on input "0" at bounding box center [994, 383] width 357 height 31
type input "2"
click at [863, 578] on div "Save" at bounding box center [858, 578] width 18 height 26
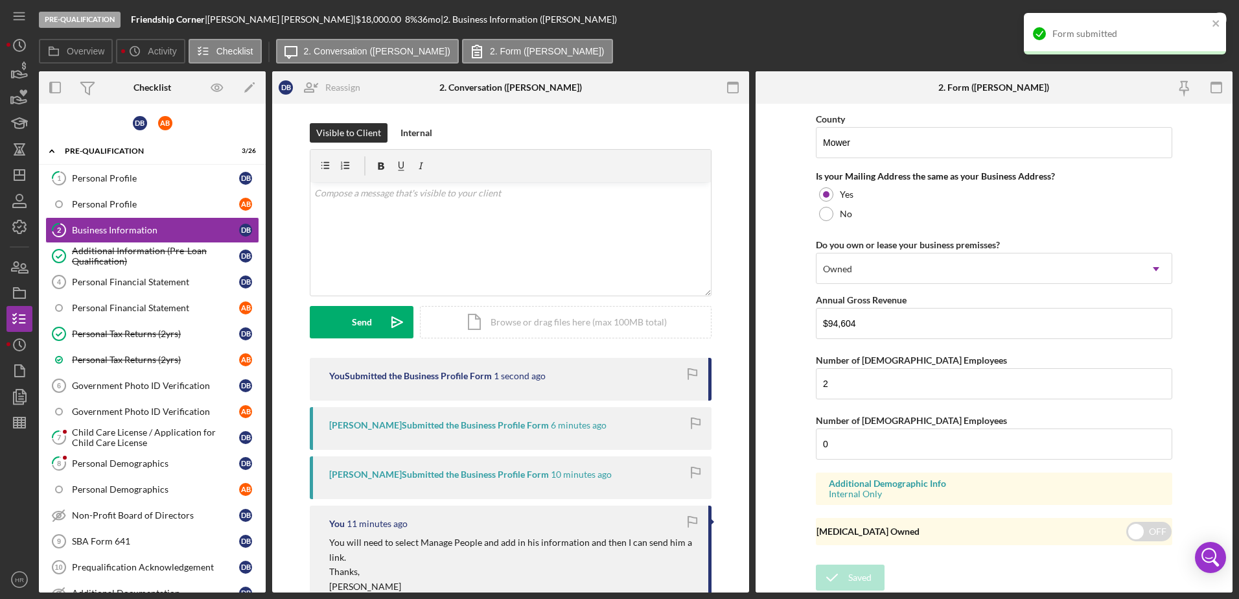
click at [1220, 15] on div "Form submitted" at bounding box center [1125, 33] width 202 height 41
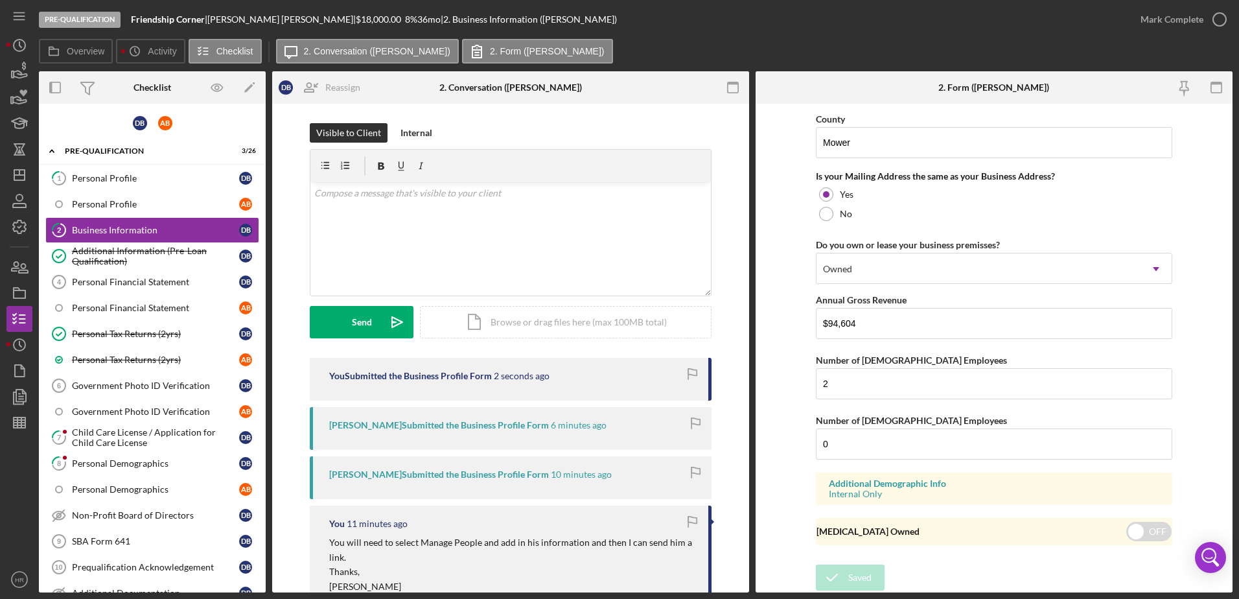
click at [1217, 21] on div "Pre-Qualification Friendship Corner | Denise Bauer | $18,000.00 8 % 36 mo | 2. …" at bounding box center [619, 299] width 1239 height 599
click at [1217, 20] on icon "button" at bounding box center [1220, 19] width 32 height 32
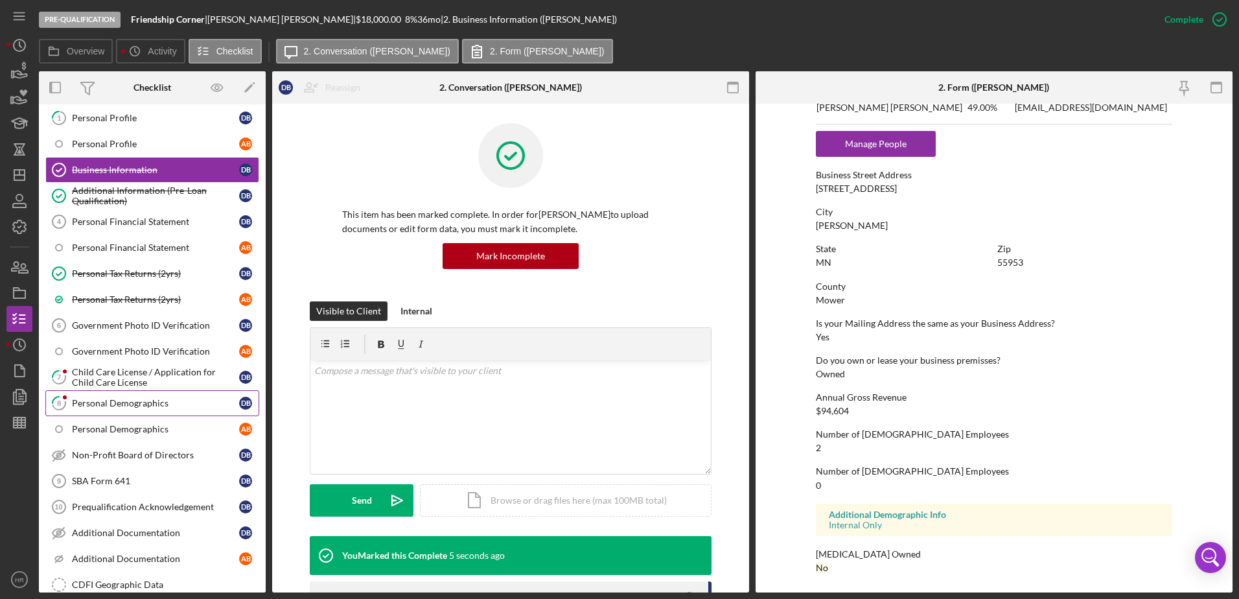
scroll to position [130, 0]
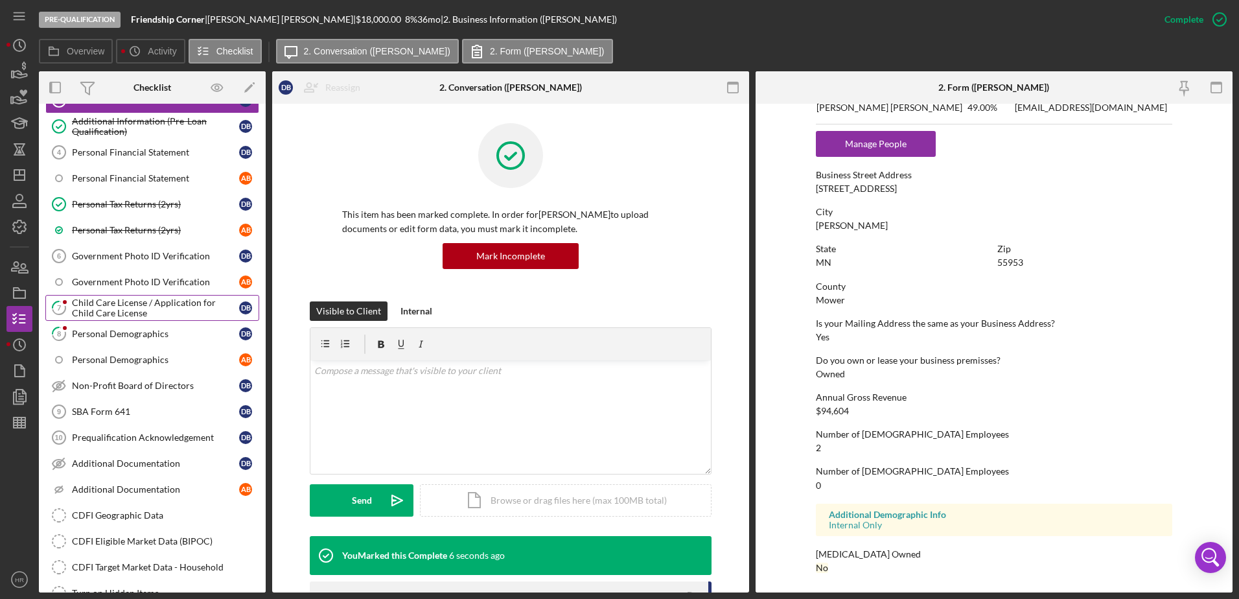
click at [104, 305] on div "Child Care License / Application for Child Care License" at bounding box center [155, 308] width 167 height 21
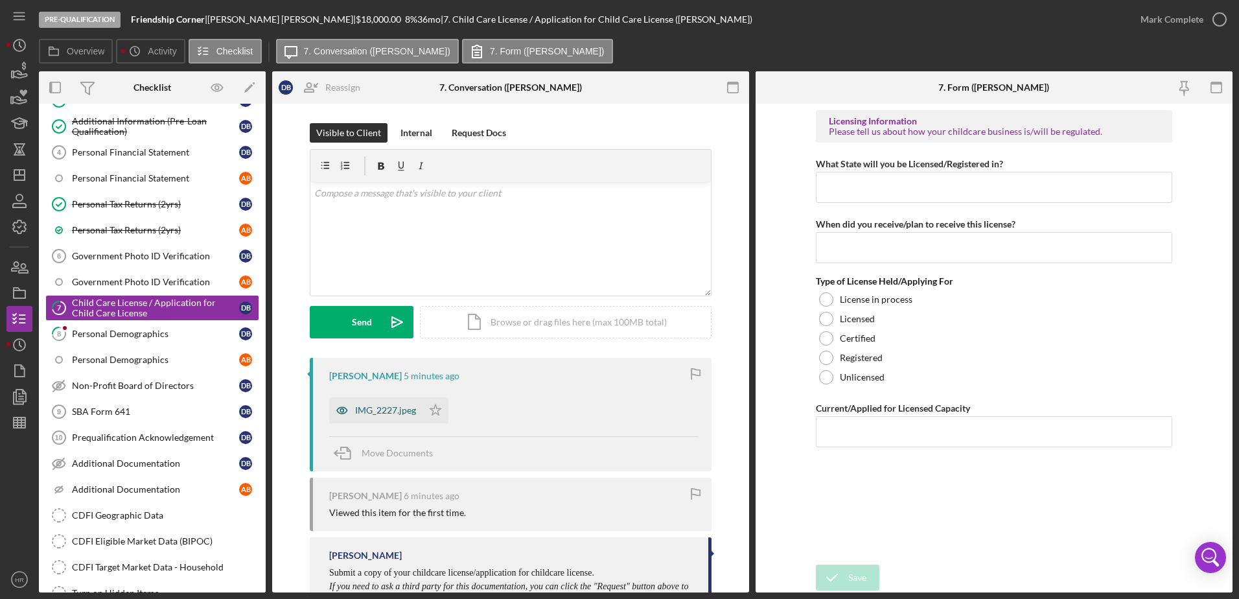
click at [357, 403] on div "IMG_2227.jpeg" at bounding box center [375, 410] width 93 height 26
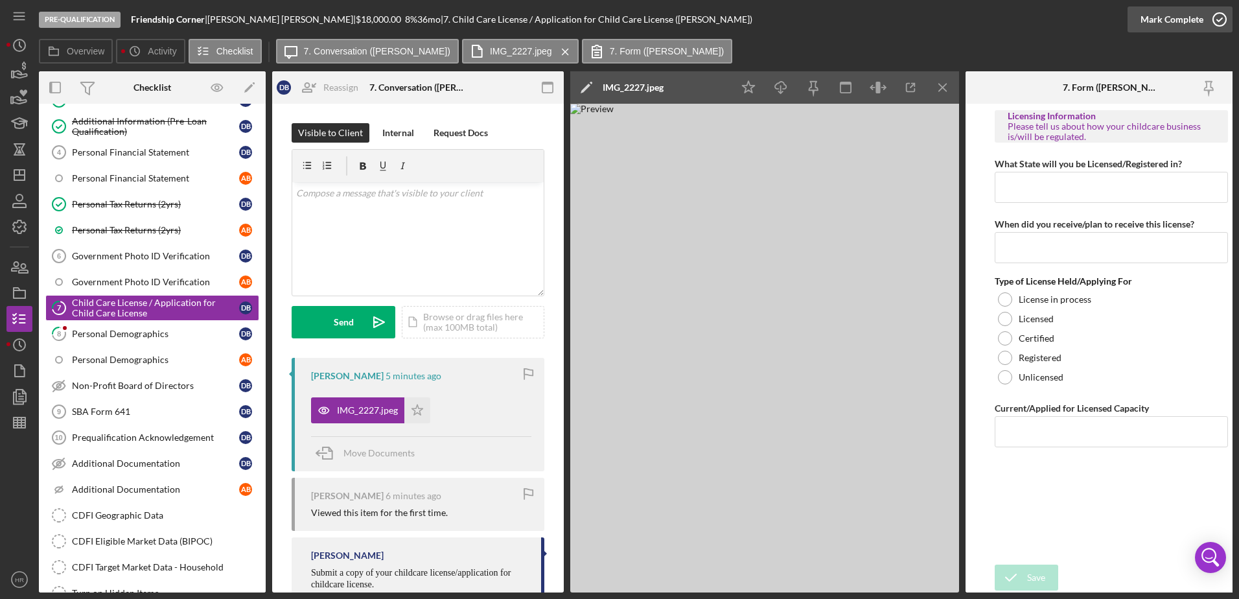
click at [1213, 24] on icon "button" at bounding box center [1220, 19] width 32 height 32
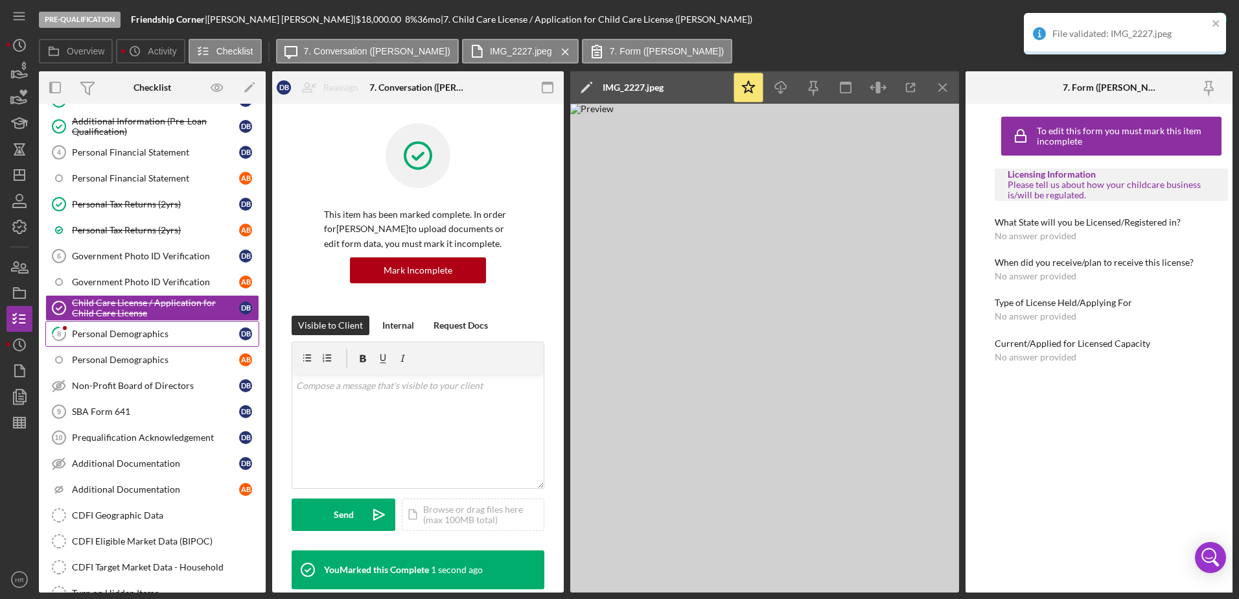
click at [124, 334] on div "Personal Demographics" at bounding box center [155, 334] width 167 height 10
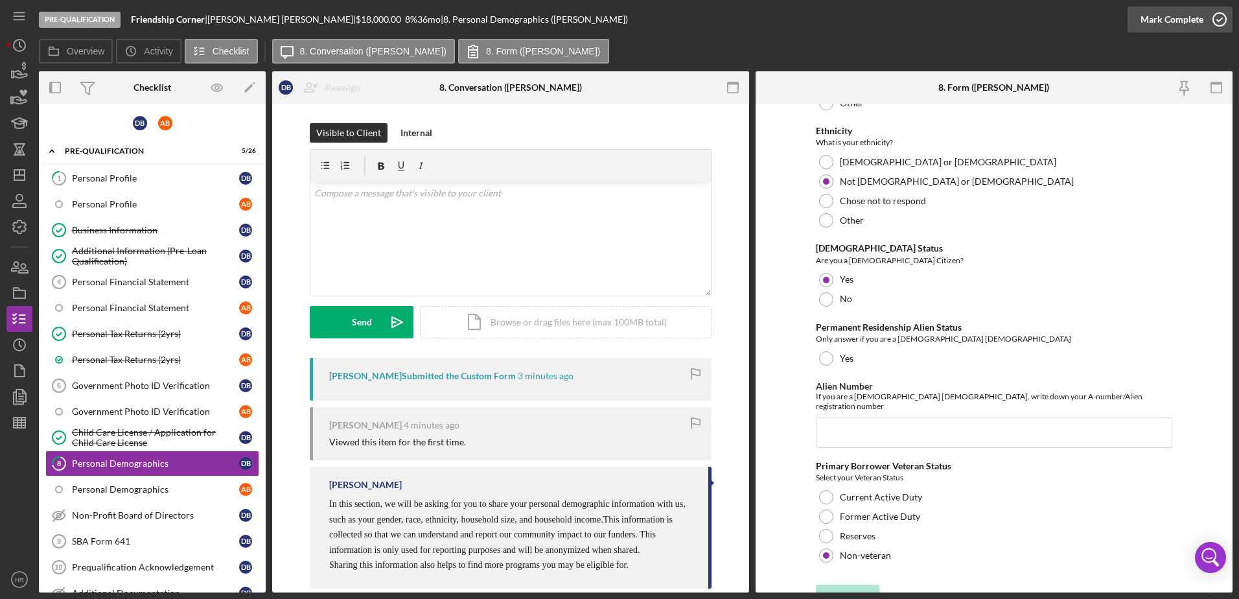
click at [1215, 14] on circle "button" at bounding box center [1219, 19] width 13 height 13
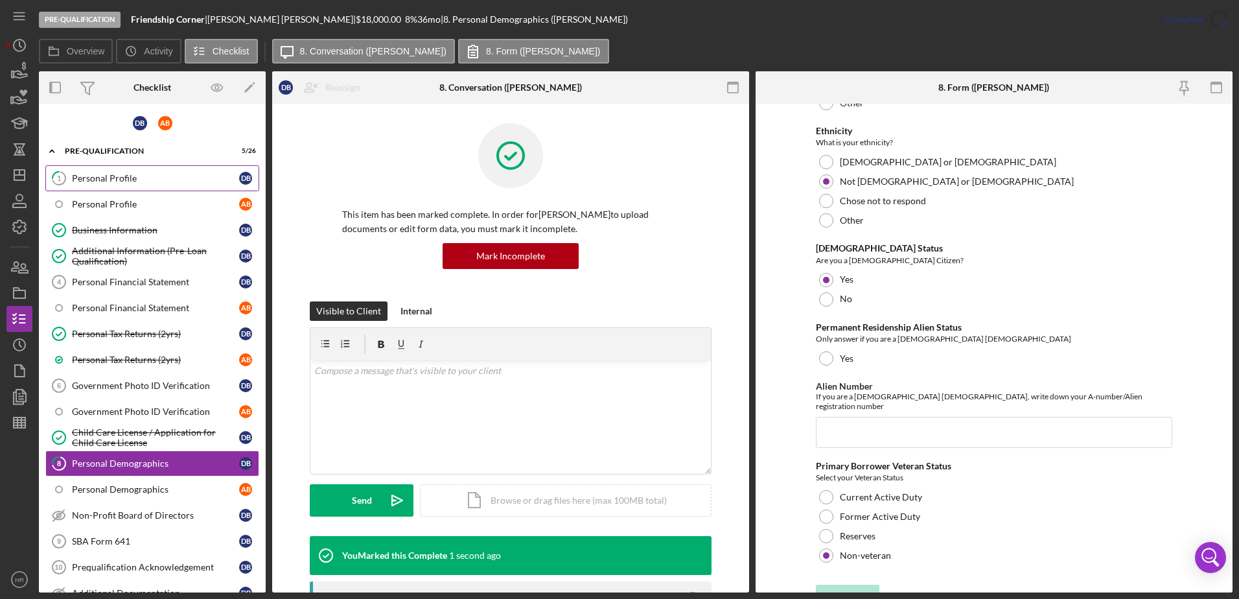
click at [109, 180] on div "Personal Profile" at bounding box center [155, 178] width 167 height 10
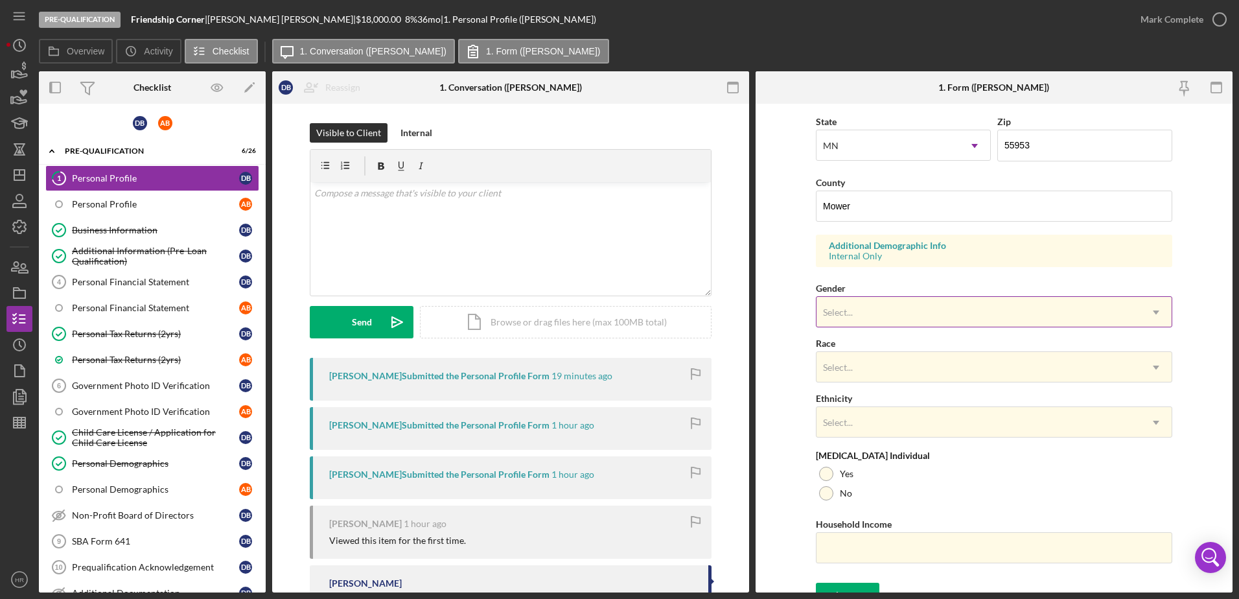
scroll to position [377, 0]
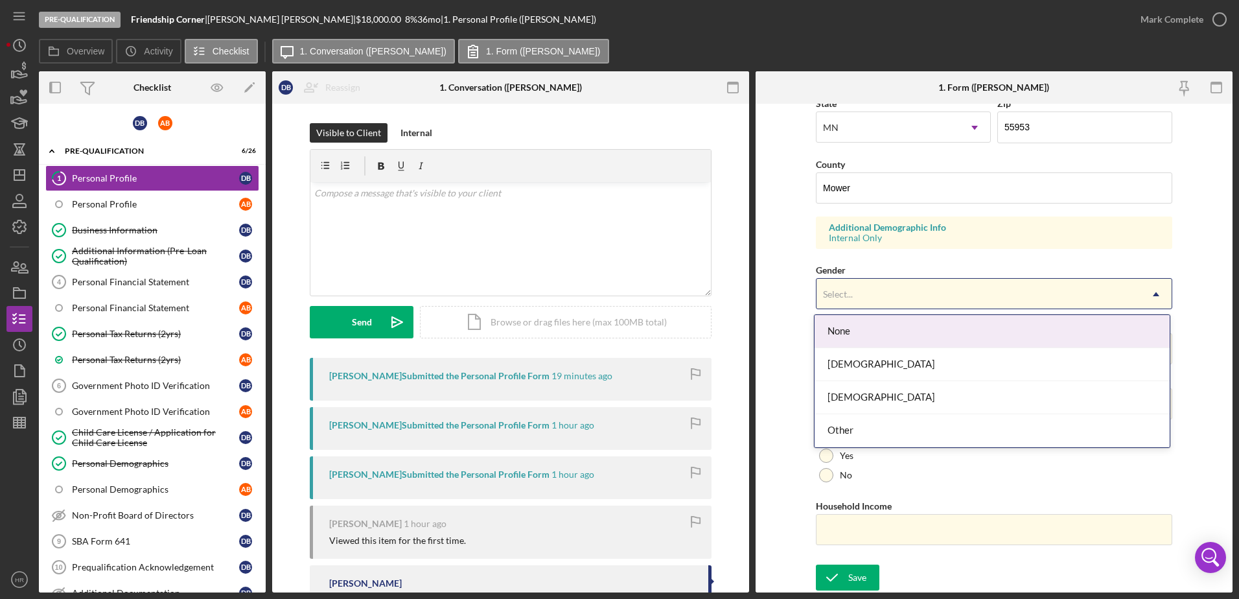
click at [873, 290] on div "Select..." at bounding box center [979, 294] width 324 height 30
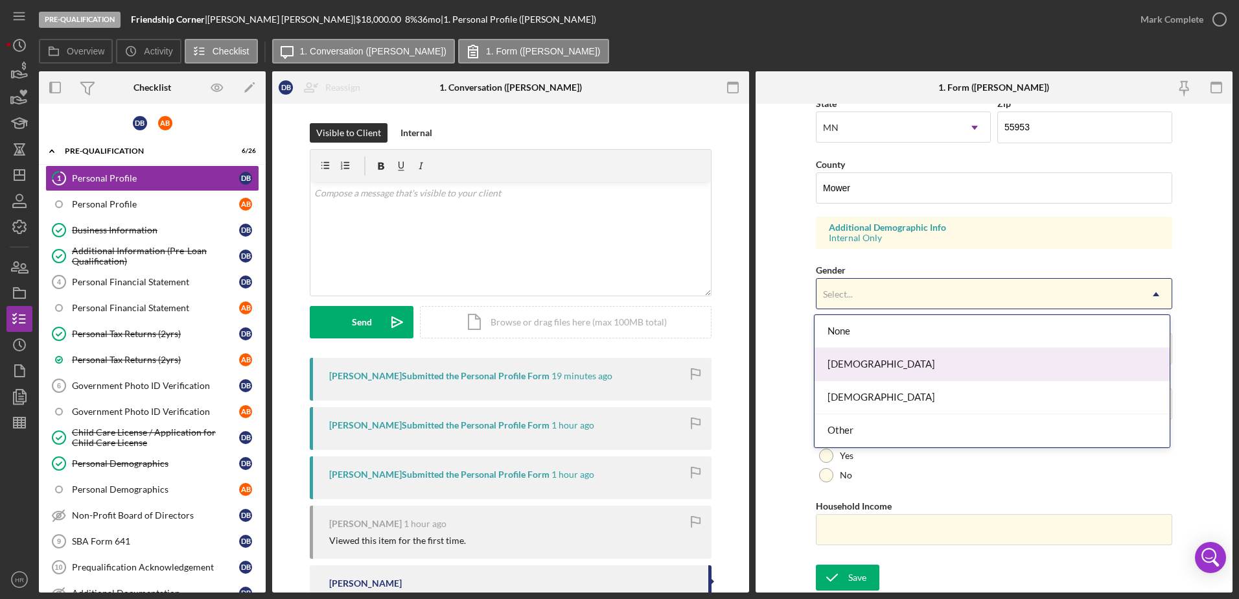
click at [852, 366] on div "[DEMOGRAPHIC_DATA]" at bounding box center [992, 364] width 355 height 33
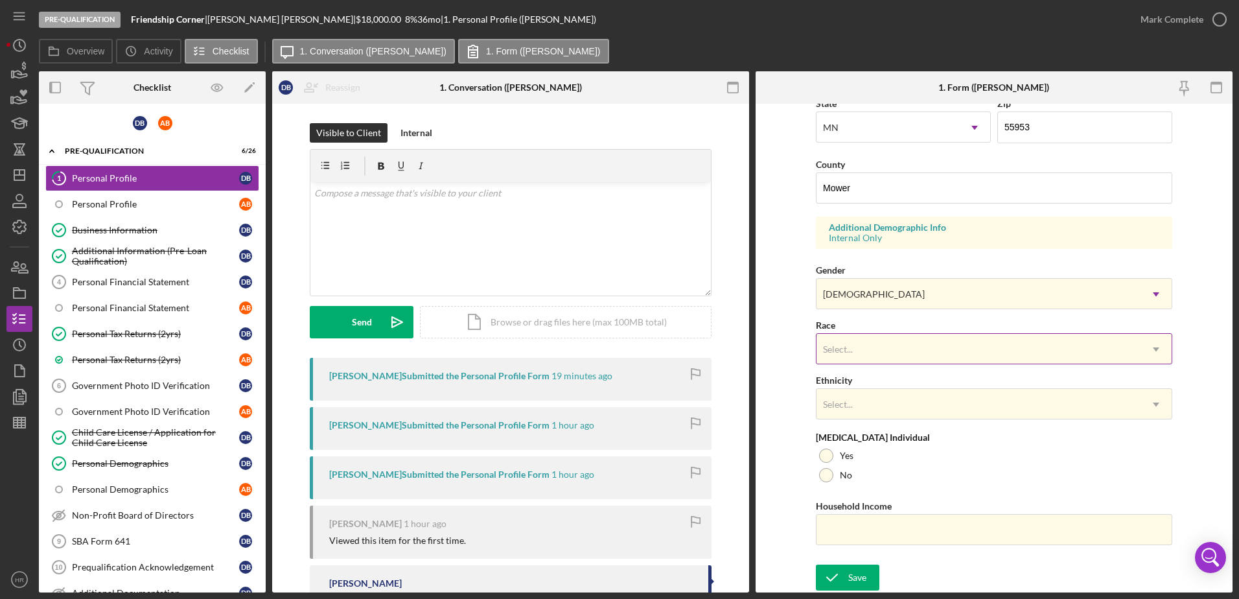
click at [850, 349] on div "Select..." at bounding box center [838, 349] width 30 height 10
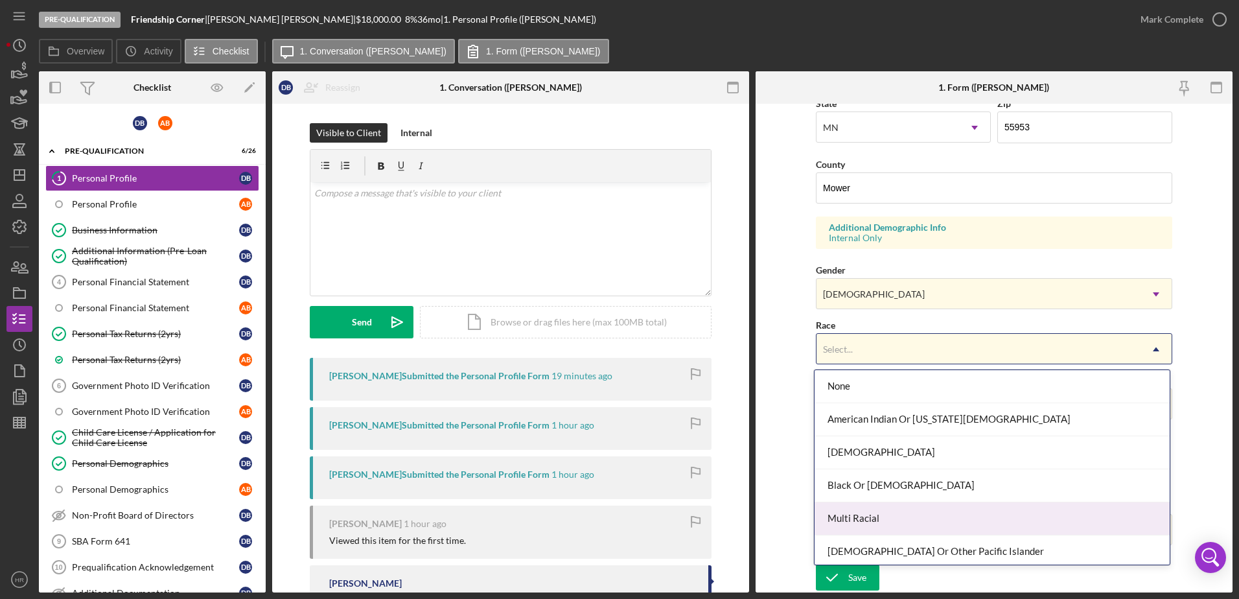
scroll to position [70, 0]
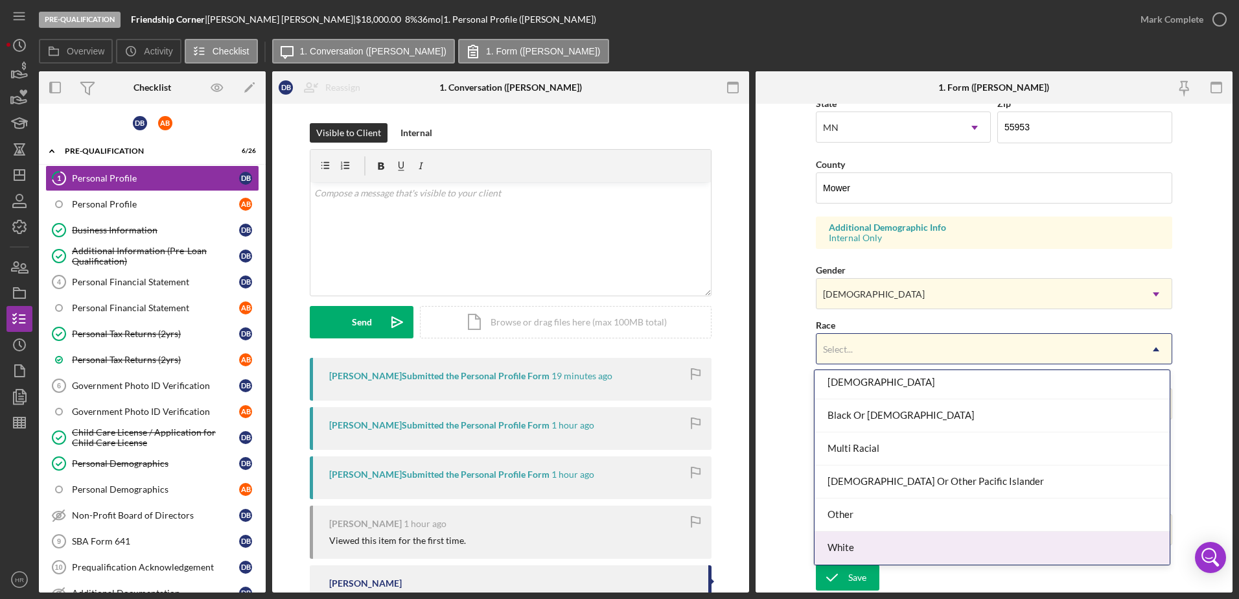
click at [847, 539] on div "White" at bounding box center [992, 548] width 355 height 33
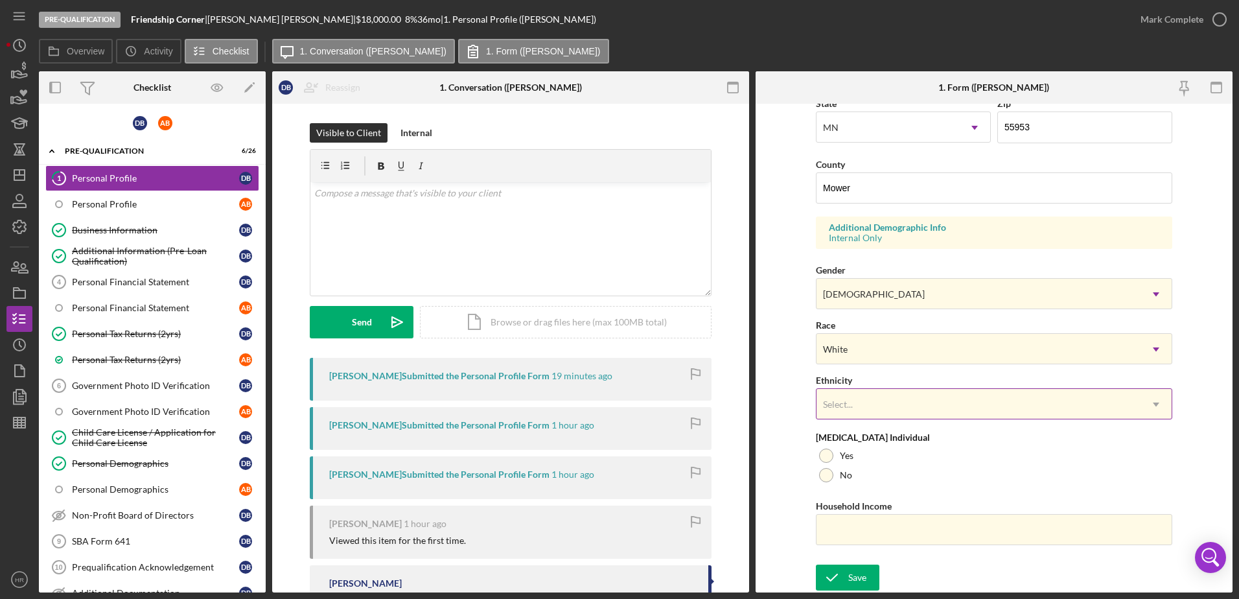
click at [858, 410] on div "Select..." at bounding box center [979, 405] width 324 height 30
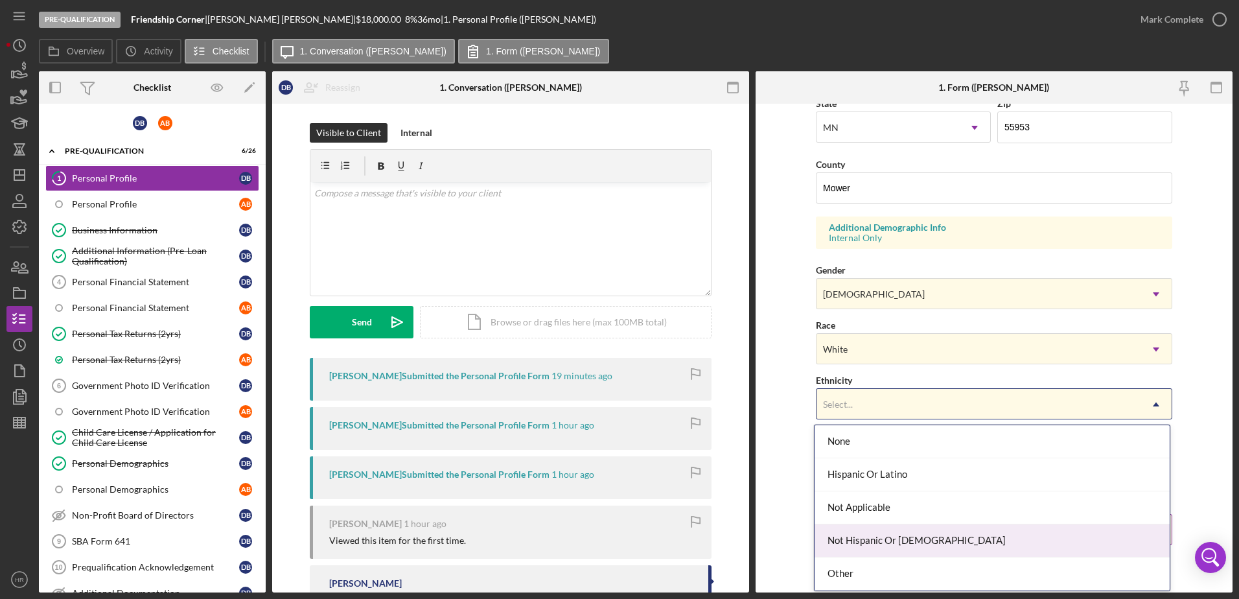
click at [858, 541] on div "Not Hispanic Or [DEMOGRAPHIC_DATA]" at bounding box center [992, 540] width 355 height 33
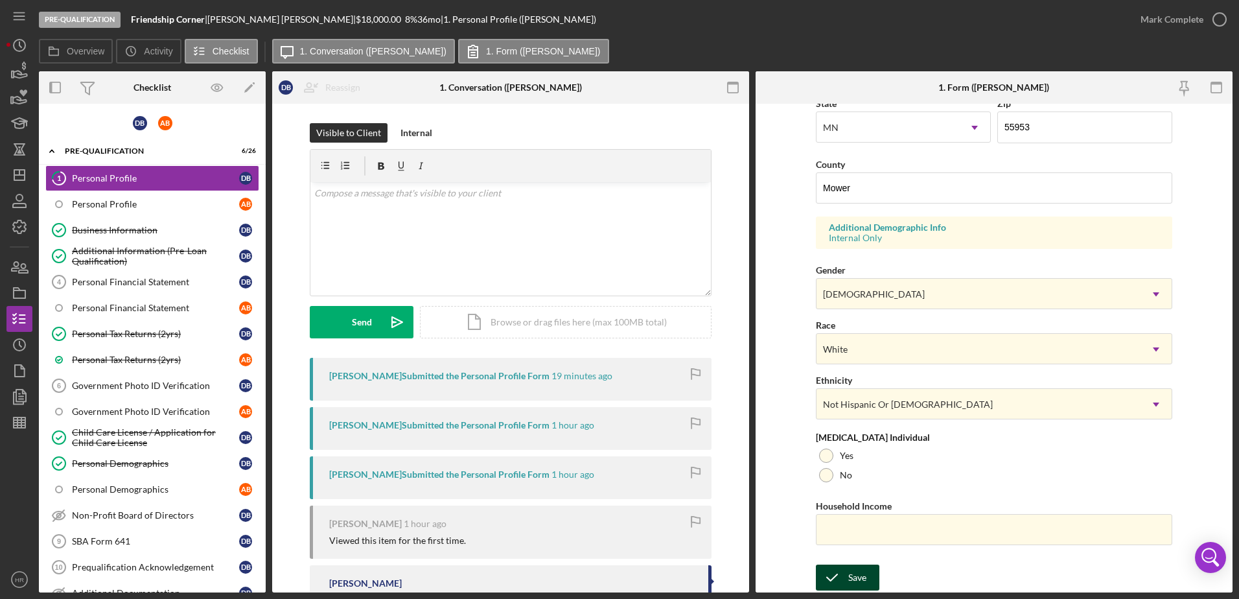
click at [857, 574] on div "Save" at bounding box center [858, 578] width 18 height 26
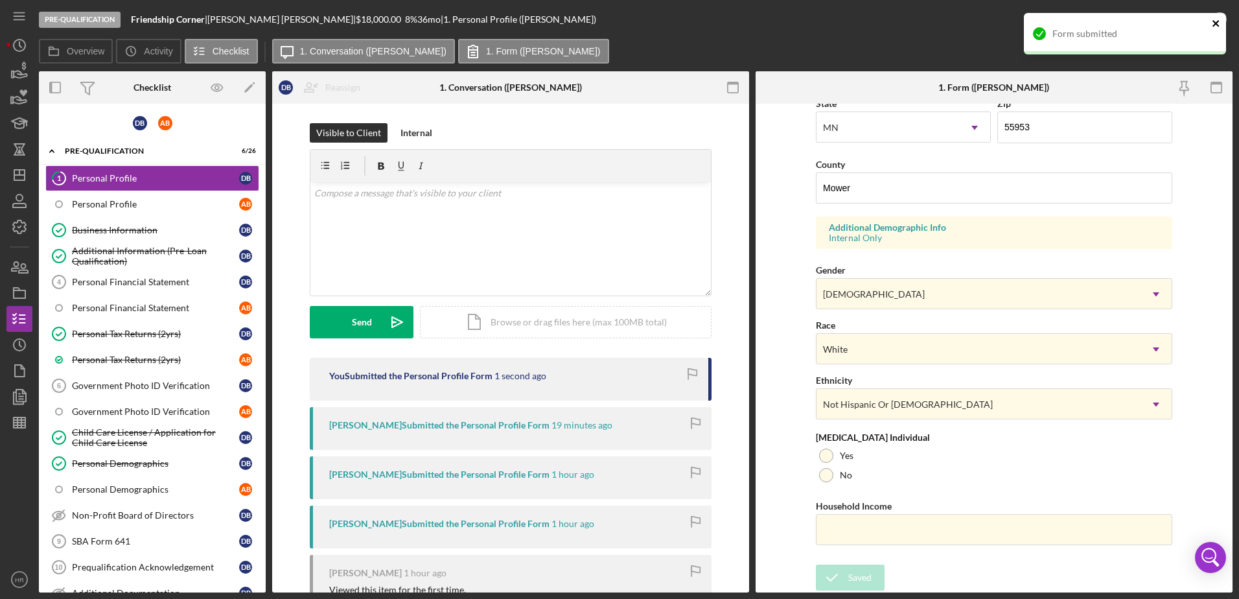
click at [1214, 22] on icon "close" at bounding box center [1216, 23] width 6 height 6
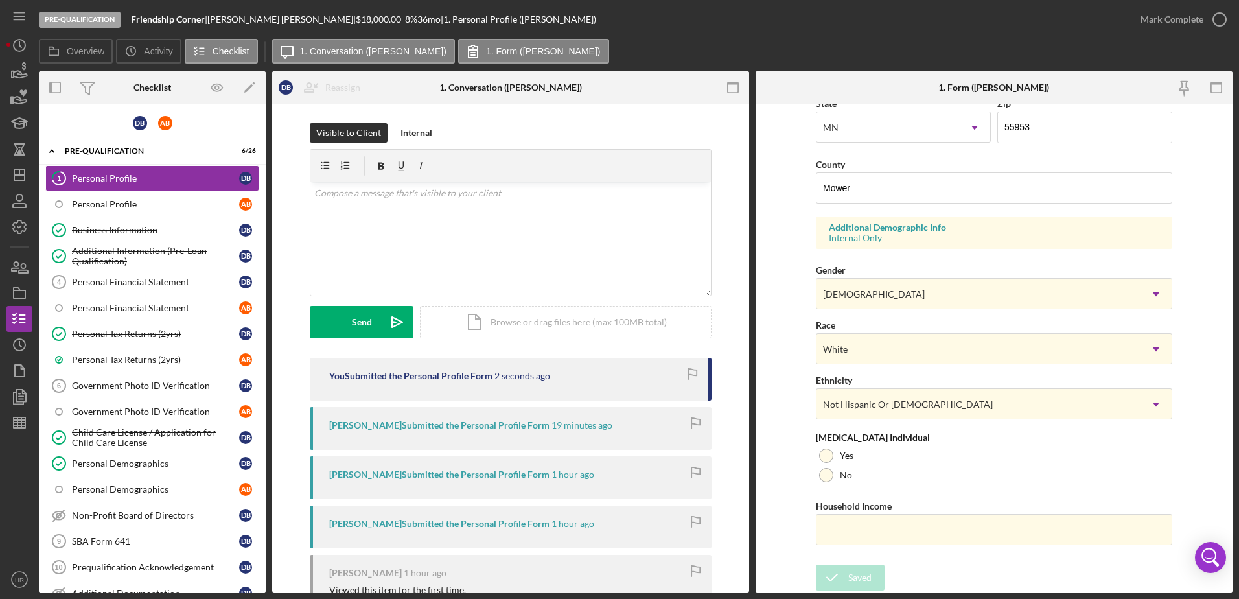
click at [1214, 22] on div "Form submitted" at bounding box center [1125, 38] width 207 height 57
click at [0, 0] on icon "button" at bounding box center [0, 0] width 0 height 0
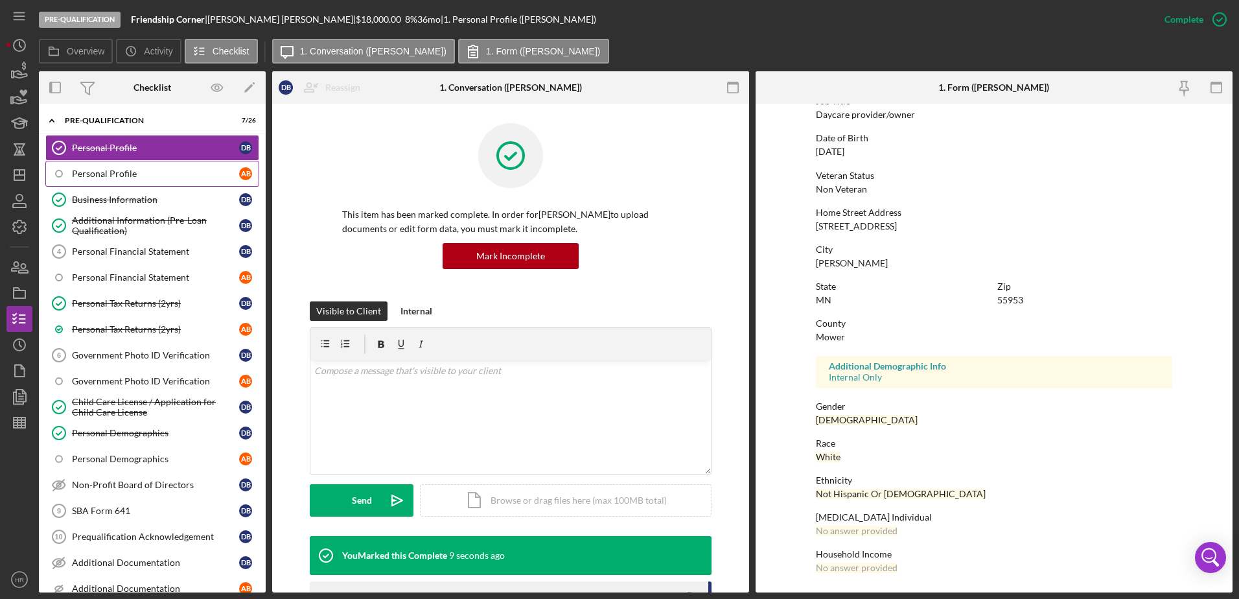
scroll to position [0, 0]
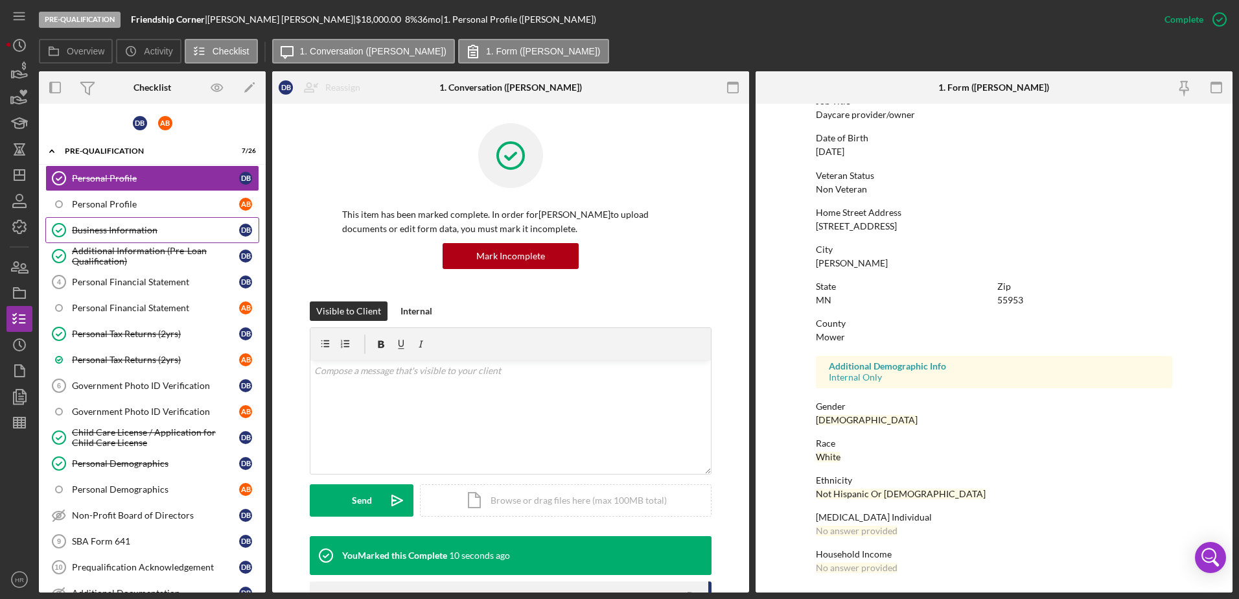
click at [101, 238] on link "Business Information Business Information D B" at bounding box center [152, 230] width 214 height 26
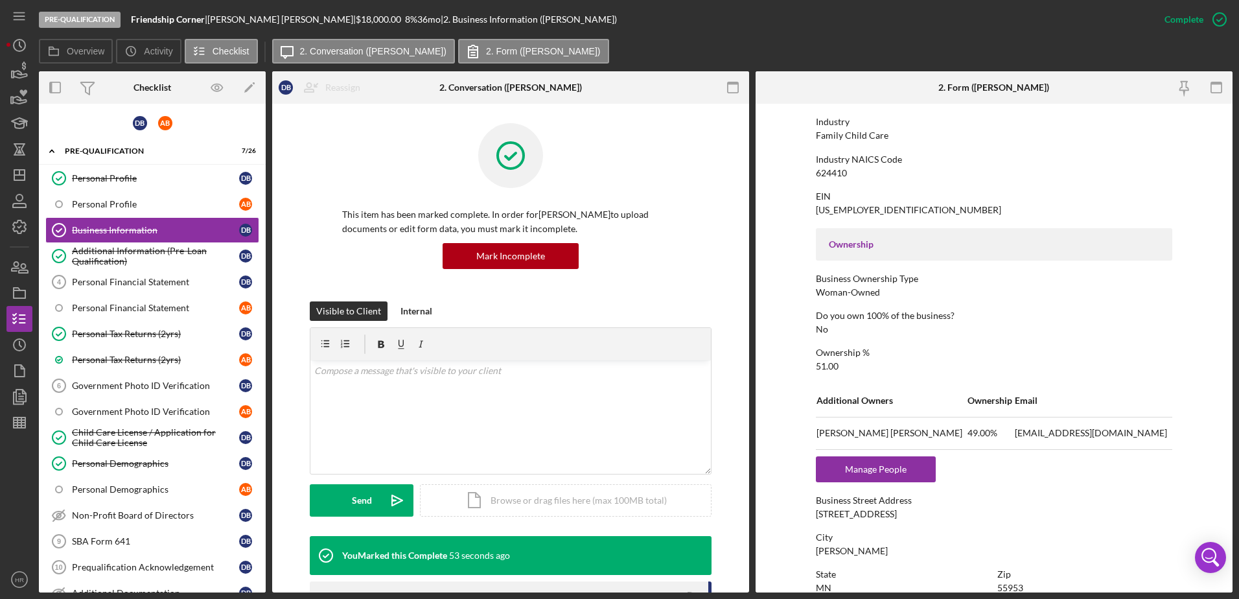
scroll to position [389, 0]
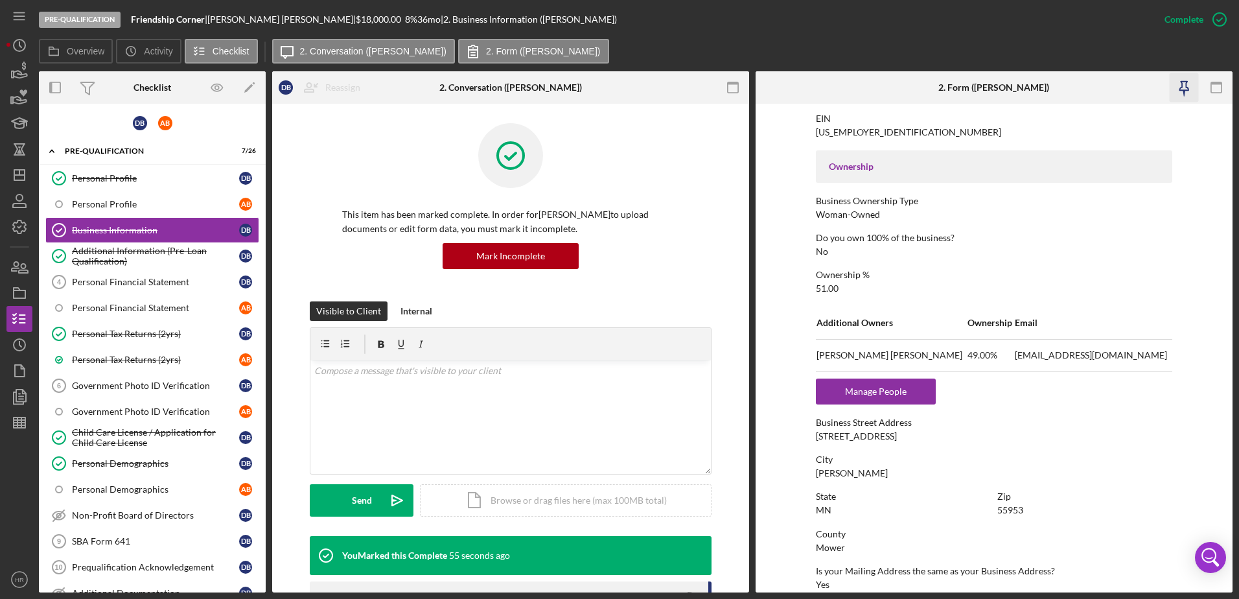
click at [1187, 91] on icon "button" at bounding box center [1183, 87] width 29 height 29
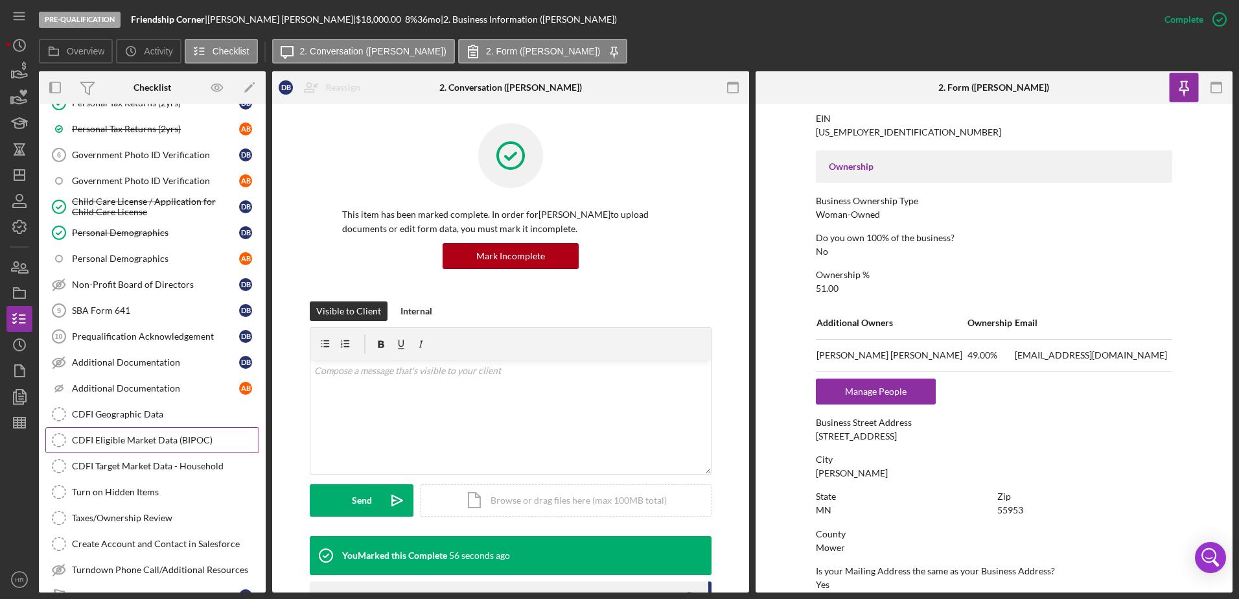
scroll to position [259, 0]
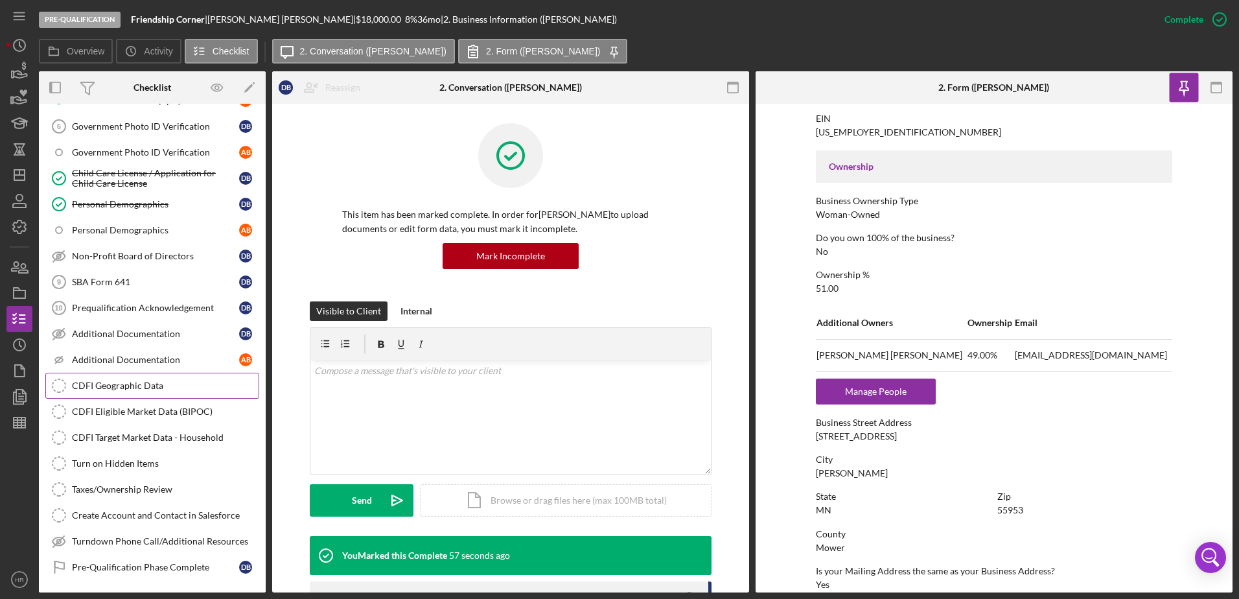
click at [131, 382] on div "CDFI Geographic Data" at bounding box center [165, 386] width 187 height 10
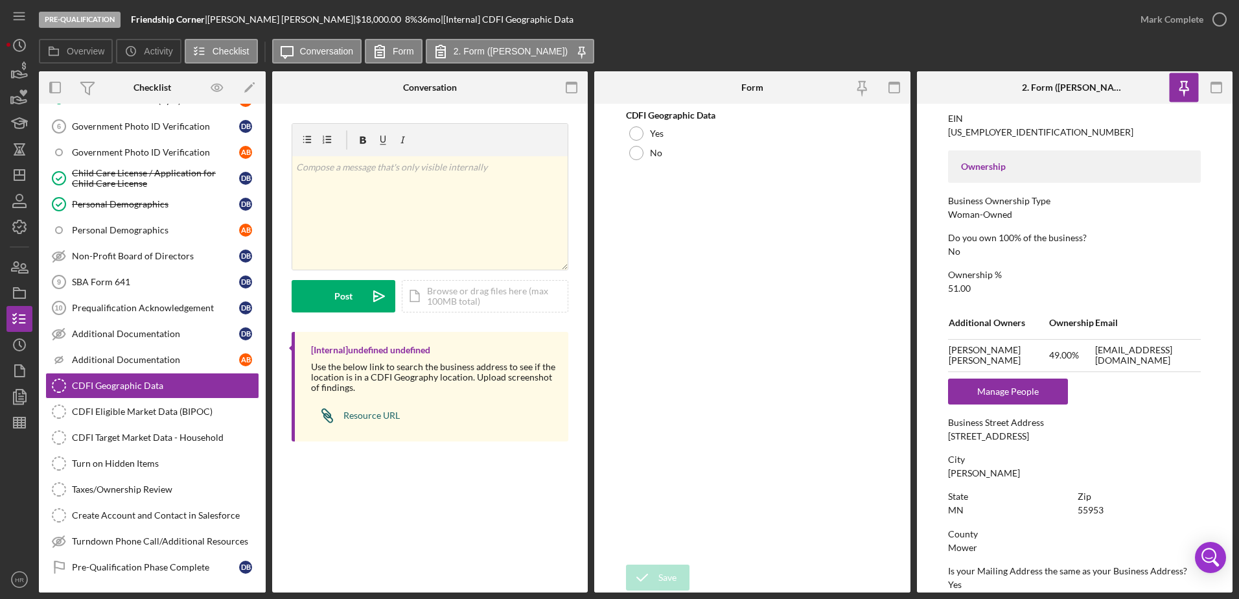
click at [362, 416] on div "Resource URL" at bounding box center [372, 415] width 56 height 10
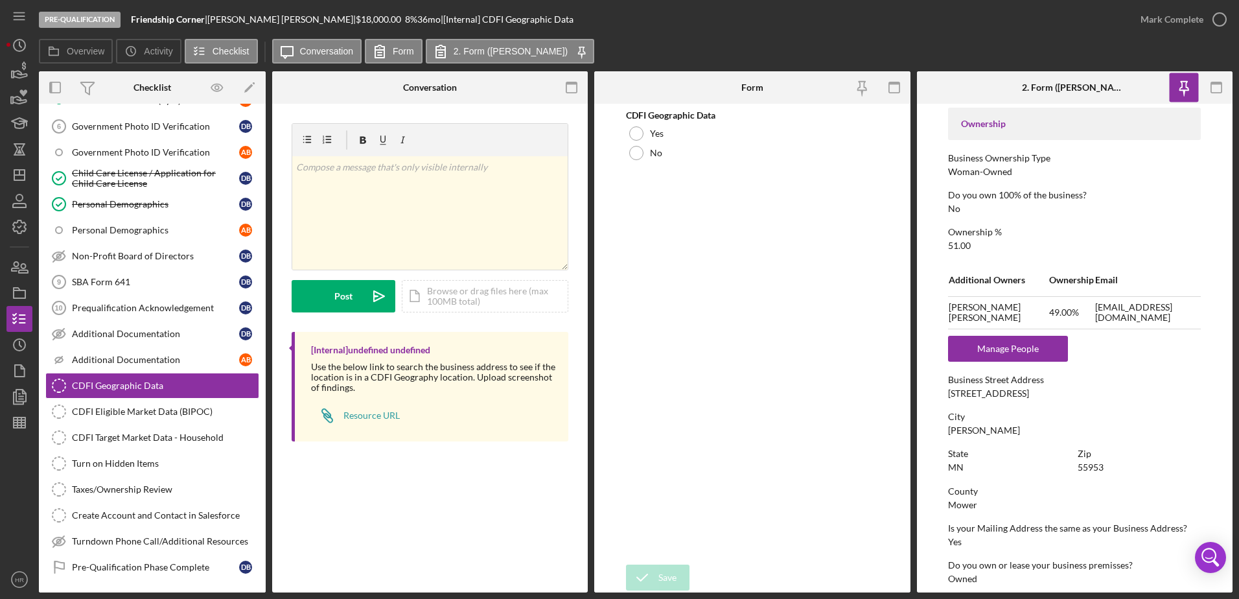
scroll to position [454, 0]
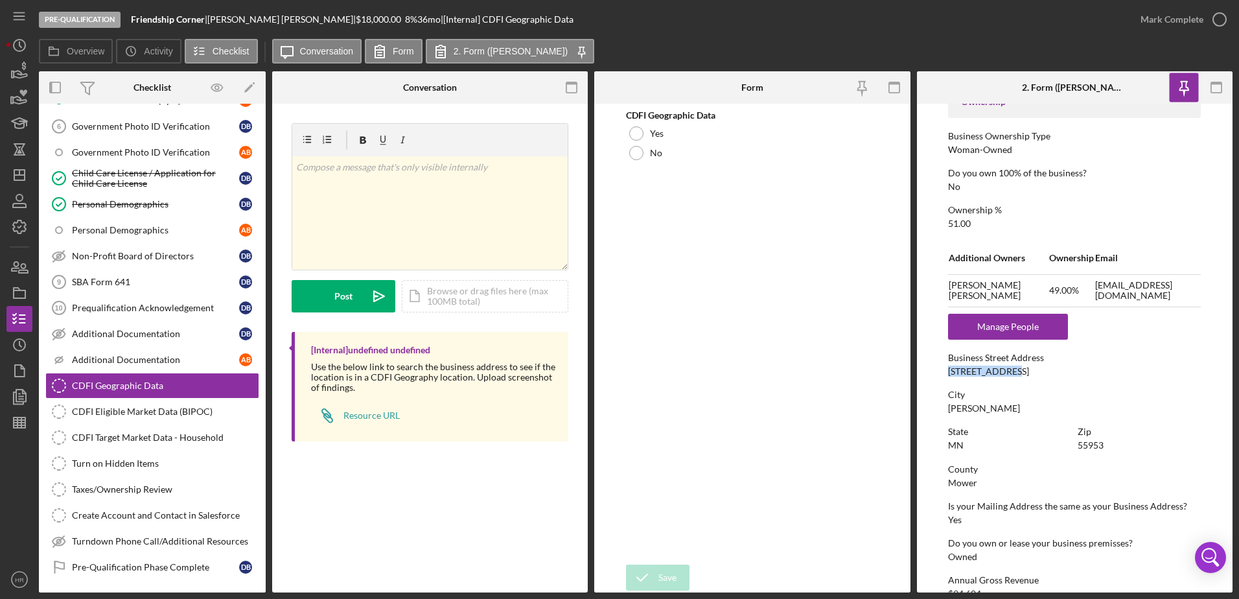
drag, startPoint x: 946, startPoint y: 373, endPoint x: 1005, endPoint y: 376, distance: 58.4
click at [1005, 376] on form "To edit this form you must mark this item incomplete Business Name Friendship C…" at bounding box center [1075, 348] width 316 height 489
drag, startPoint x: 1005, startPoint y: 376, endPoint x: 997, endPoint y: 373, distance: 8.2
copy div "[STREET_ADDRESS]"
click at [636, 152] on div at bounding box center [636, 153] width 14 height 14
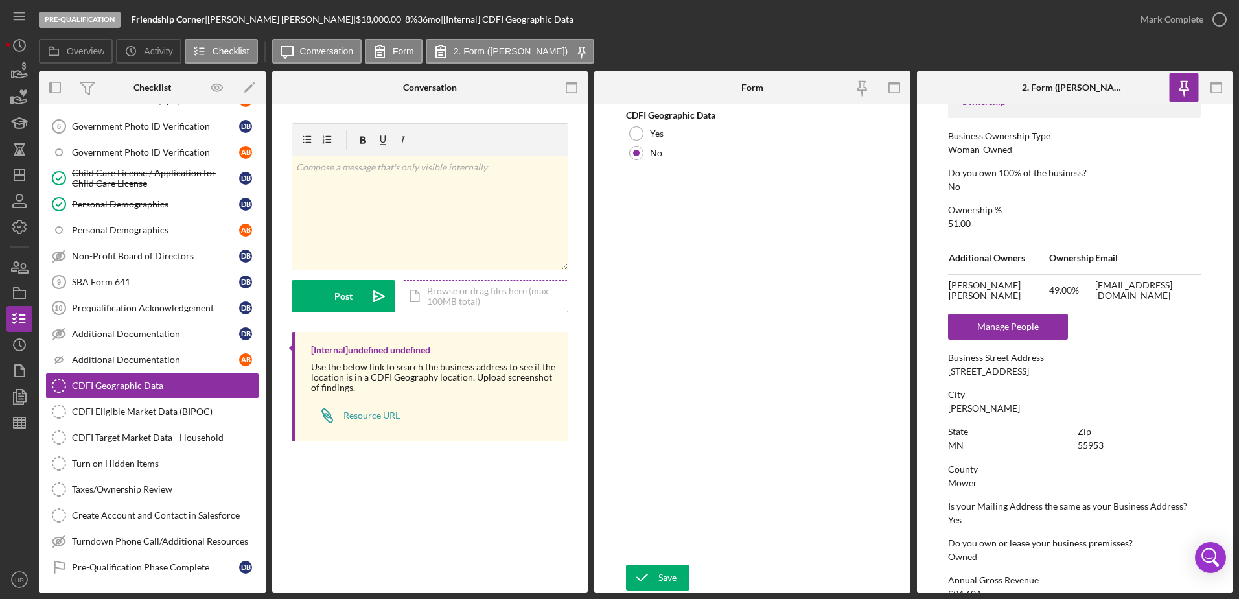
click at [432, 305] on div "Icon/Document Browse or drag files here (max 100MB total) Tap to choose files o…" at bounding box center [485, 296] width 167 height 32
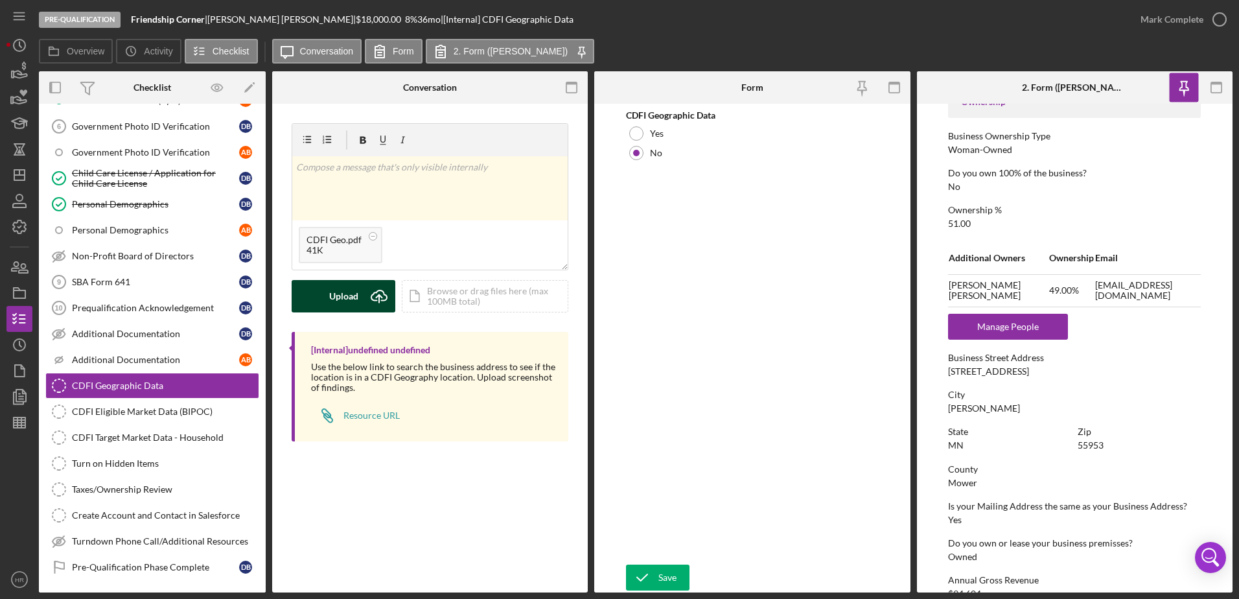
click at [333, 303] on div "Upload" at bounding box center [343, 296] width 29 height 32
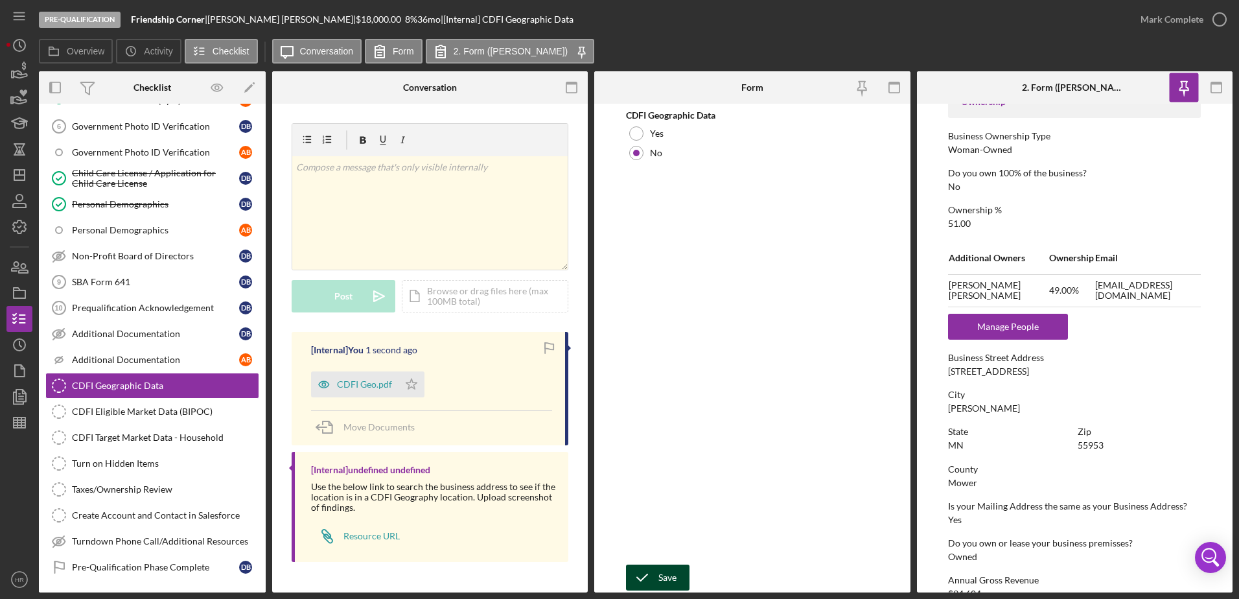
click at [677, 584] on button "Save" at bounding box center [658, 578] width 64 height 26
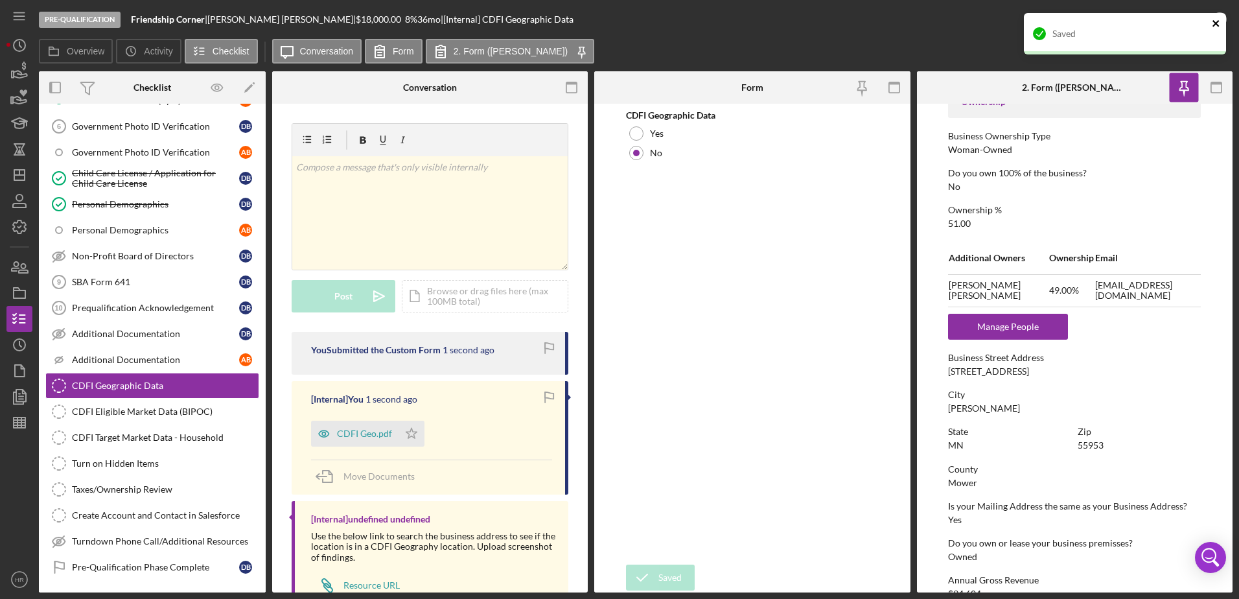
click at [1213, 22] on icon "close" at bounding box center [1216, 23] width 9 height 10
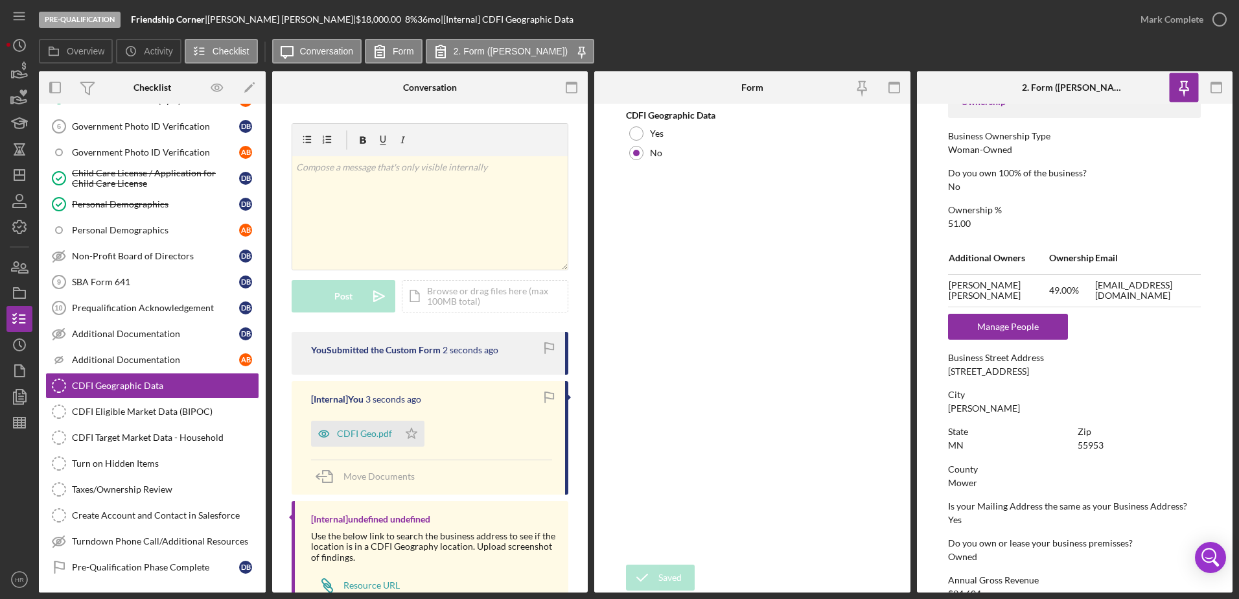
click at [1219, 23] on div "Saved" at bounding box center [1125, 38] width 207 height 57
click at [0, 0] on icon "button" at bounding box center [0, 0] width 0 height 0
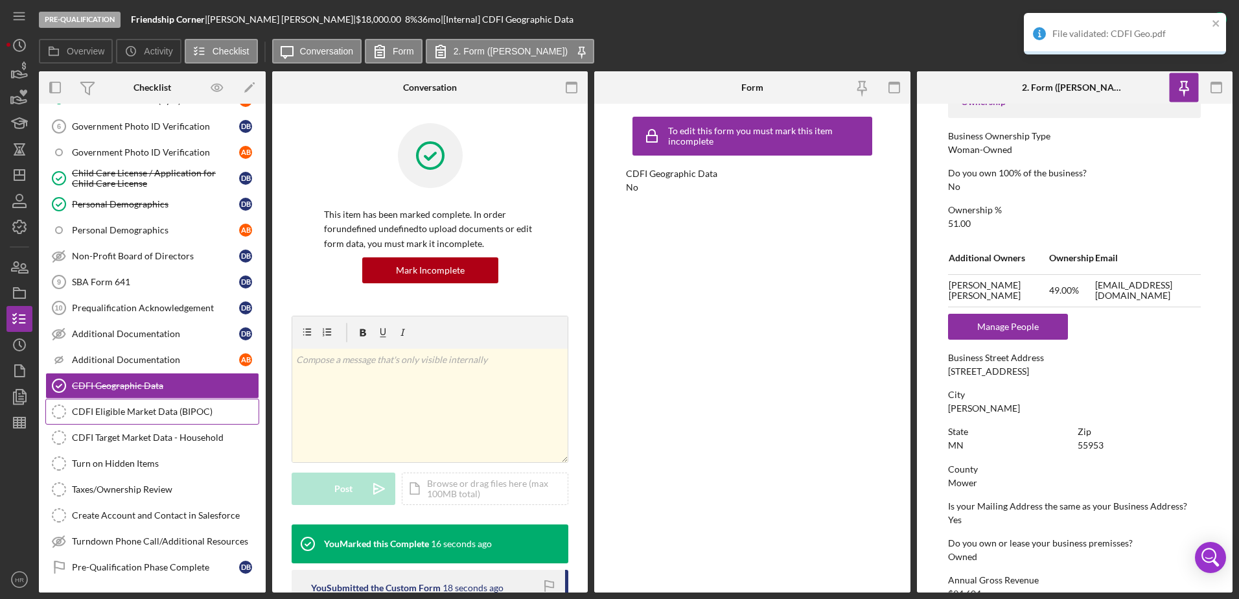
click at [132, 409] on div "CDFI Eligible Market Data (BIPOC)" at bounding box center [165, 411] width 187 height 10
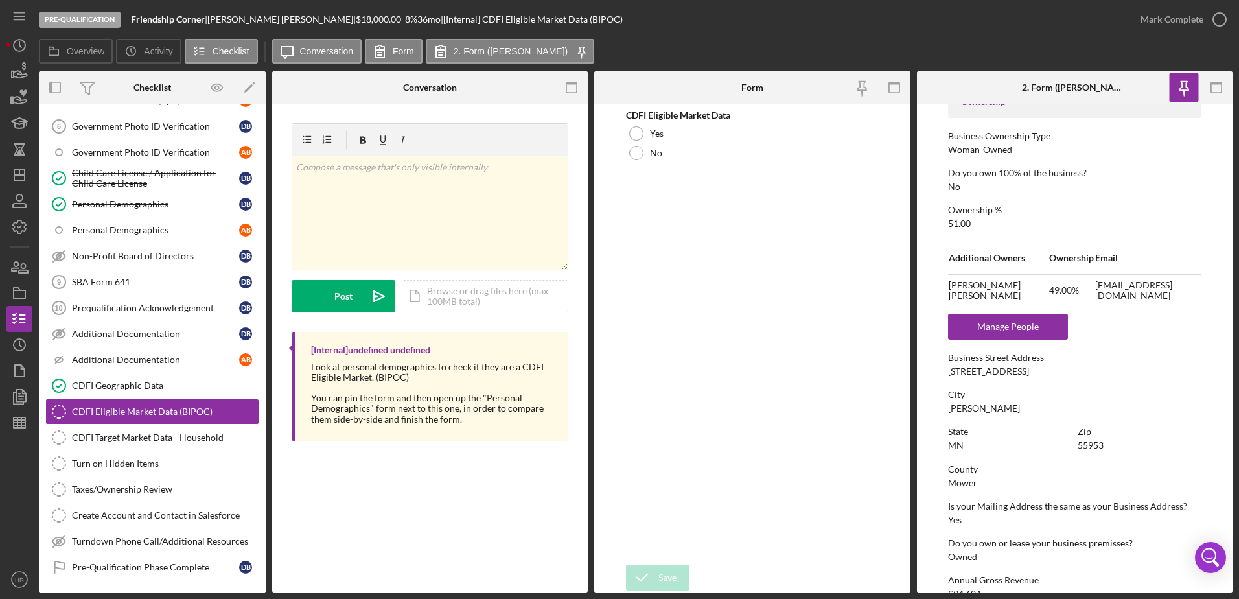
drag, startPoint x: 639, startPoint y: 154, endPoint x: 658, endPoint y: 226, distance: 74.4
click at [639, 155] on div at bounding box center [636, 153] width 14 height 14
click at [652, 571] on icon "submit" at bounding box center [642, 577] width 32 height 32
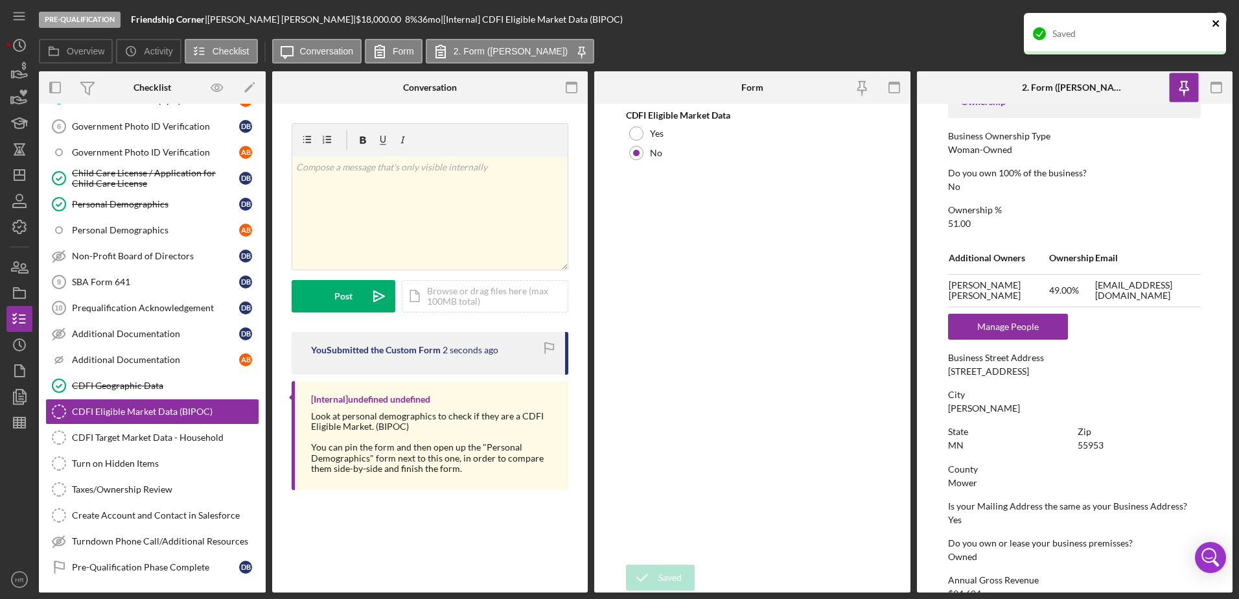
click at [1221, 25] on icon "close" at bounding box center [1216, 23] width 9 height 10
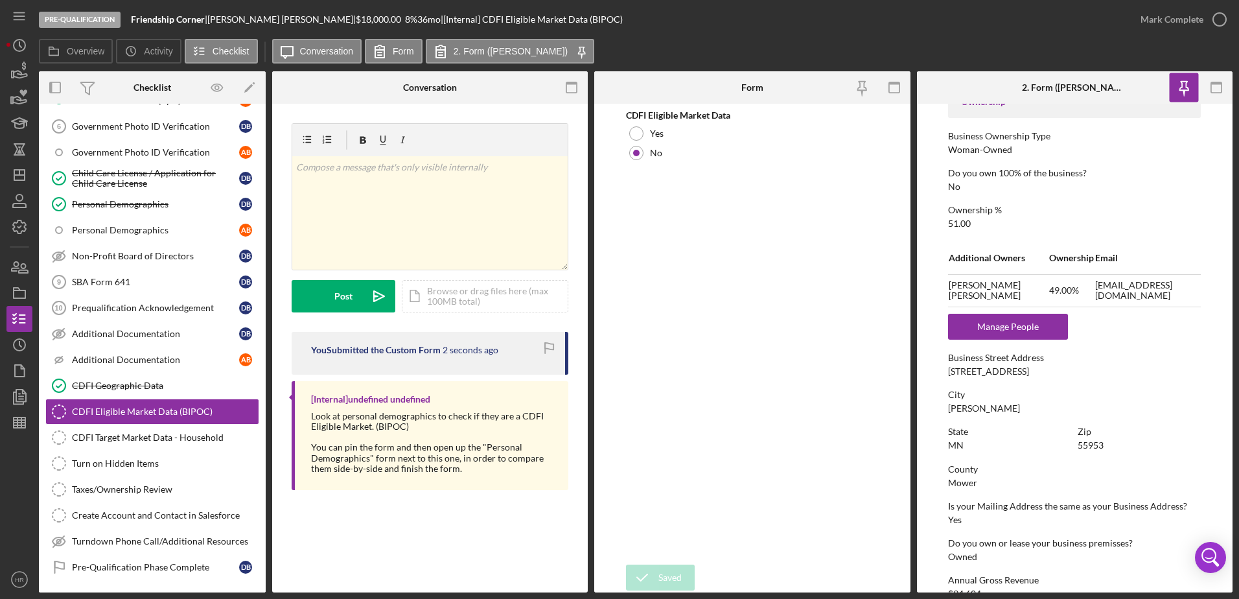
click at [1221, 25] on div "Saved" at bounding box center [1125, 38] width 207 height 57
click at [0, 0] on icon "button" at bounding box center [0, 0] width 0 height 0
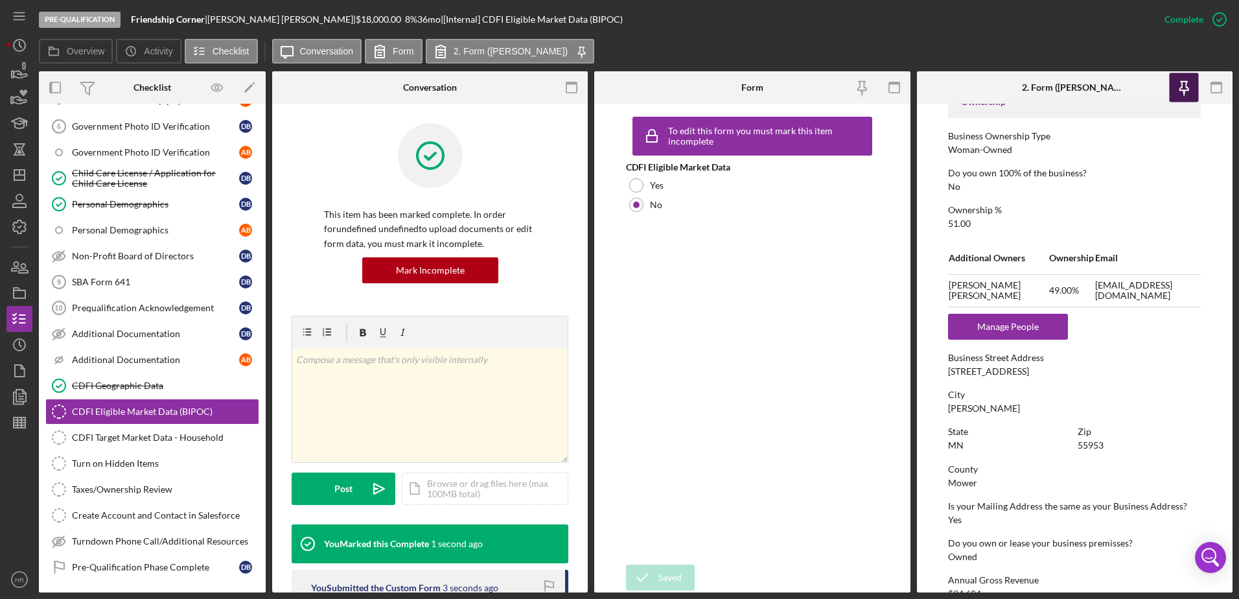
click at [1177, 91] on icon "button" at bounding box center [1183, 87] width 29 height 29
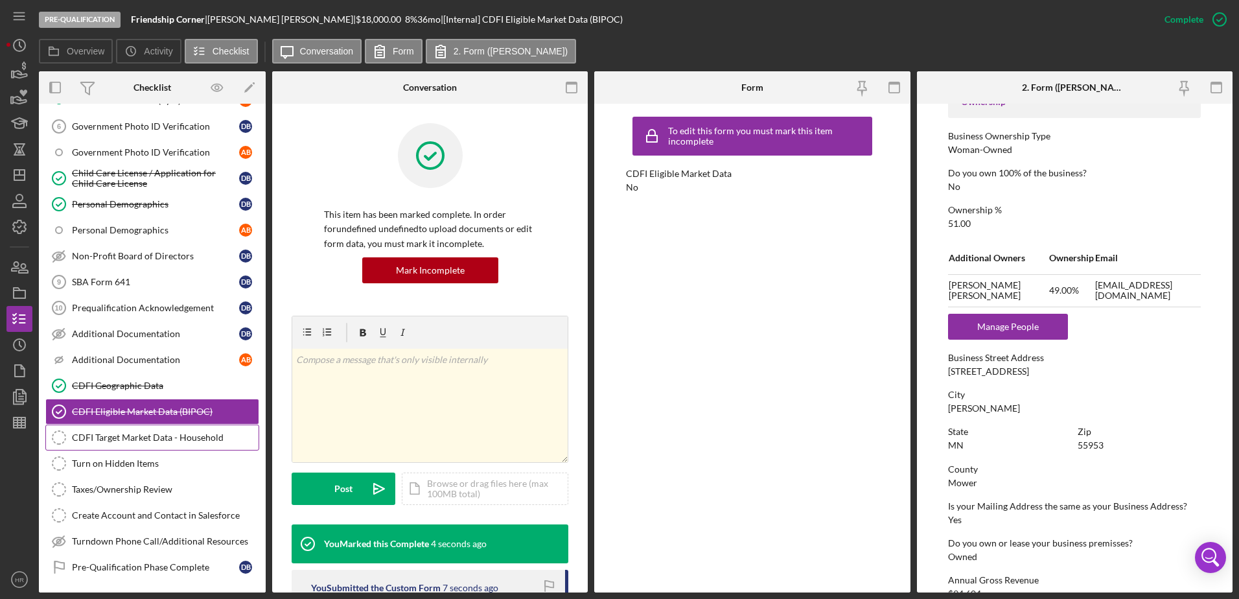
click at [121, 438] on div "CDFI Target Market Data - Household" at bounding box center [165, 437] width 187 height 10
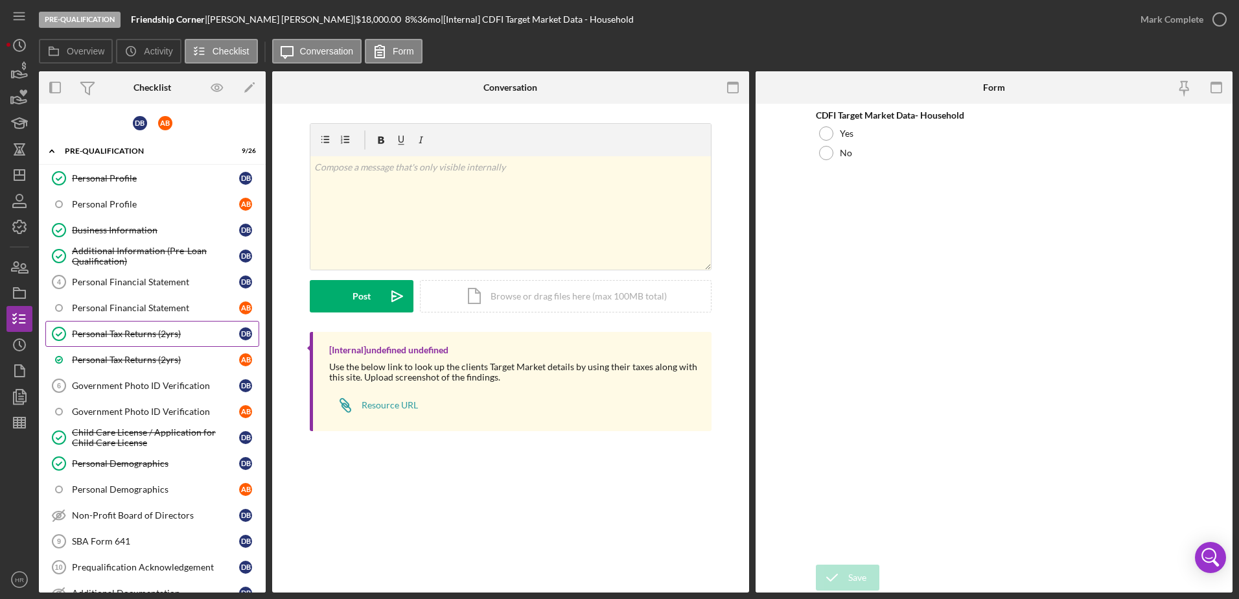
click at [107, 334] on div "Personal Tax Returns (2yrs)" at bounding box center [155, 334] width 167 height 10
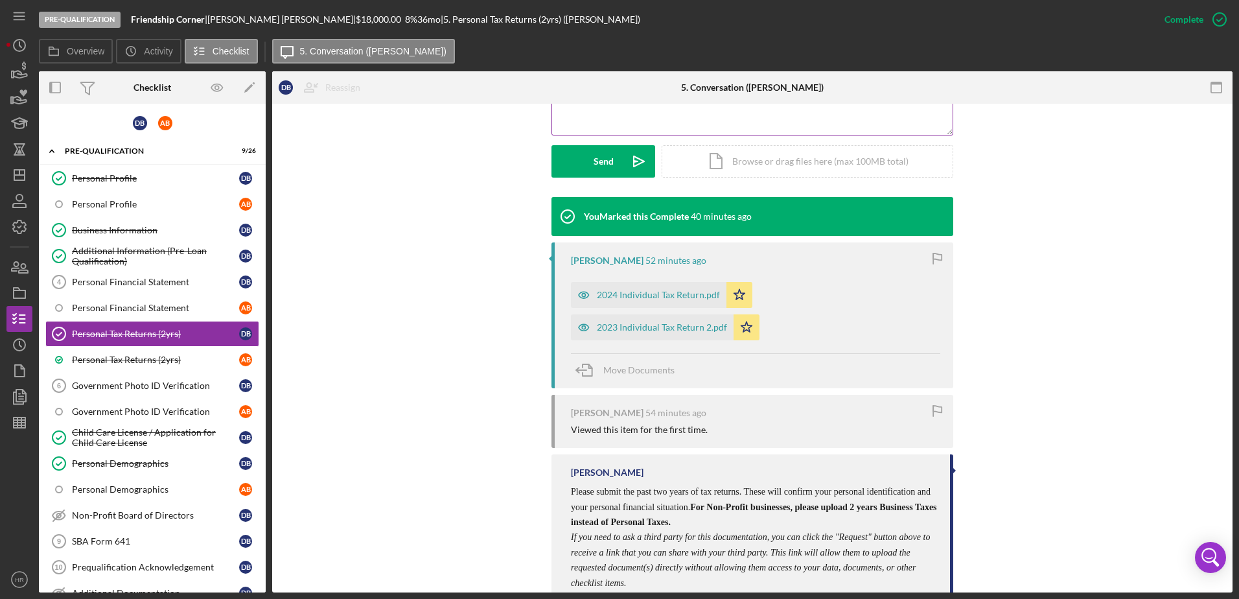
scroll to position [375, 0]
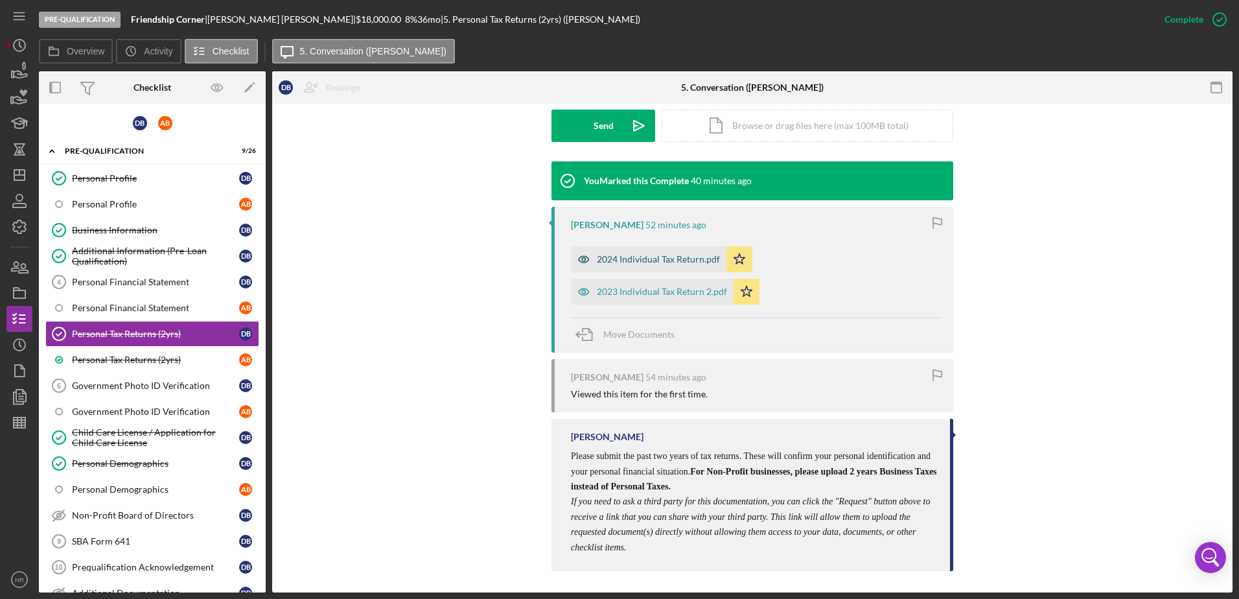
click at [650, 253] on div "2024 Individual Tax Return.pdf" at bounding box center [649, 259] width 156 height 26
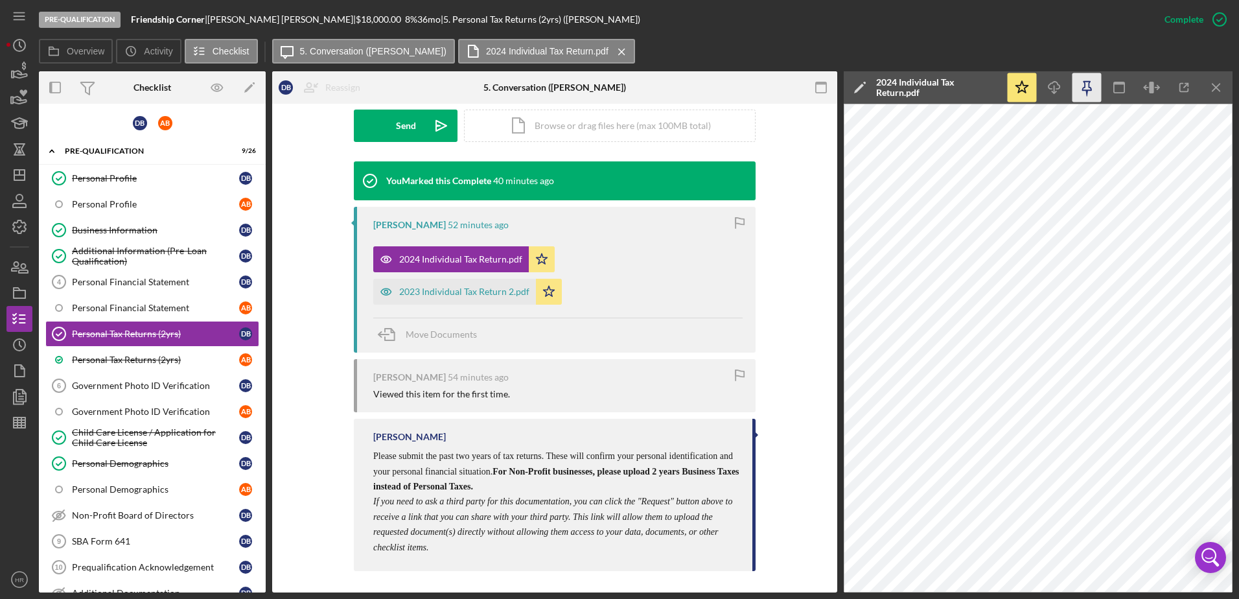
click at [1090, 91] on icon "button" at bounding box center [1087, 87] width 29 height 29
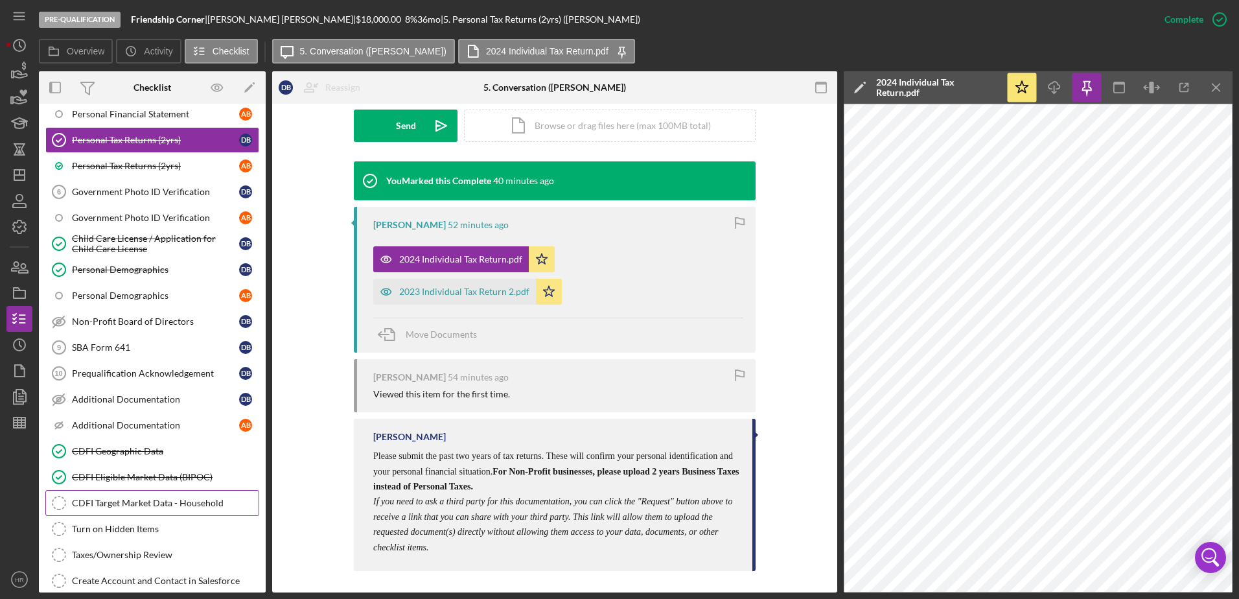
scroll to position [194, 0]
click at [101, 497] on div "CDFI Target Market Data - Household" at bounding box center [165, 502] width 187 height 10
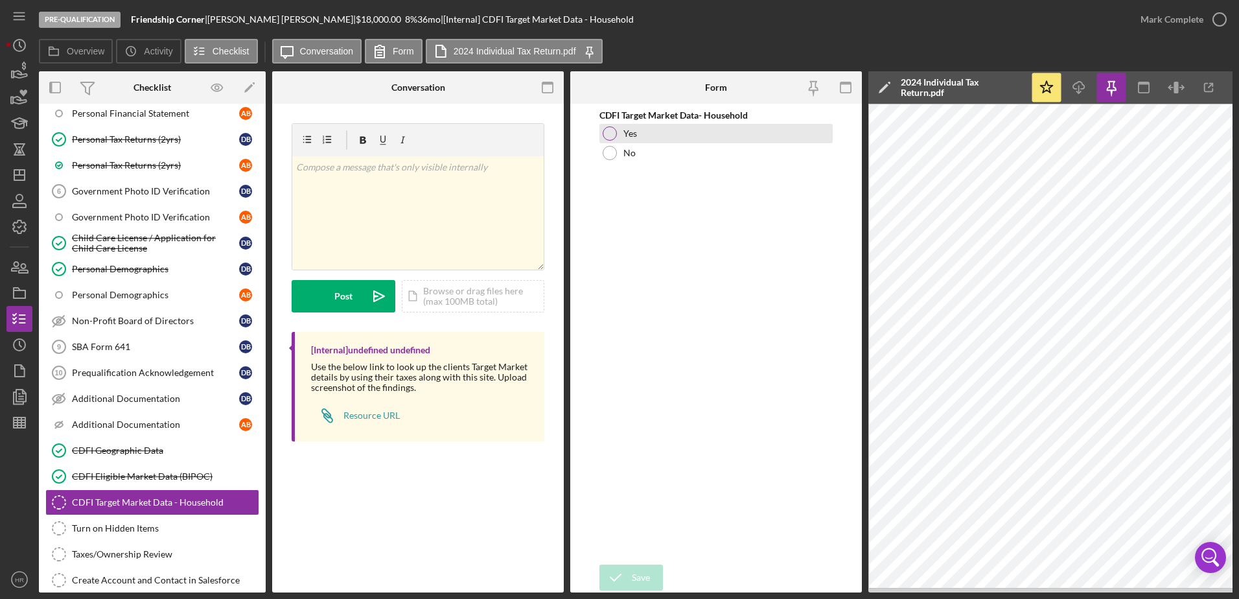
click at [609, 134] on div at bounding box center [610, 133] width 14 height 14
click at [637, 573] on div "Save" at bounding box center [641, 578] width 18 height 26
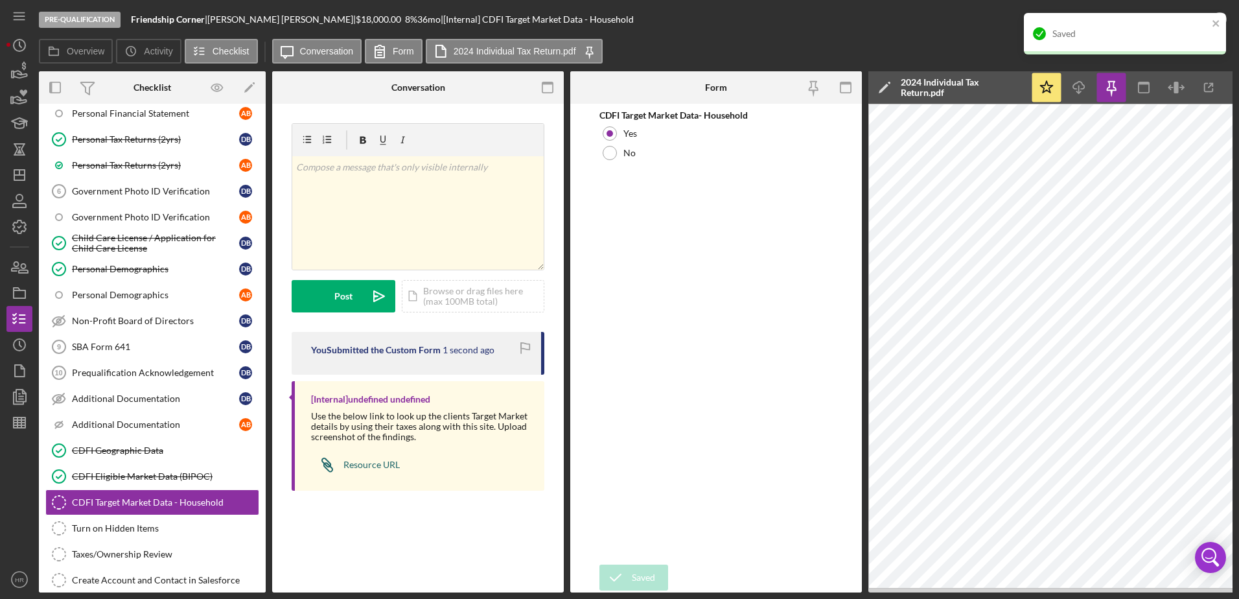
click at [360, 463] on div "Resource URL" at bounding box center [372, 465] width 56 height 10
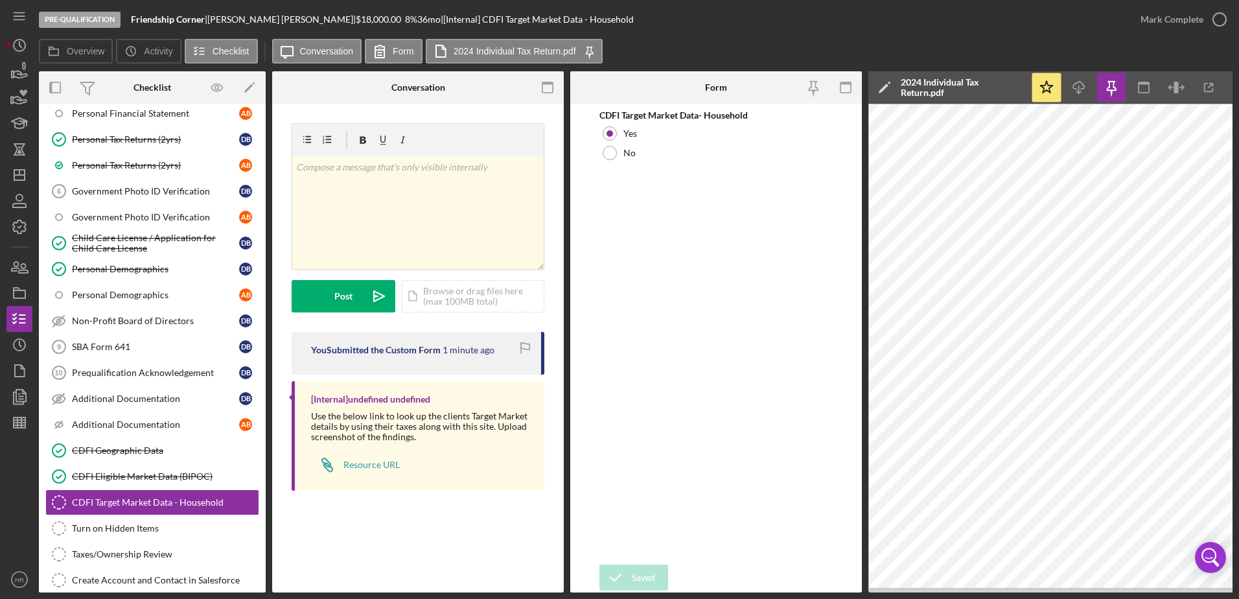
click at [454, 279] on form "v Color teal Color pink Remove color Add row above Add row below Add column bef…" at bounding box center [418, 217] width 253 height 189
click at [471, 302] on div "Icon/Document Browse or drag files here (max 100MB total) Tap to choose files o…" at bounding box center [473, 296] width 143 height 32
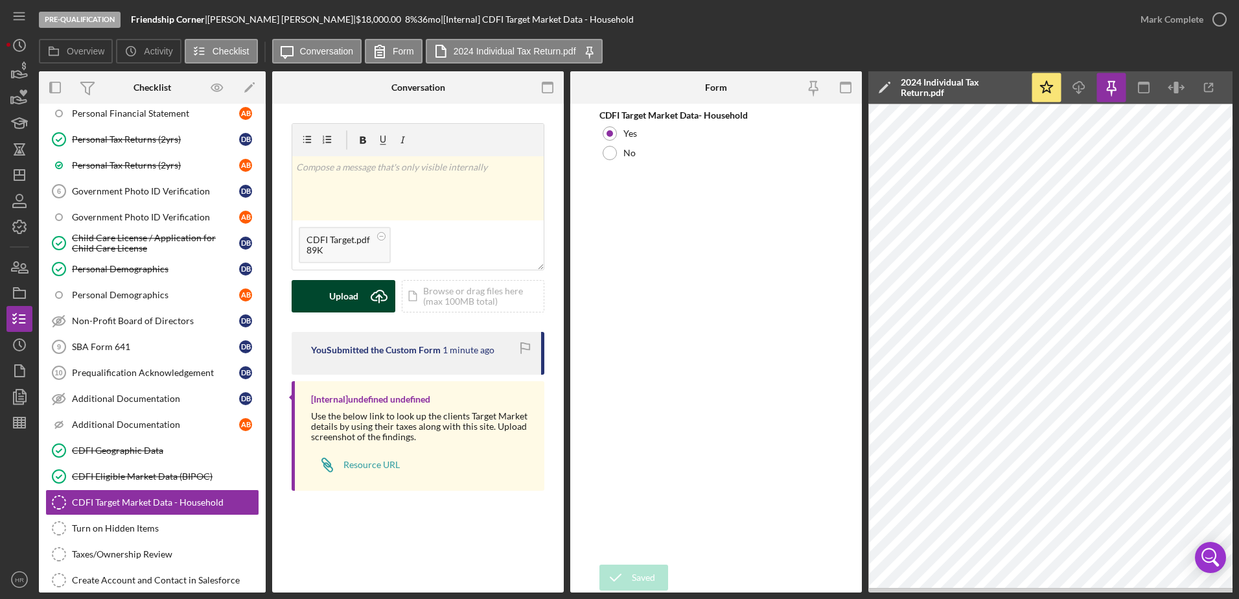
click at [313, 299] on button "Upload Icon/Upload" at bounding box center [344, 296] width 104 height 32
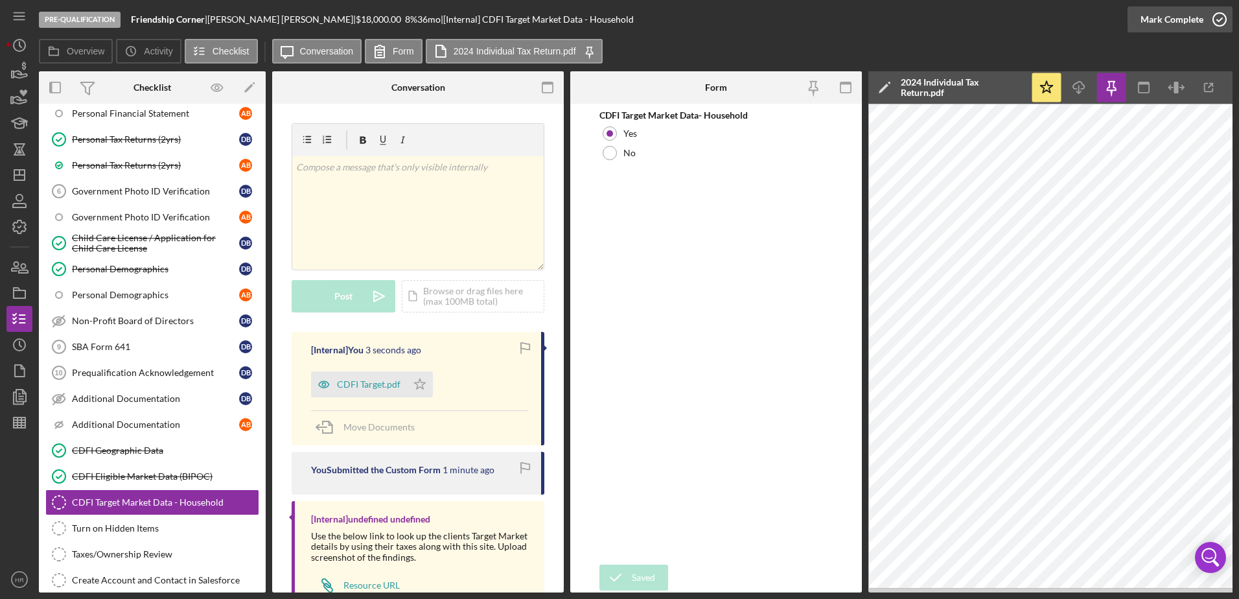
click at [1219, 19] on icon "button" at bounding box center [1220, 19] width 32 height 32
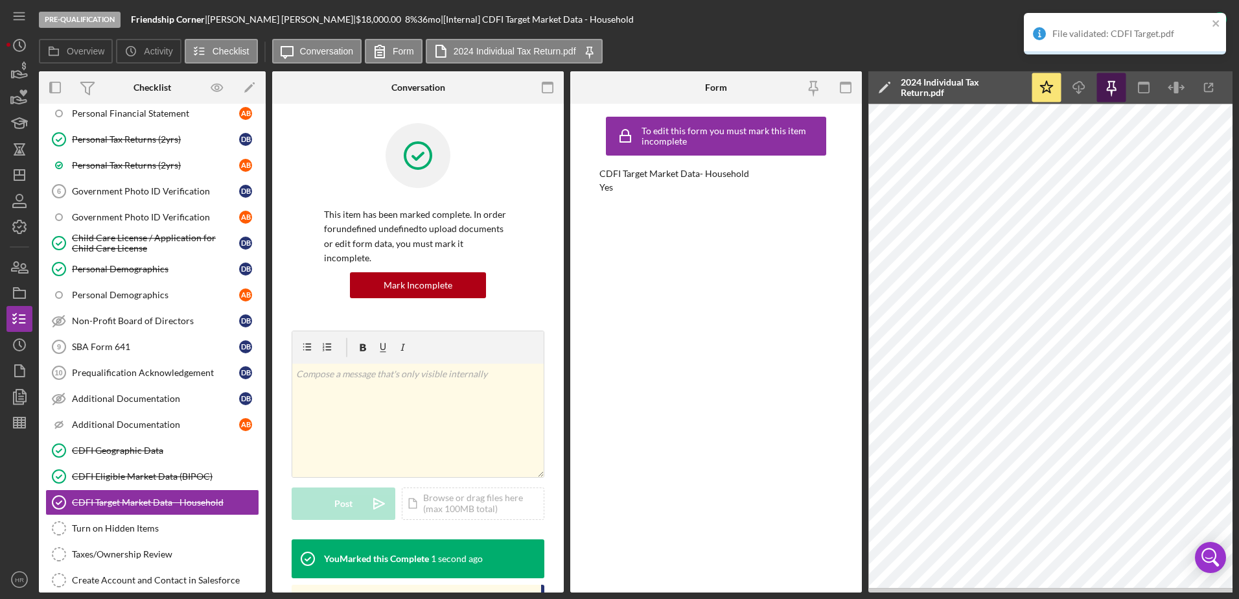
click at [1110, 85] on icon "button" at bounding box center [1111, 86] width 9 height 9
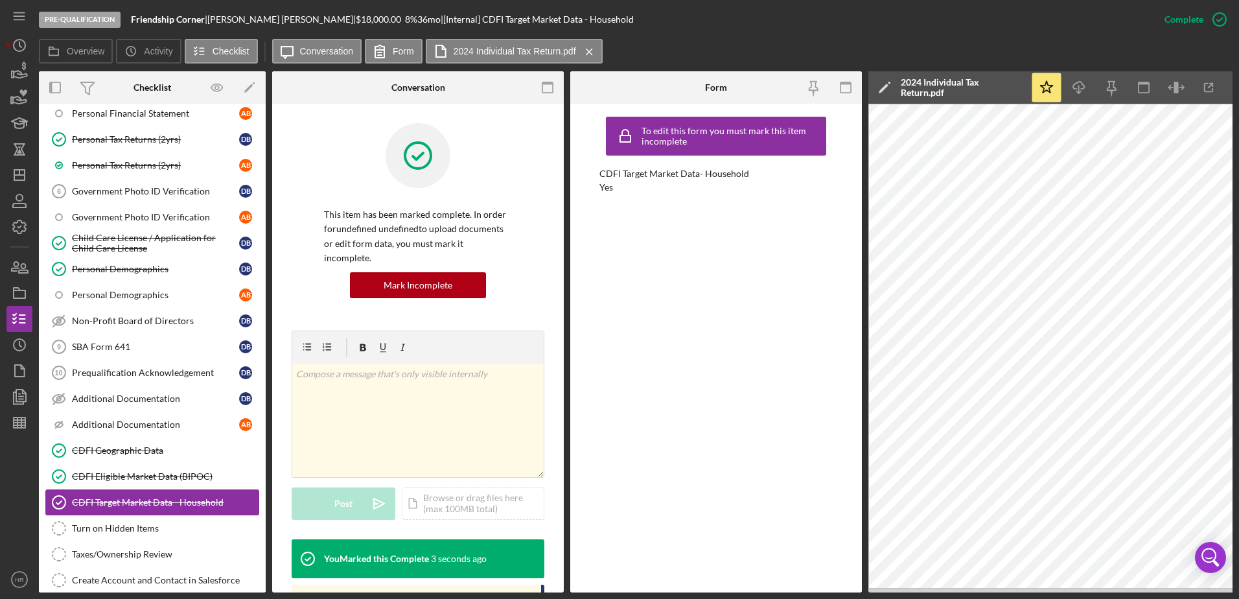
scroll to position [324, 0]
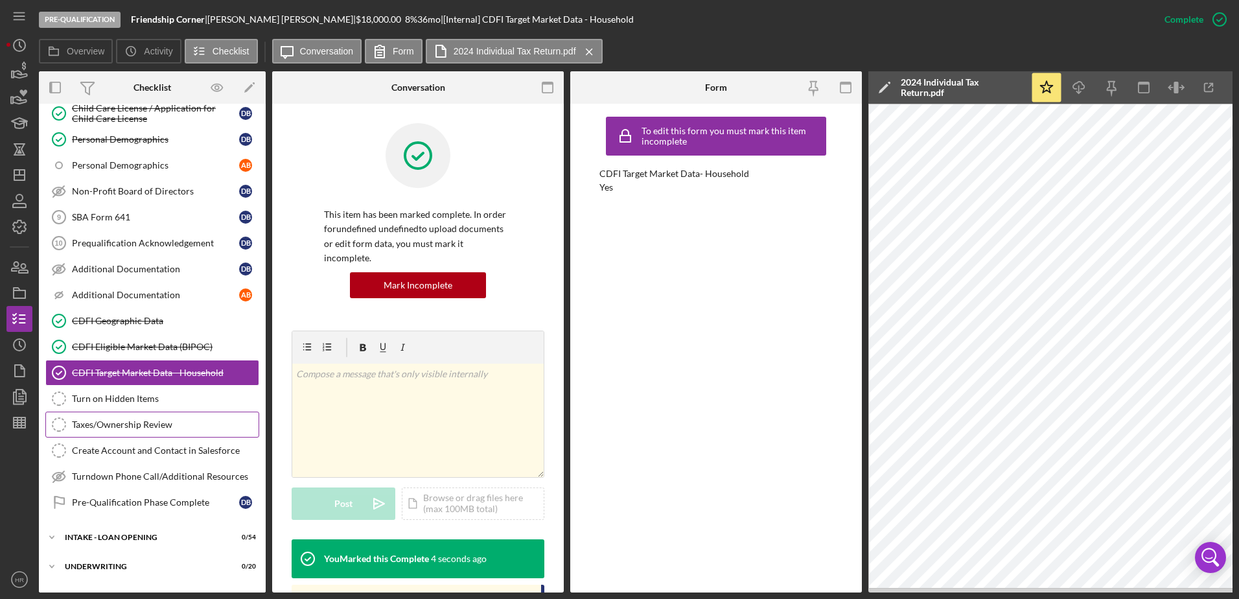
click at [110, 419] on div "Taxes/Ownership Review" at bounding box center [165, 424] width 187 height 10
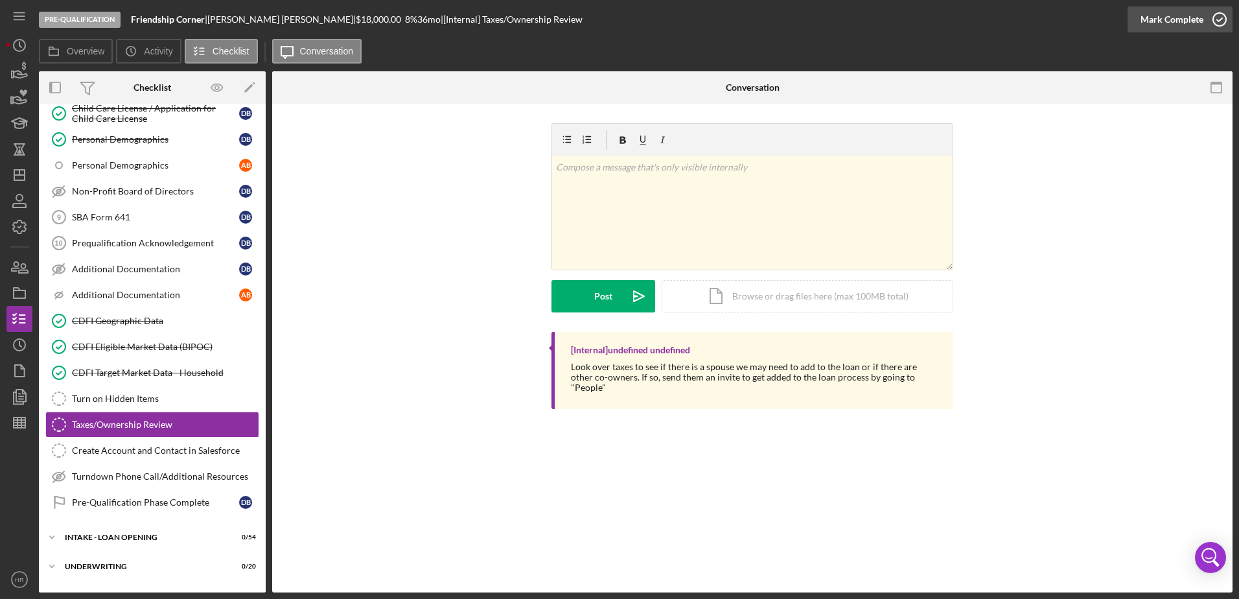
click at [1220, 21] on icon "button" at bounding box center [1220, 19] width 32 height 32
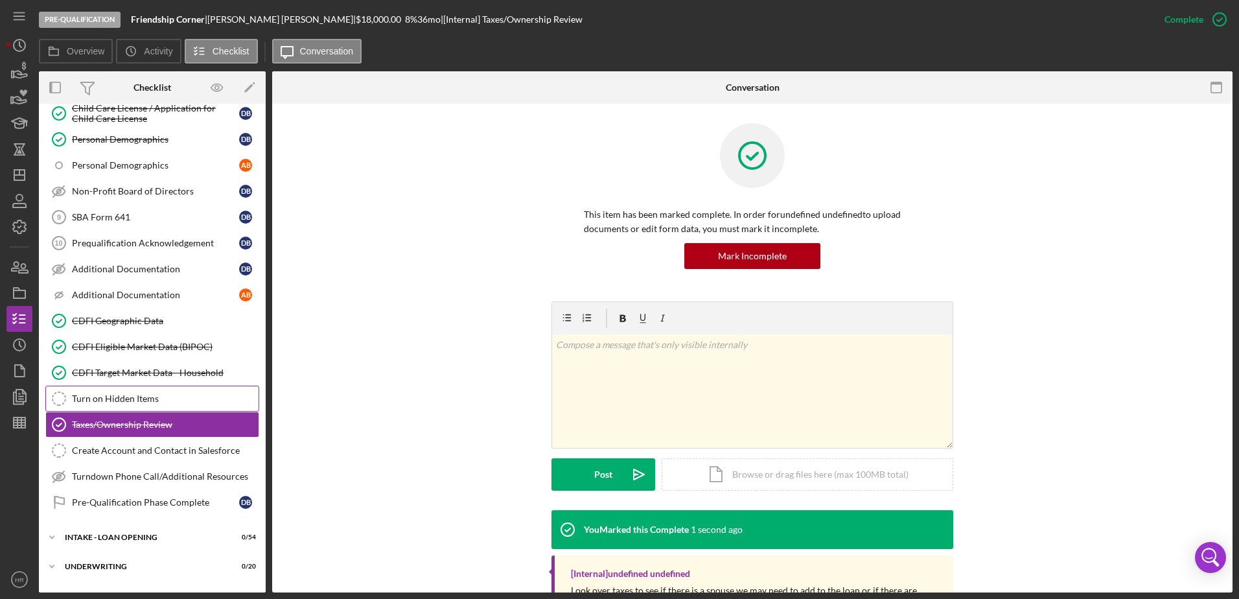
click at [108, 393] on div "Turn on Hidden Items" at bounding box center [165, 398] width 187 height 10
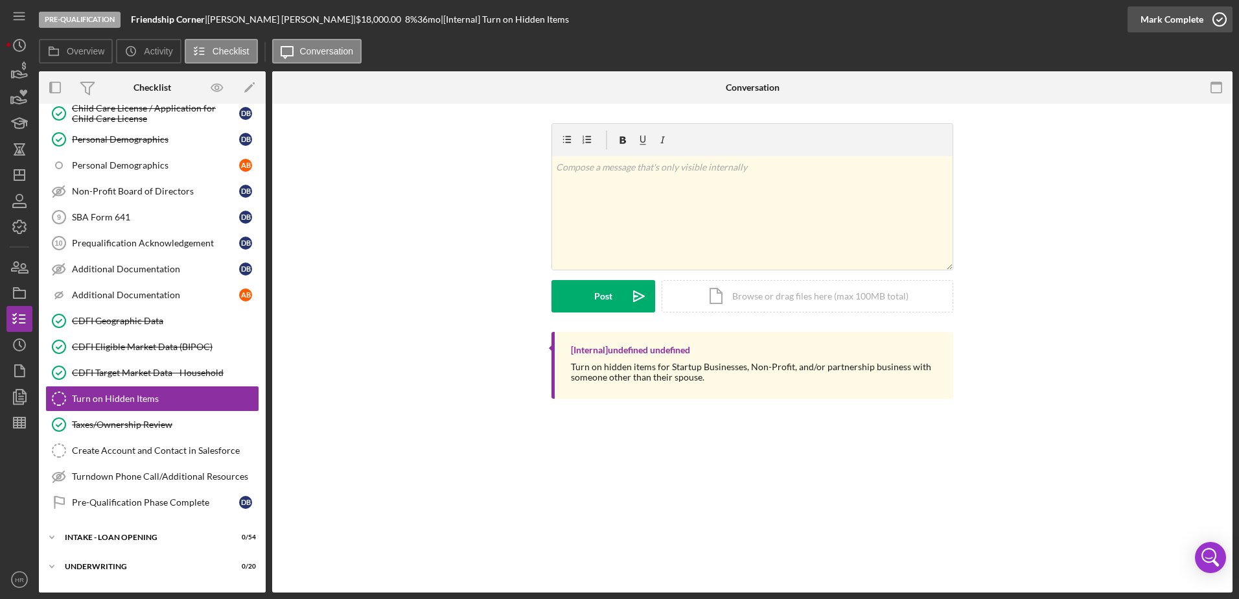
click at [1219, 18] on icon "button" at bounding box center [1220, 19] width 32 height 32
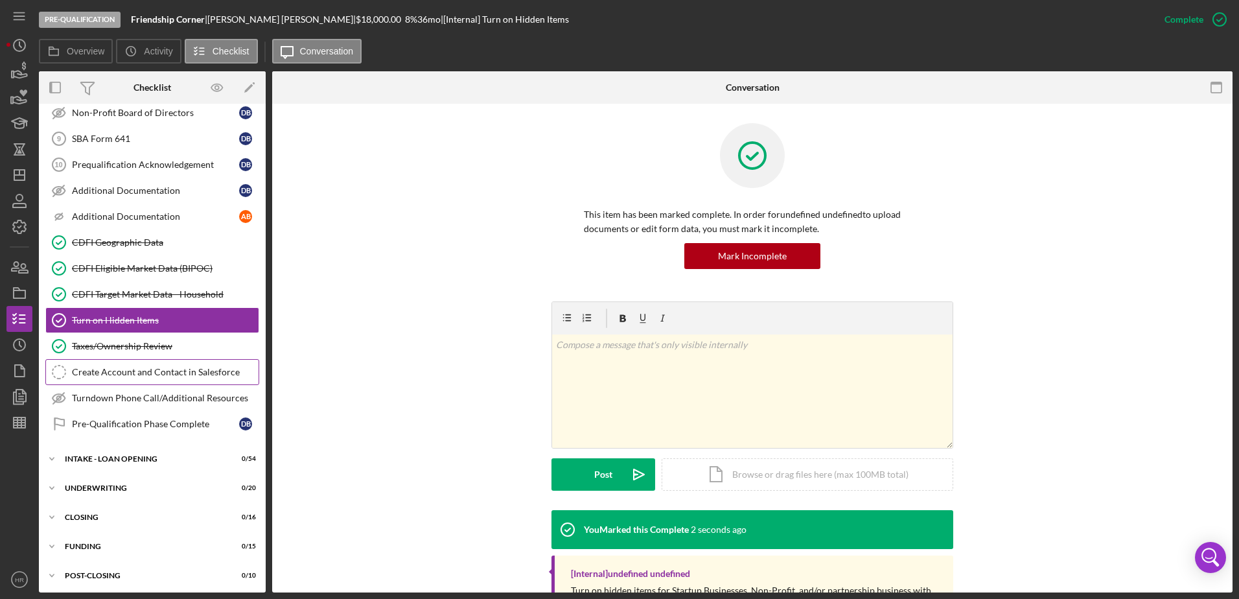
scroll to position [406, 0]
click at [113, 462] on div "Icon/Expander INTAKE - LOAN OPENING 0 / 54" at bounding box center [152, 456] width 227 height 26
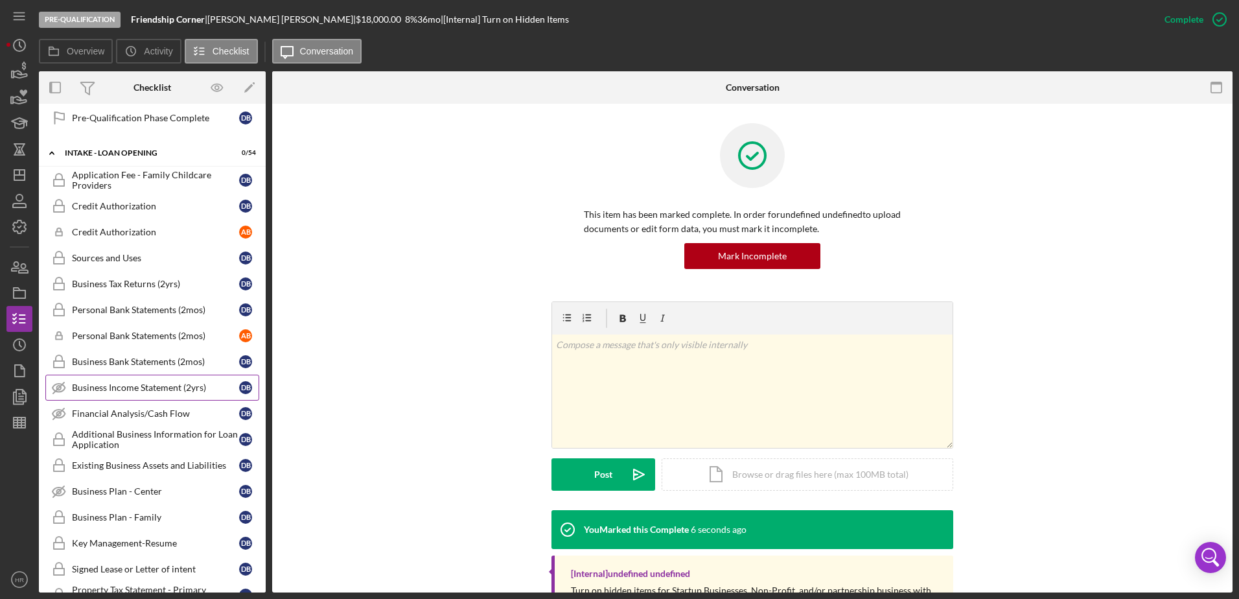
scroll to position [730, 0]
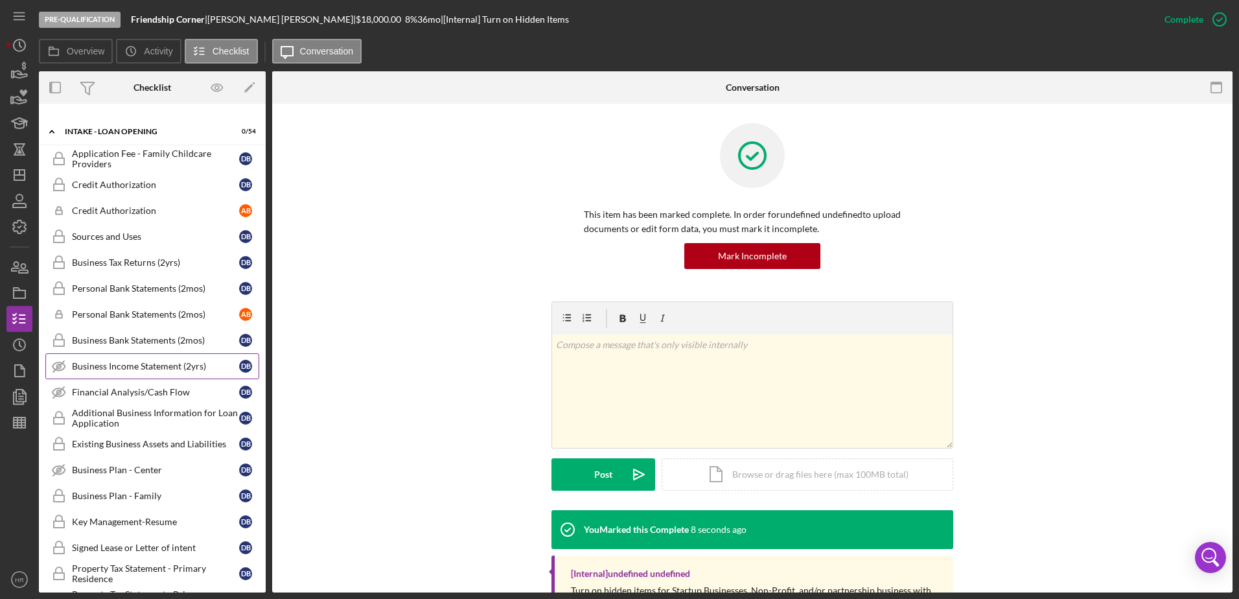
click at [134, 368] on div "Business Income Statement (2yrs)" at bounding box center [155, 366] width 167 height 10
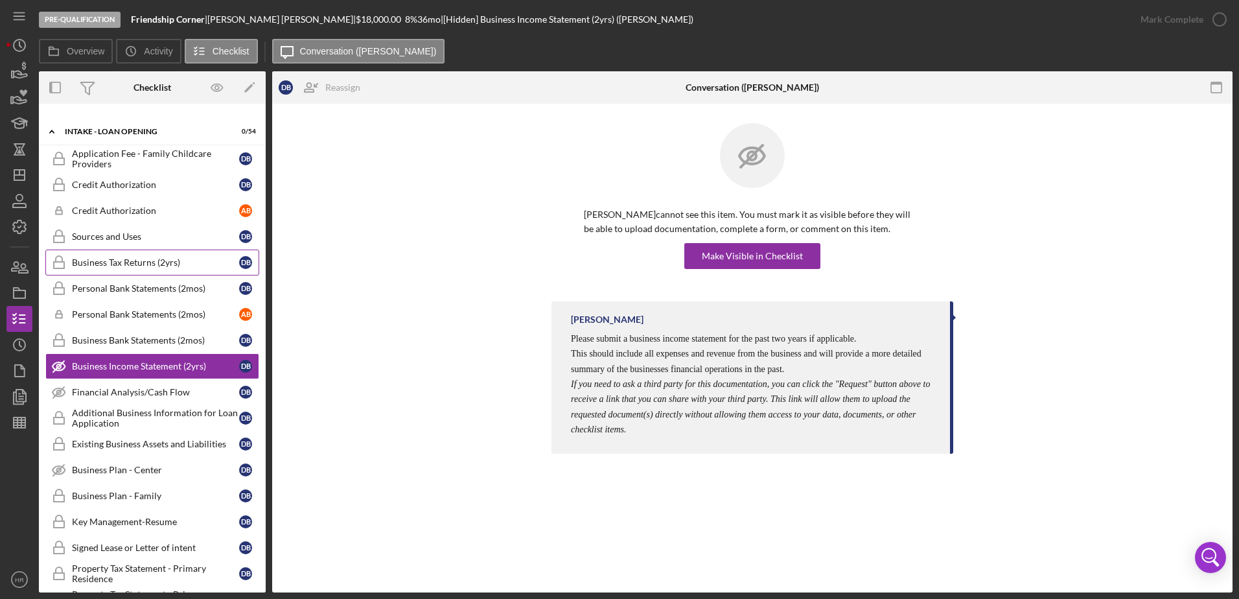
click at [110, 258] on div "Business Tax Returns (2yrs)" at bounding box center [155, 262] width 167 height 10
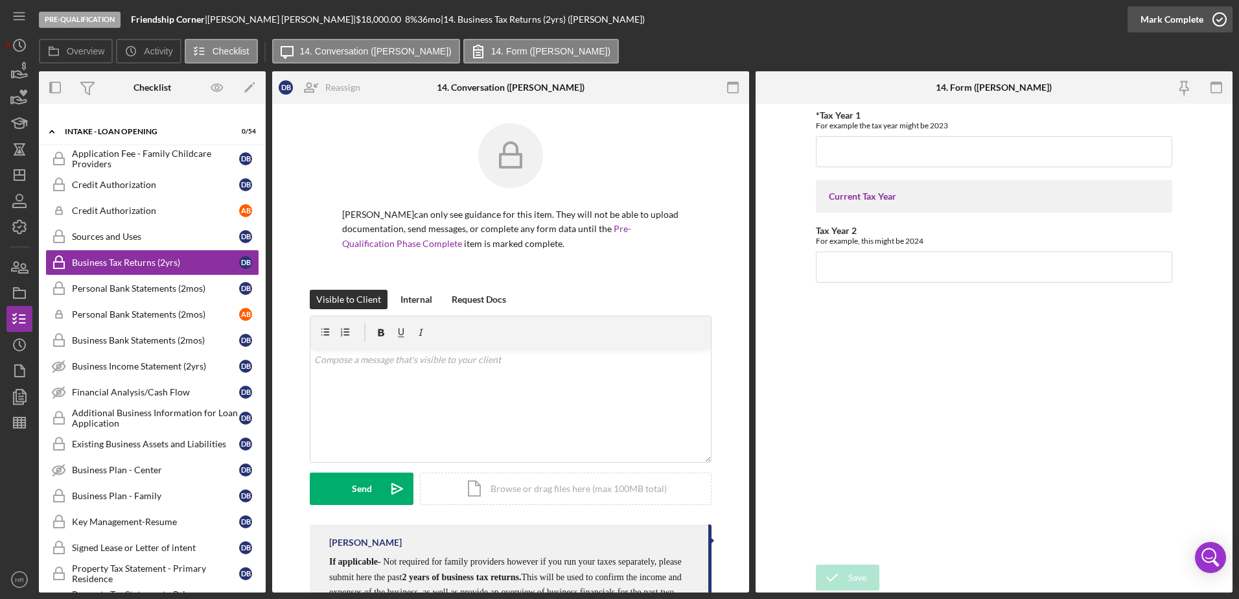
click at [1213, 14] on icon "button" at bounding box center [1220, 19] width 32 height 32
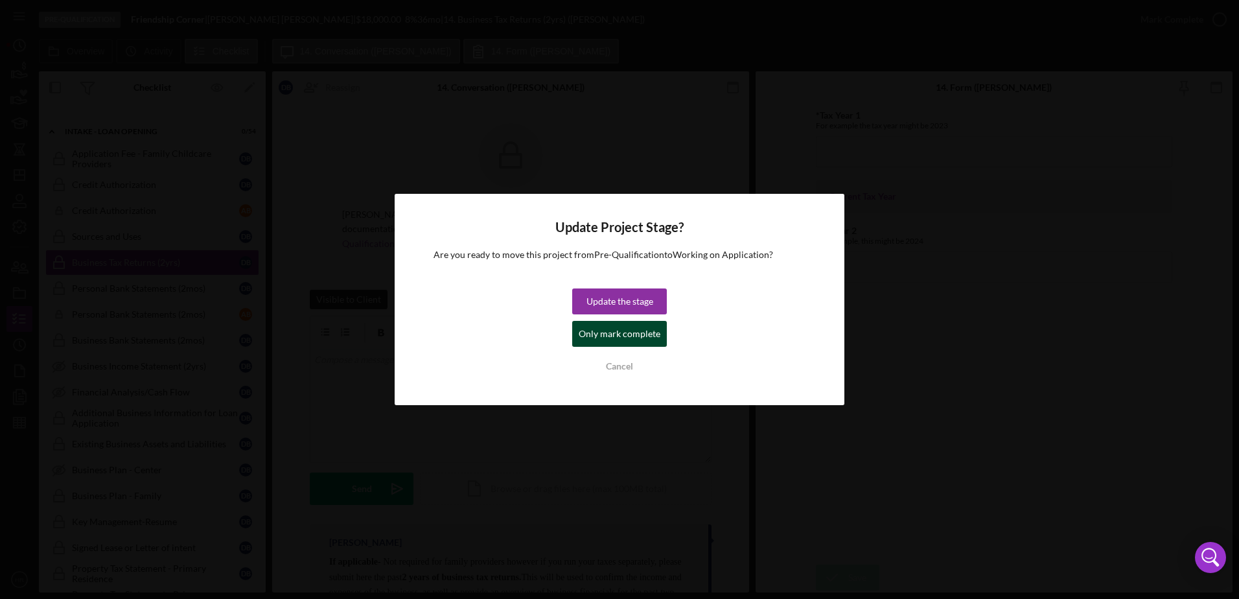
click at [594, 329] on div "Only mark complete" at bounding box center [620, 334] width 82 height 26
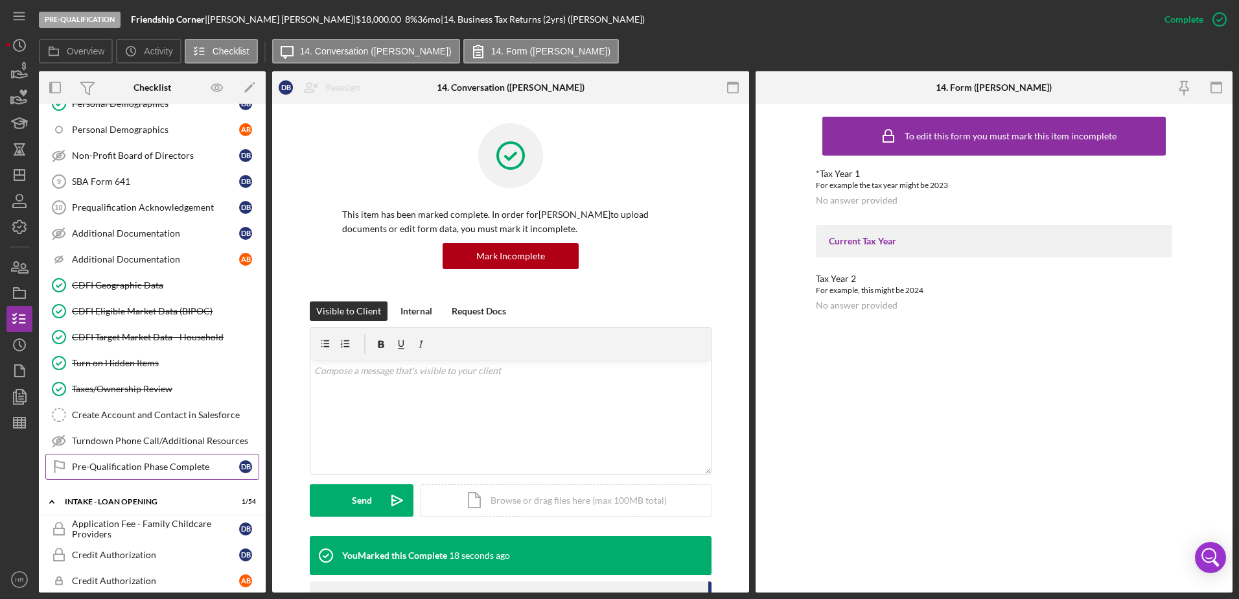
scroll to position [389, 0]
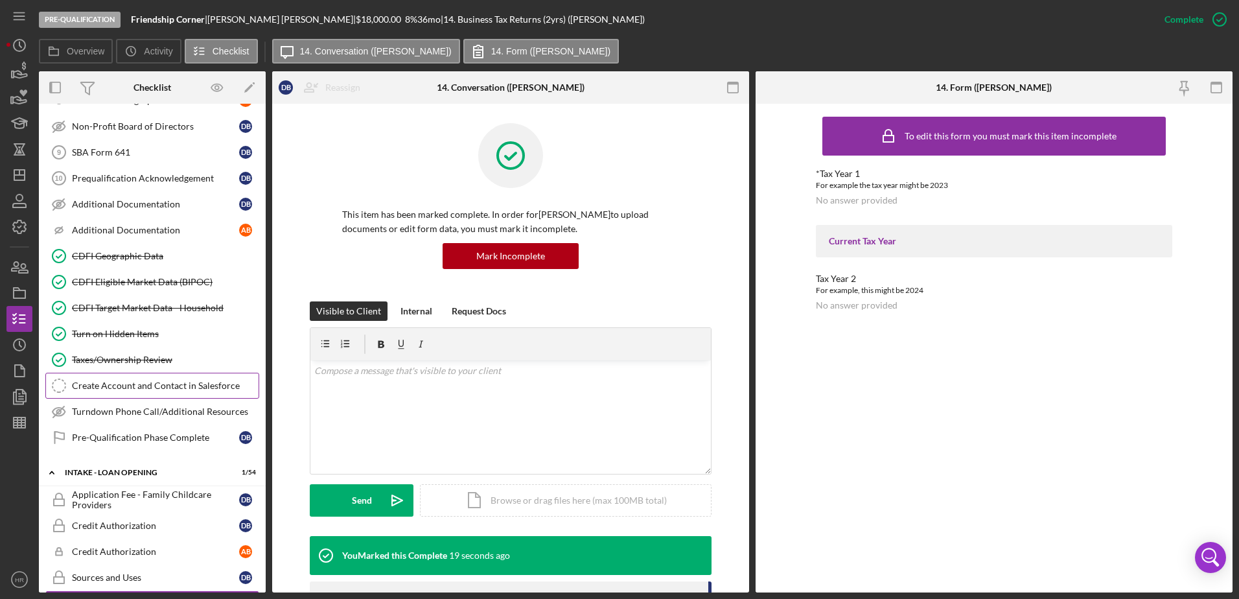
click at [105, 382] on div "Create Account and Contact in Salesforce" at bounding box center [165, 386] width 187 height 10
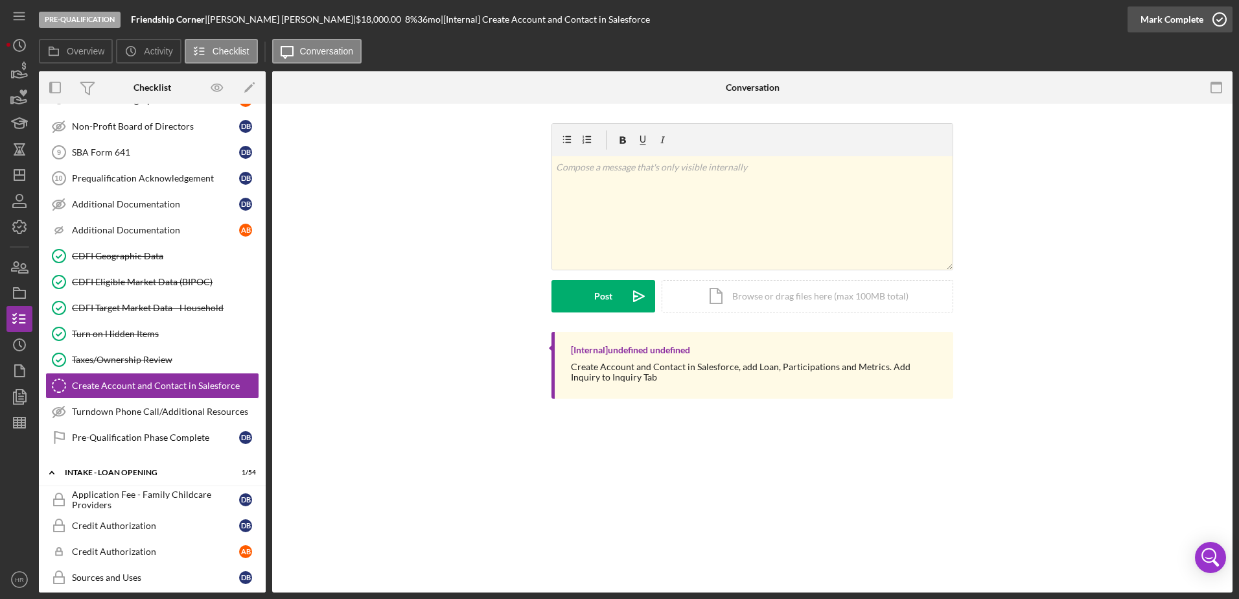
click at [1221, 18] on icon "button" at bounding box center [1220, 19] width 32 height 32
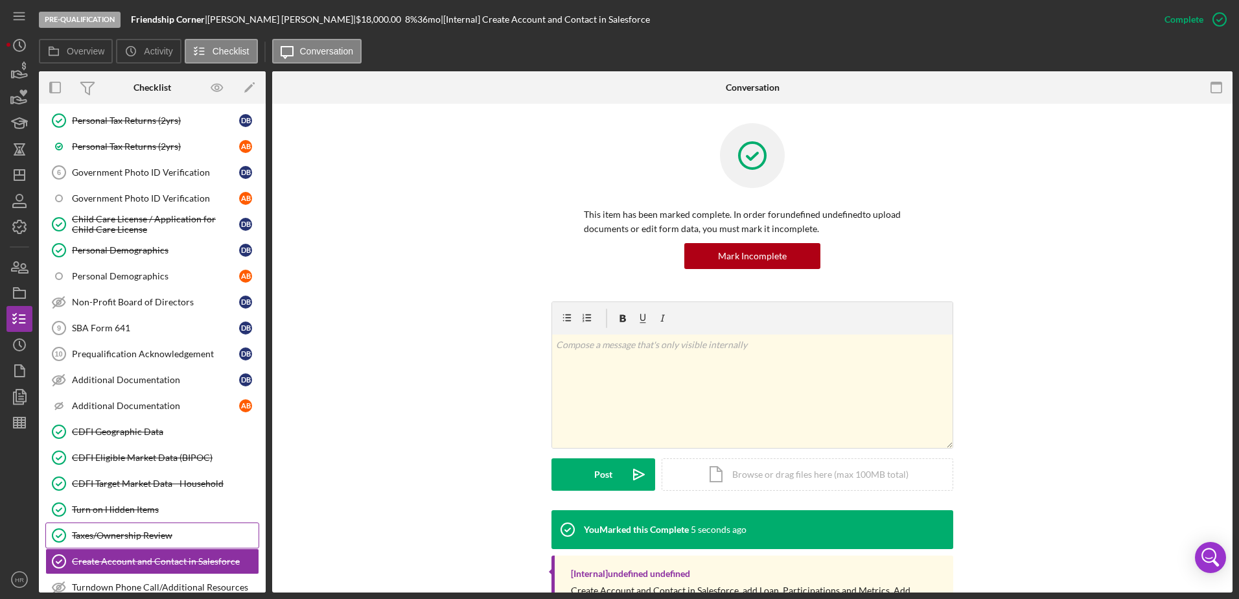
scroll to position [194, 0]
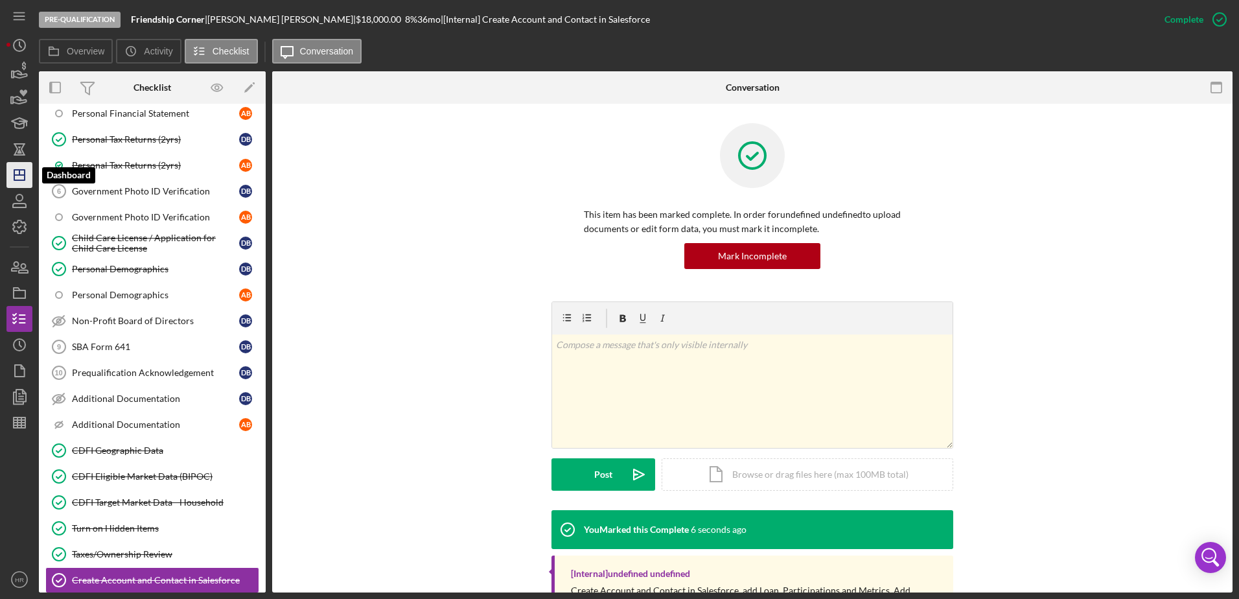
click at [25, 174] on polygon "button" at bounding box center [19, 175] width 10 height 10
